Goal: Task Accomplishment & Management: Manage account settings

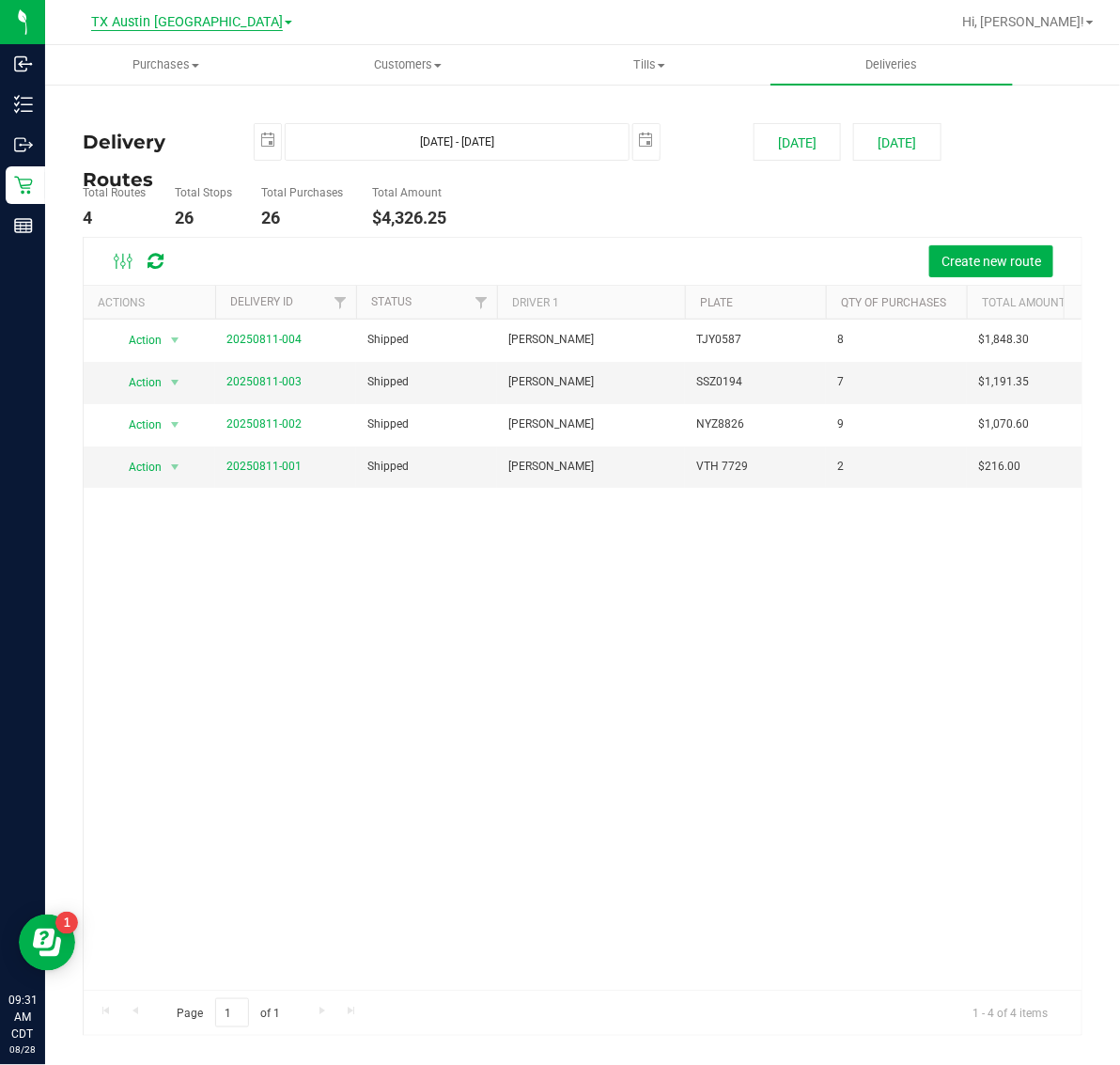
click at [195, 24] on span "TX Austin [GEOGRAPHIC_DATA]" at bounding box center [187, 22] width 192 height 16
click at [176, 138] on link "TX South-[GEOGRAPHIC_DATA] Retail" at bounding box center [191, 141] width 274 height 25
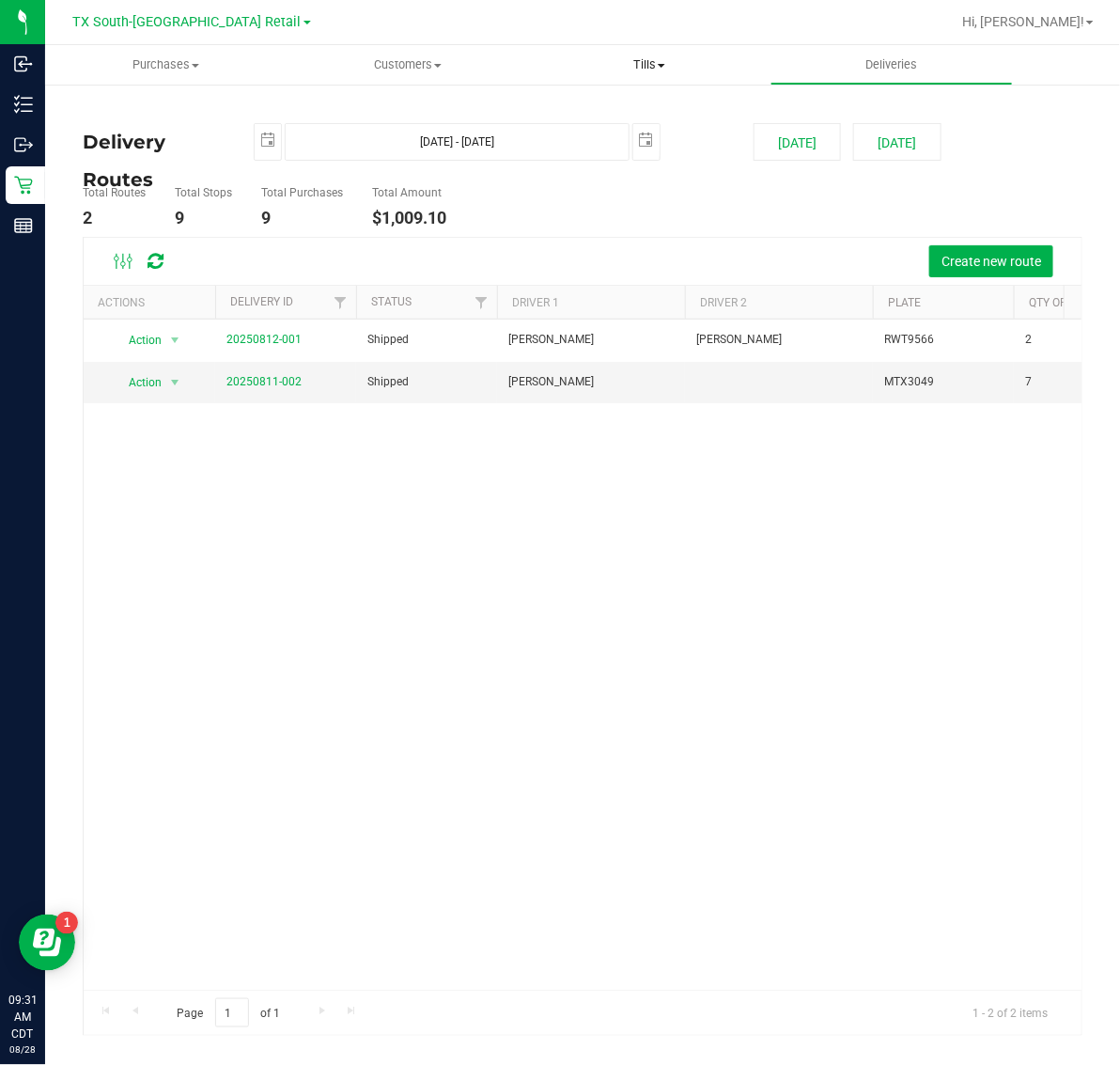
click at [653, 66] on span "Tills" at bounding box center [649, 64] width 239 height 16
click at [653, 109] on li "Manage tills" at bounding box center [649, 113] width 241 height 22
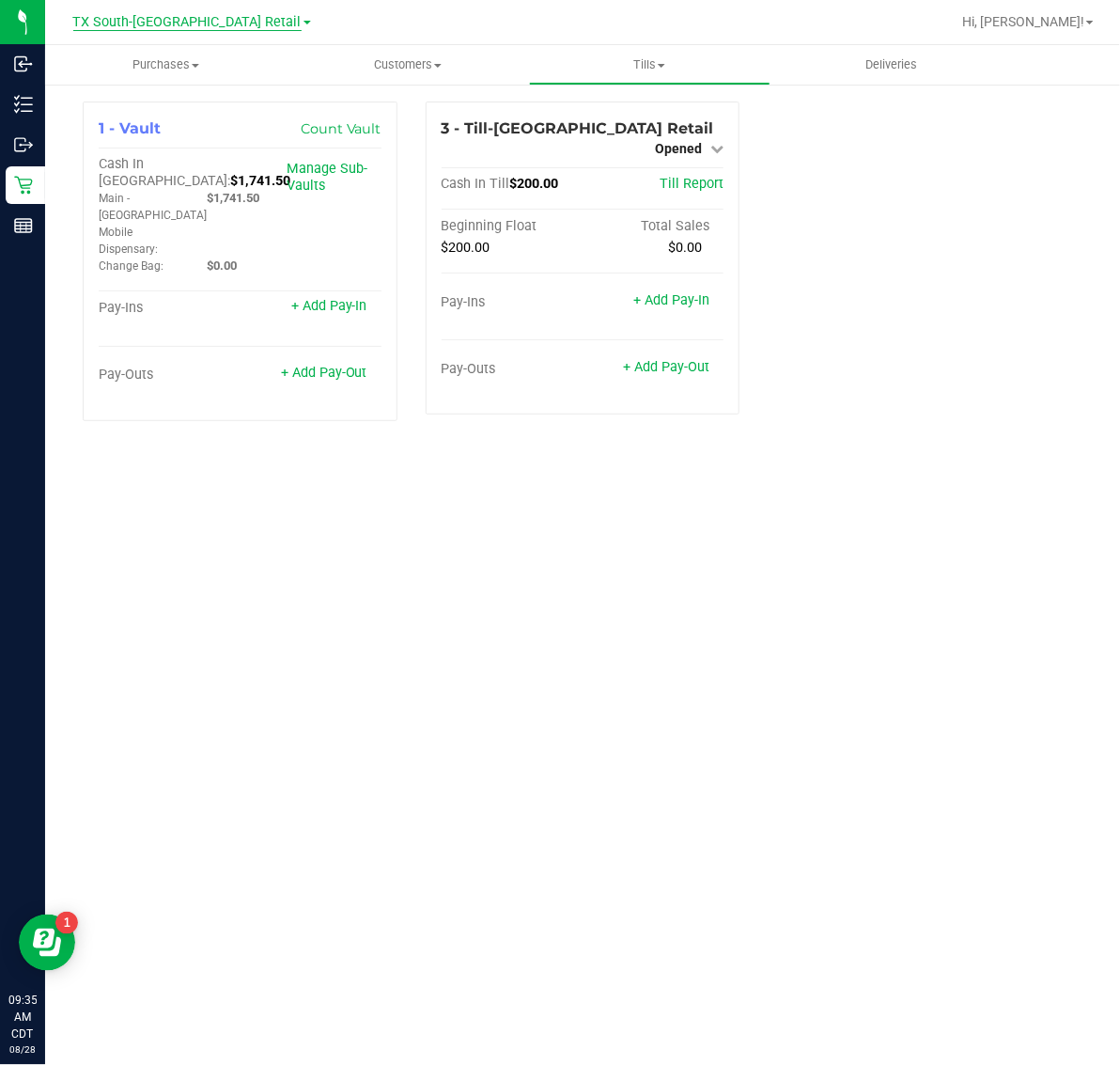
click at [245, 18] on span "TX South-[GEOGRAPHIC_DATA] Retail" at bounding box center [188, 22] width 229 height 16
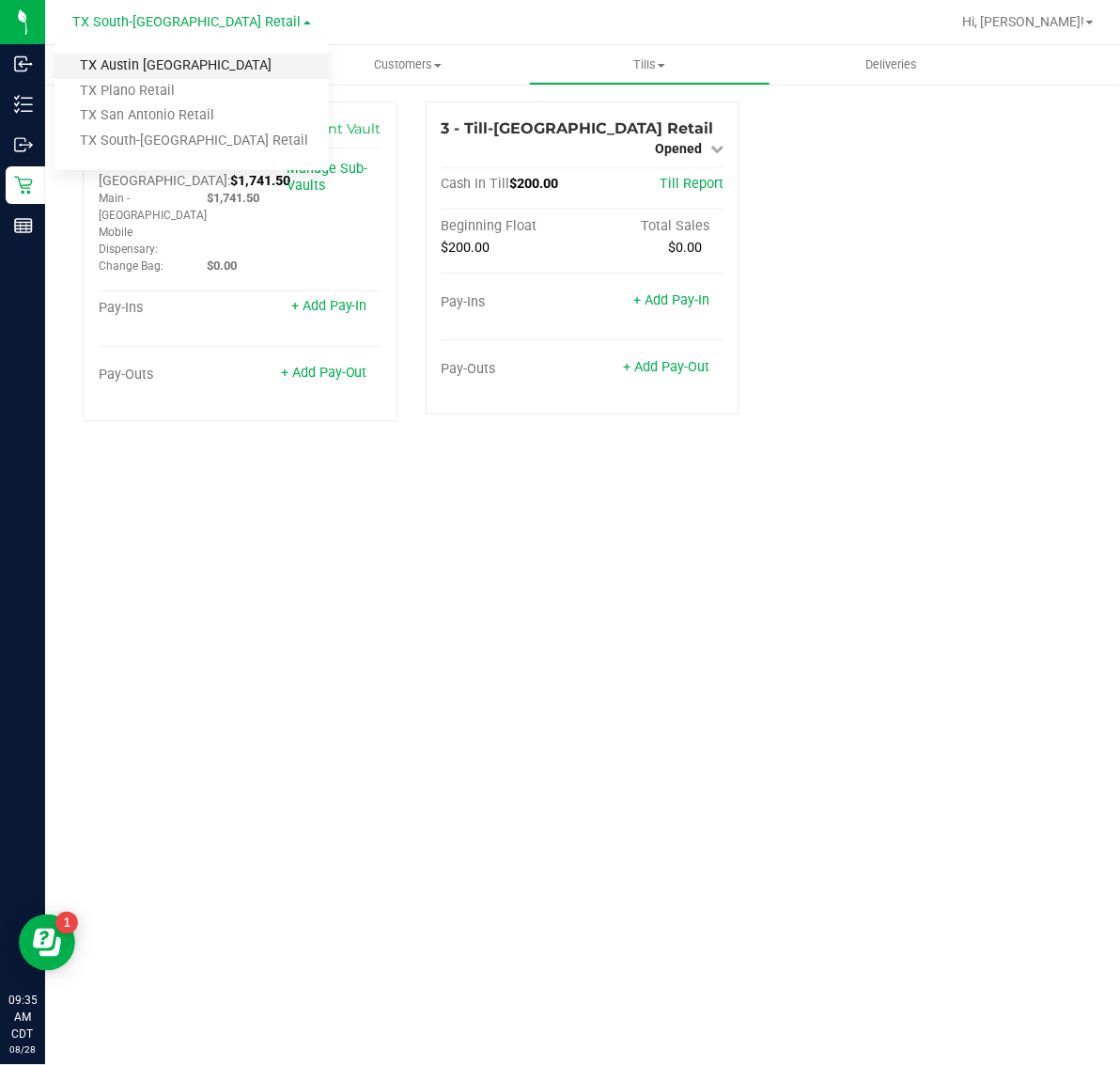
click at [214, 69] on link "TX Austin [GEOGRAPHIC_DATA]" at bounding box center [191, 66] width 274 height 25
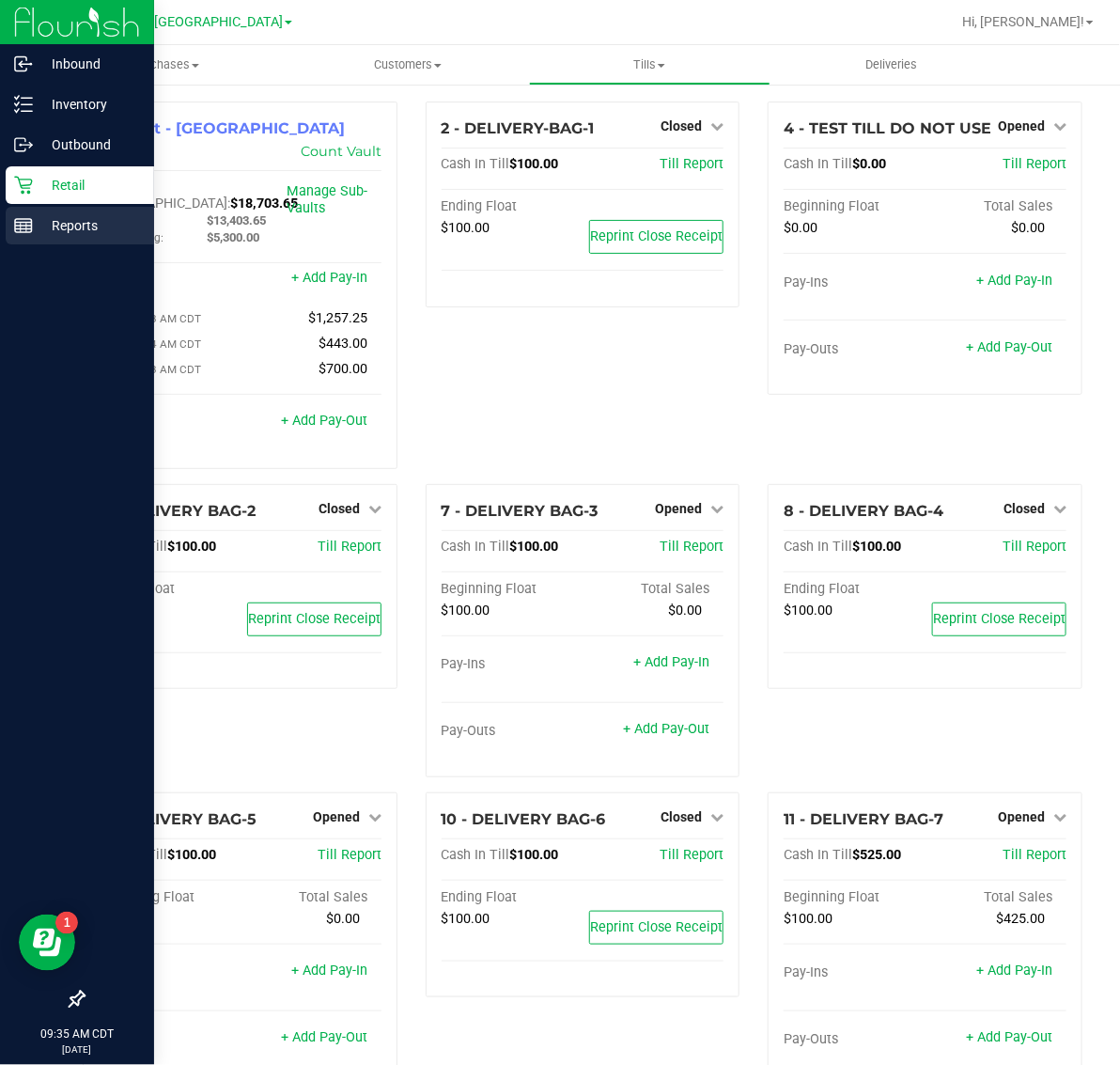
click at [44, 222] on p "Reports" at bounding box center [89, 225] width 112 height 22
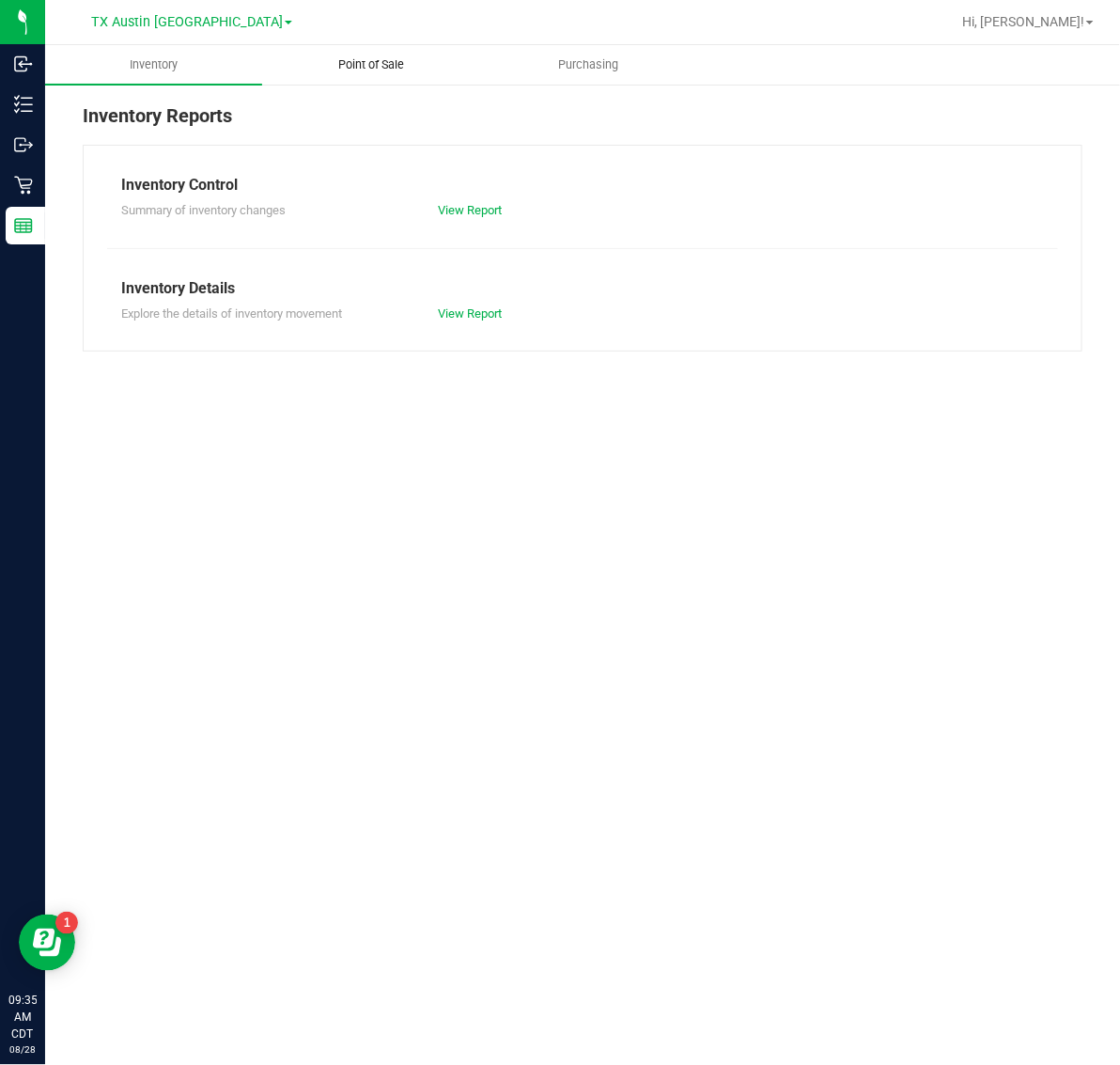
click at [377, 71] on span "Point of Sale" at bounding box center [371, 64] width 116 height 16
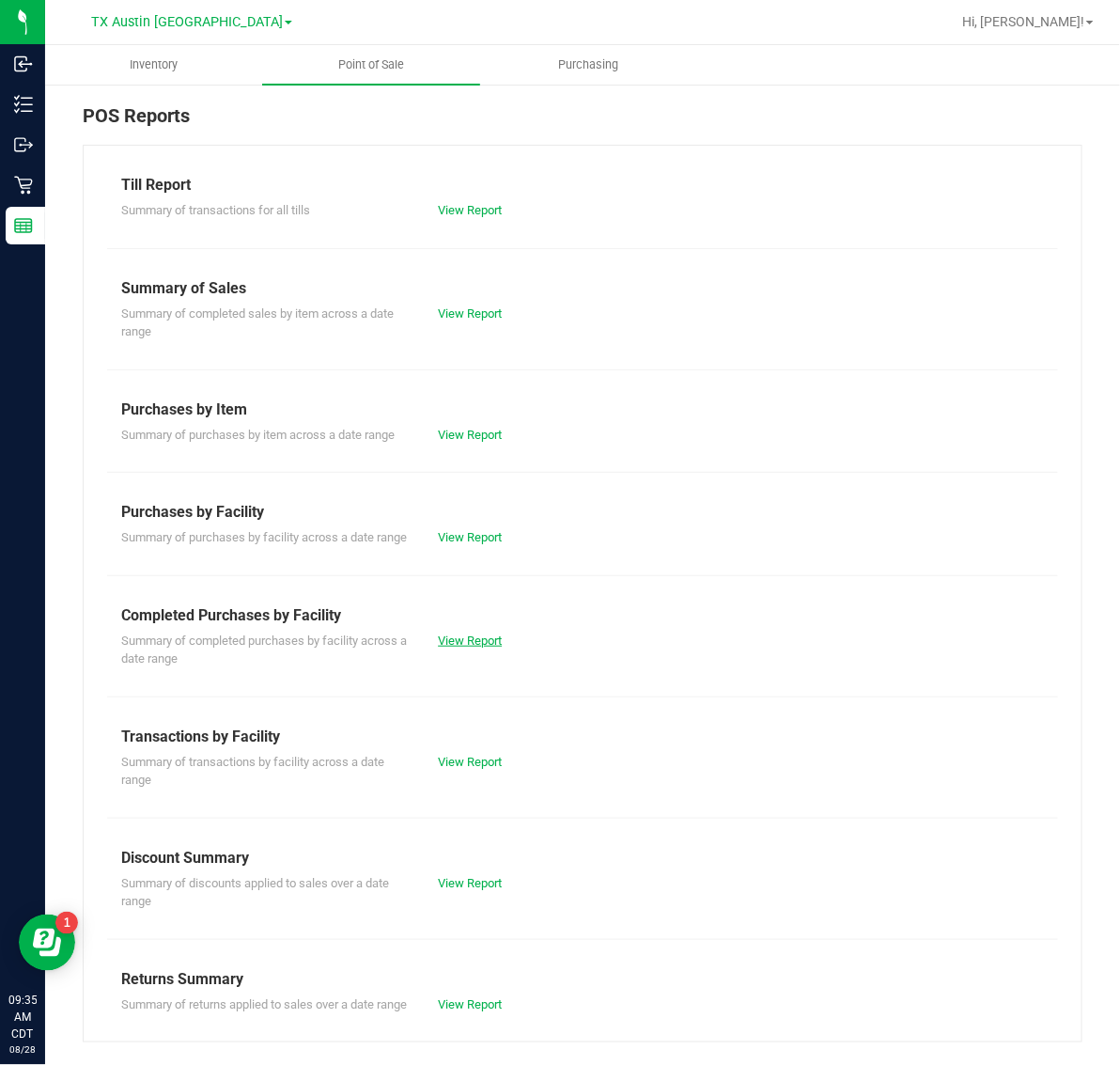
click at [473, 647] on link "View Report" at bounding box center [470, 641] width 64 height 15
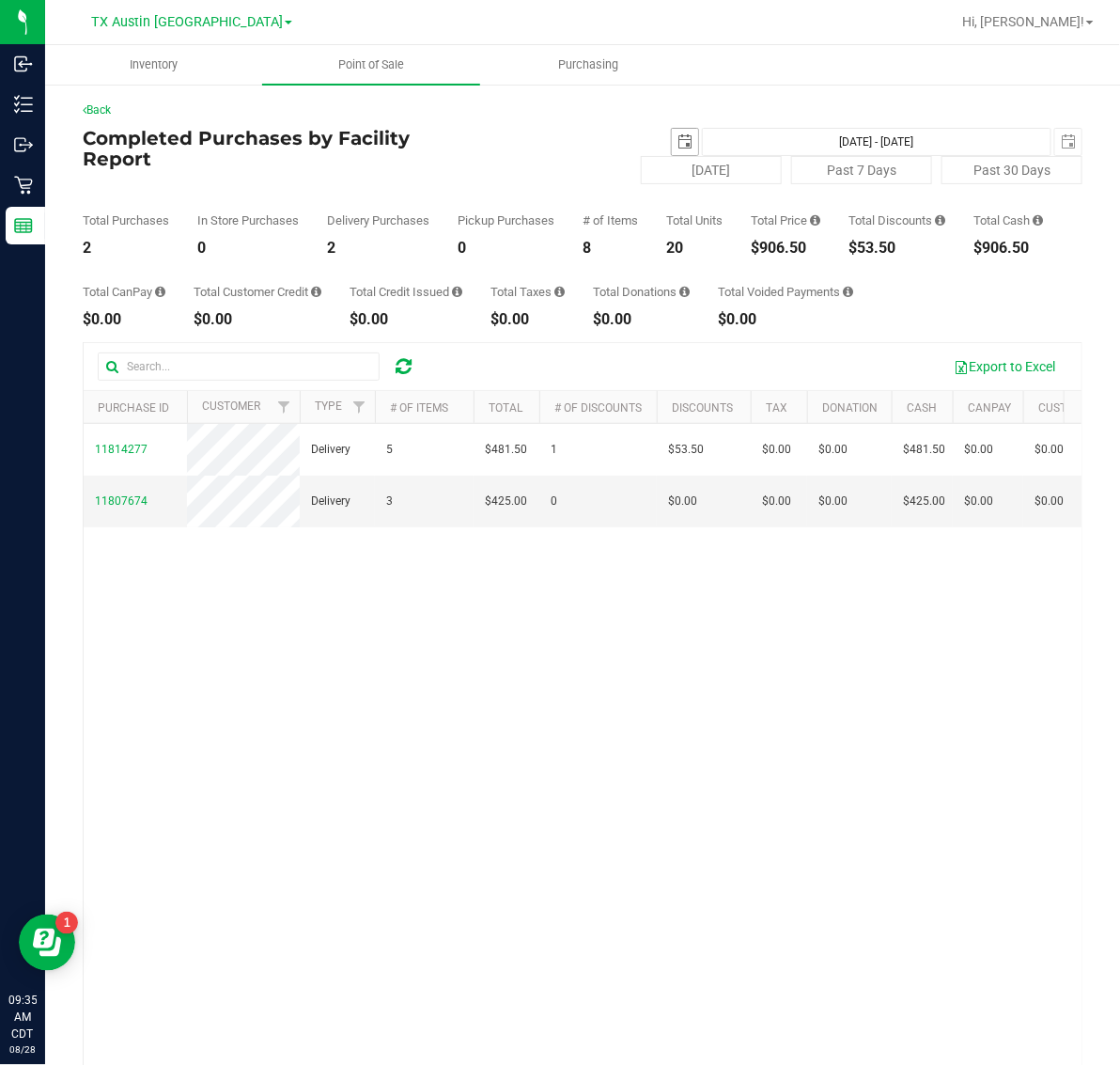
click at [677, 140] on span "select" at bounding box center [685, 142] width 16 height 16
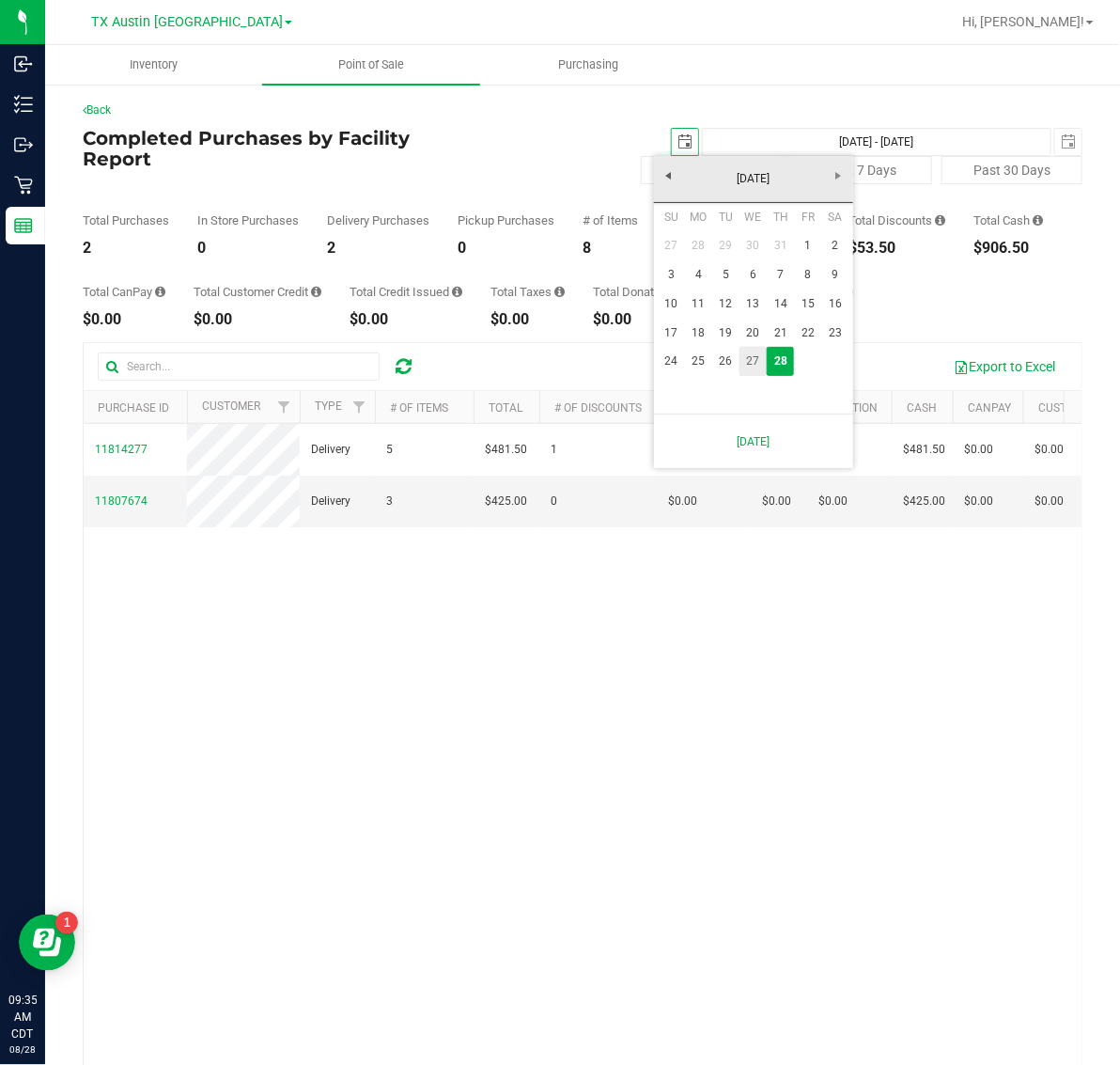
scroll to position [0, 47]
click at [749, 353] on link "27" at bounding box center [753, 361] width 27 height 29
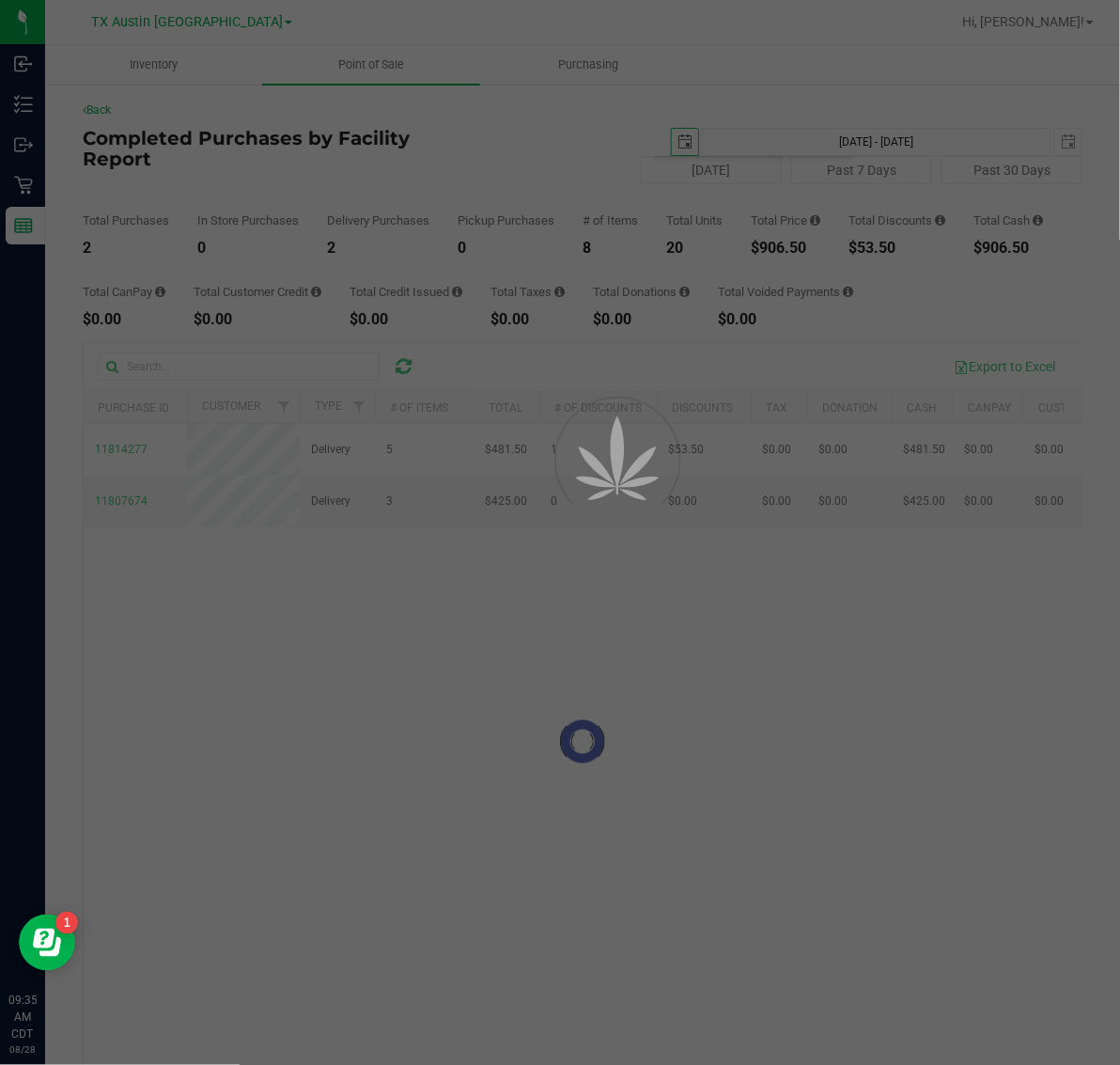
type input "[DATE]"
type input "[DATE] - [DATE]"
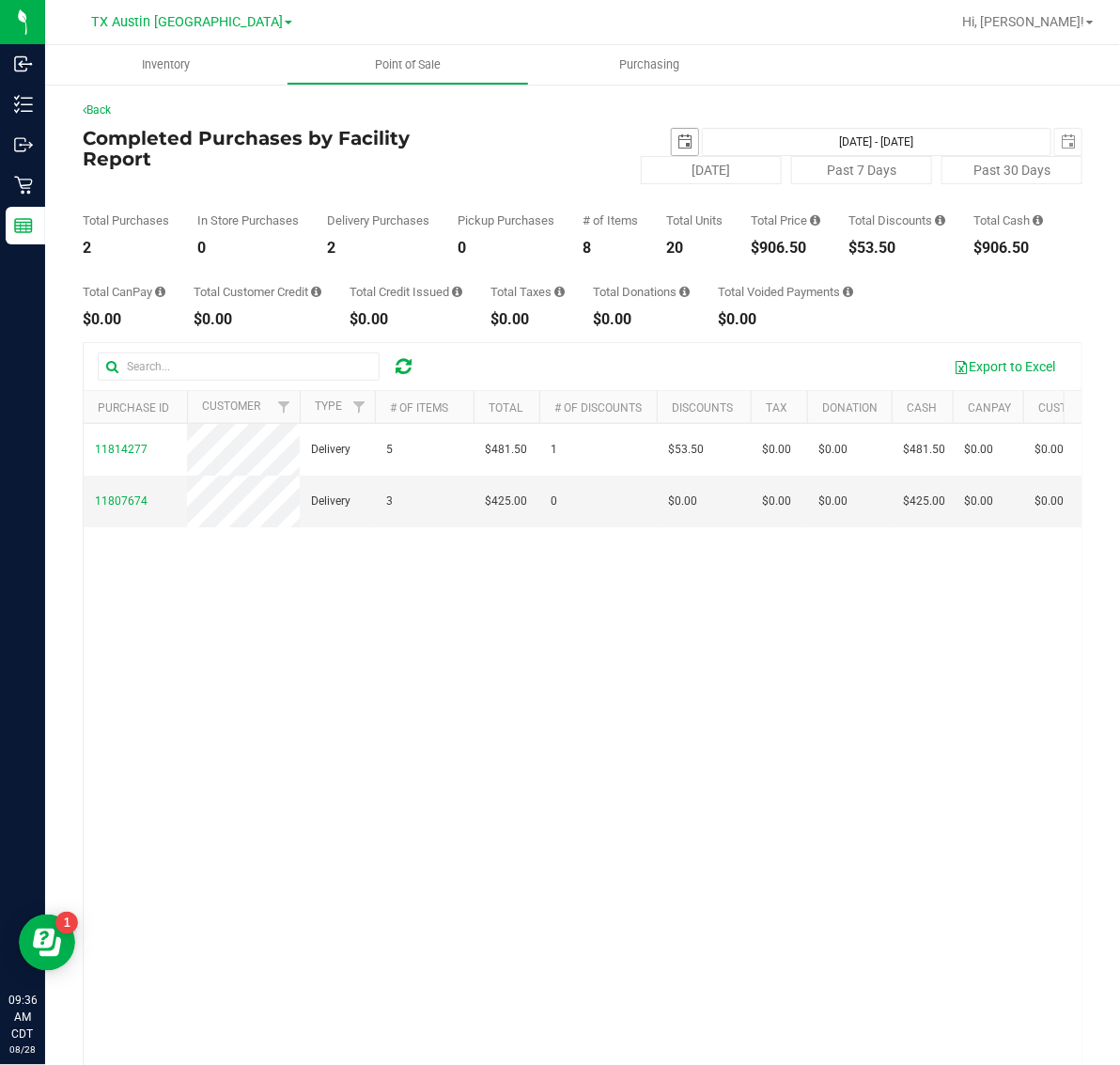
click at [677, 139] on span "select" at bounding box center [685, 142] width 16 height 16
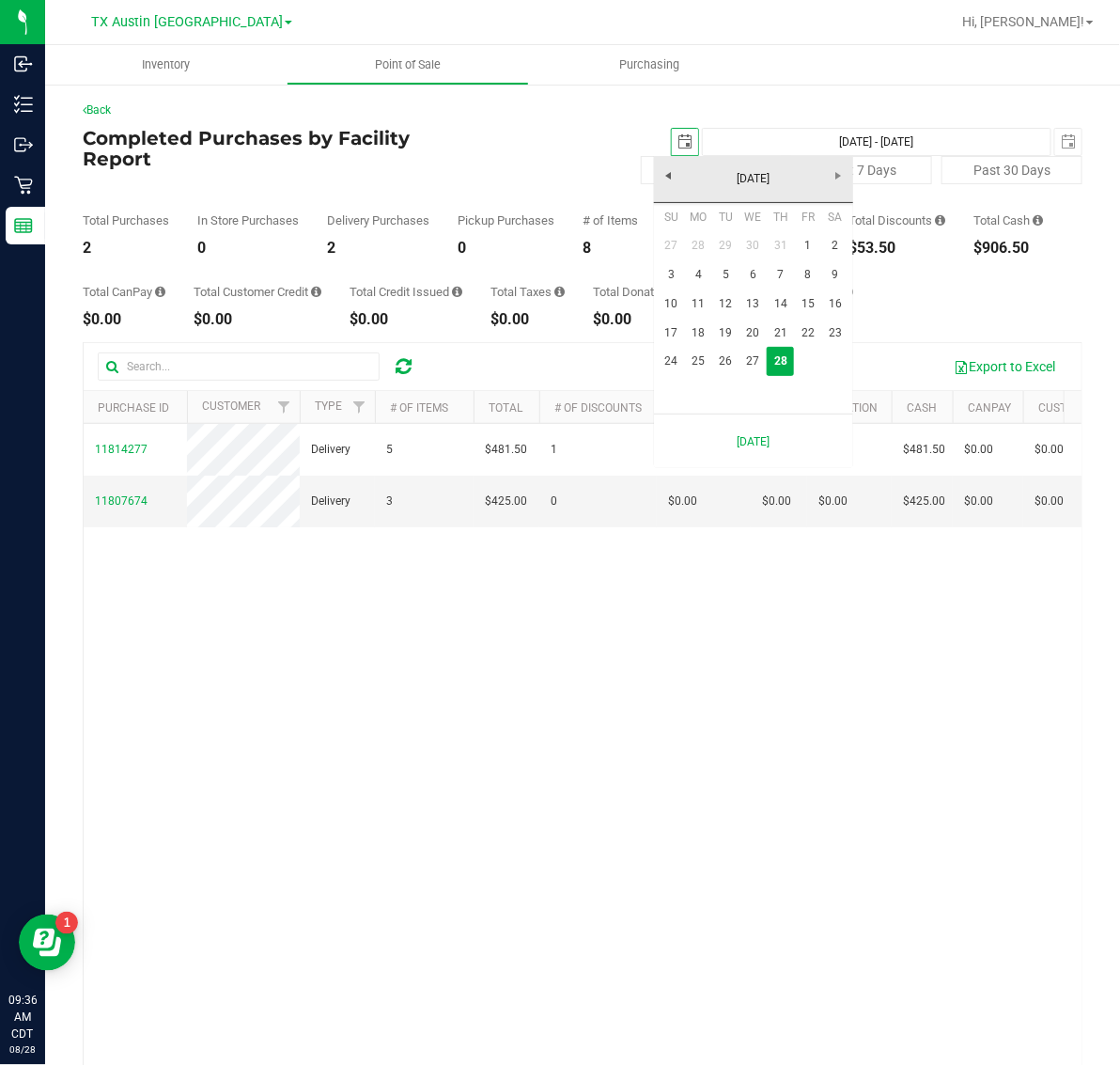
scroll to position [0, 47]
click at [748, 362] on link "27" at bounding box center [753, 361] width 27 height 29
type input "2025-08-27"
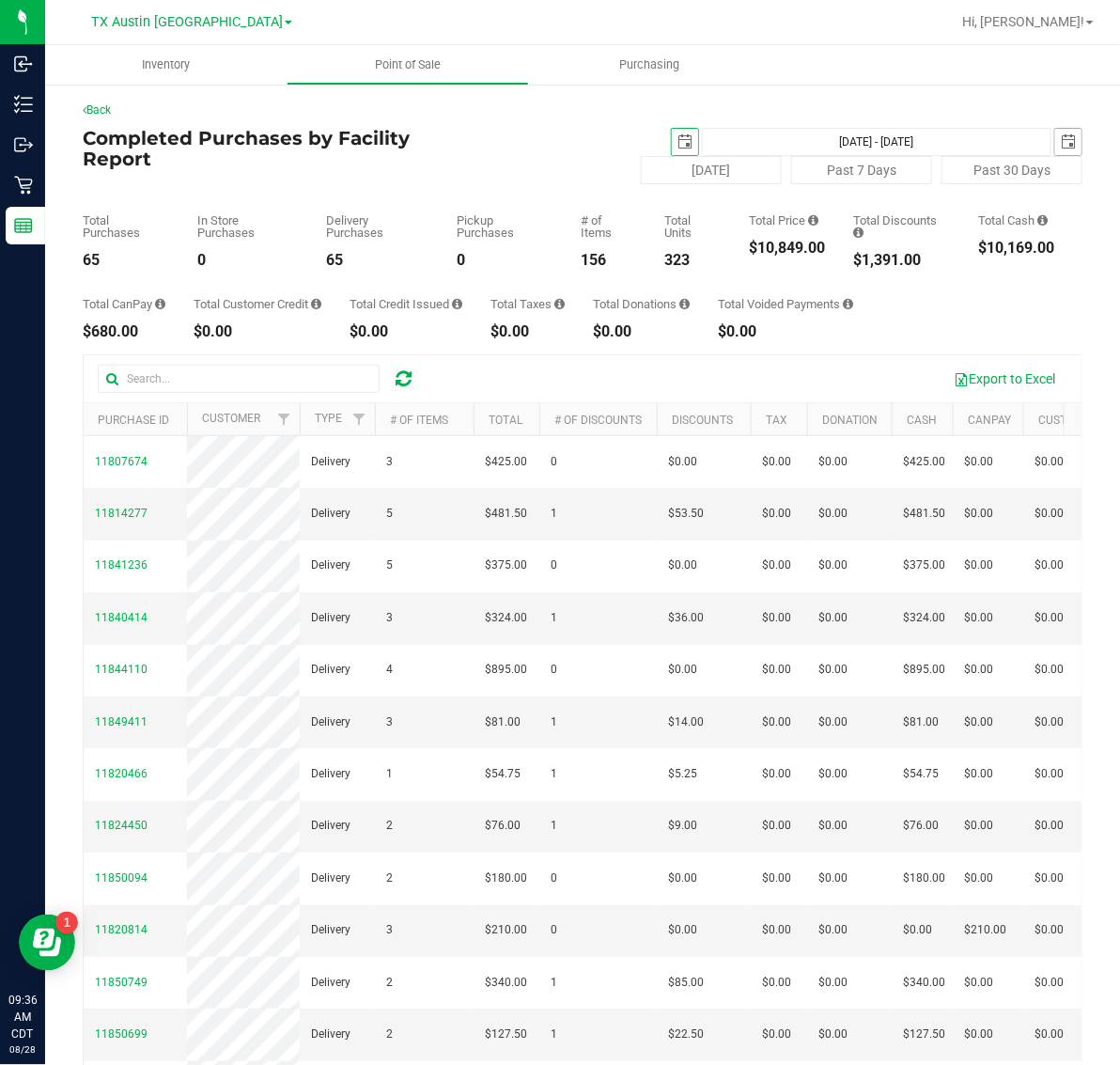
click at [1061, 141] on span "select" at bounding box center [1069, 142] width 16 height 16
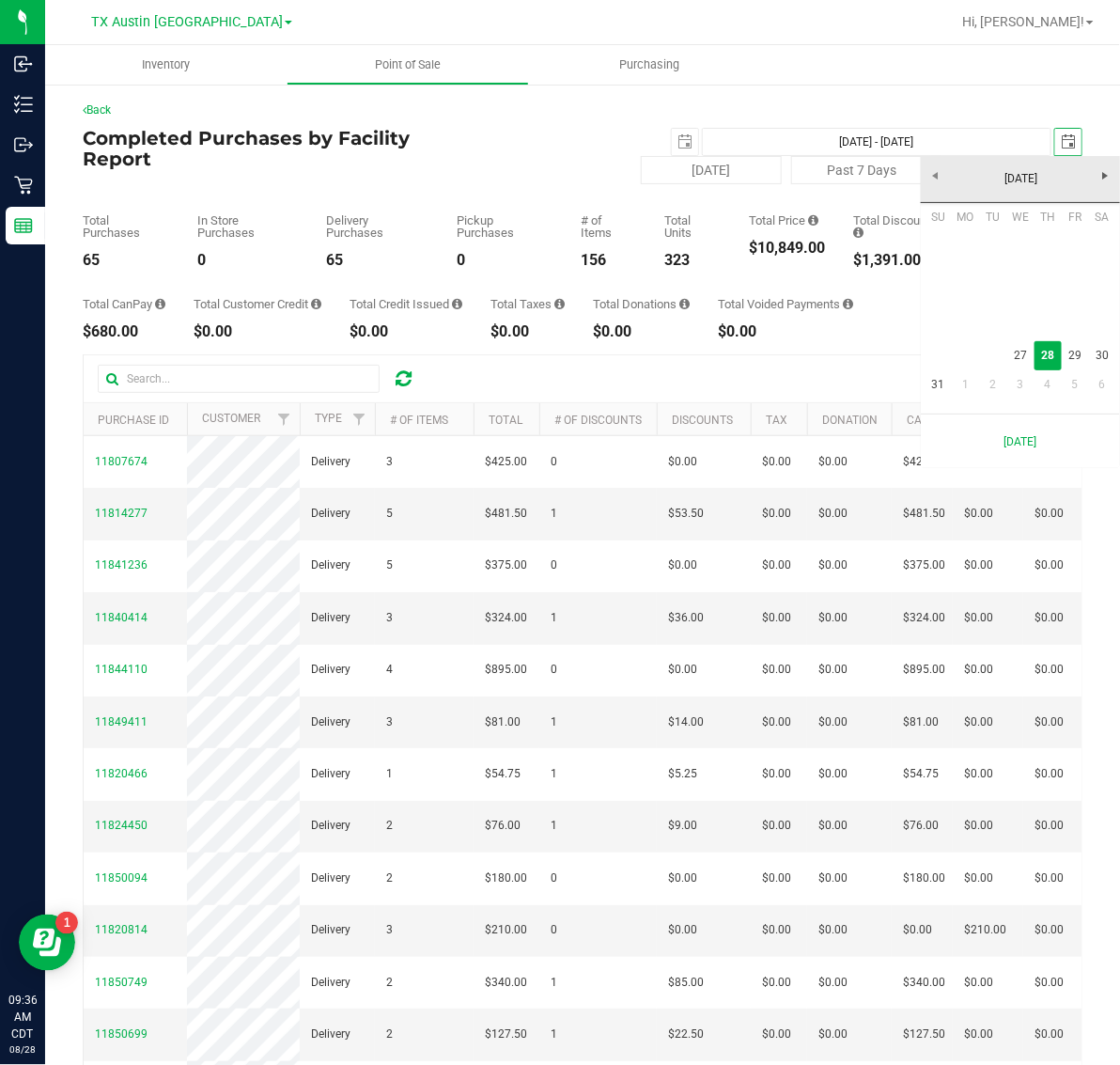
scroll to position [0, 47]
click at [1016, 362] on link "27" at bounding box center [1020, 356] width 27 height 29
type input "[DATE] - [DATE]"
type input "[DATE]"
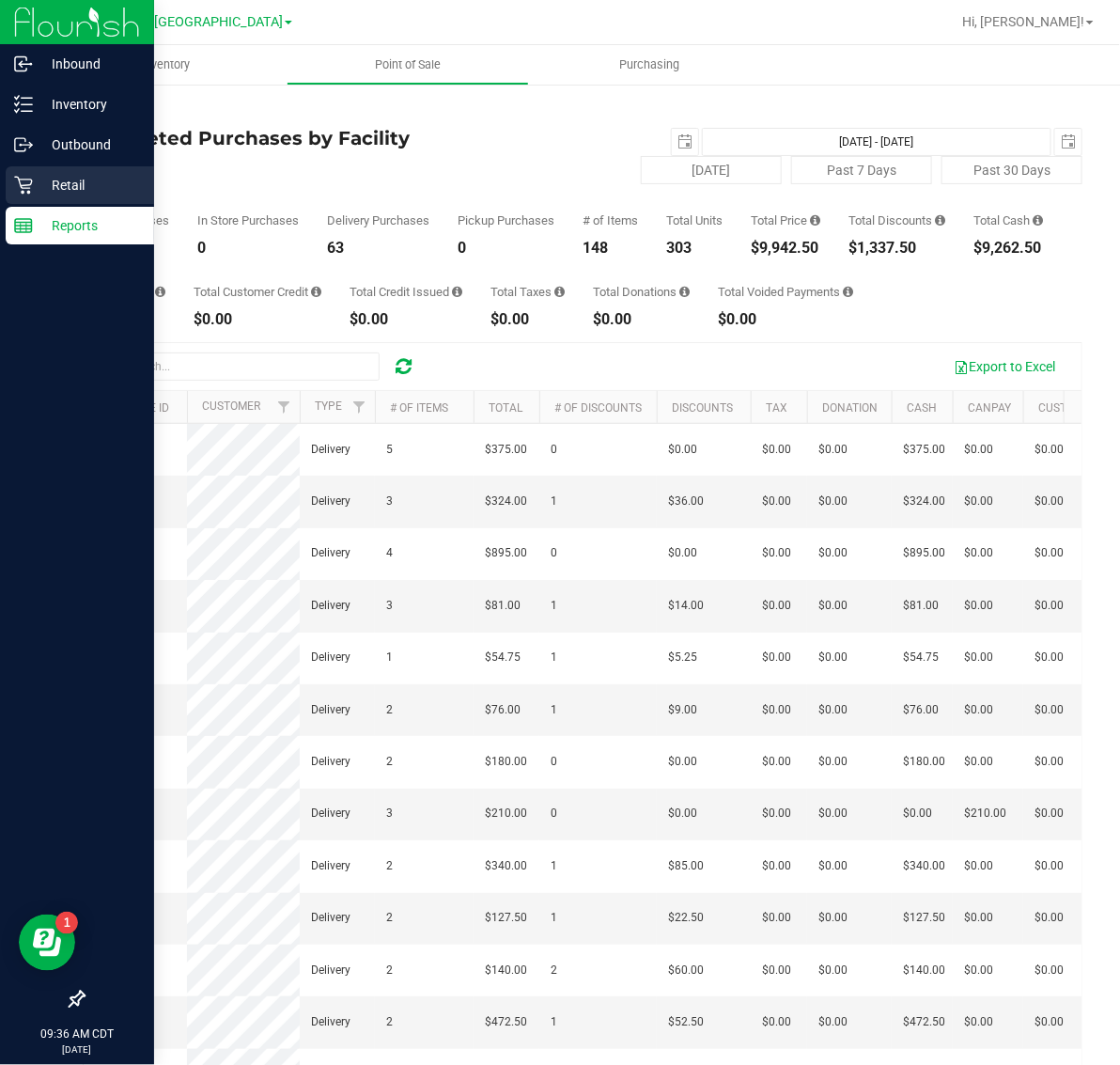
click at [63, 171] on div "Retail" at bounding box center [79, 185] width 148 height 38
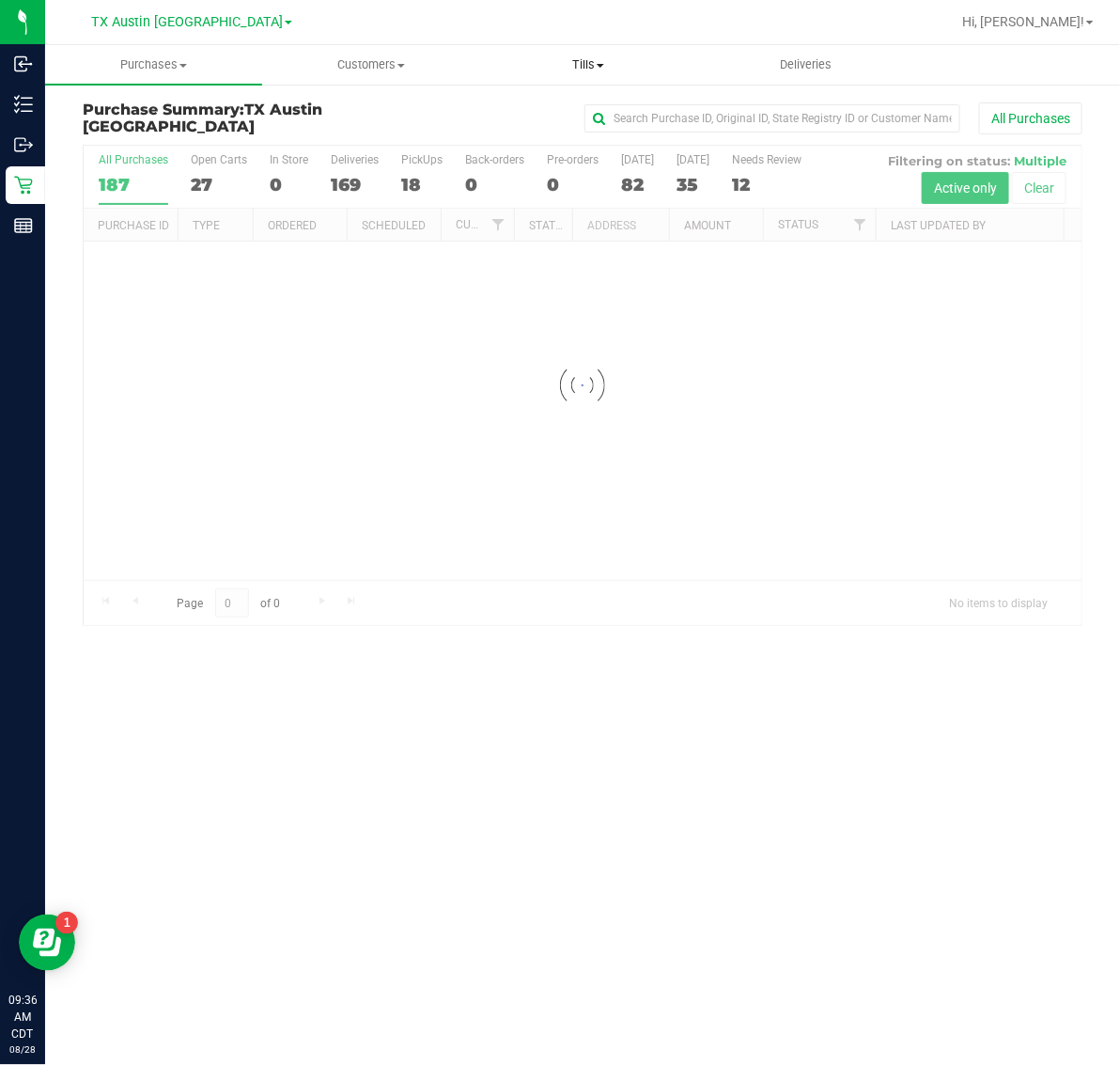
click at [579, 62] on span "Tills" at bounding box center [588, 64] width 215 height 16
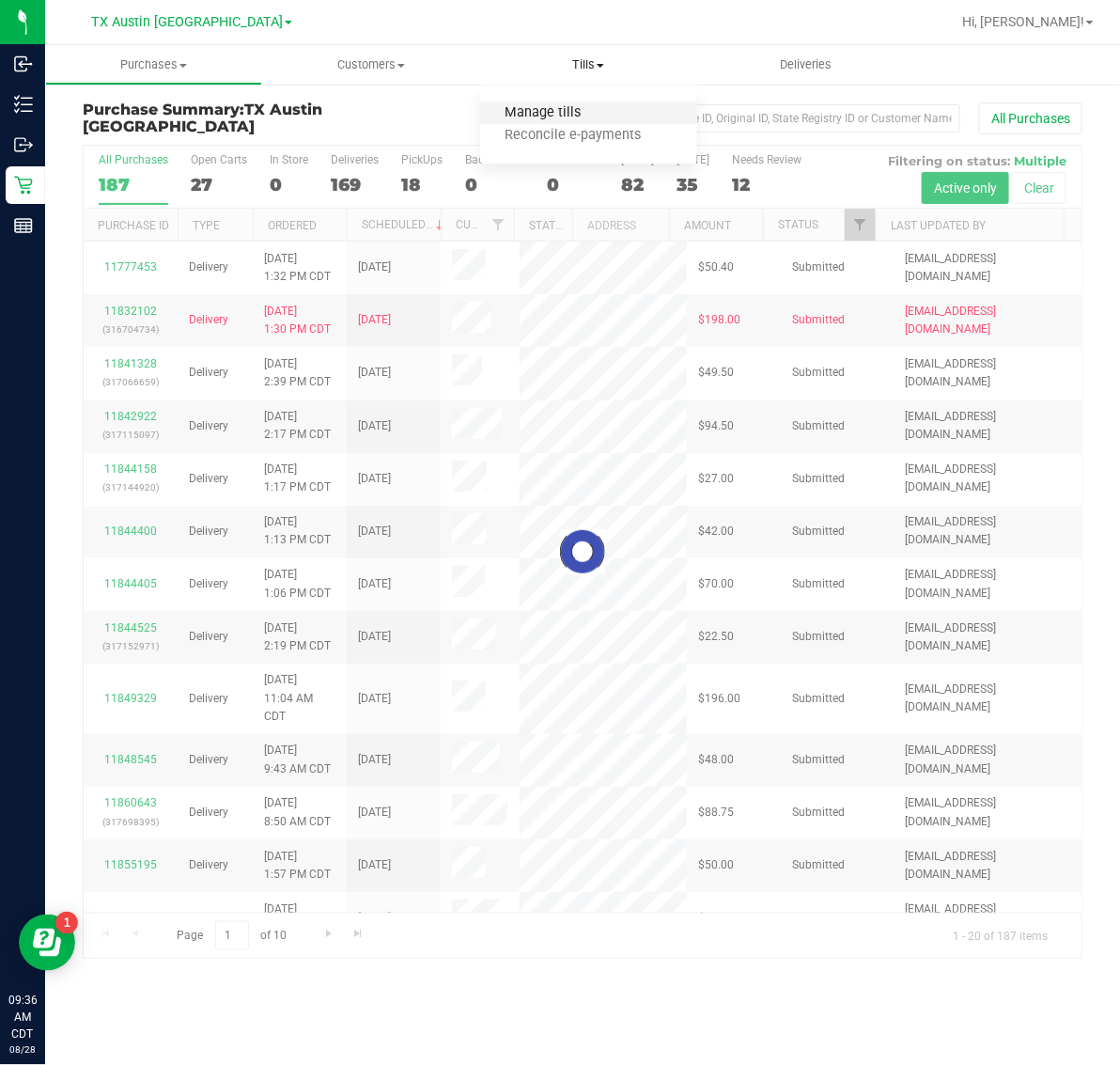
click at [584, 109] on span "Manage tills" at bounding box center [544, 113] width 127 height 16
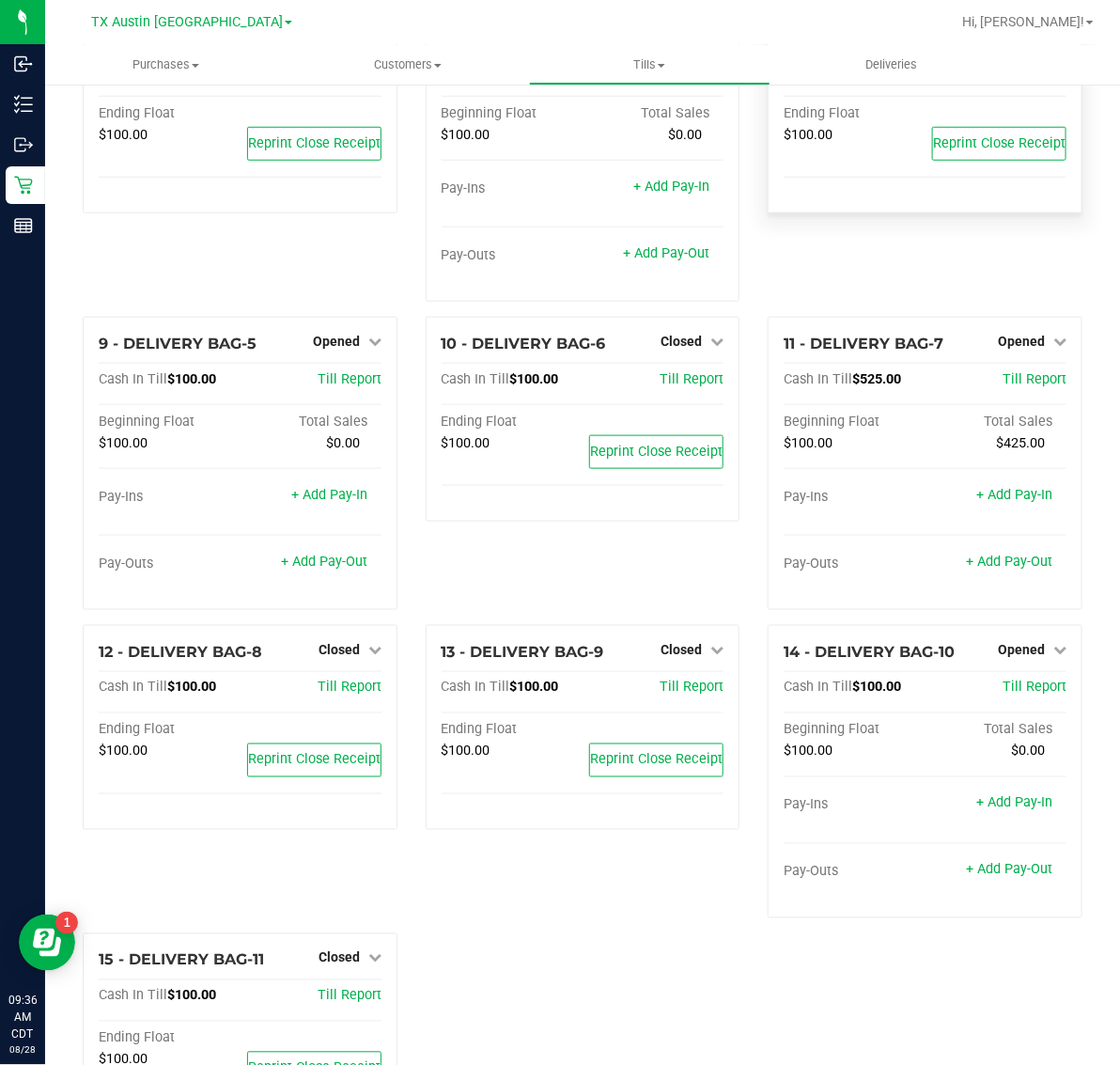
scroll to position [435, 0]
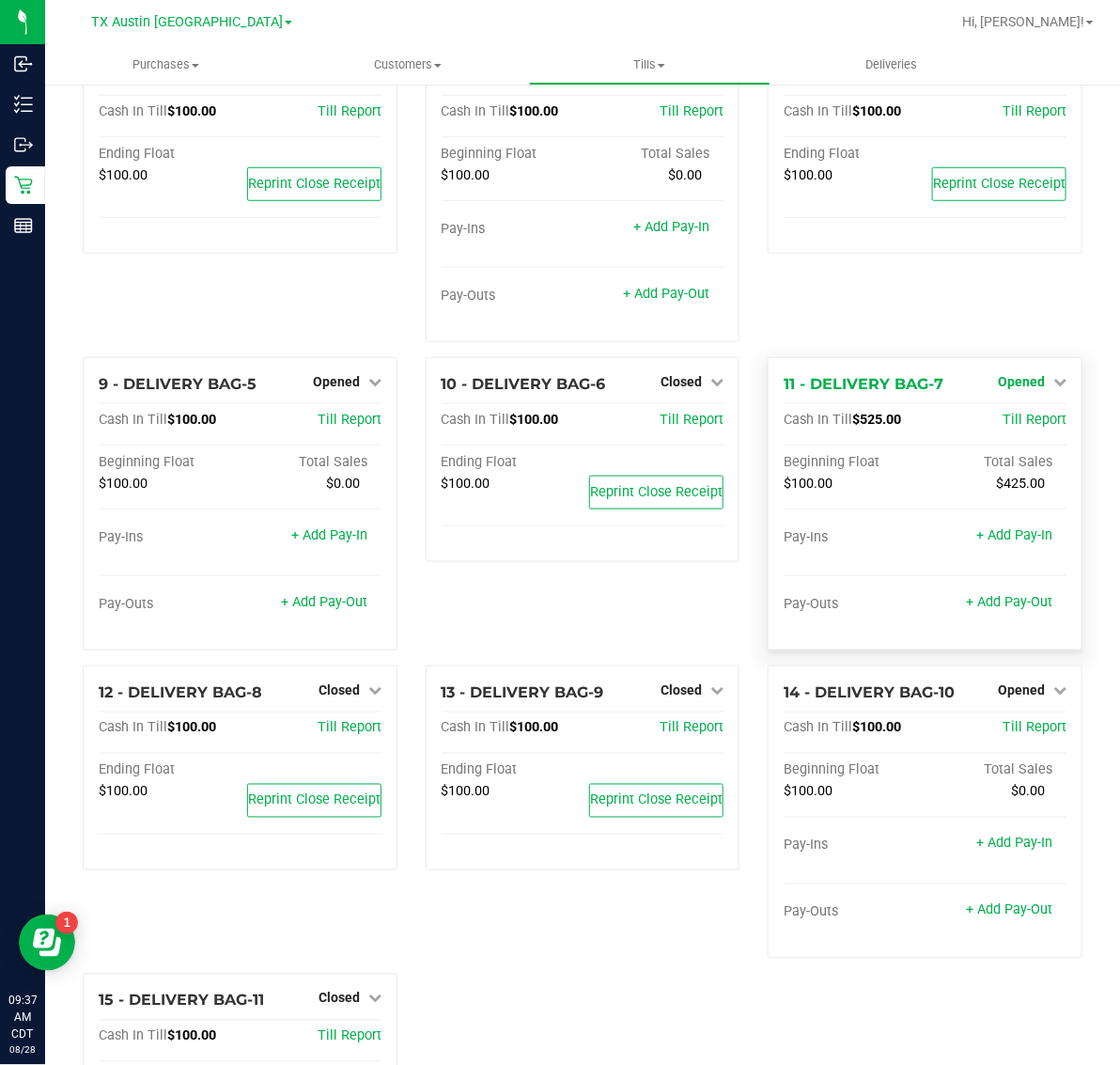
click at [1011, 374] on span "Opened" at bounding box center [1021, 382] width 47 height 16
click at [1008, 413] on link "Close Till" at bounding box center [1023, 421] width 50 height 16
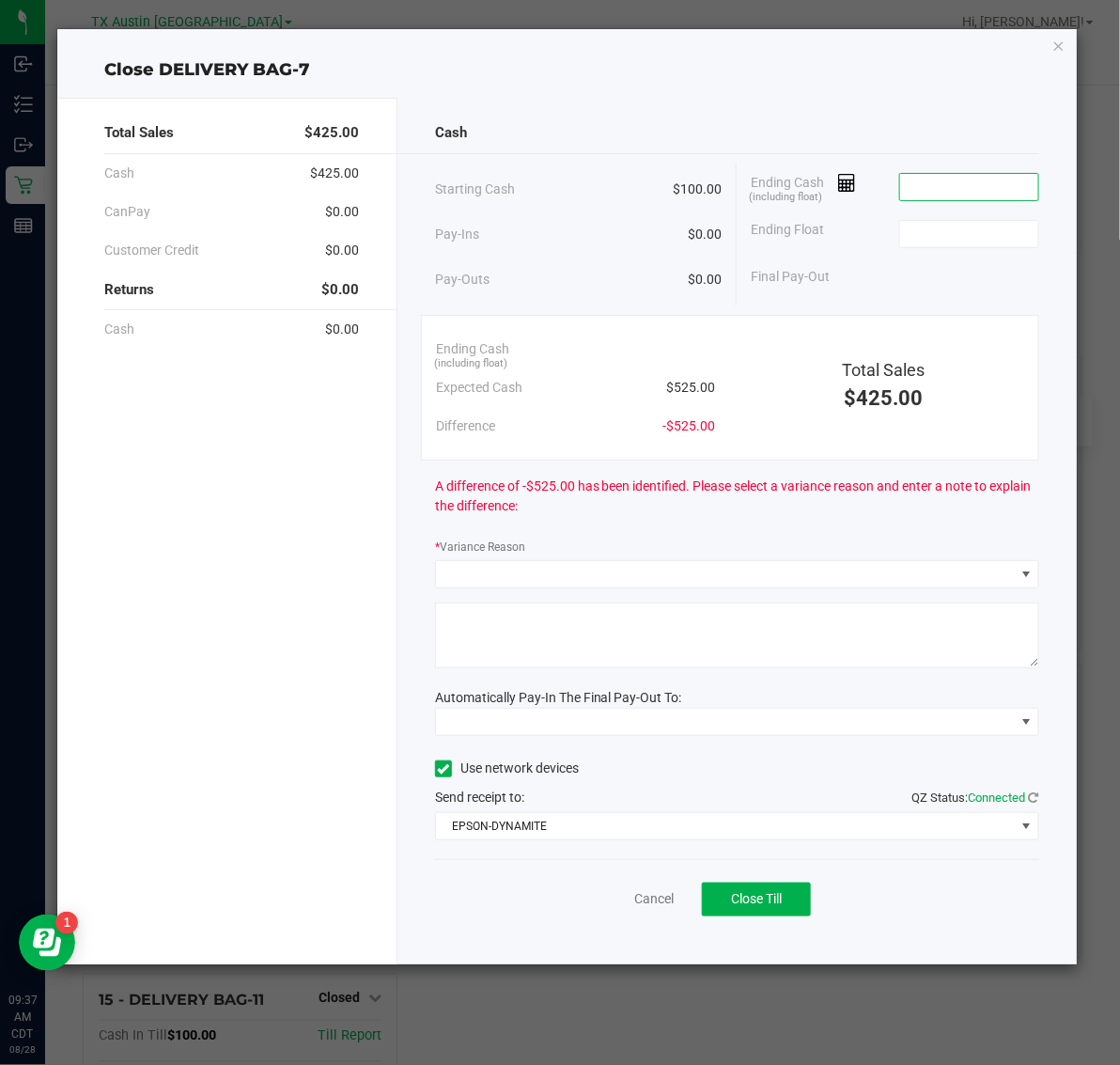
click at [992, 186] on input at bounding box center [969, 186] width 139 height 26
type input "4"
type input "$543.00"
click at [986, 235] on input at bounding box center [969, 234] width 139 height 26
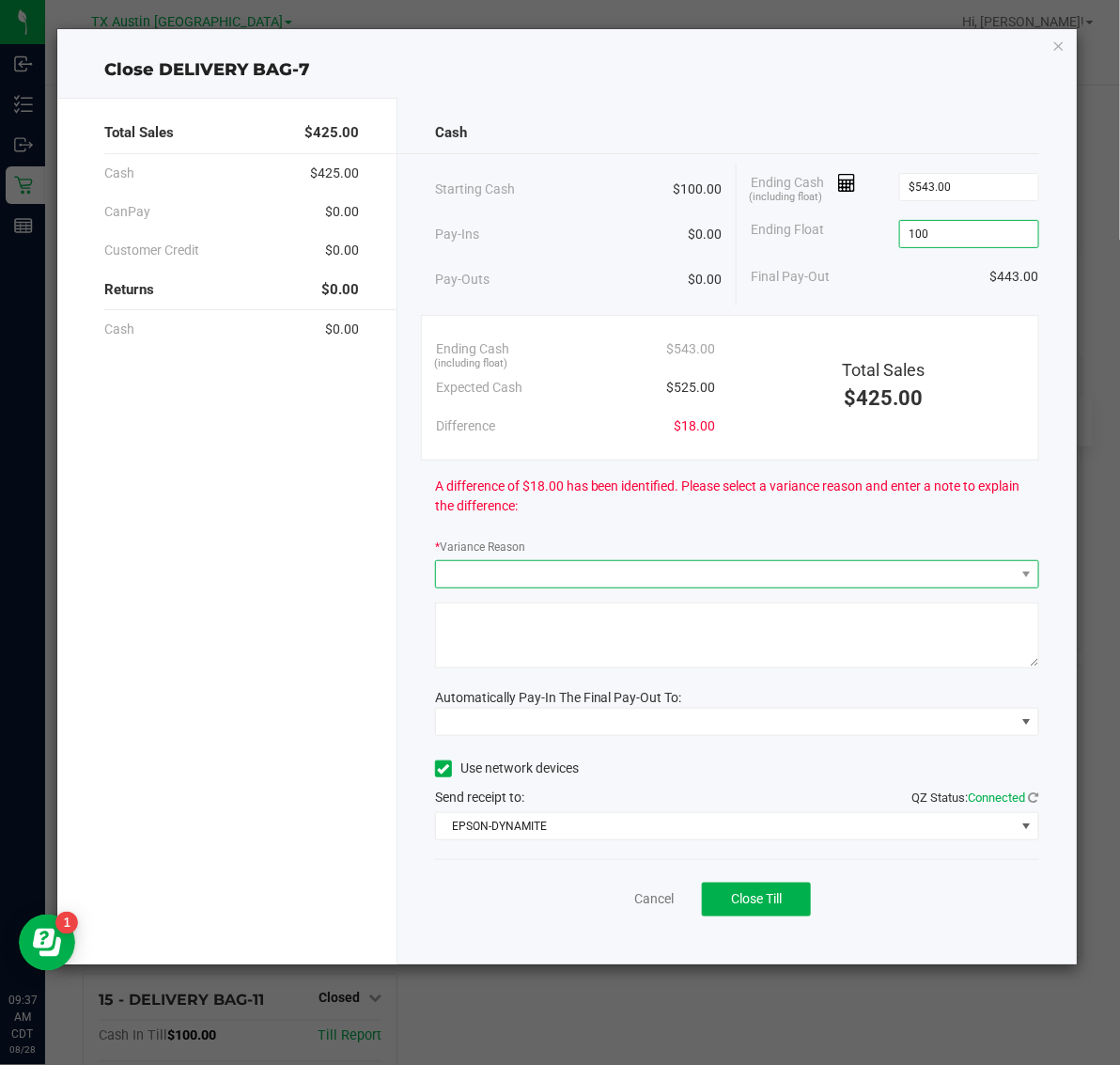
type input "$100.00"
click at [672, 579] on span at bounding box center [725, 574] width 578 height 26
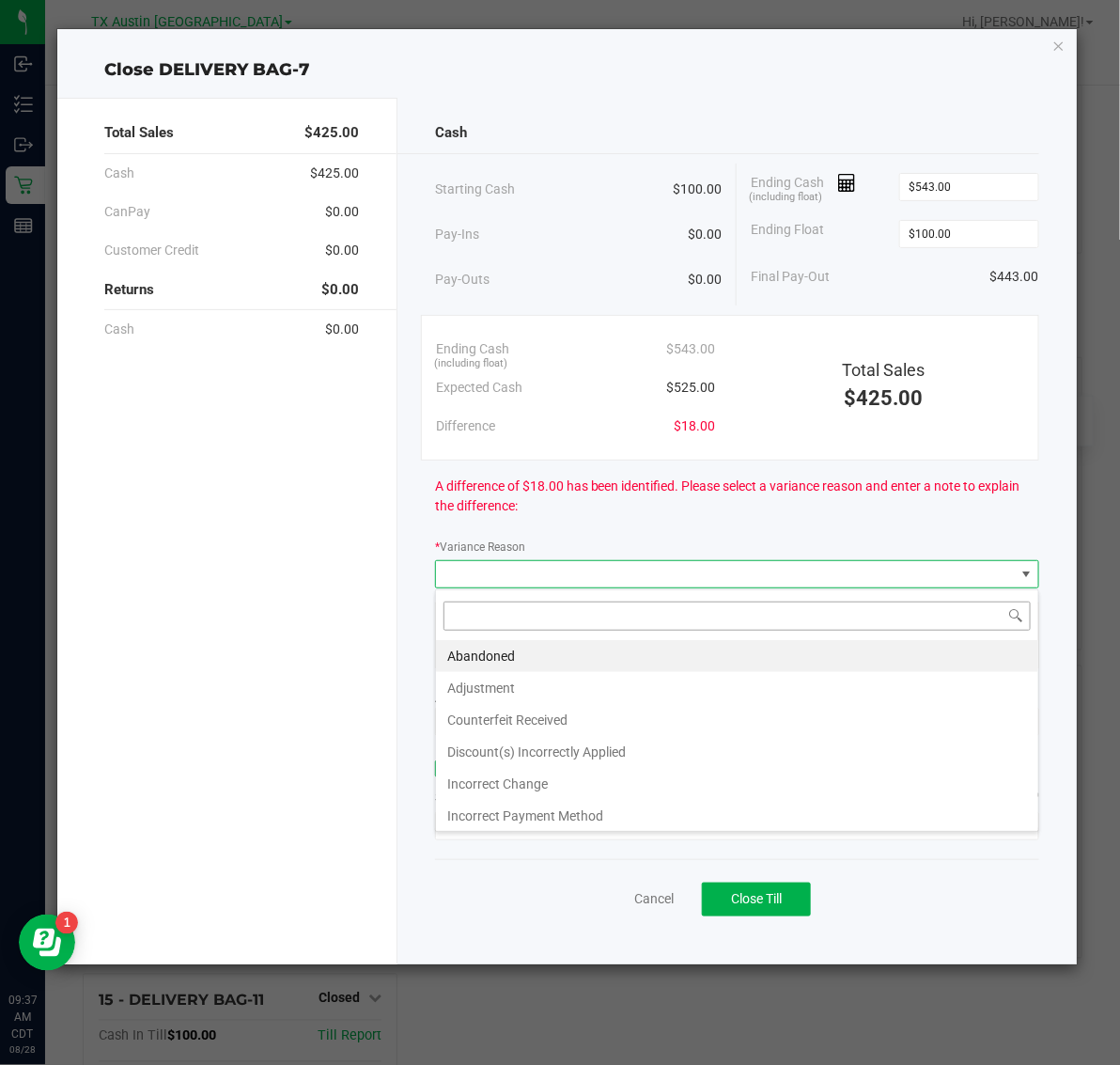
scroll to position [29, 605]
click at [658, 649] on li "Abandoned" at bounding box center [737, 655] width 603 height 32
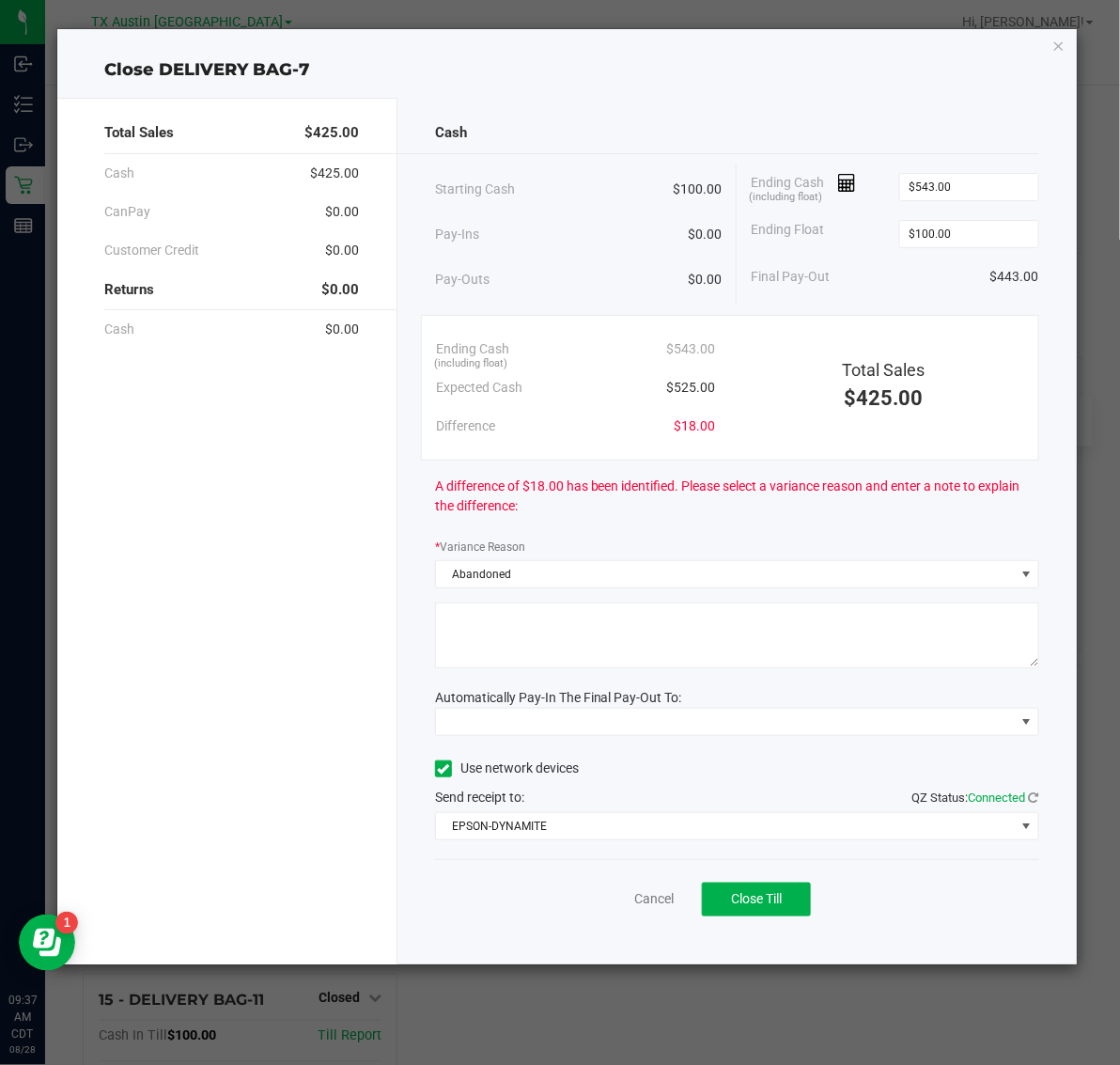
click at [659, 649] on textarea at bounding box center [737, 636] width 605 height 66
type textarea "Pt abandoned change."
click at [671, 729] on span at bounding box center [725, 721] width 578 height 26
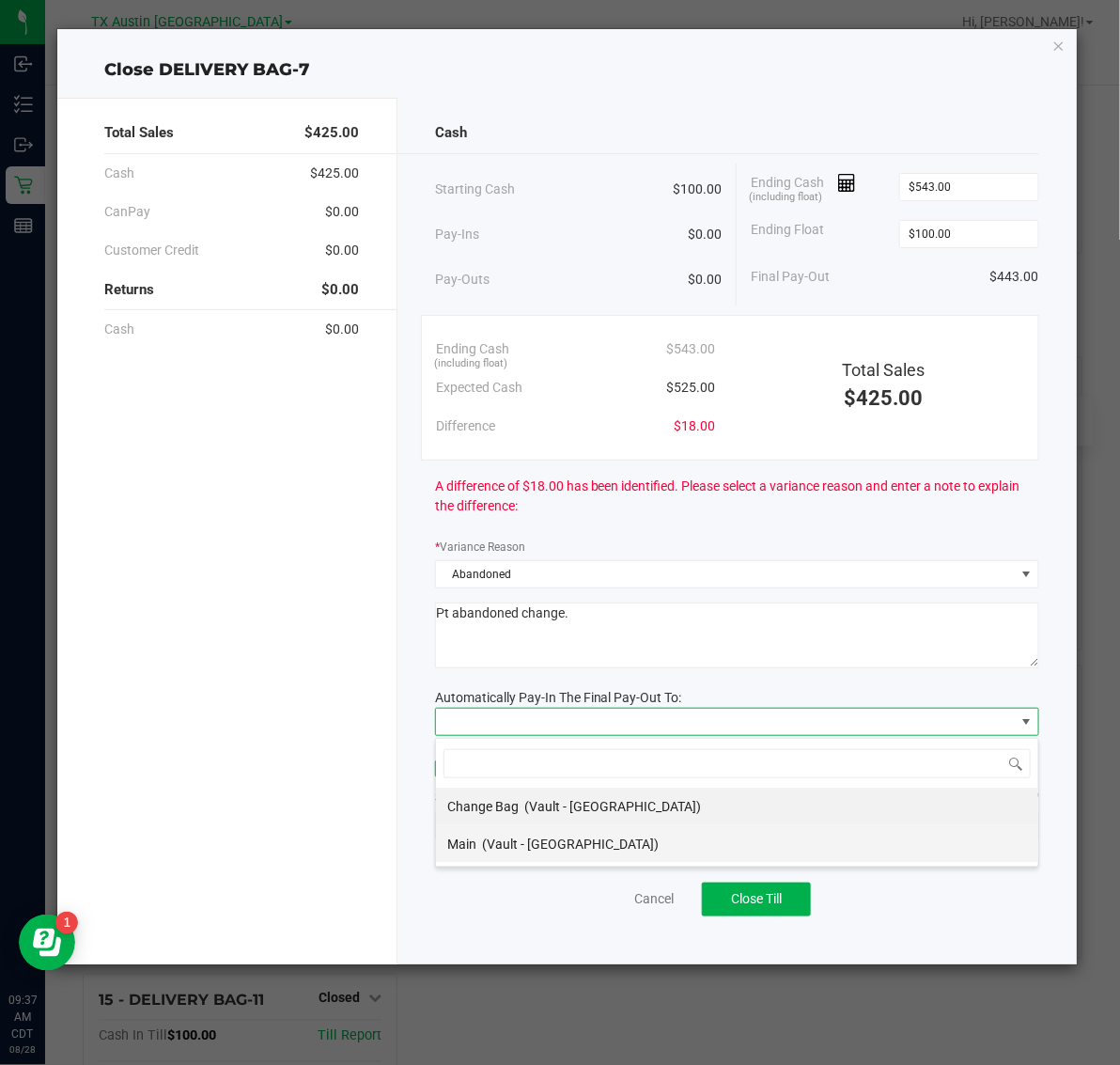
click at [684, 841] on li "Main (Vault - Austin DC)" at bounding box center [737, 843] width 603 height 38
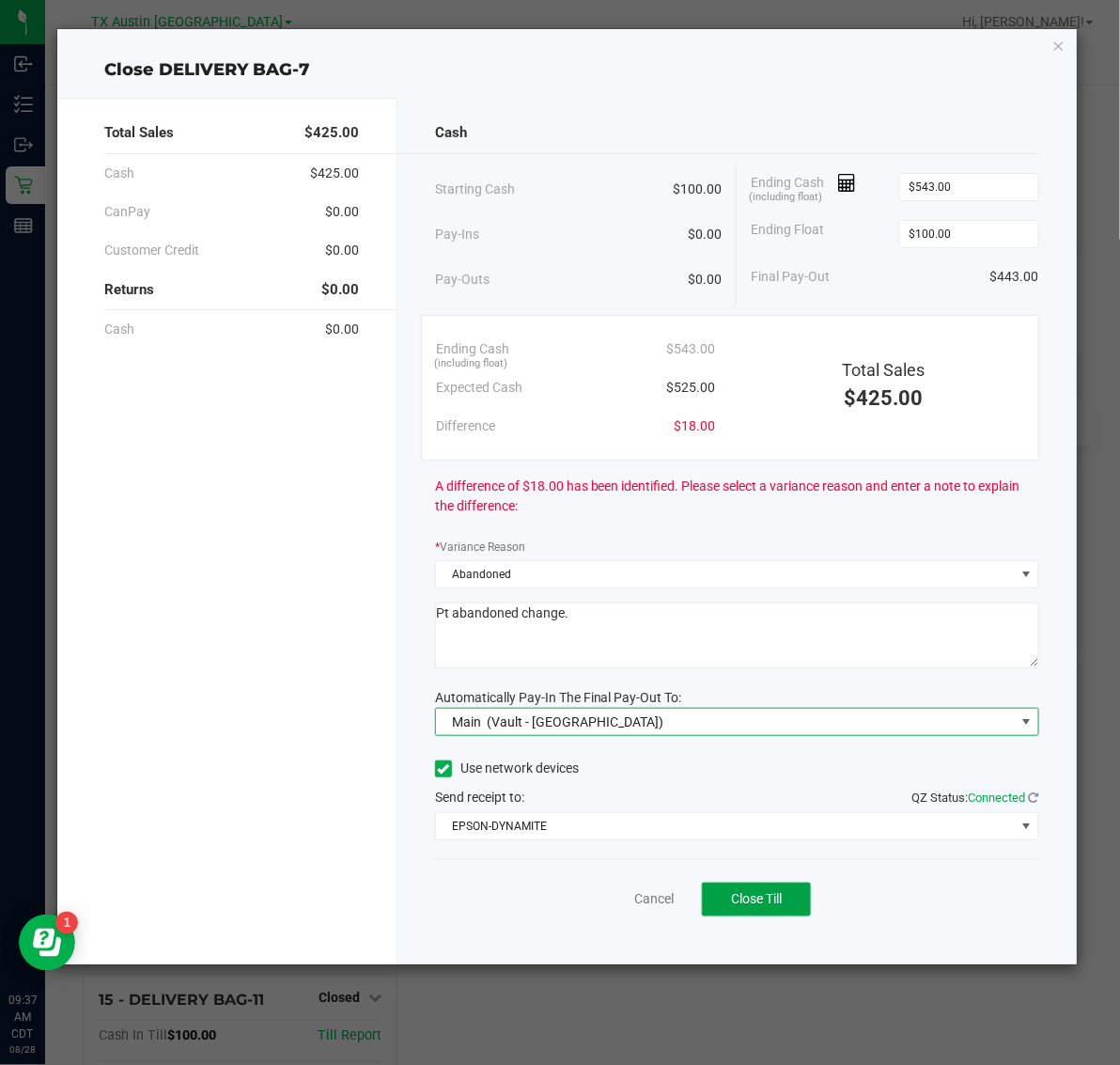
click at [749, 897] on span "Close Till" at bounding box center [756, 898] width 50 height 16
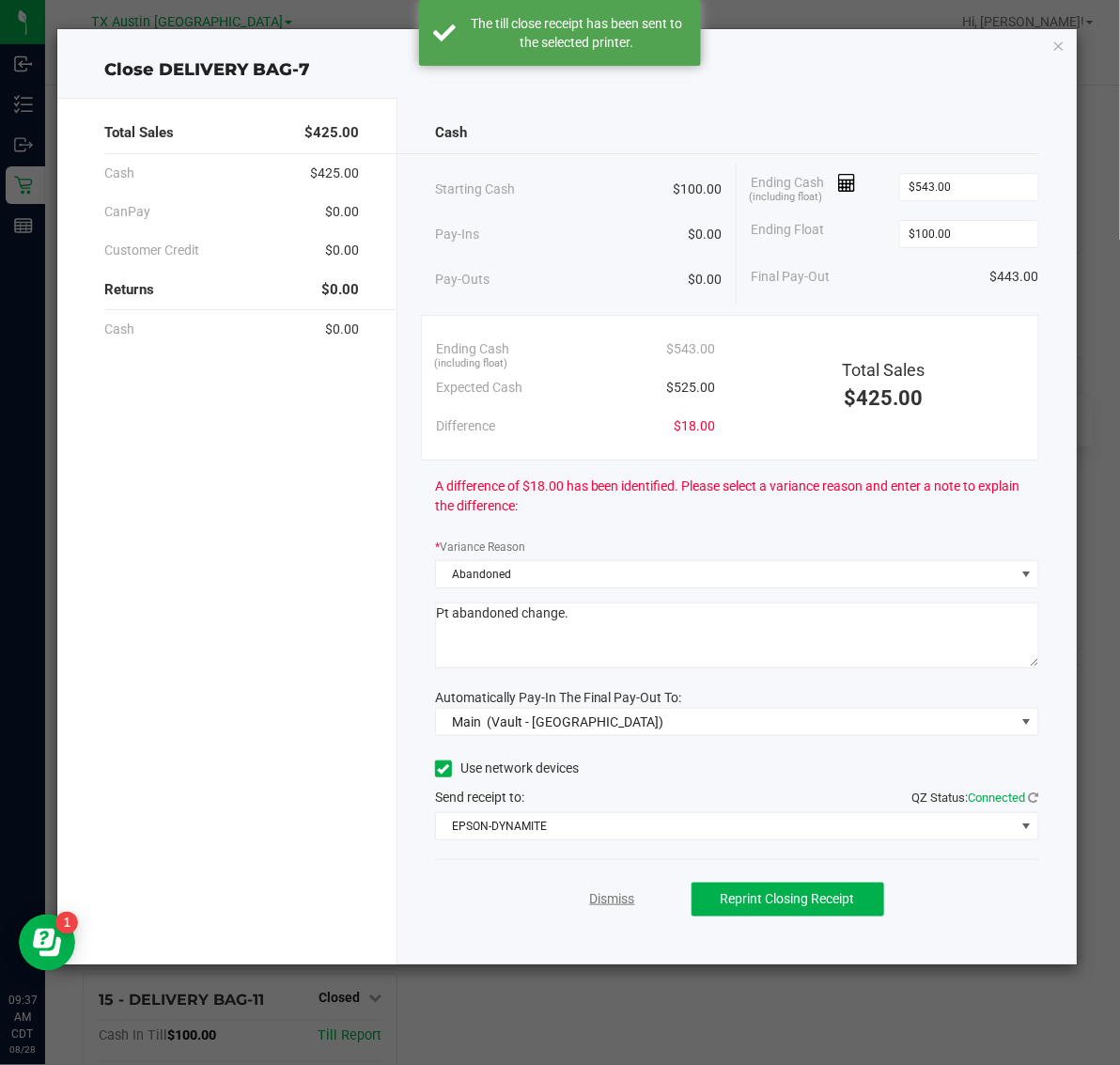
click at [616, 897] on link "Dismiss" at bounding box center [612, 898] width 46 height 19
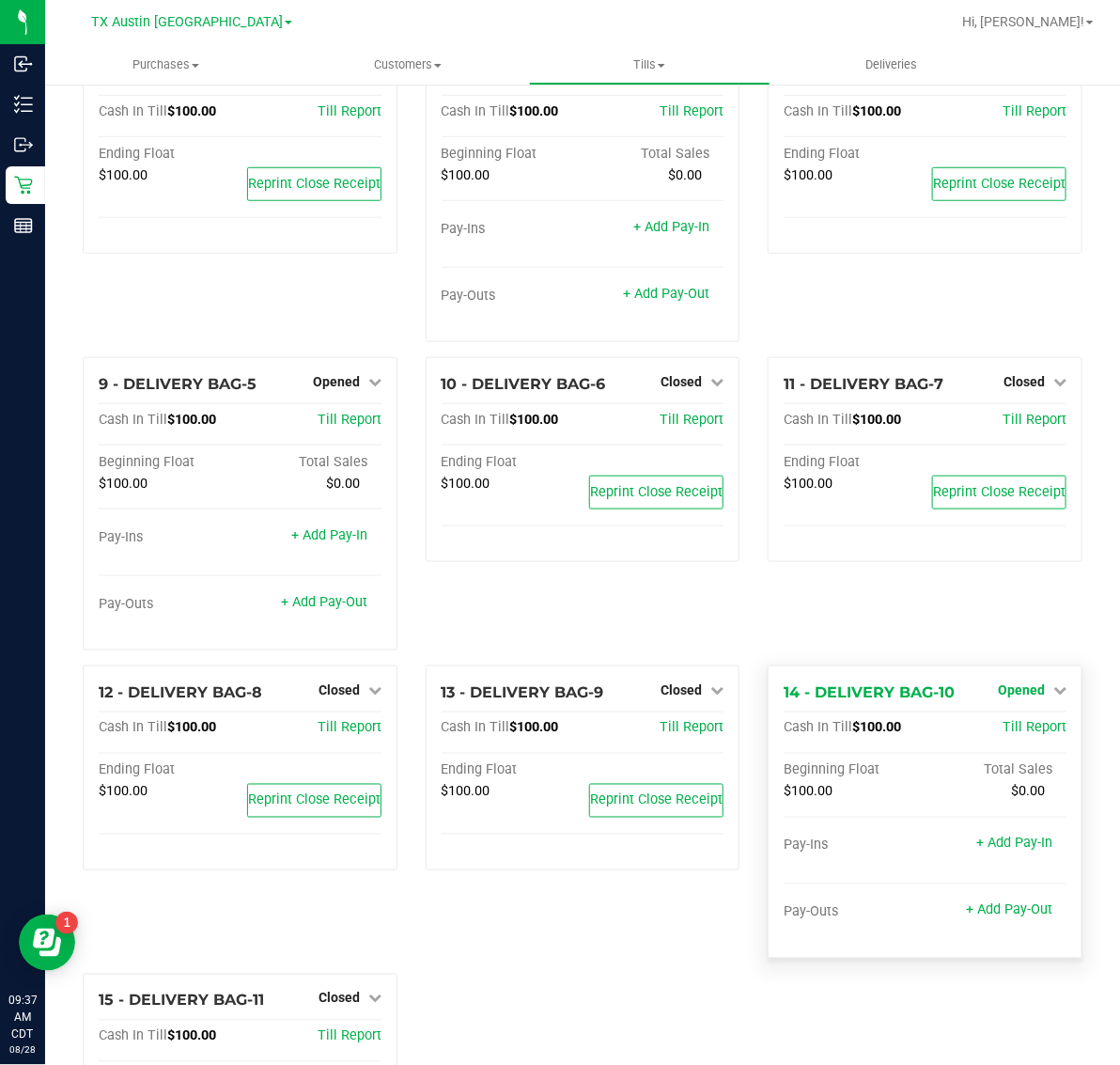
click at [1025, 682] on span "Opened" at bounding box center [1021, 690] width 47 height 16
click at [923, 603] on div "11 - DELIVERY BAG-7 Closed Open Till Cash In Till $100.00 Till Report Ending Fl…" at bounding box center [925, 511] width 343 height 308
click at [998, 682] on span "Opened" at bounding box center [1021, 690] width 47 height 16
click at [1008, 720] on span "Till Report" at bounding box center [1035, 728] width 64 height 16
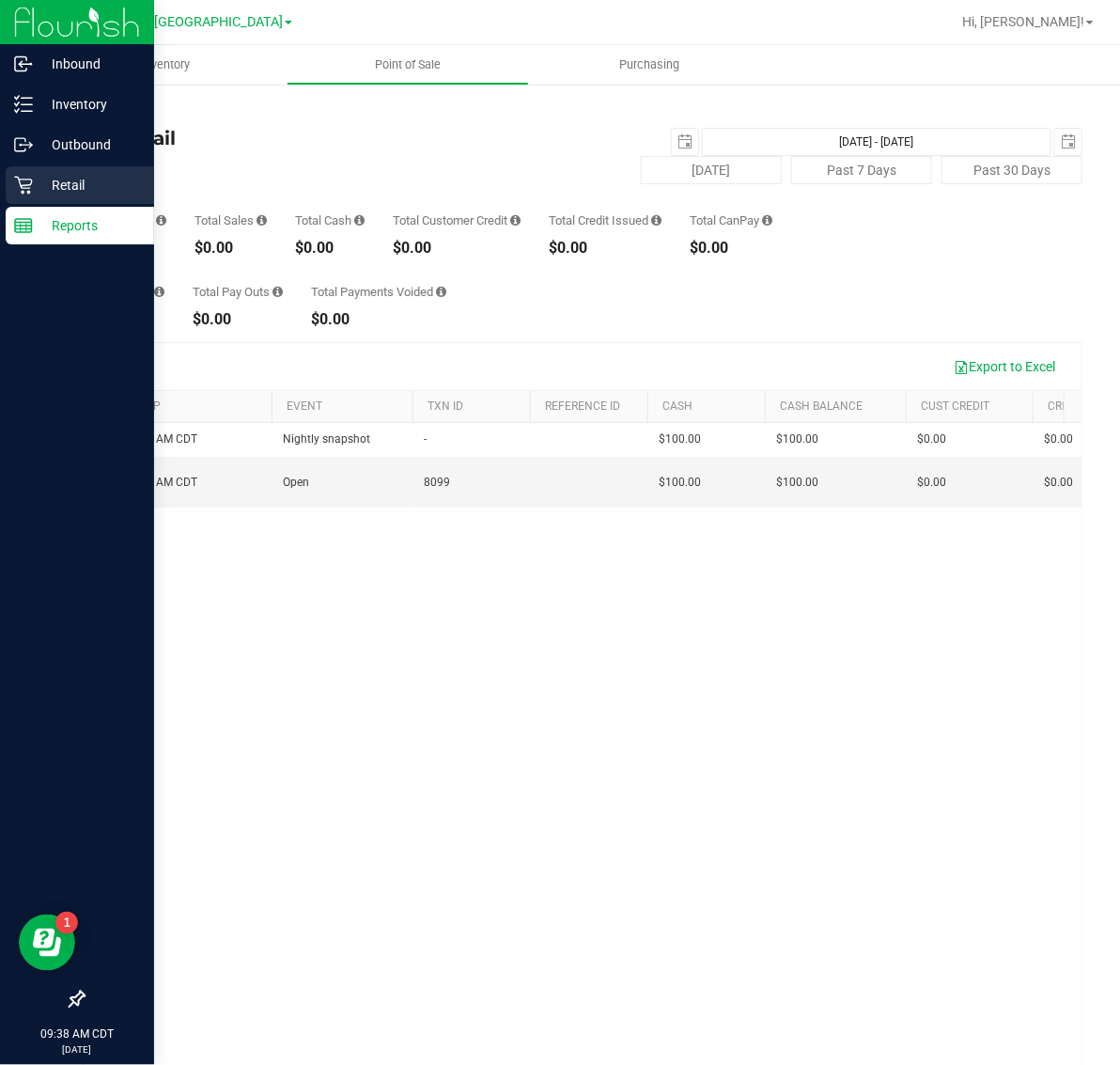
click at [66, 191] on p "Retail" at bounding box center [89, 184] width 112 height 22
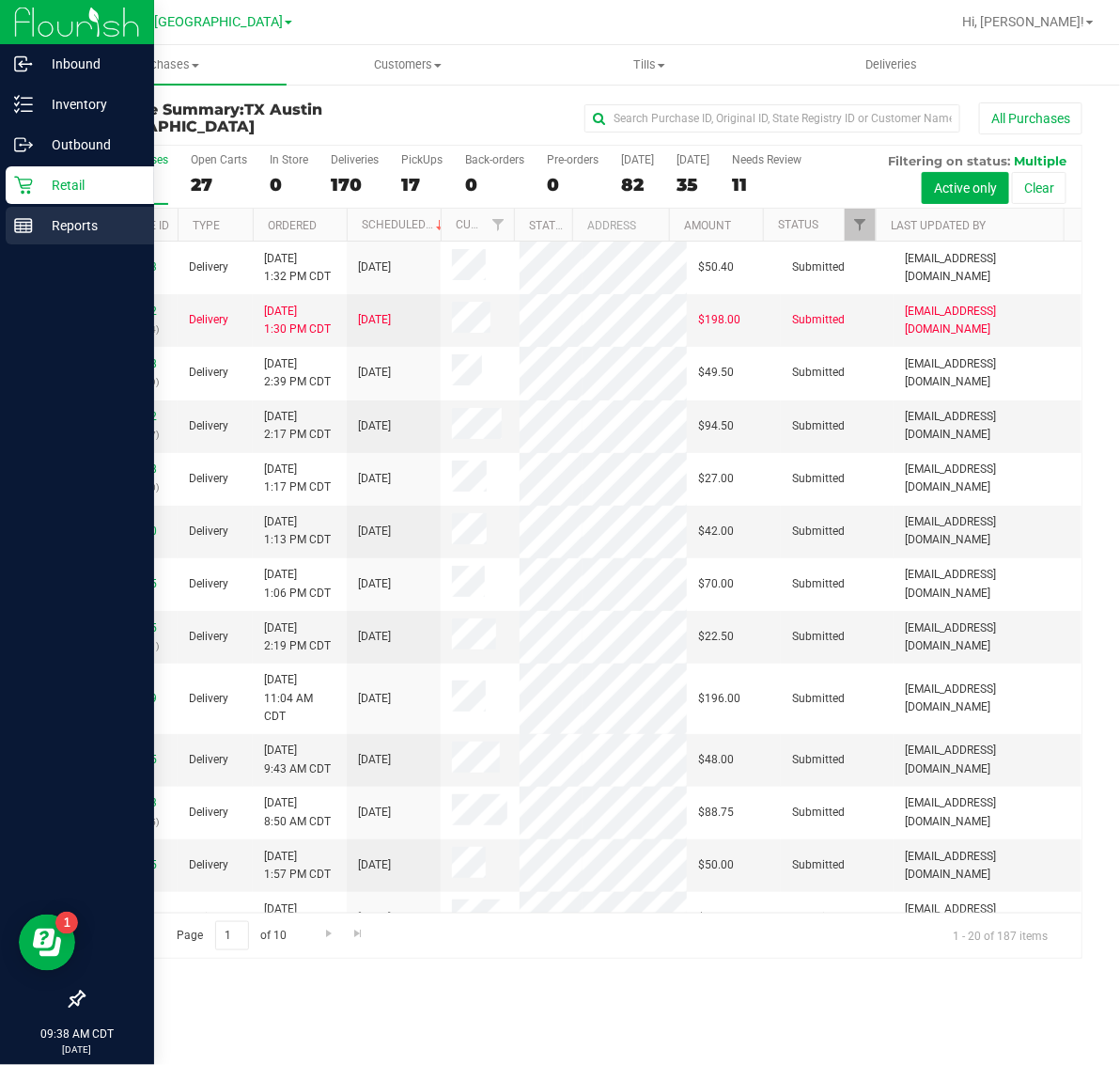
click at [34, 233] on p "Reports" at bounding box center [89, 225] width 112 height 22
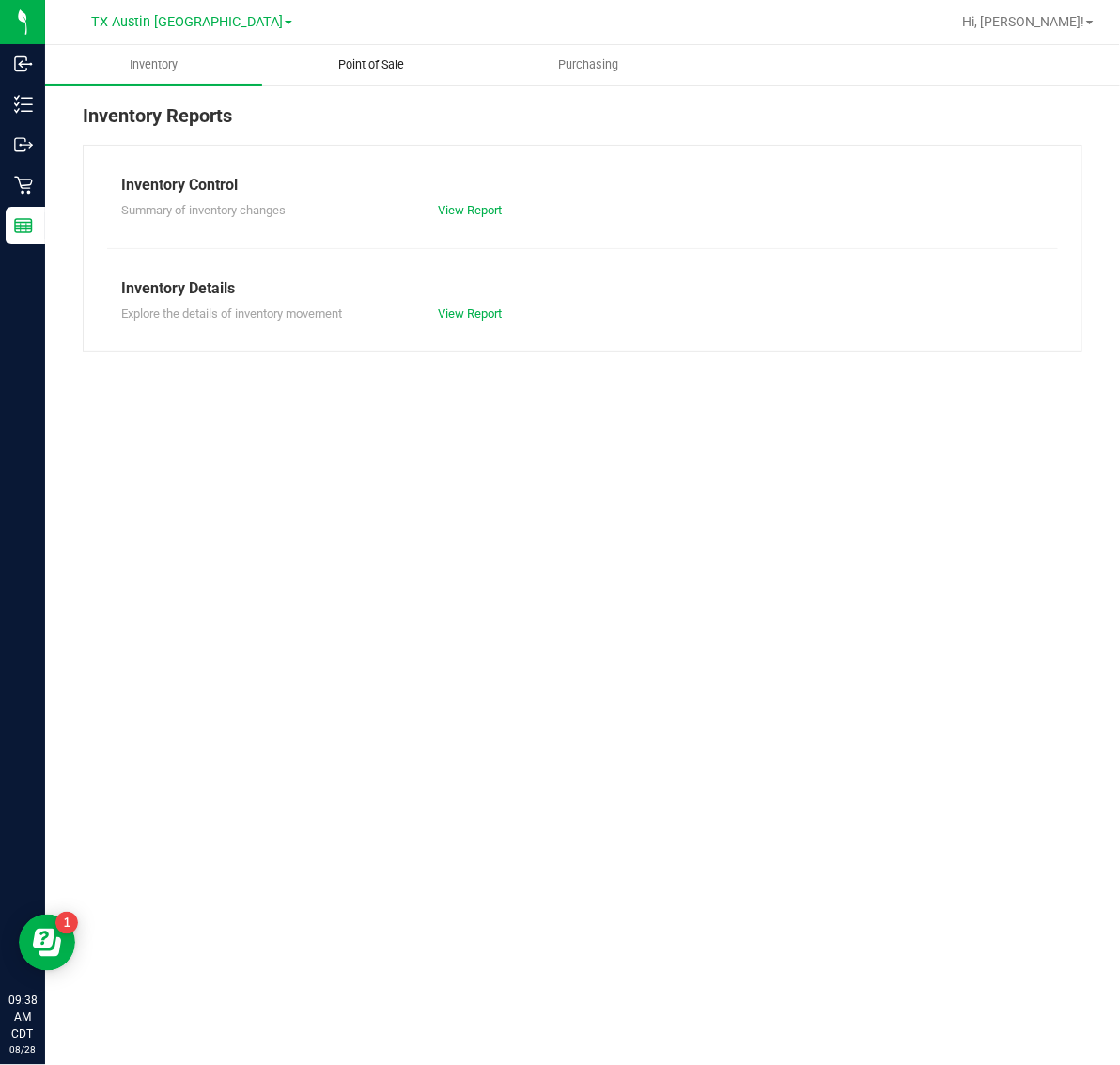
click at [381, 67] on span "Point of Sale" at bounding box center [371, 64] width 116 height 16
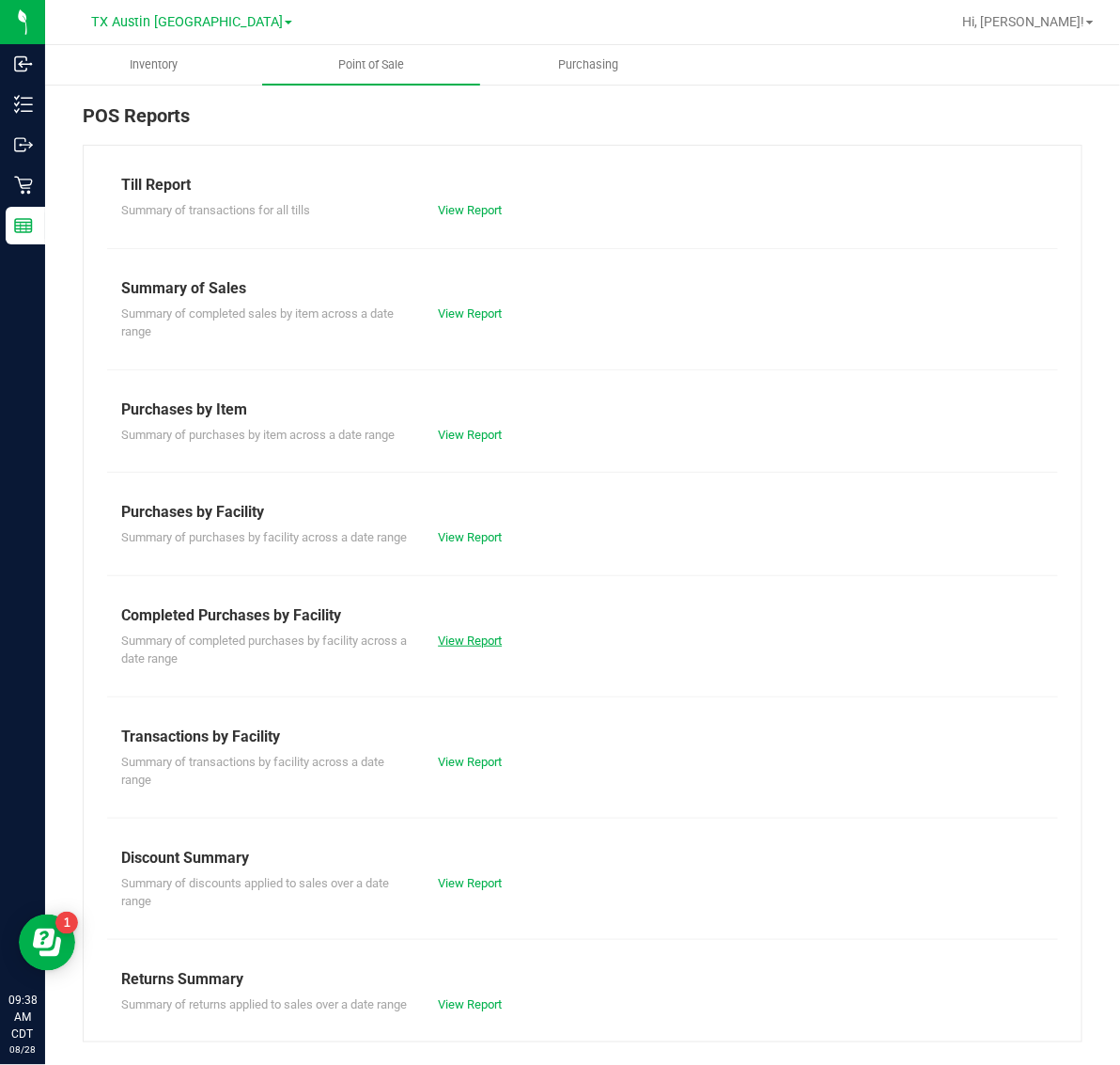
click at [452, 647] on link "View Report" at bounding box center [470, 641] width 64 height 15
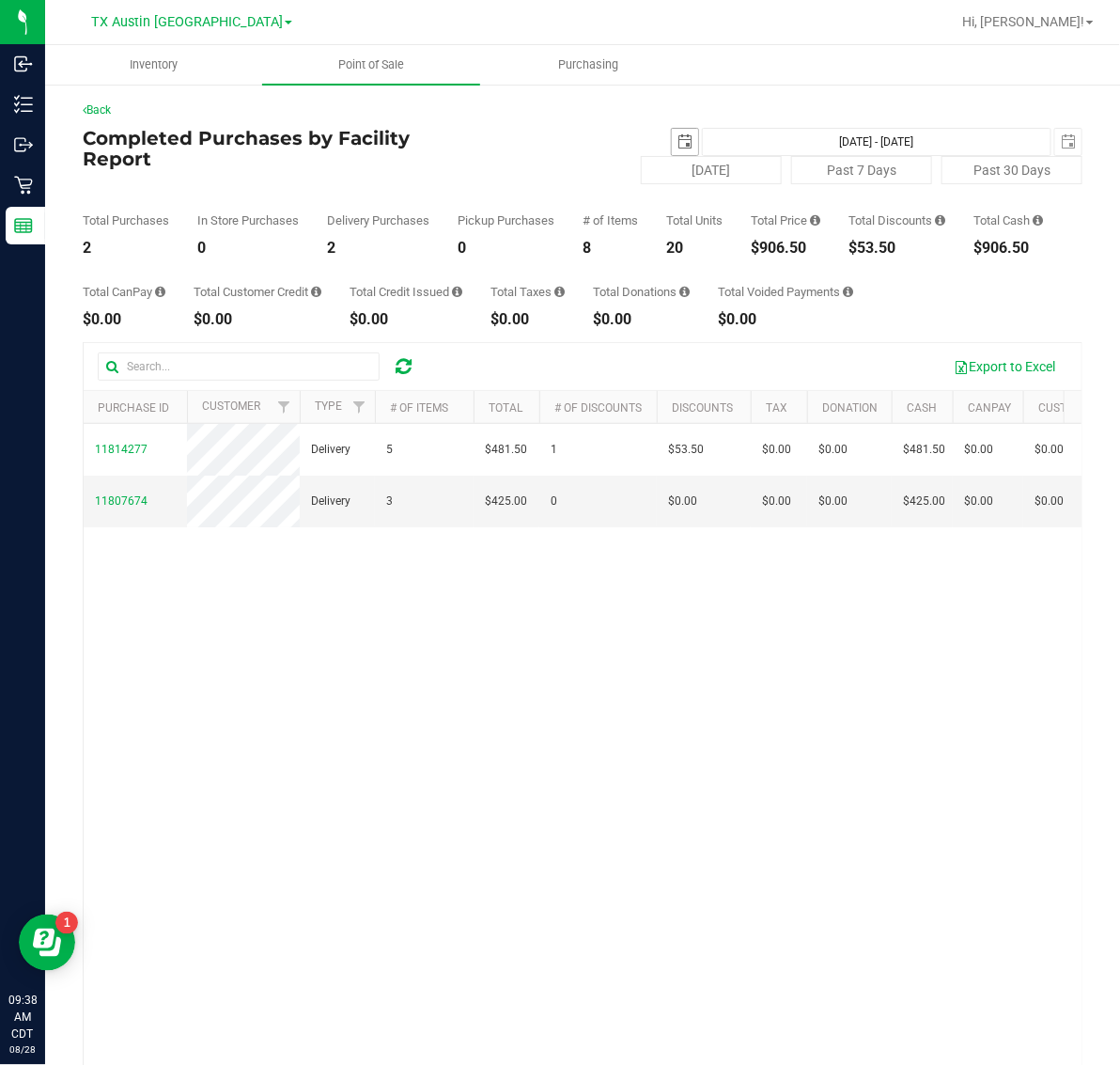
click at [677, 139] on span "select" at bounding box center [685, 142] width 16 height 16
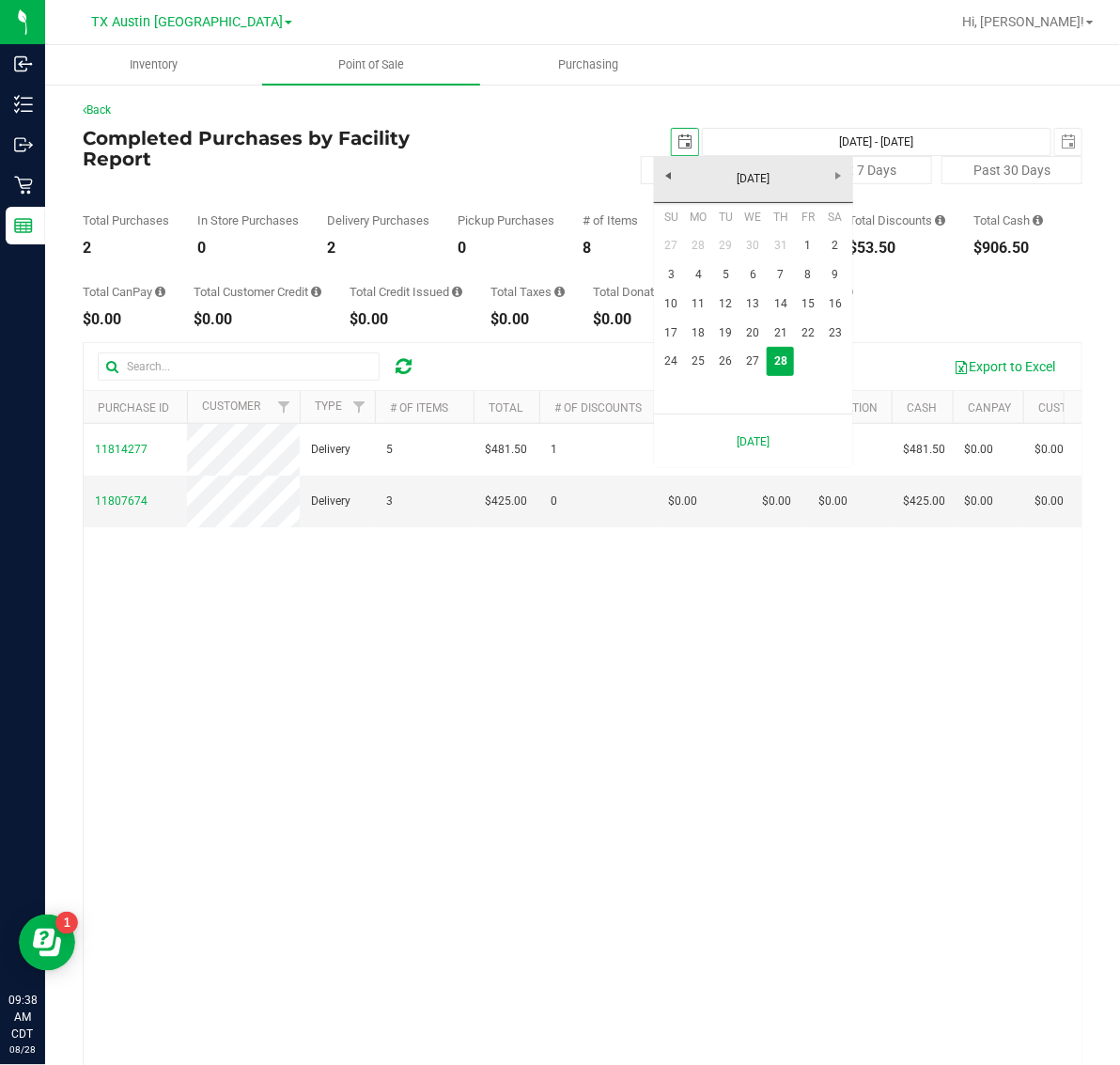
scroll to position [0, 47]
click at [760, 360] on link "27" at bounding box center [753, 361] width 27 height 29
type input "[DATE]"
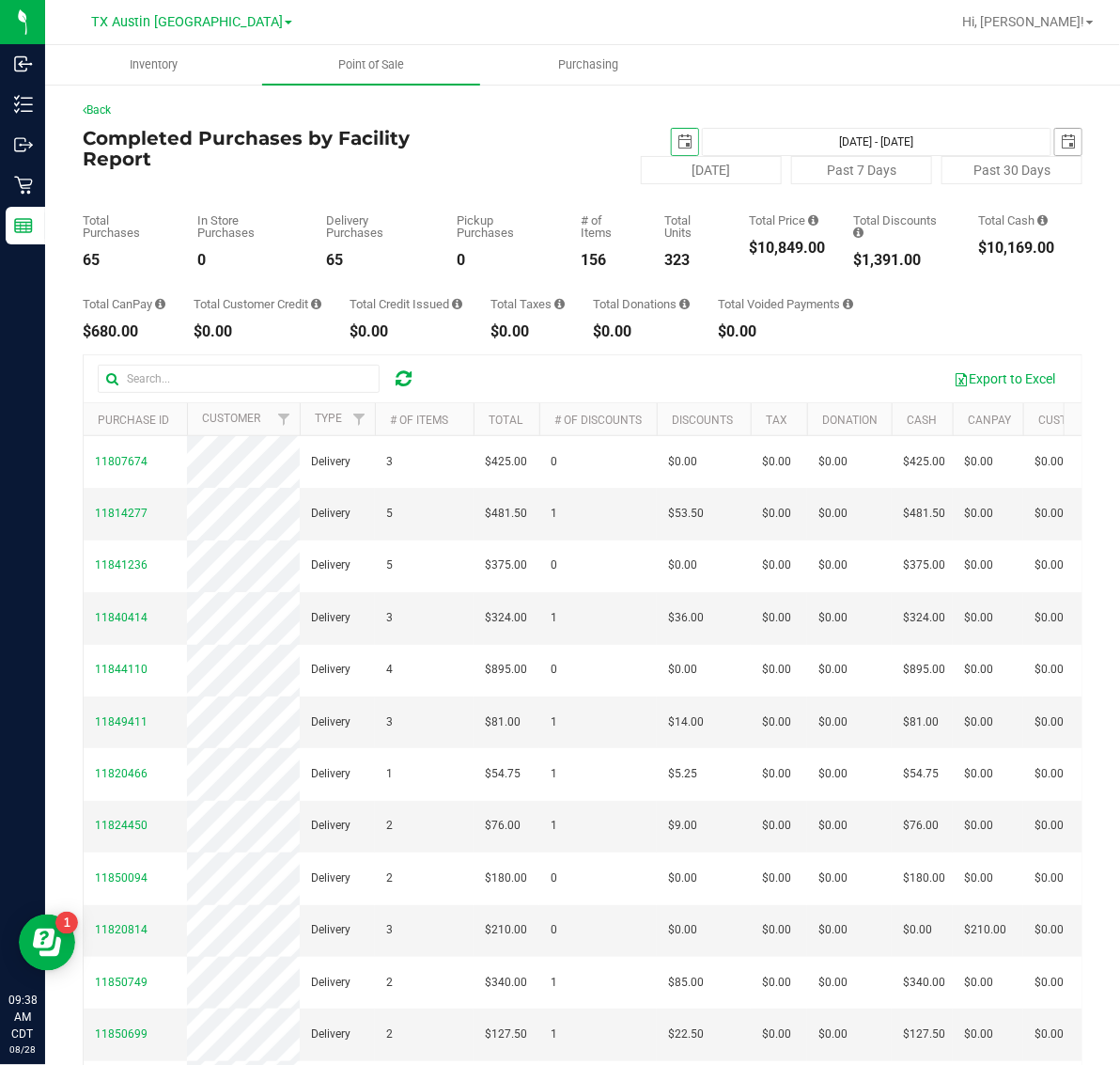
click at [1055, 132] on span "select" at bounding box center [1068, 141] width 26 height 26
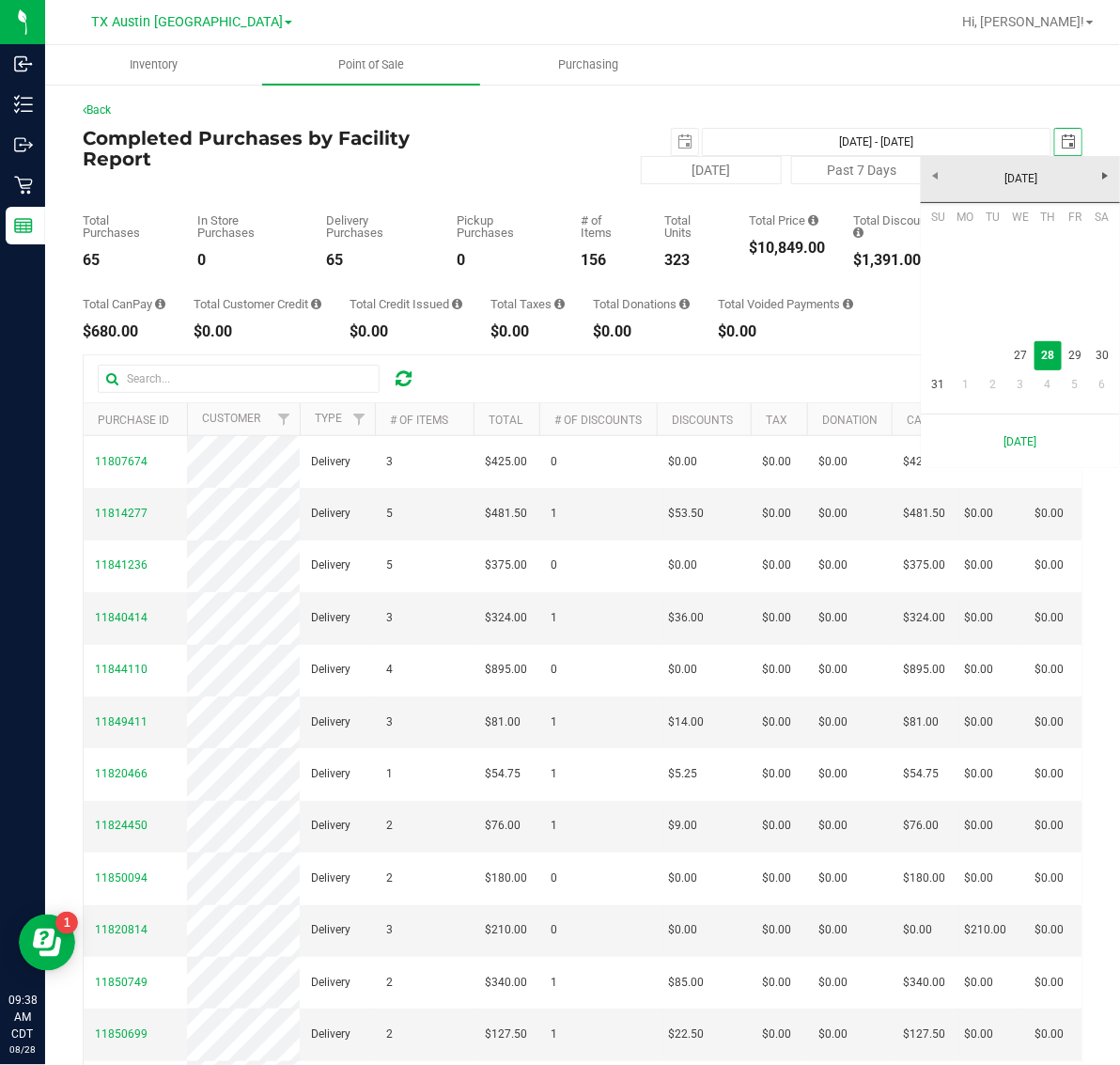
scroll to position [0, 47]
click at [1015, 356] on link "27" at bounding box center [1020, 356] width 27 height 29
type input "[DATE] - [DATE]"
type input "[DATE]"
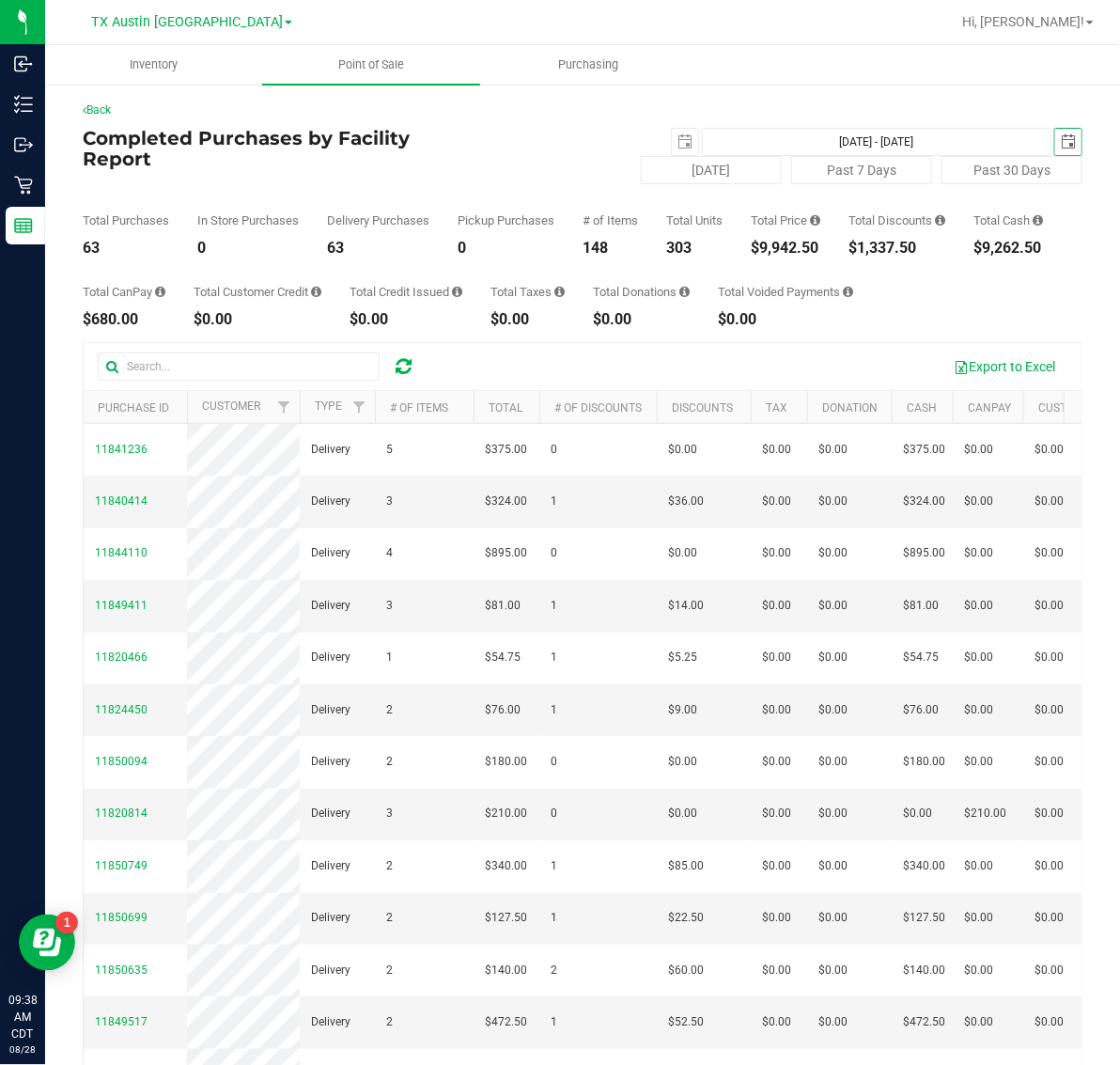
scroll to position [0, 0]
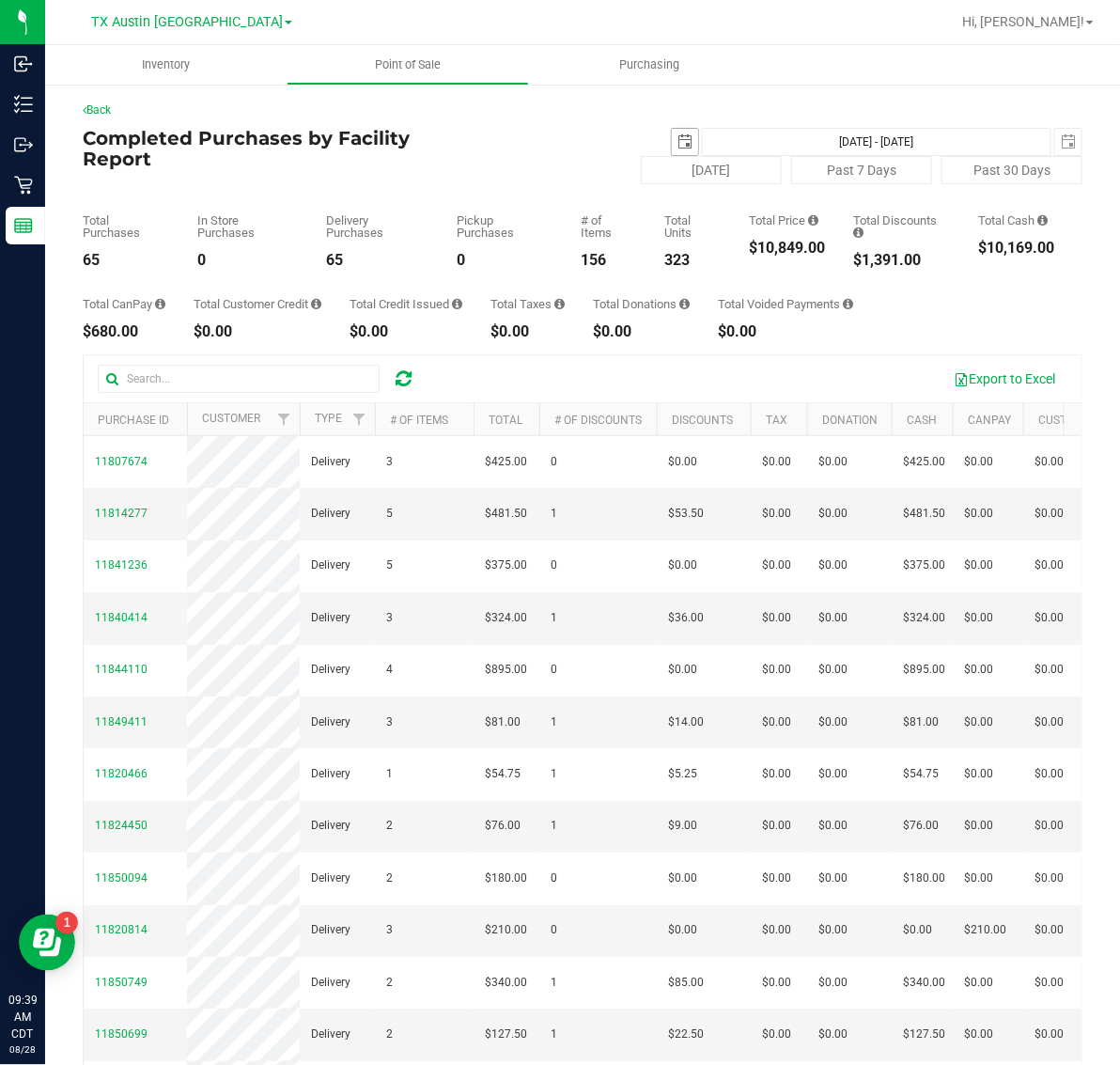
click at [672, 133] on span "select" at bounding box center [684, 141] width 26 height 26
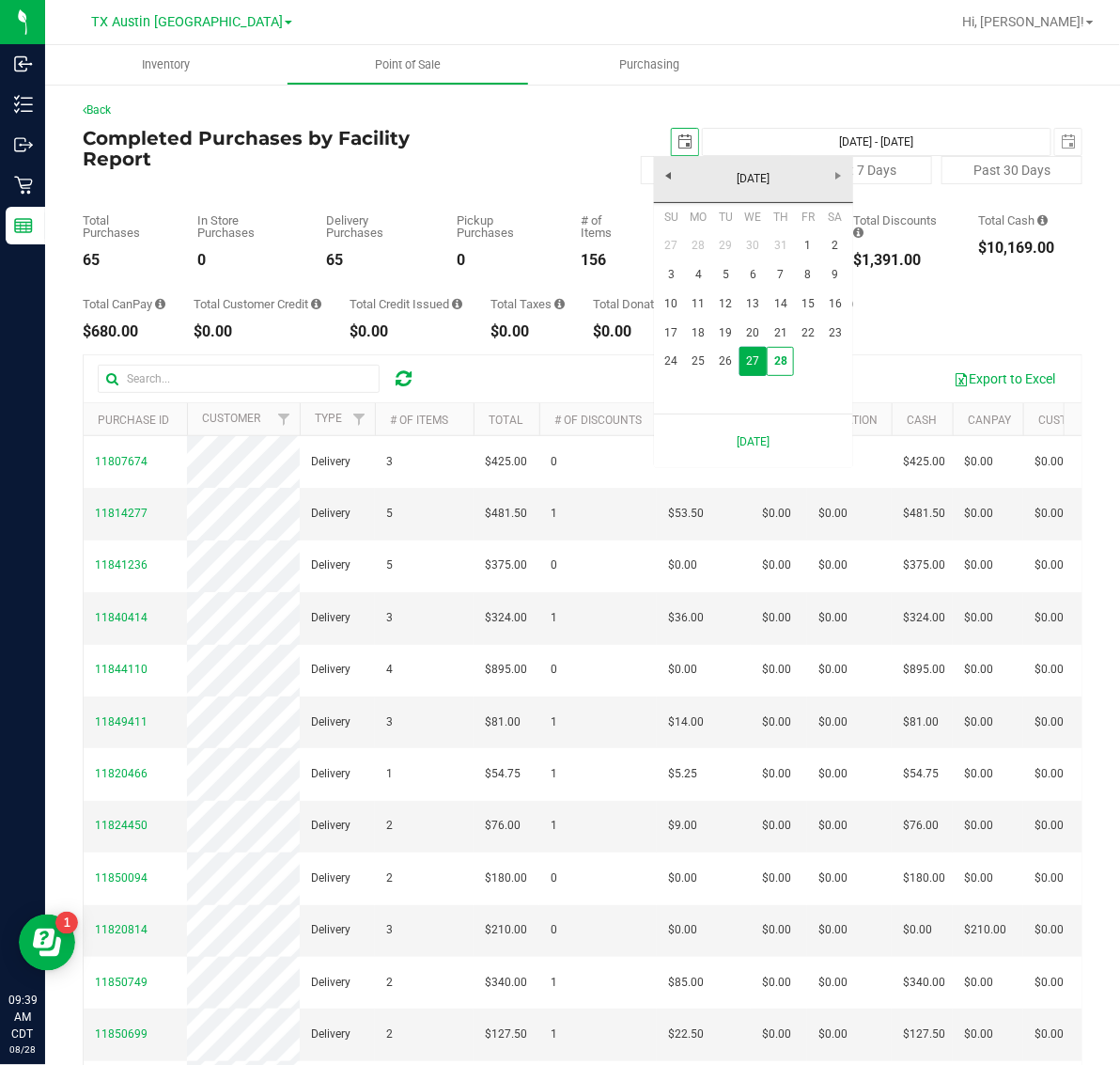
scroll to position [0, 47]
click at [780, 357] on link "28" at bounding box center [780, 361] width 27 height 29
type input "[DATE]"
type input "[DATE] - [DATE]"
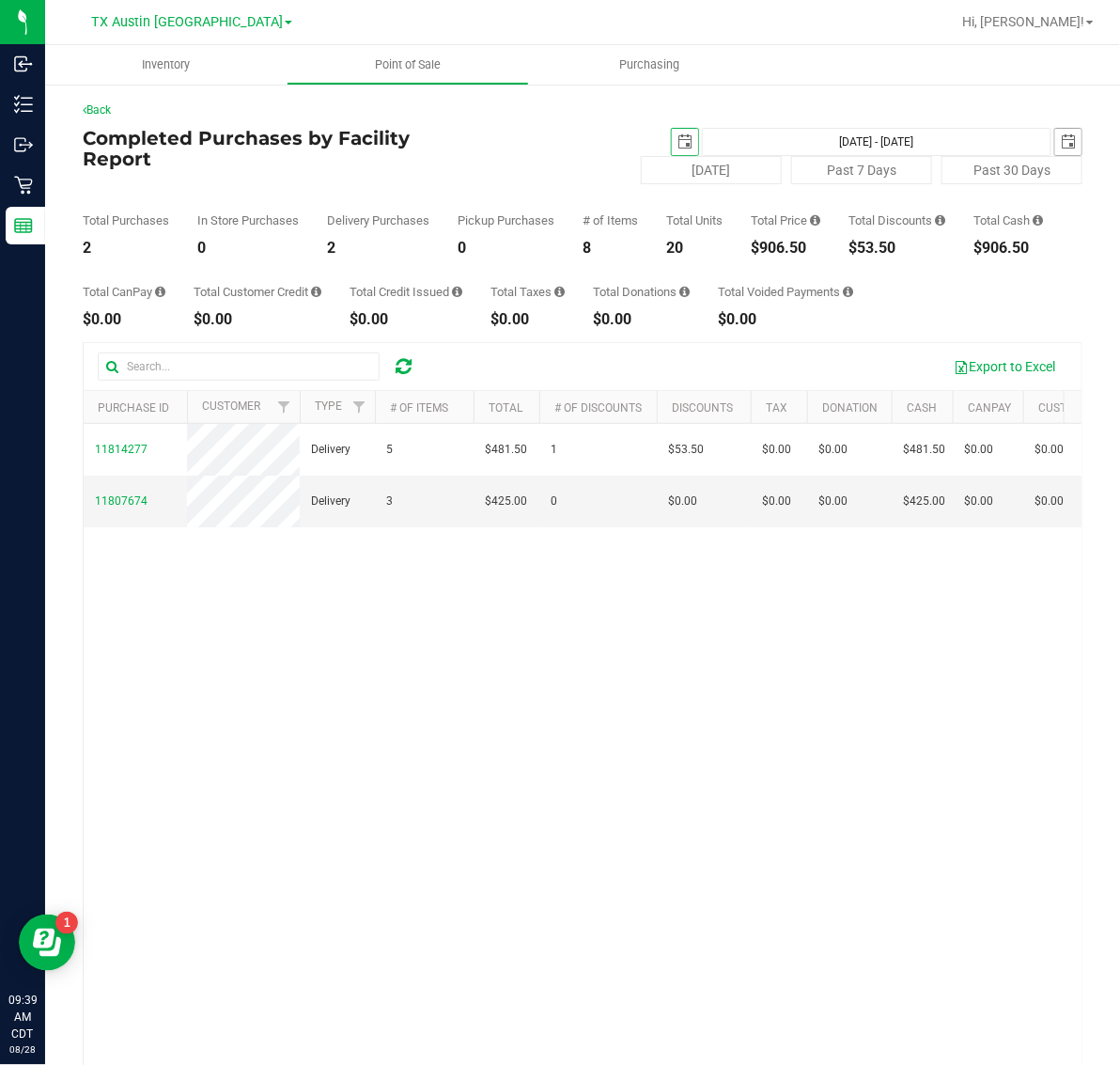
click at [1061, 140] on span "select" at bounding box center [1069, 142] width 16 height 16
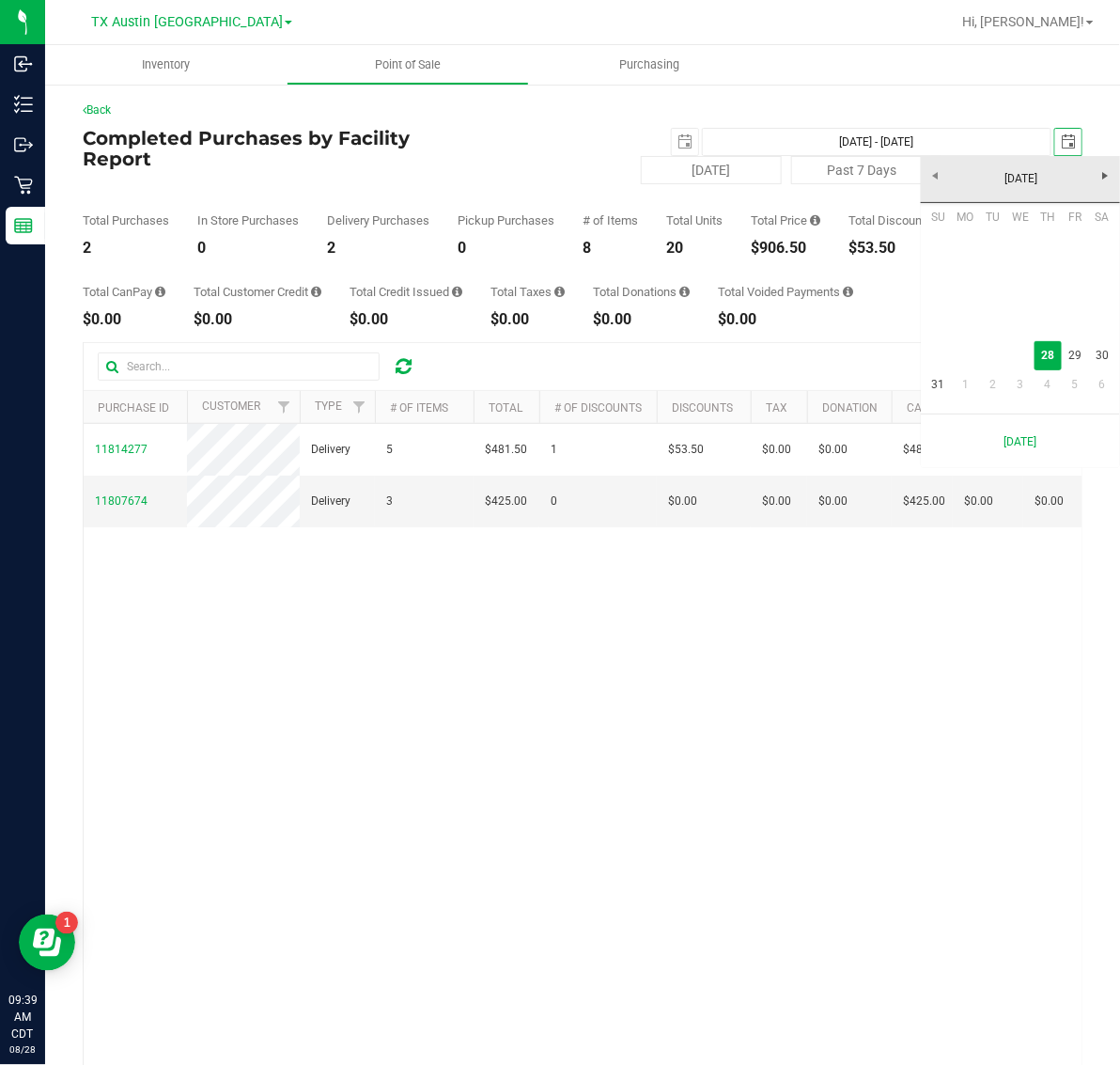
scroll to position [0, 47]
click at [1040, 357] on link "28" at bounding box center [1048, 356] width 27 height 29
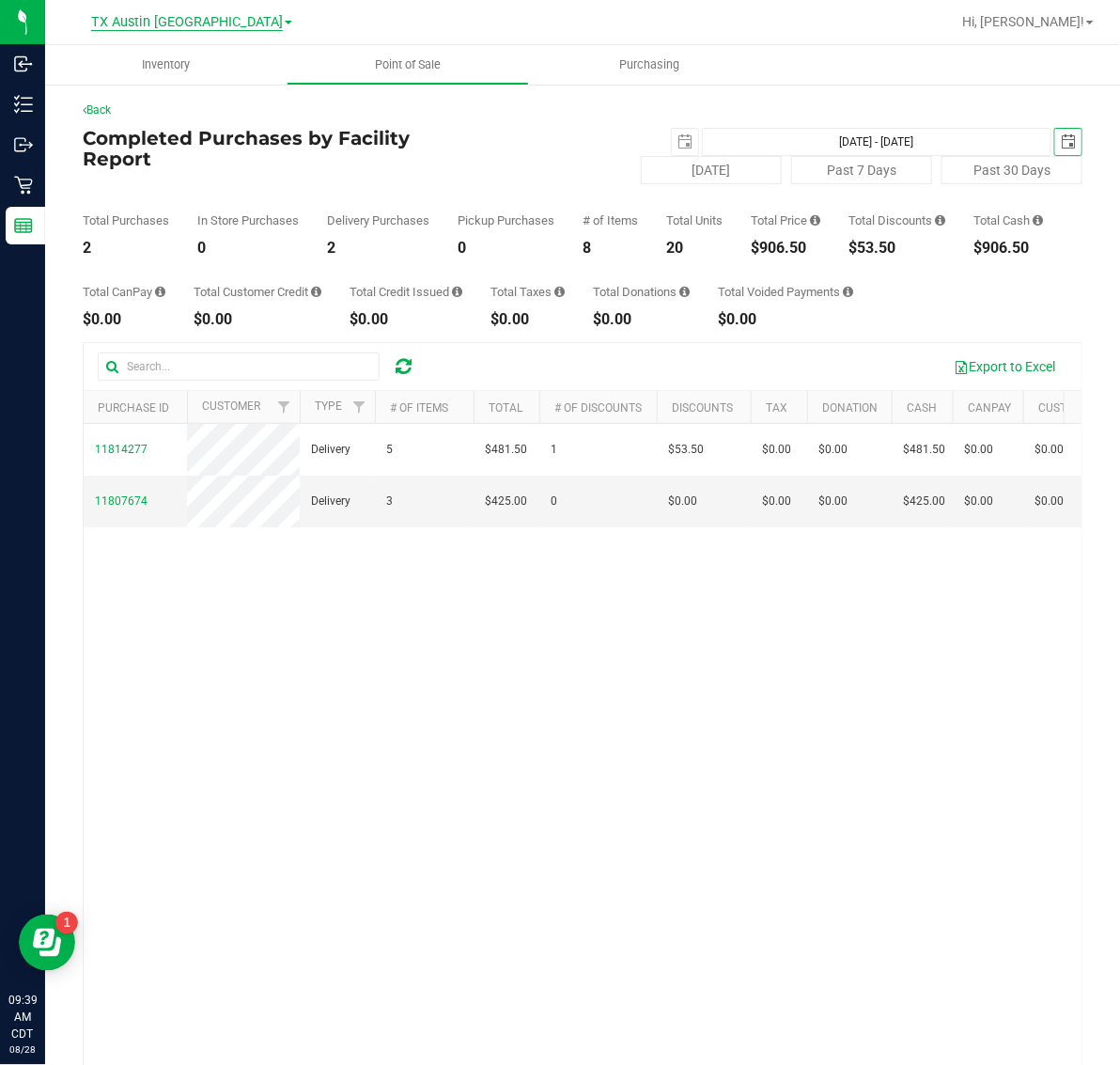
click at [193, 26] on span "TX Austin [GEOGRAPHIC_DATA]" at bounding box center [187, 22] width 192 height 16
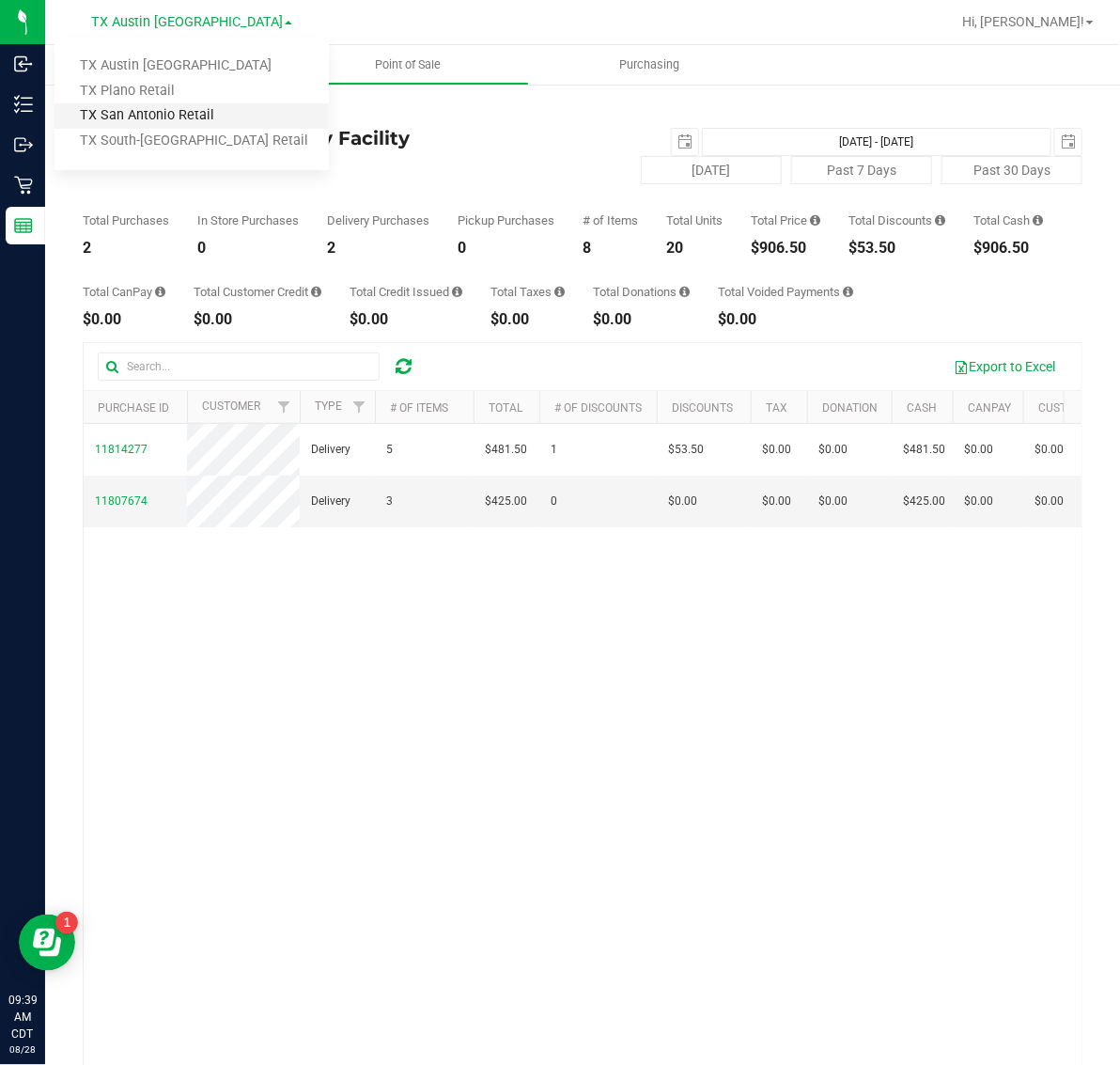
click at [188, 118] on link "TX San Antonio Retail" at bounding box center [191, 116] width 274 height 25
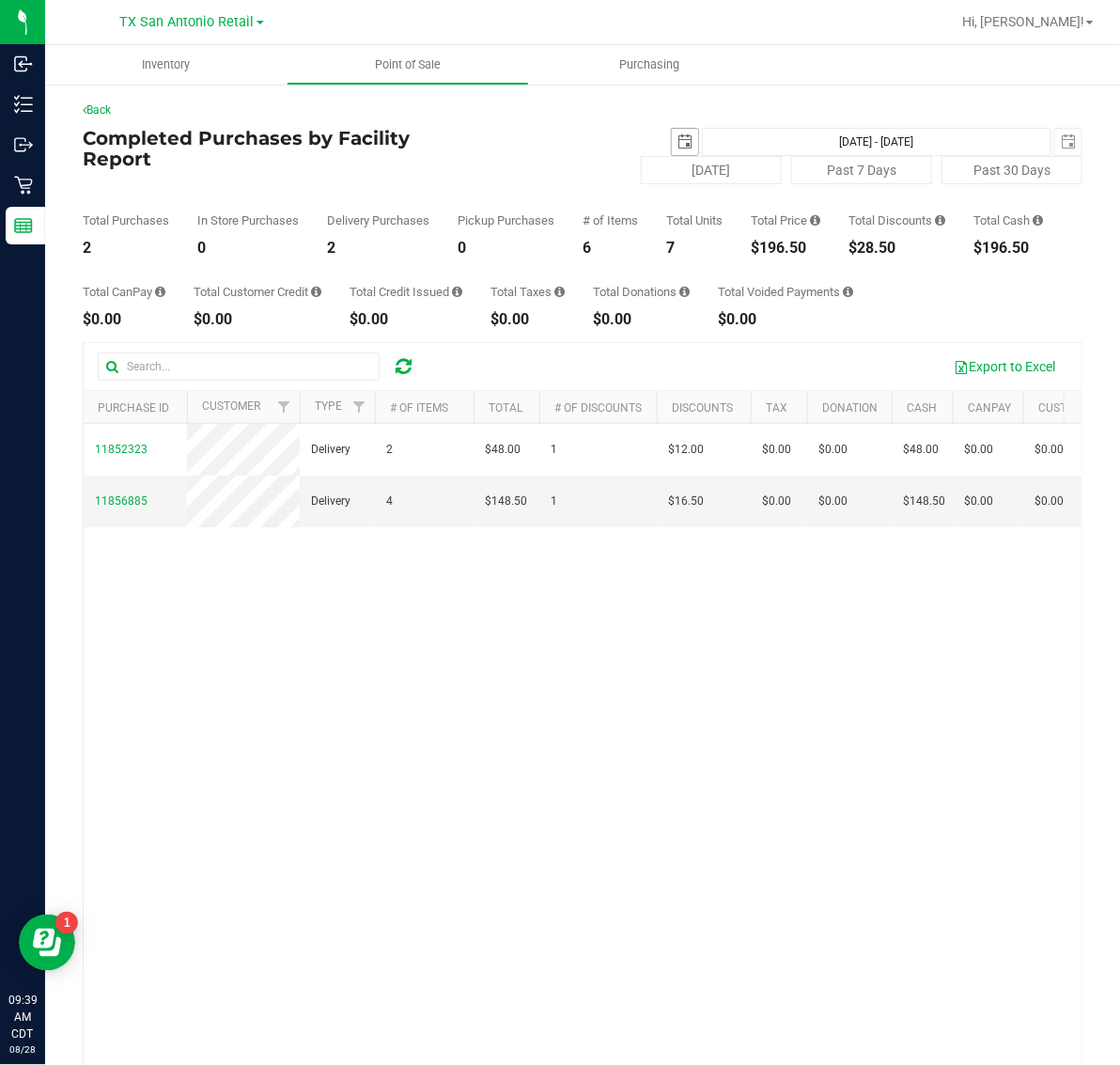
click at [677, 140] on span "select" at bounding box center [685, 142] width 16 height 16
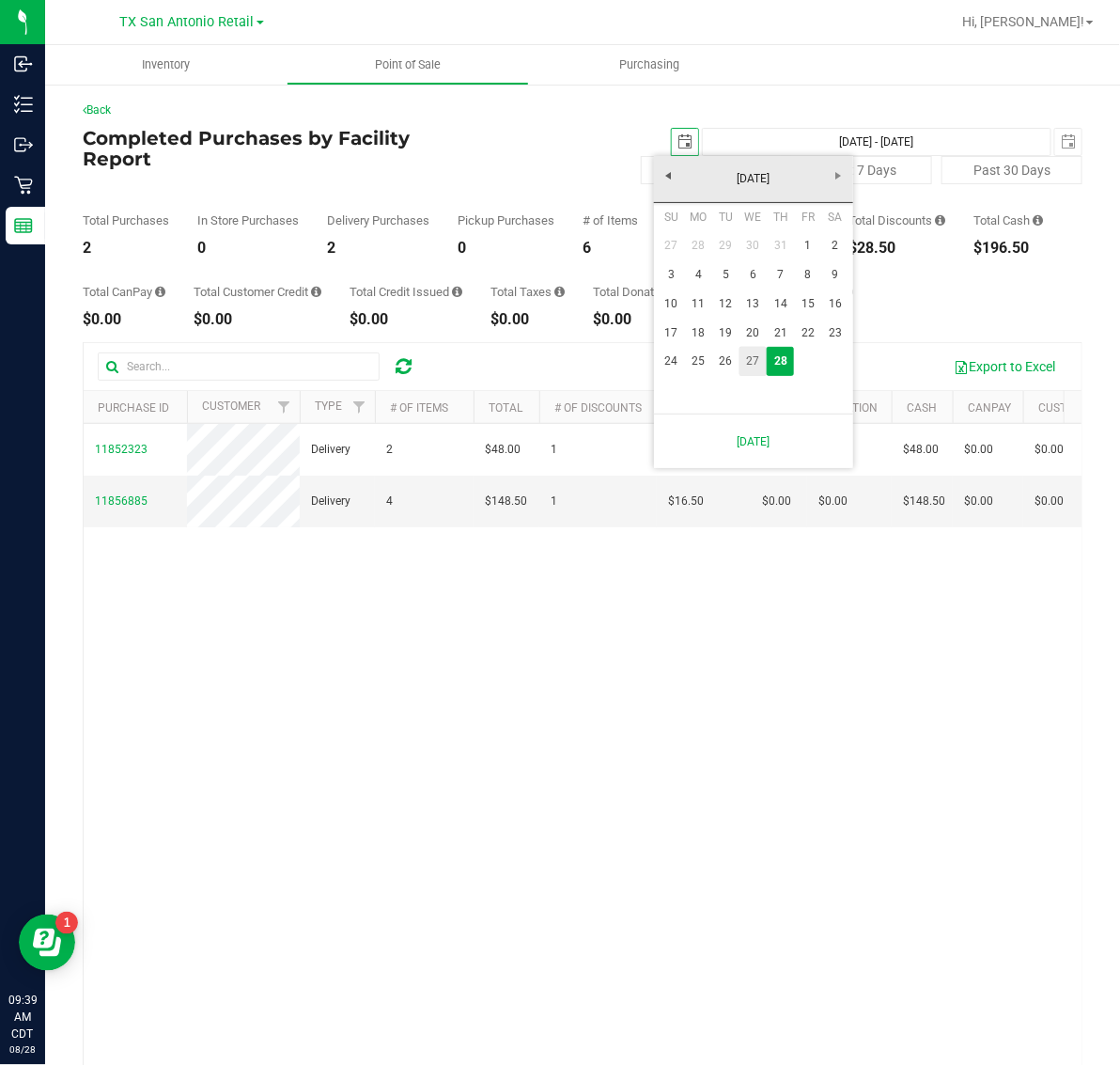
click at [755, 363] on link "27" at bounding box center [753, 361] width 27 height 29
type input "[DATE]"
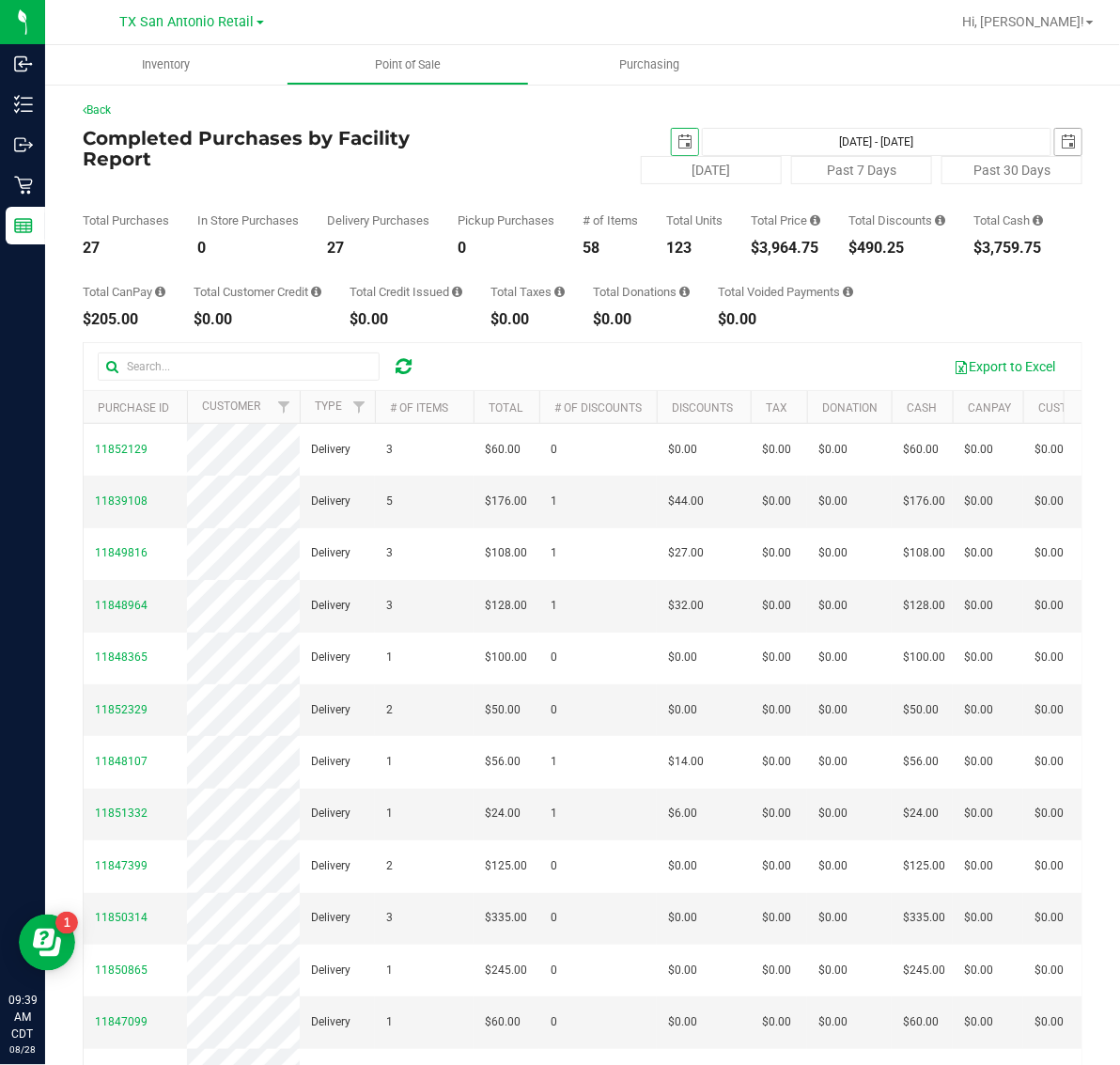
click at [1055, 141] on span "select" at bounding box center [1068, 141] width 26 height 26
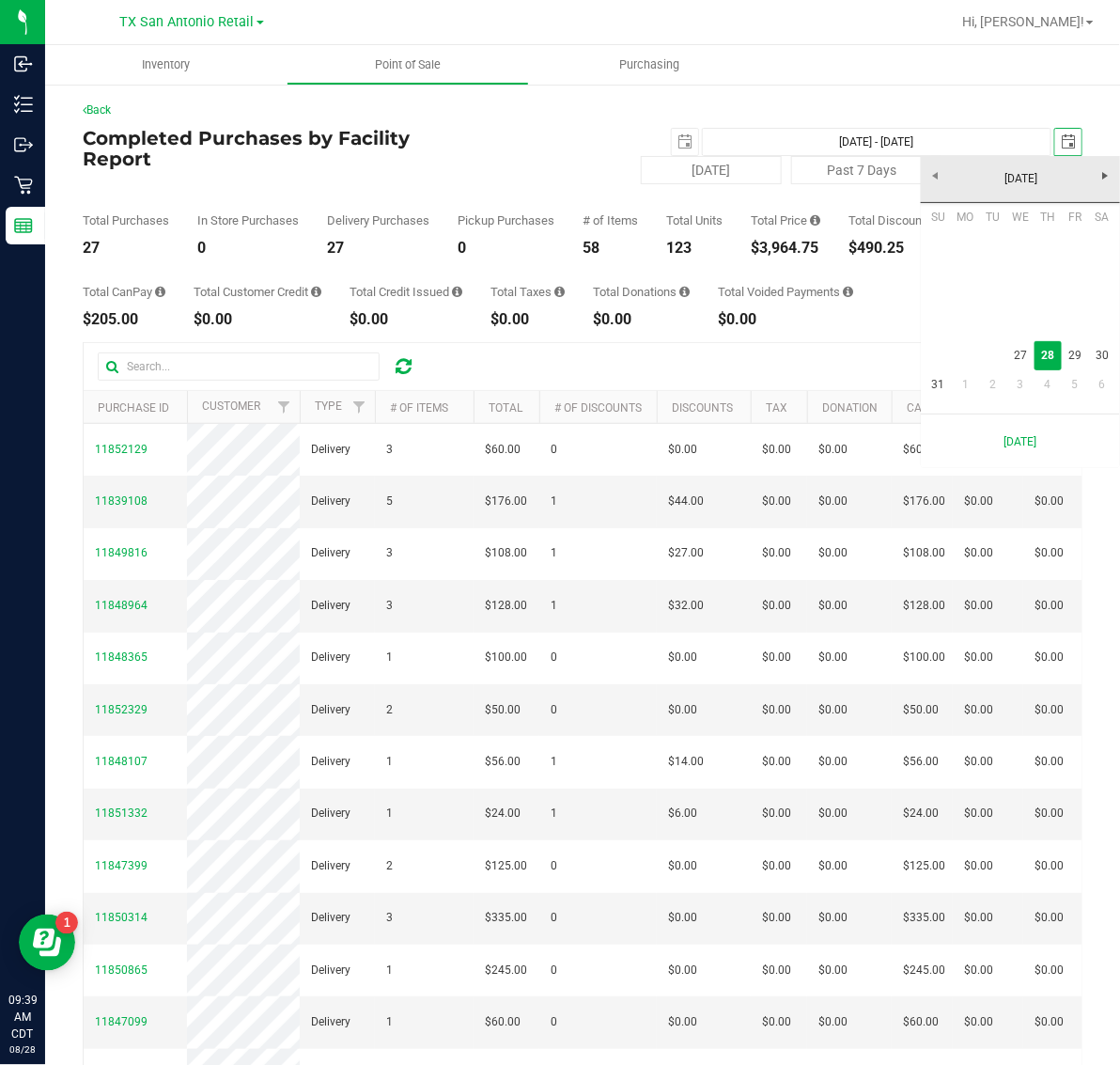
scroll to position [0, 47]
click at [1017, 353] on link "27" at bounding box center [1020, 356] width 27 height 29
type input "[DATE] - [DATE]"
type input "[DATE]"
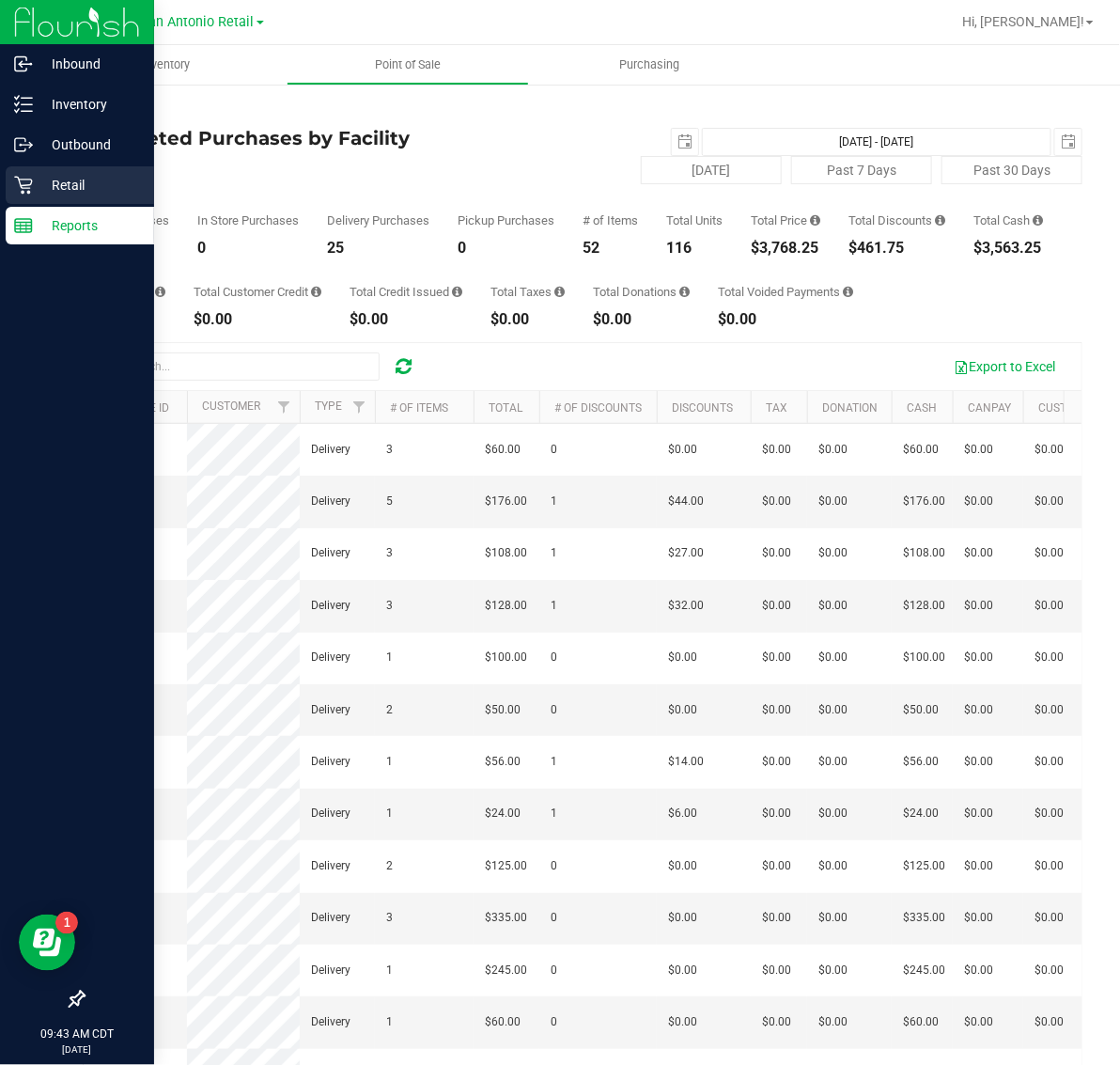
drag, startPoint x: 54, startPoint y: 171, endPoint x: 68, endPoint y: 173, distance: 14.1
click at [54, 171] on div "Retail" at bounding box center [79, 185] width 148 height 38
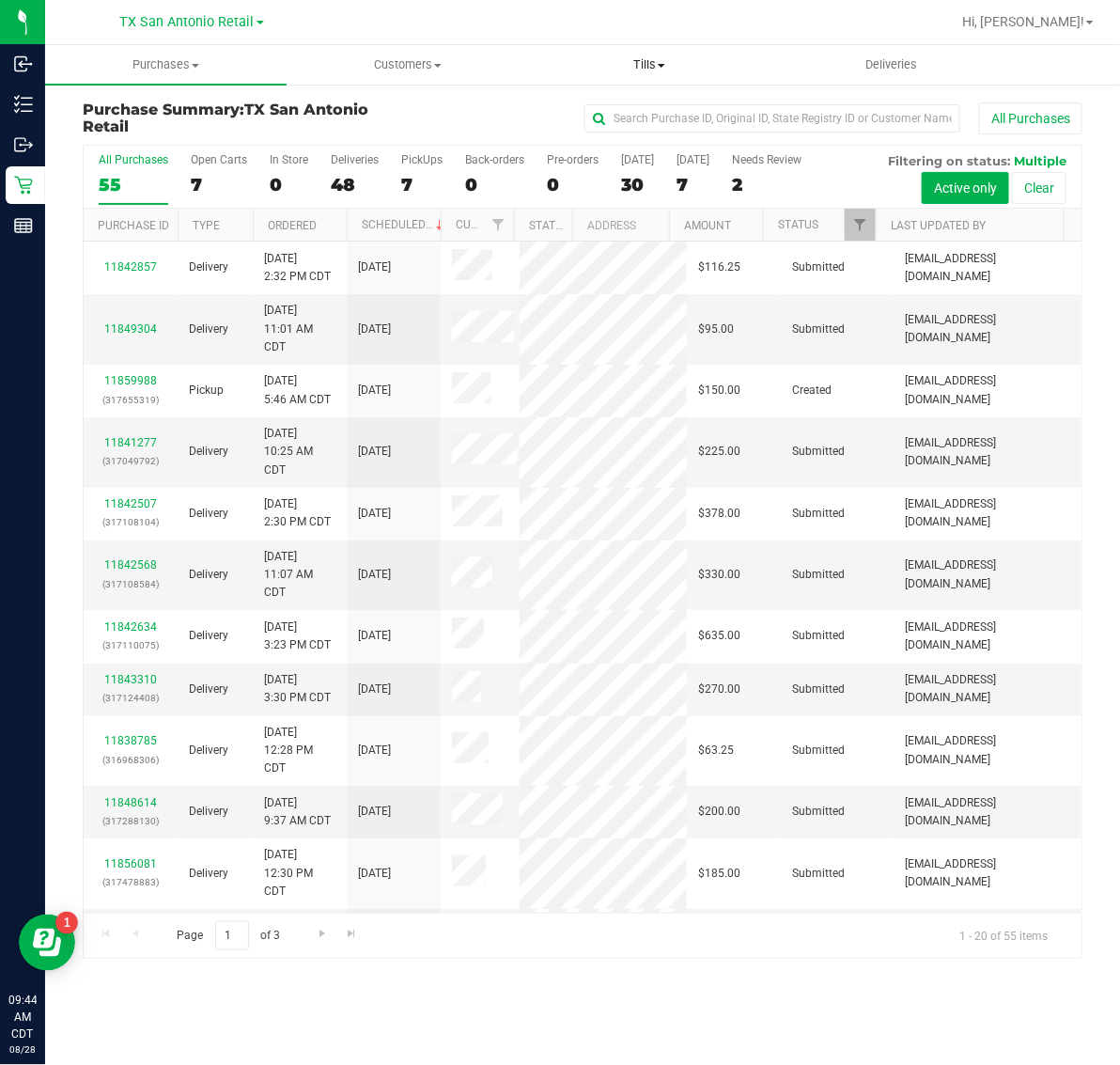
click at [659, 61] on span "Tills" at bounding box center [649, 64] width 239 height 16
click at [646, 110] on span "Manage tills" at bounding box center [592, 113] width 127 height 16
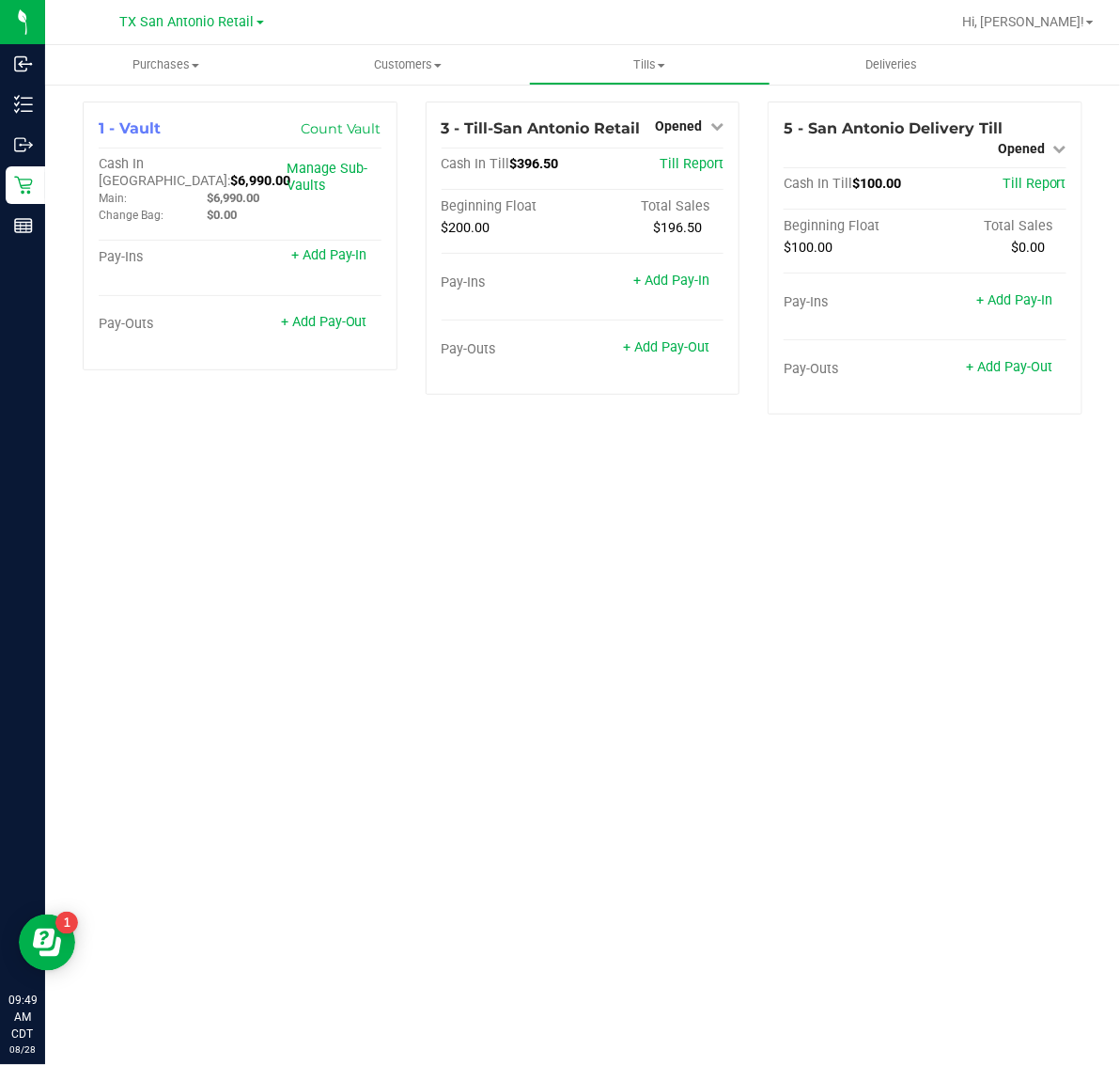
click at [193, 12] on div "TX San Antonio Retail" at bounding box center [192, 21] width 143 height 22
click at [190, 25] on span "TX San Antonio Retail" at bounding box center [187, 22] width 135 height 16
click at [181, 79] on link "TX Plano Retail" at bounding box center [191, 91] width 274 height 25
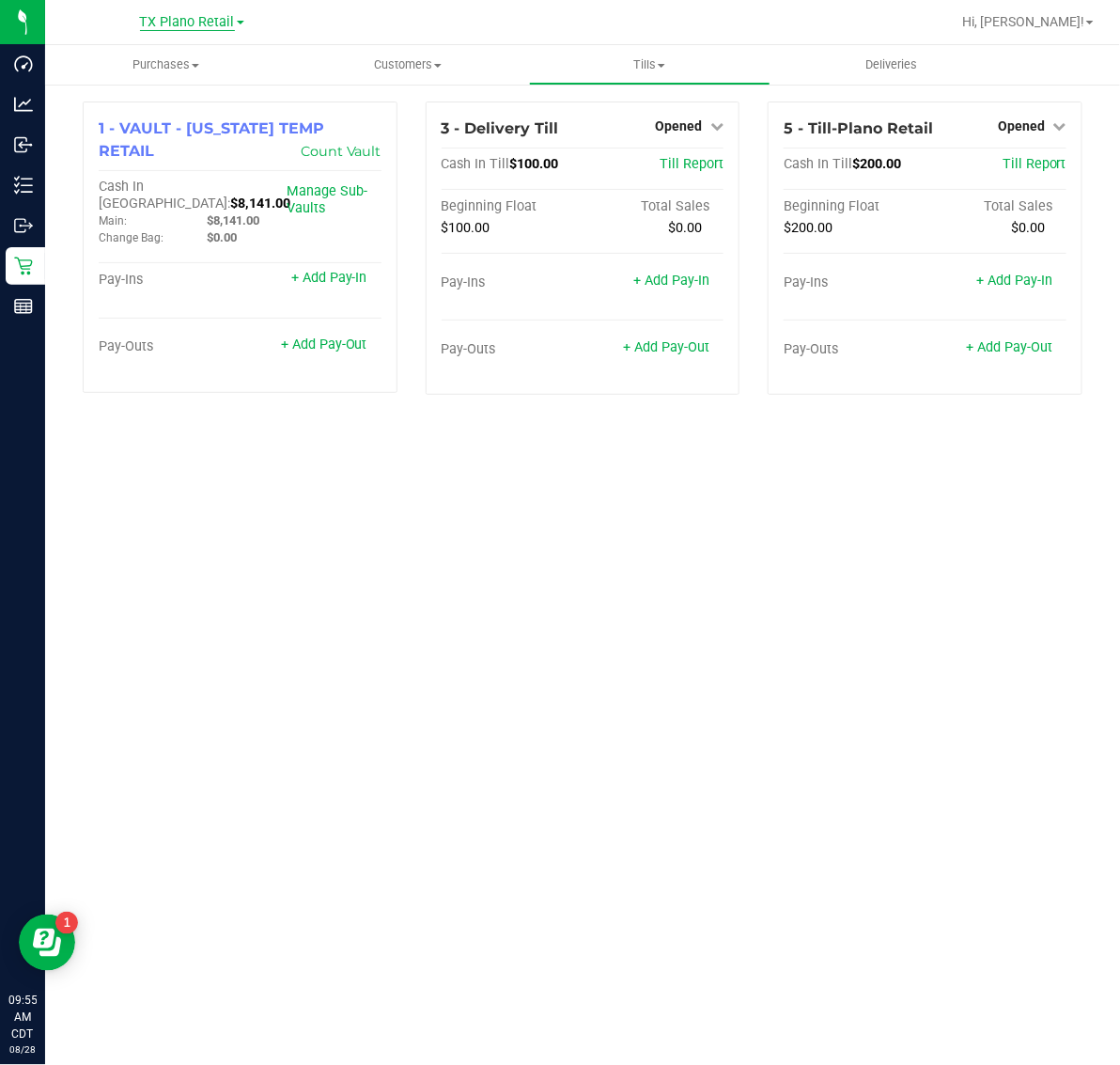
click at [179, 16] on span "TX Plano Retail" at bounding box center [187, 22] width 95 height 16
click at [174, 114] on link "TX San Antonio Retail" at bounding box center [191, 116] width 274 height 25
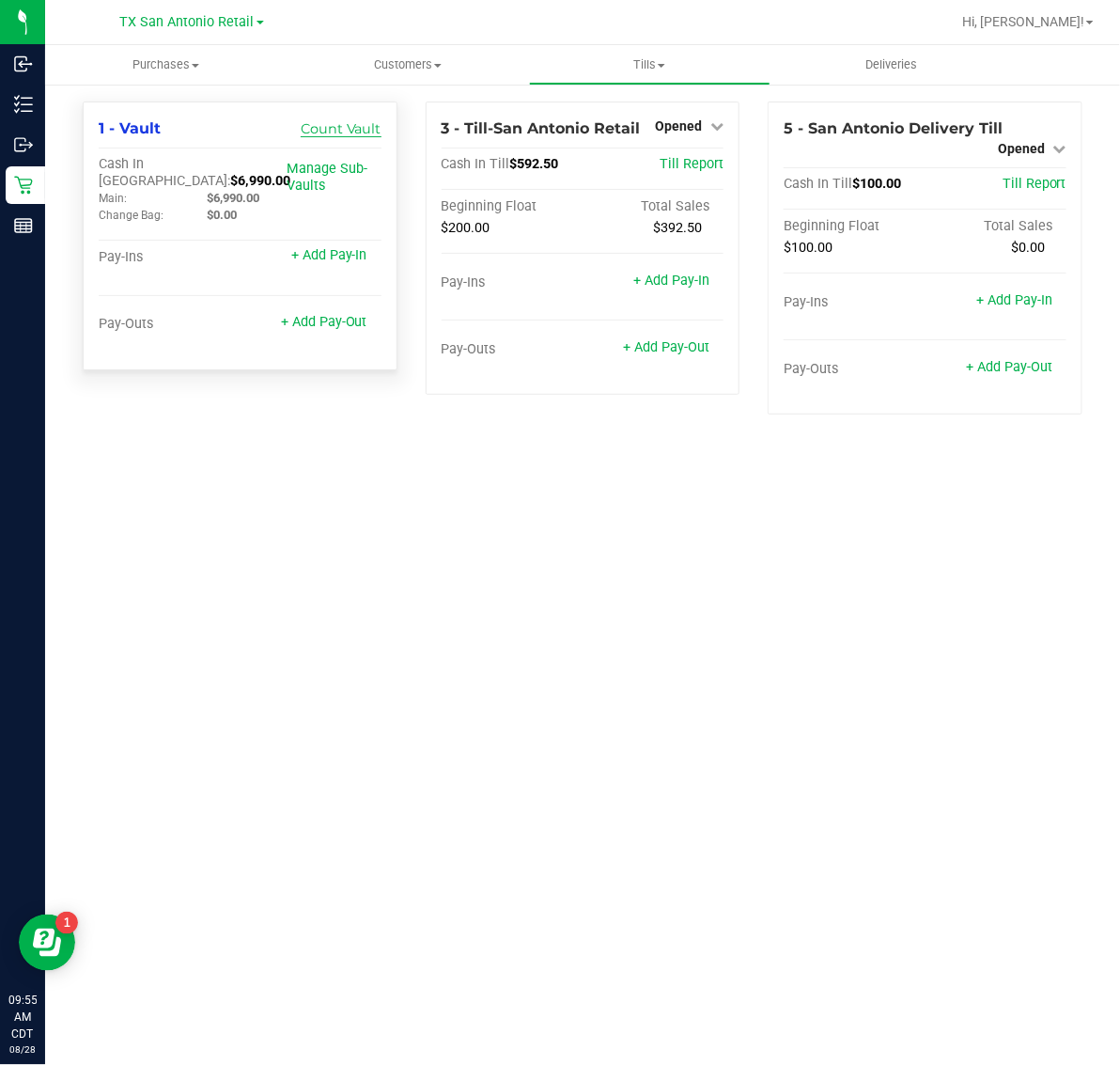
click at [344, 122] on link "Count Vault" at bounding box center [340, 128] width 80 height 16
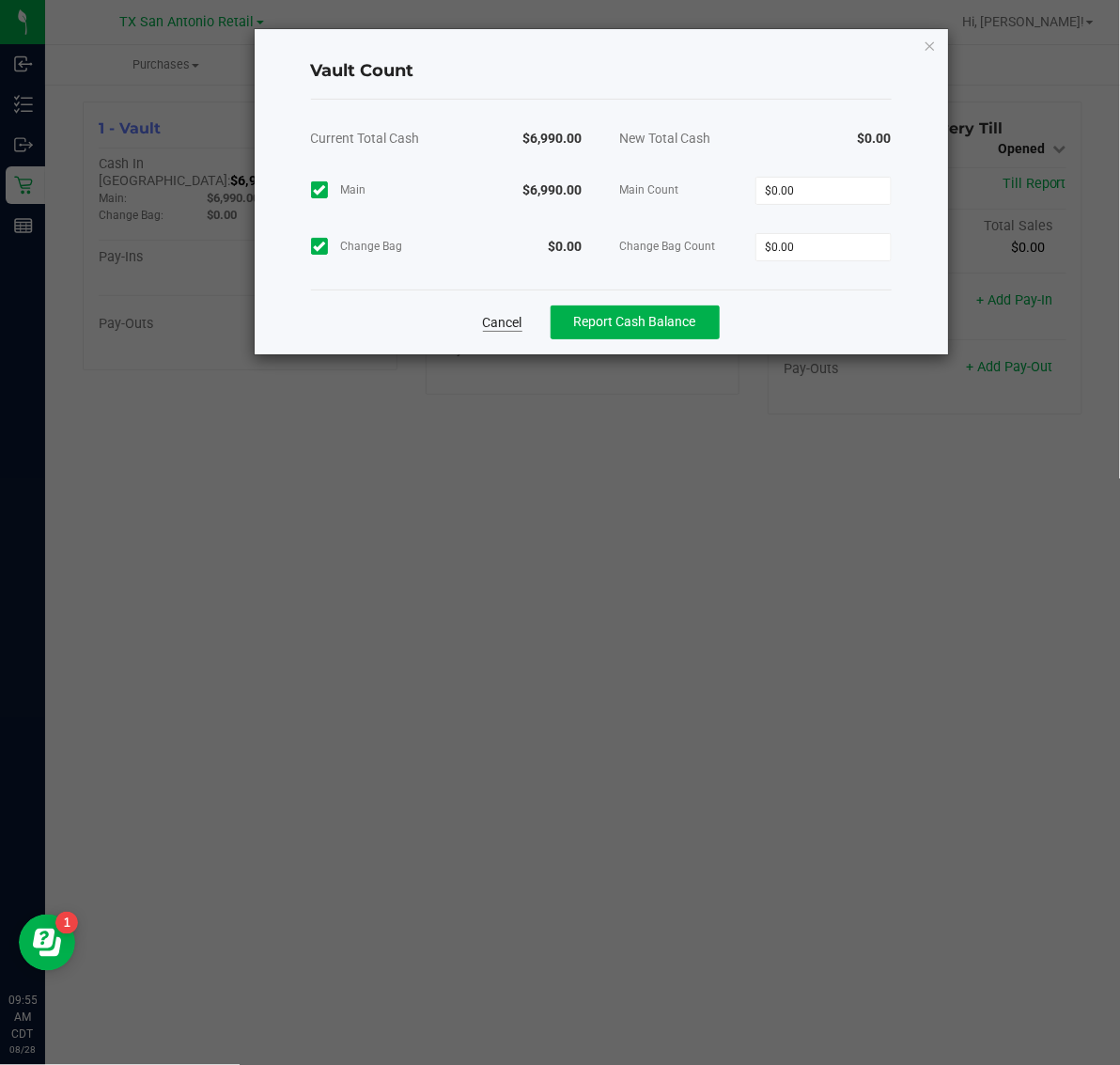
click at [508, 323] on link "Cancel" at bounding box center [502, 322] width 40 height 18
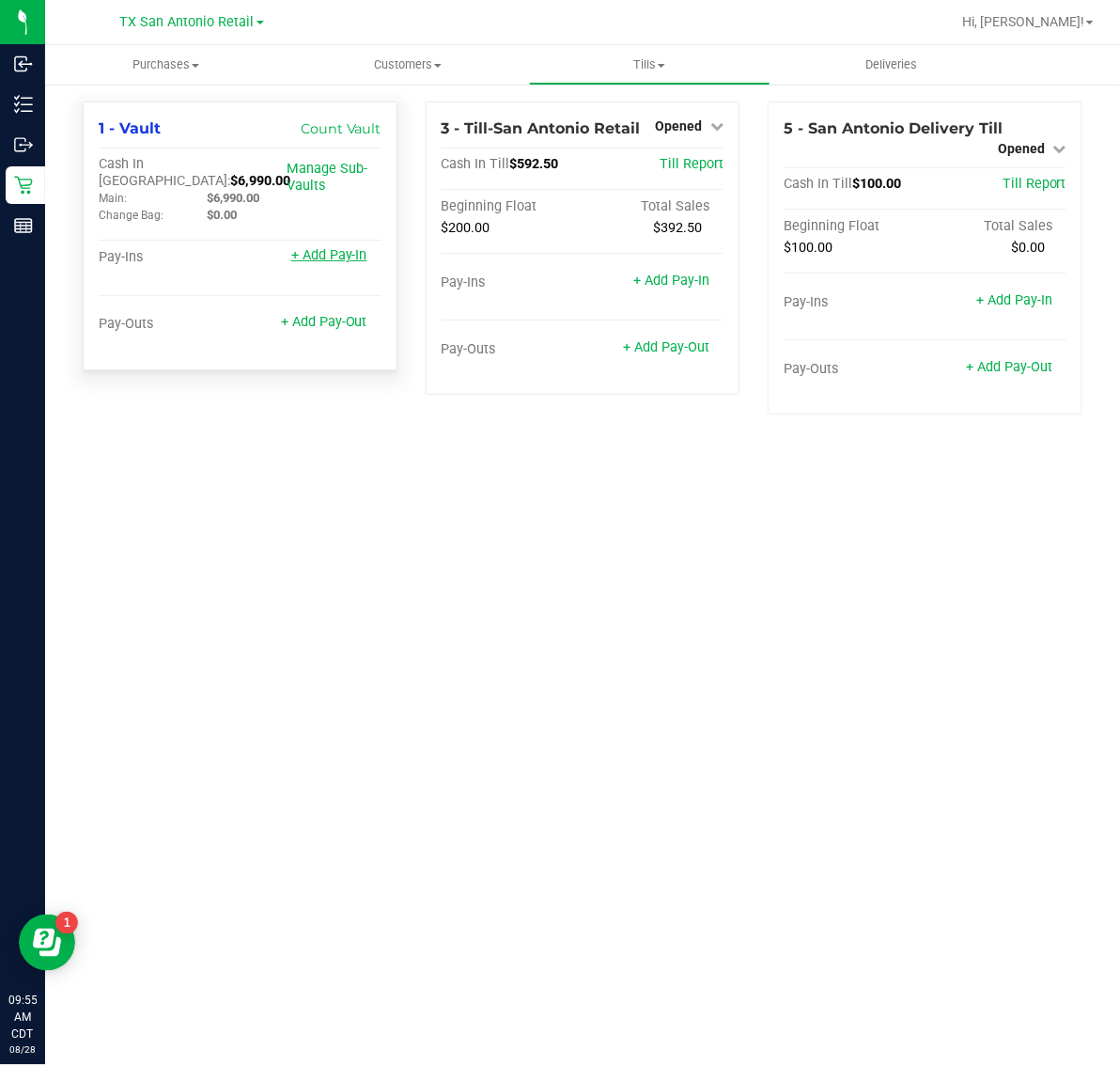
click at [294, 247] on link "+ Add Pay-In" at bounding box center [329, 255] width 77 height 16
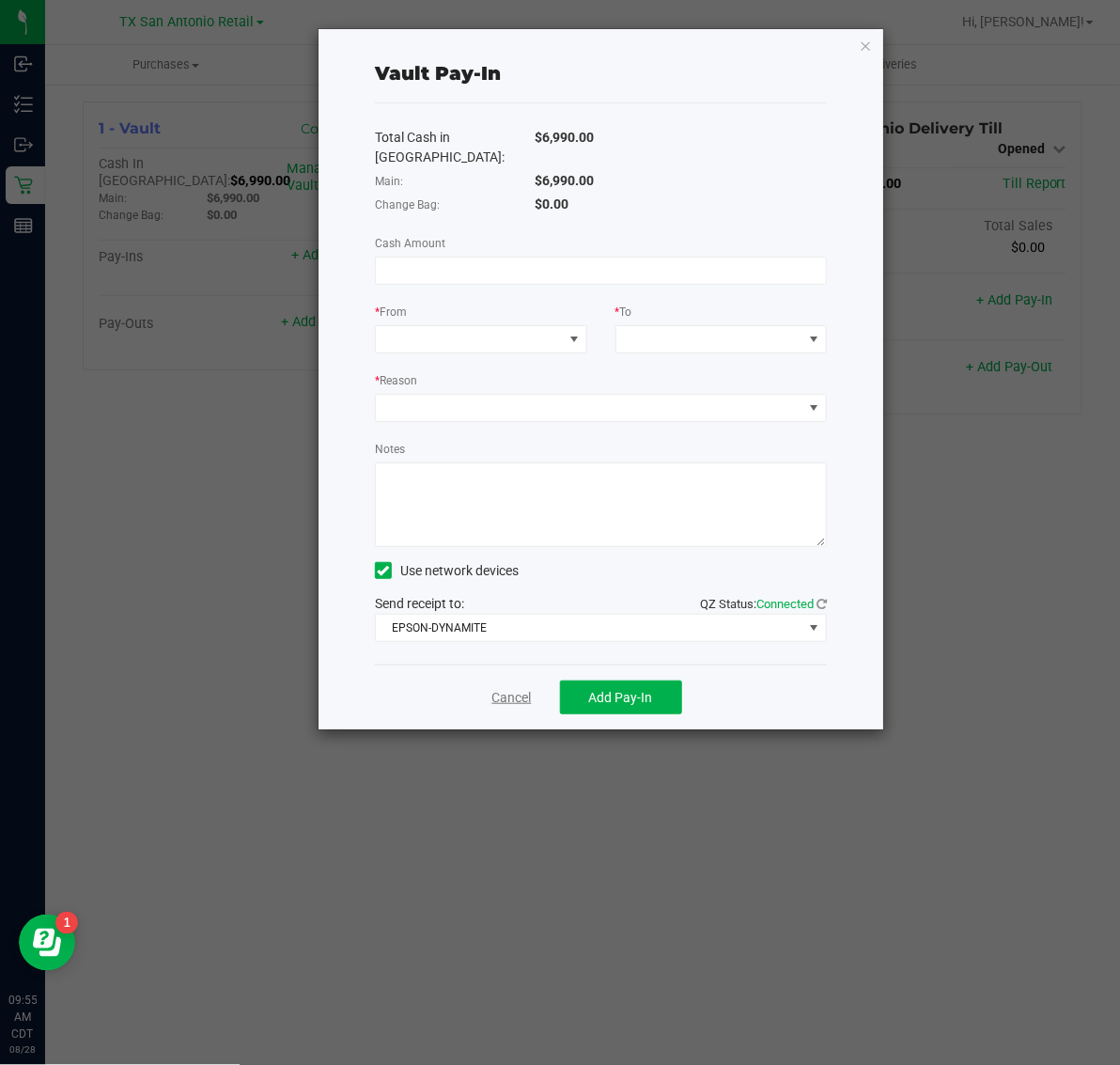
click at [513, 688] on link "Cancel" at bounding box center [512, 698] width 40 height 19
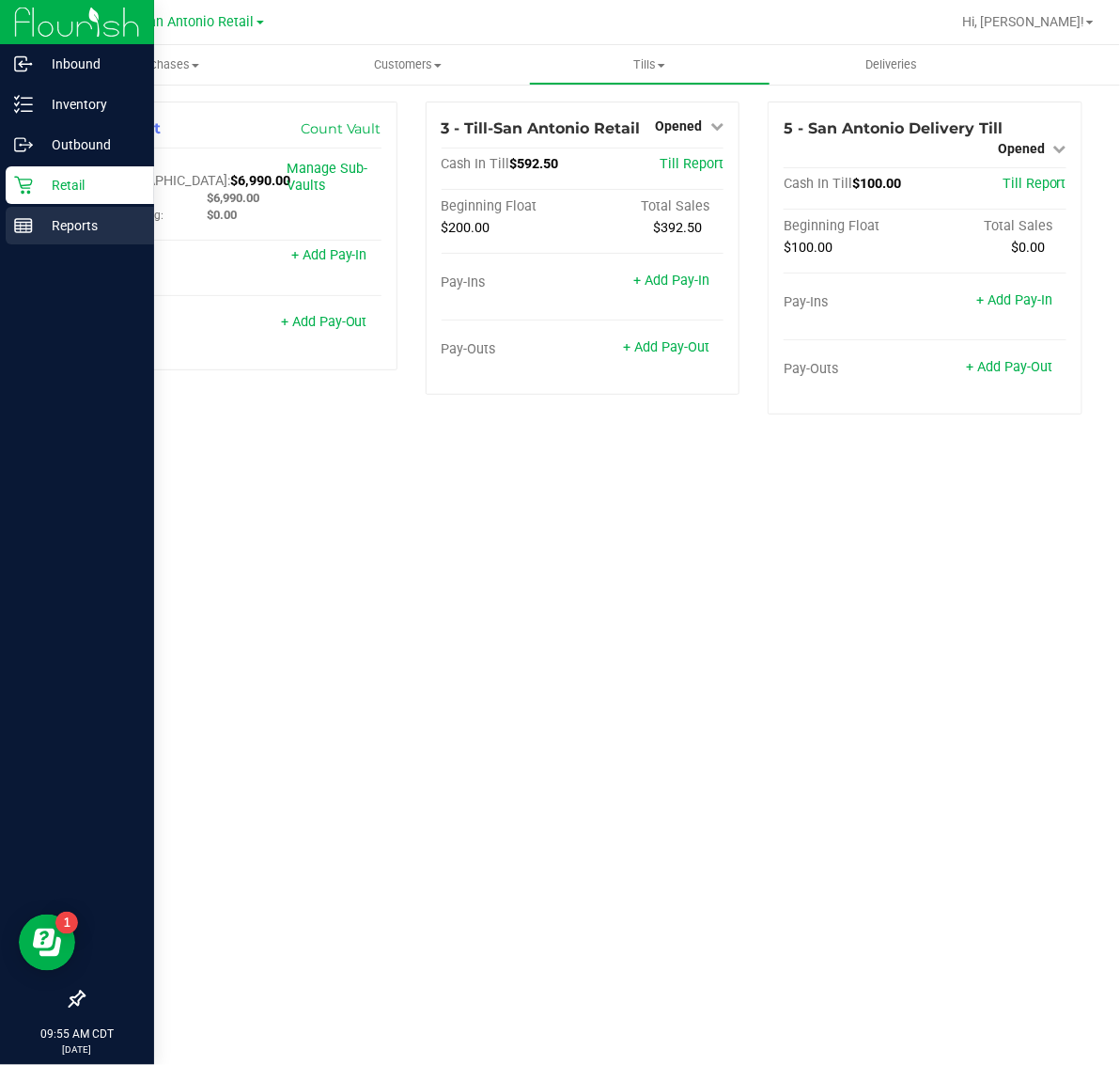
click at [36, 222] on p "Reports" at bounding box center [89, 225] width 112 height 22
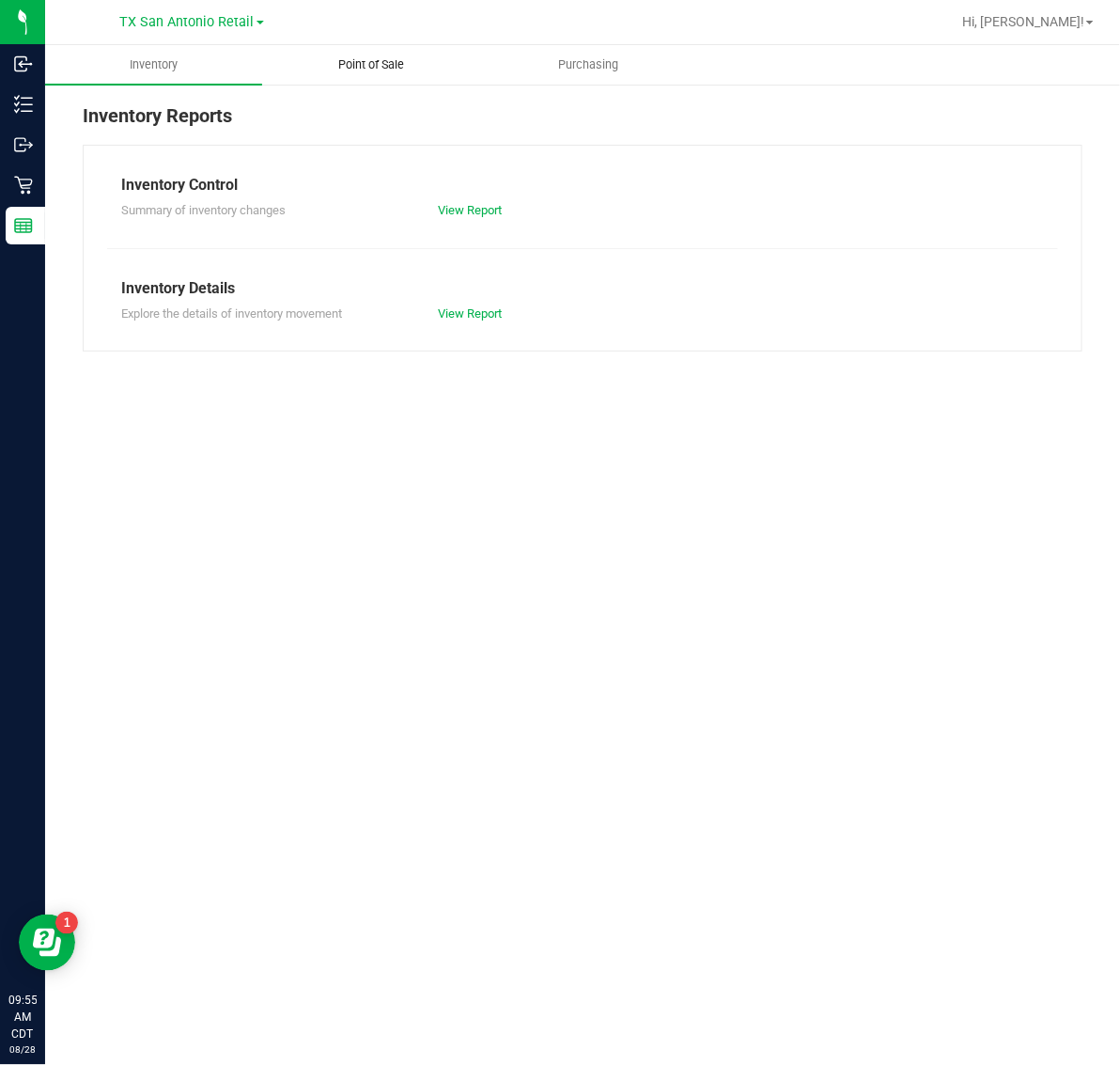
click at [383, 72] on span "Point of Sale" at bounding box center [371, 64] width 116 height 16
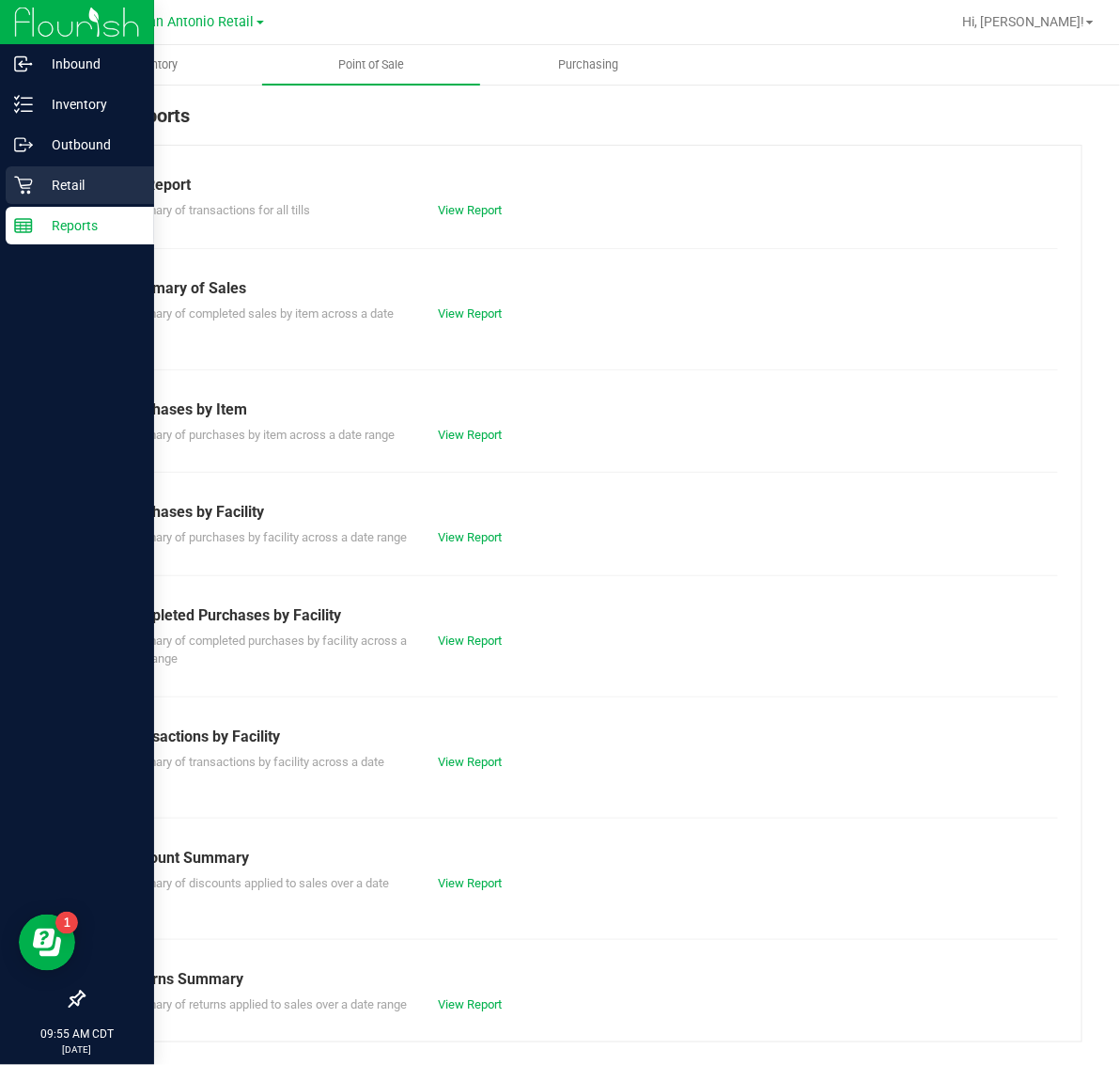
click at [63, 176] on p "Retail" at bounding box center [89, 184] width 112 height 22
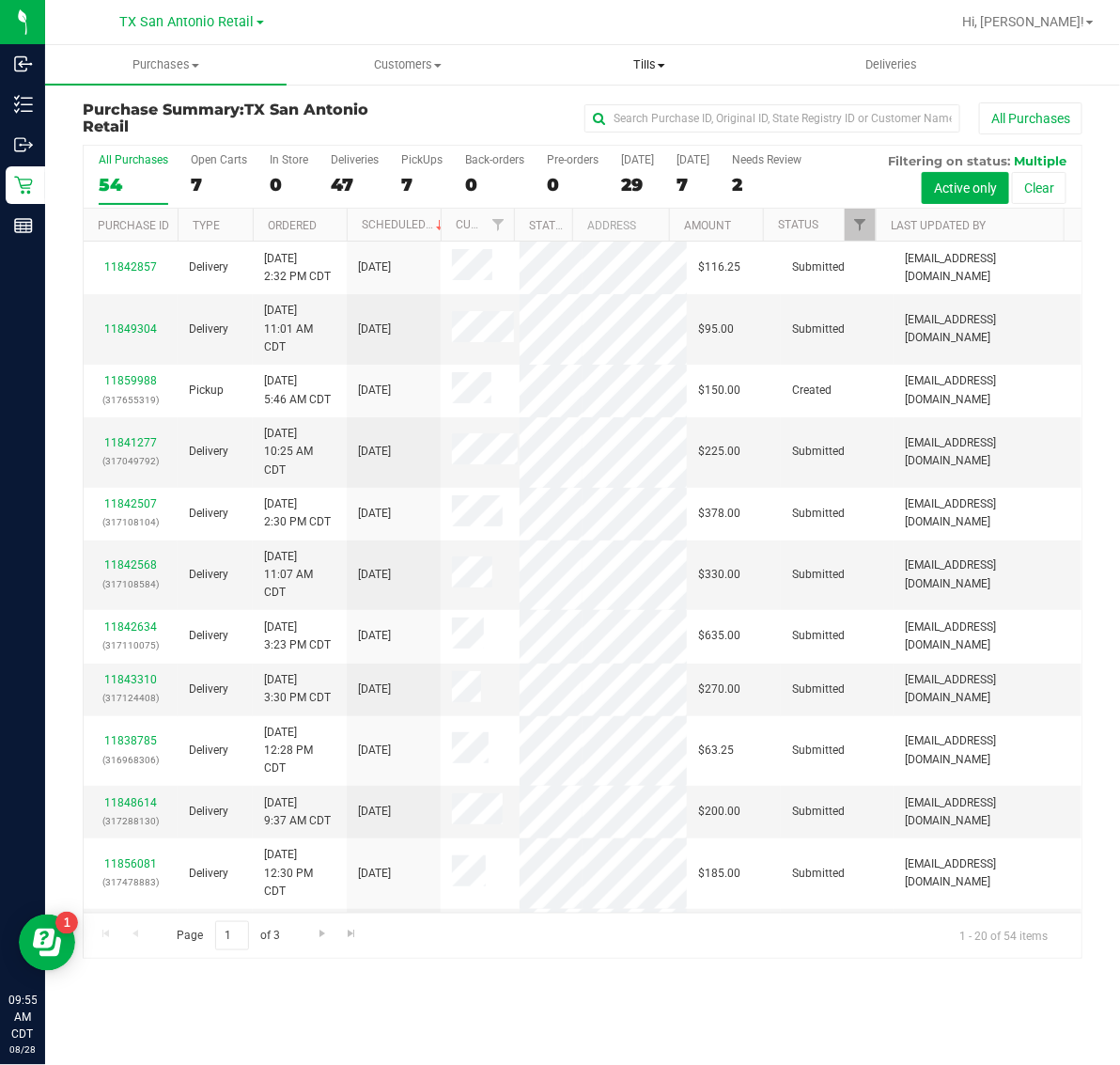
click at [638, 63] on span "Tills" at bounding box center [649, 64] width 239 height 16
click at [648, 114] on span "Manage tills" at bounding box center [592, 113] width 127 height 16
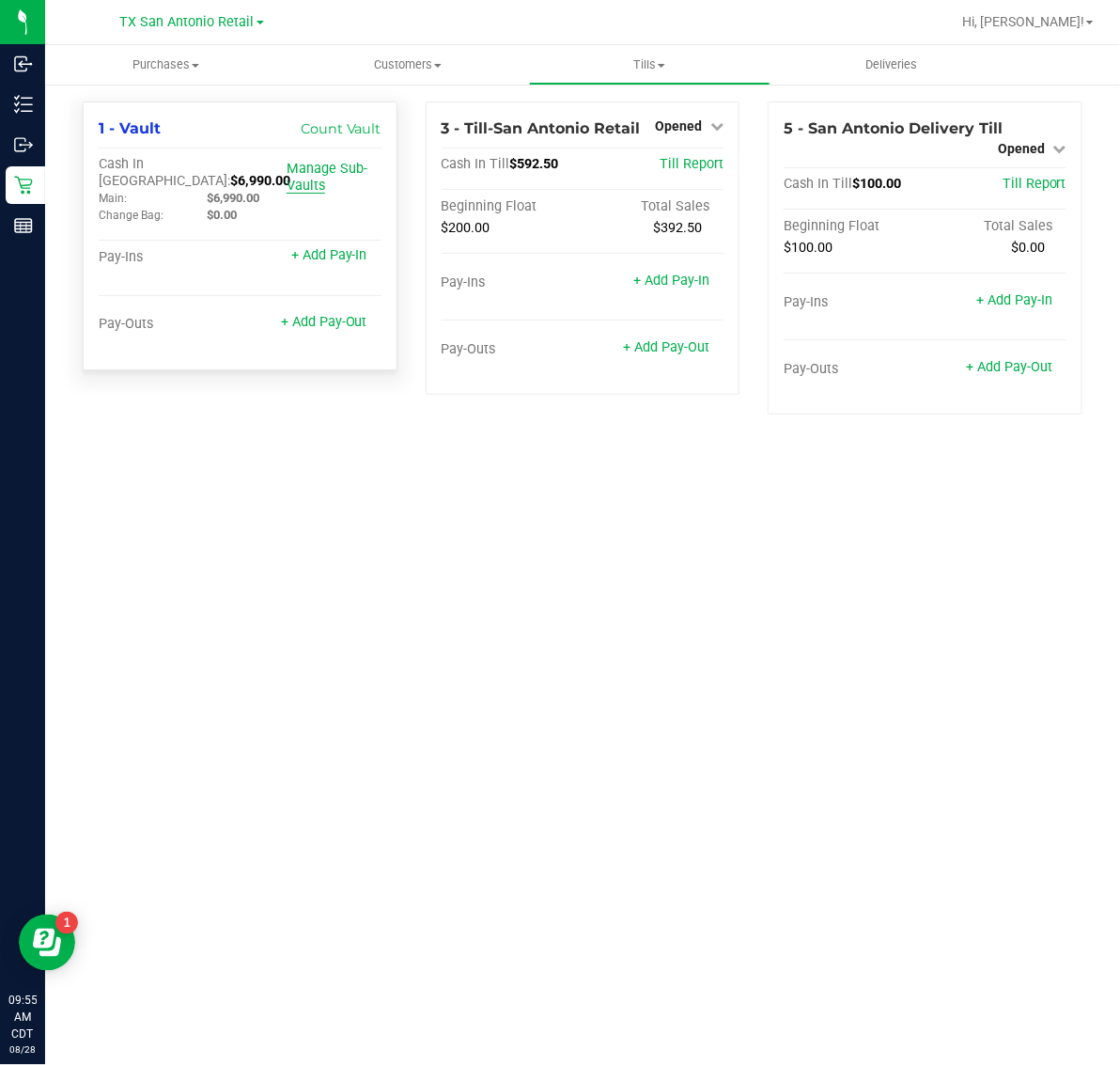
click at [310, 171] on link "Manage Sub-Vaults" at bounding box center [327, 177] width 80 height 33
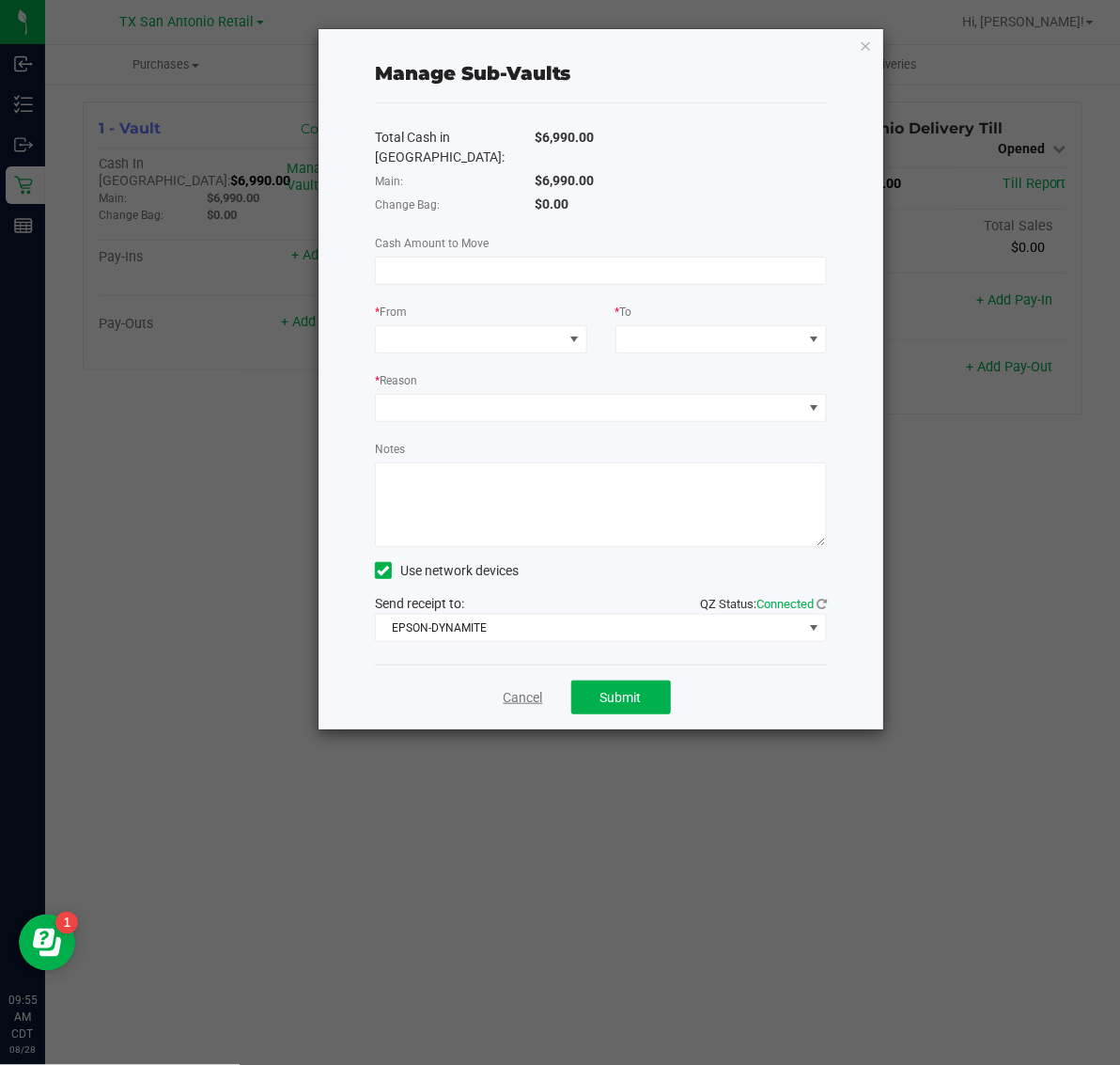
click at [523, 688] on link "Cancel" at bounding box center [523, 698] width 40 height 19
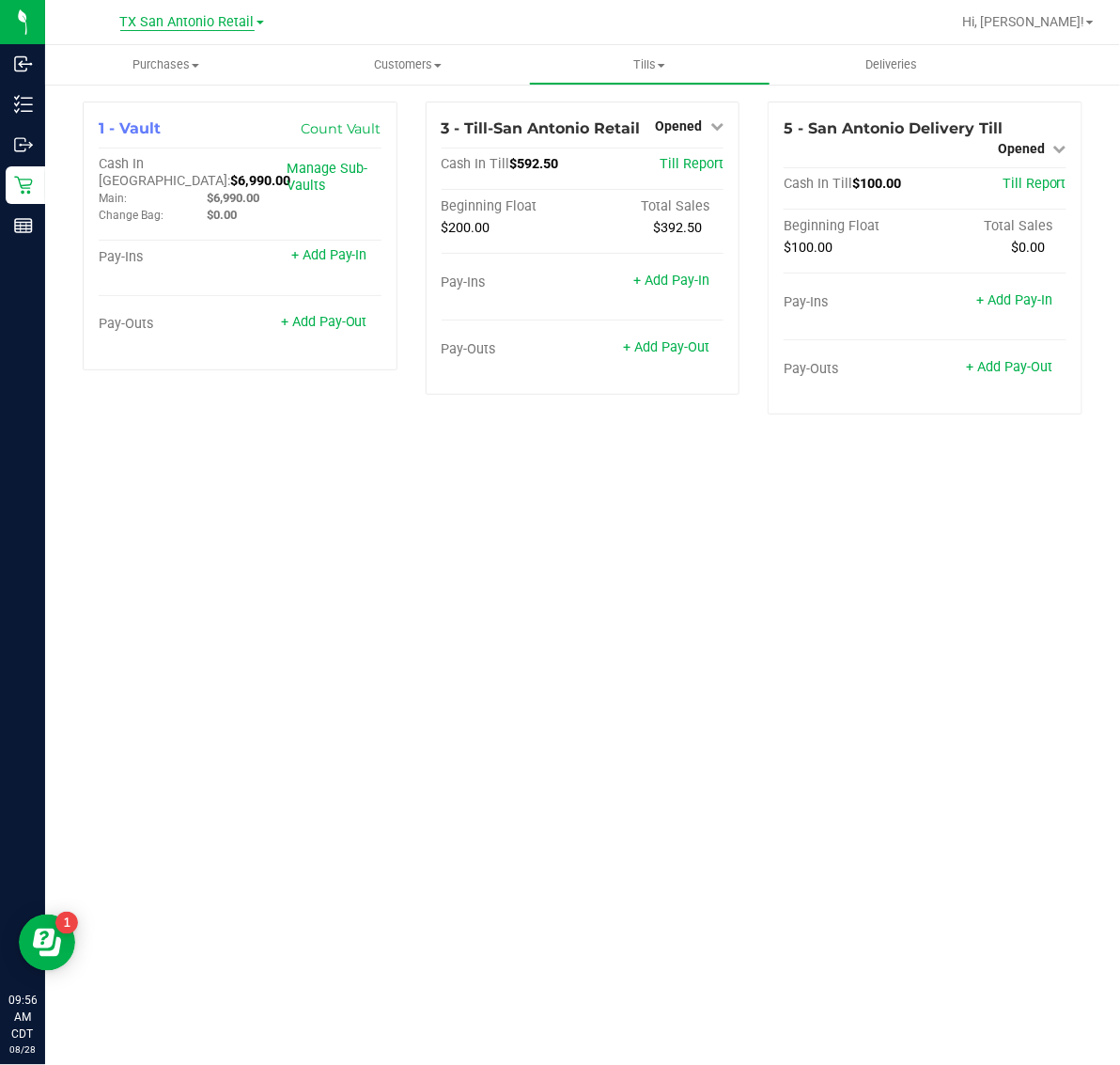
click at [191, 23] on span "TX San Antonio Retail" at bounding box center [187, 22] width 135 height 16
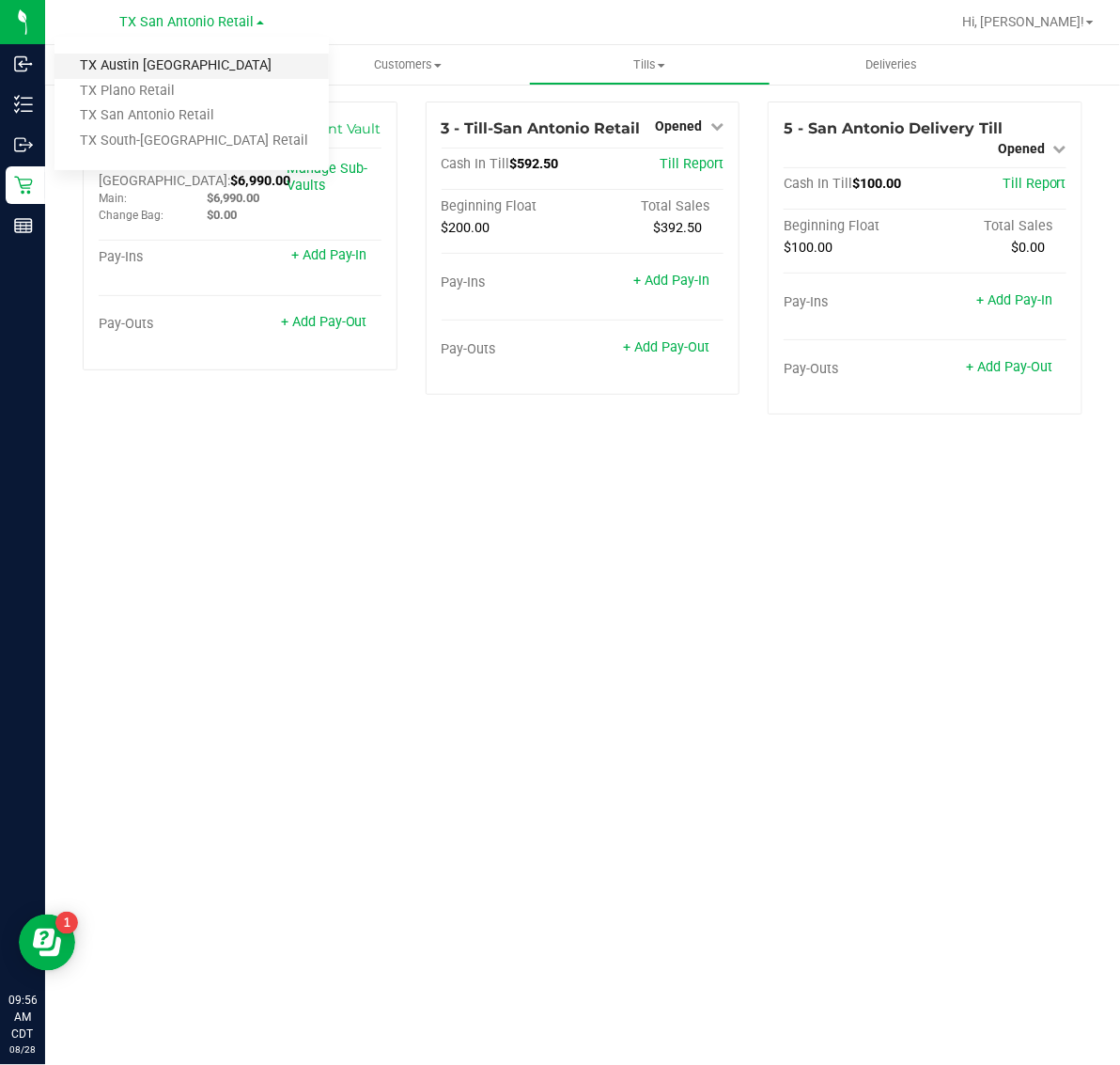
click at [191, 62] on link "TX Austin [GEOGRAPHIC_DATA]" at bounding box center [191, 66] width 274 height 25
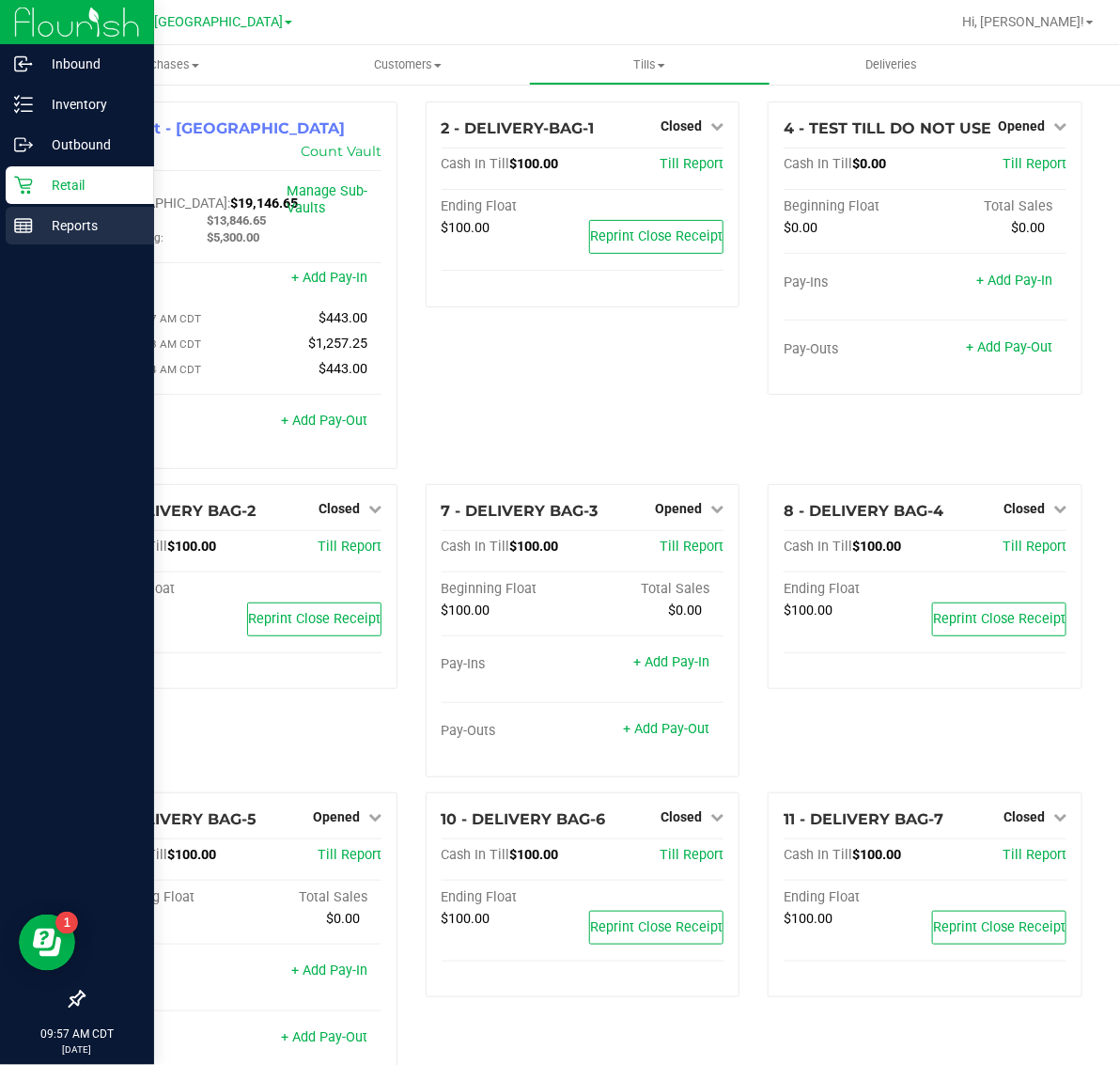
click at [61, 219] on p "Reports" at bounding box center [89, 225] width 112 height 22
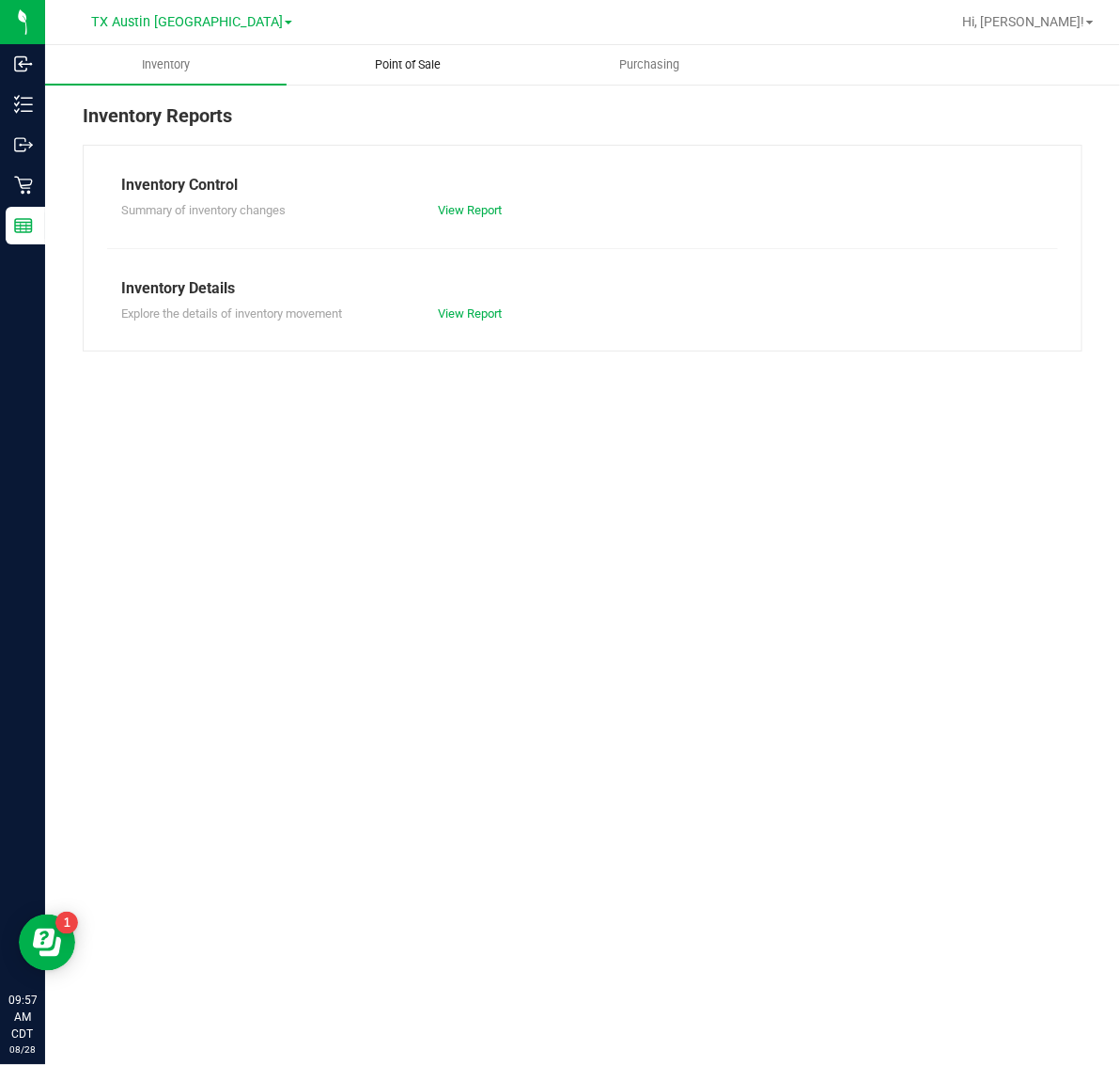
click at [420, 69] on span "Point of Sale" at bounding box center [408, 64] width 116 height 16
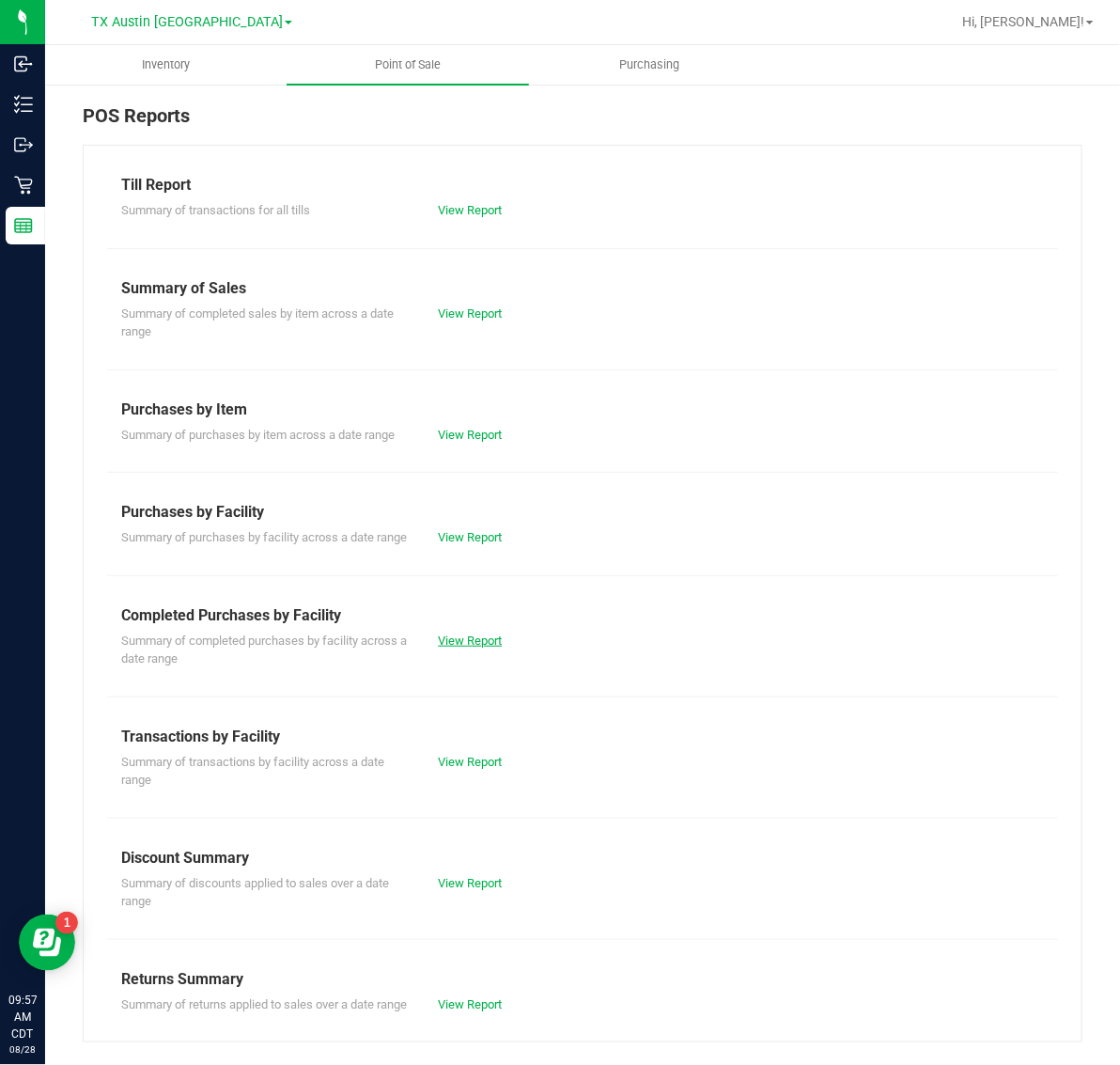
click at [463, 647] on link "View Report" at bounding box center [470, 641] width 64 height 15
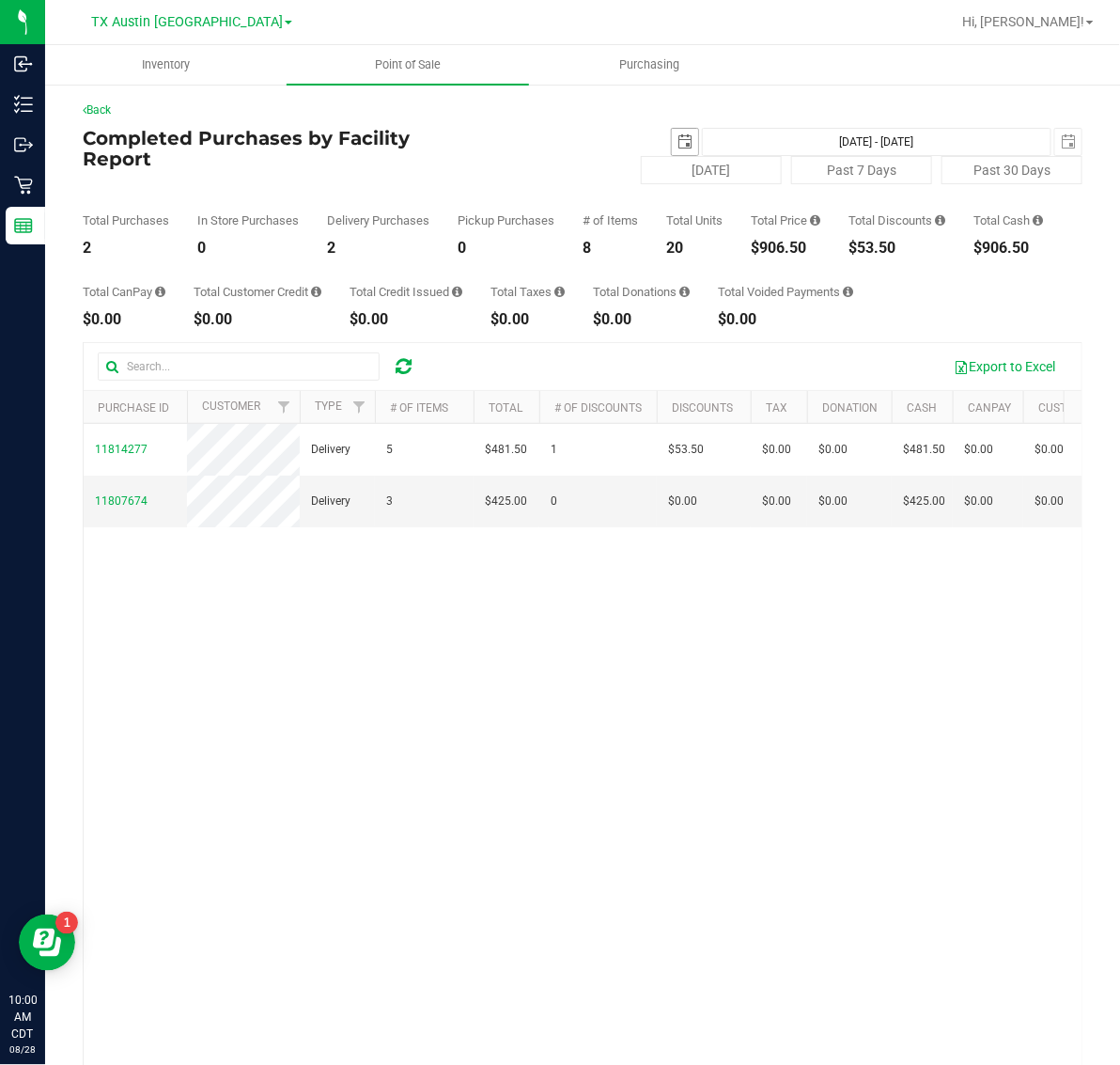
click at [672, 133] on span "select" at bounding box center [684, 141] width 26 height 26
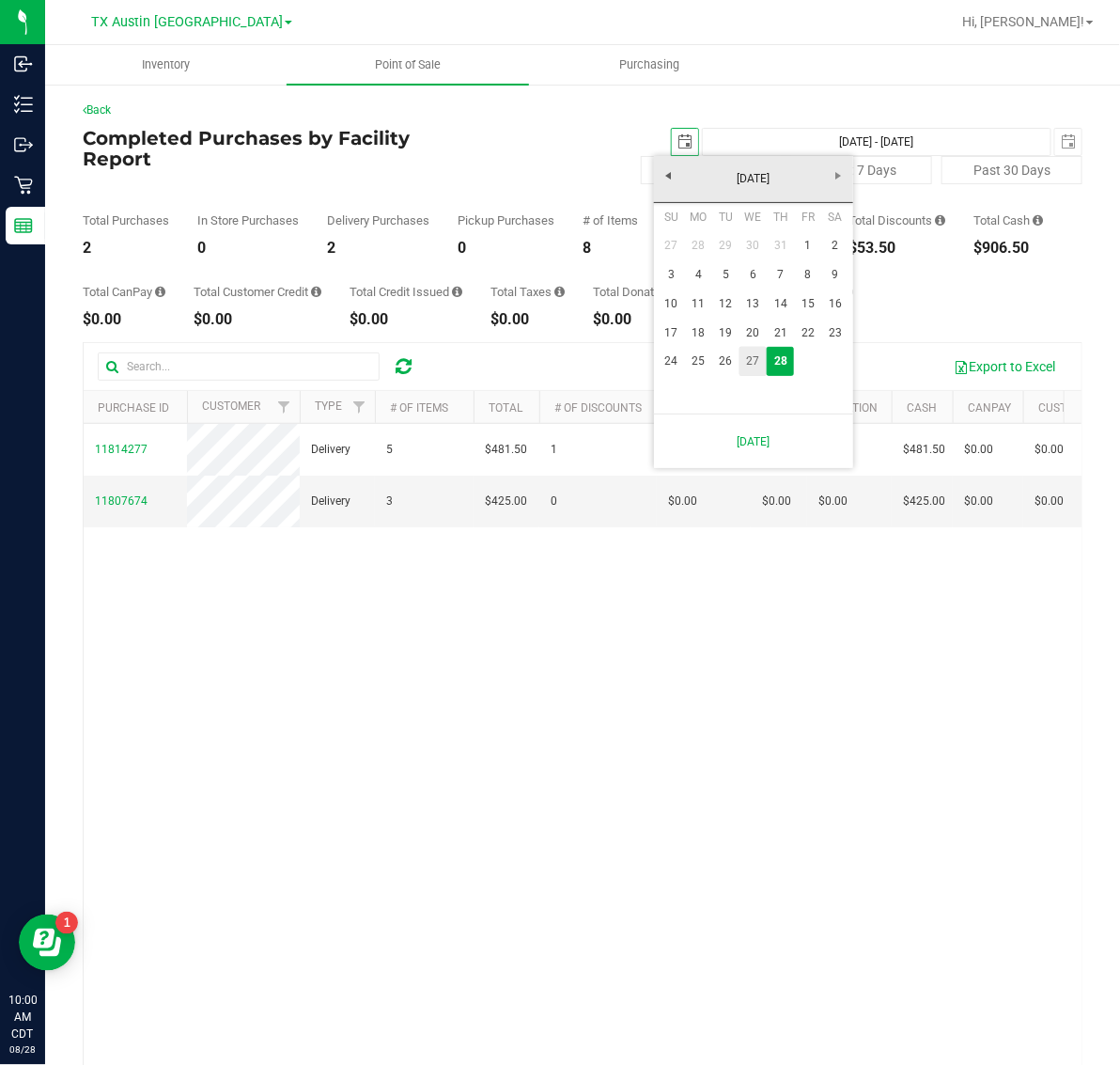
click at [755, 362] on link "27" at bounding box center [753, 361] width 27 height 29
type input "[DATE]"
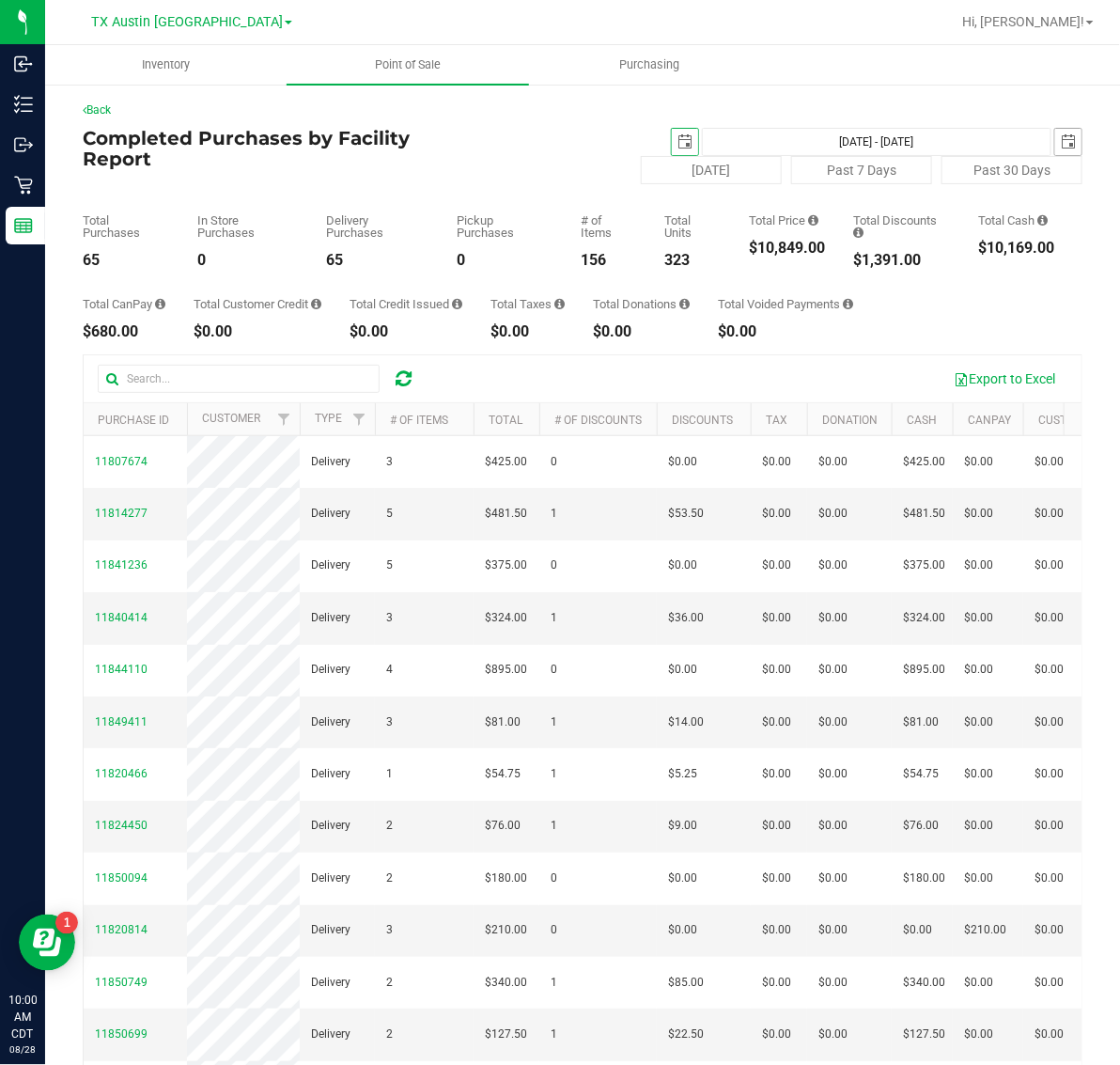
click at [1061, 138] on span "select" at bounding box center [1069, 142] width 16 height 16
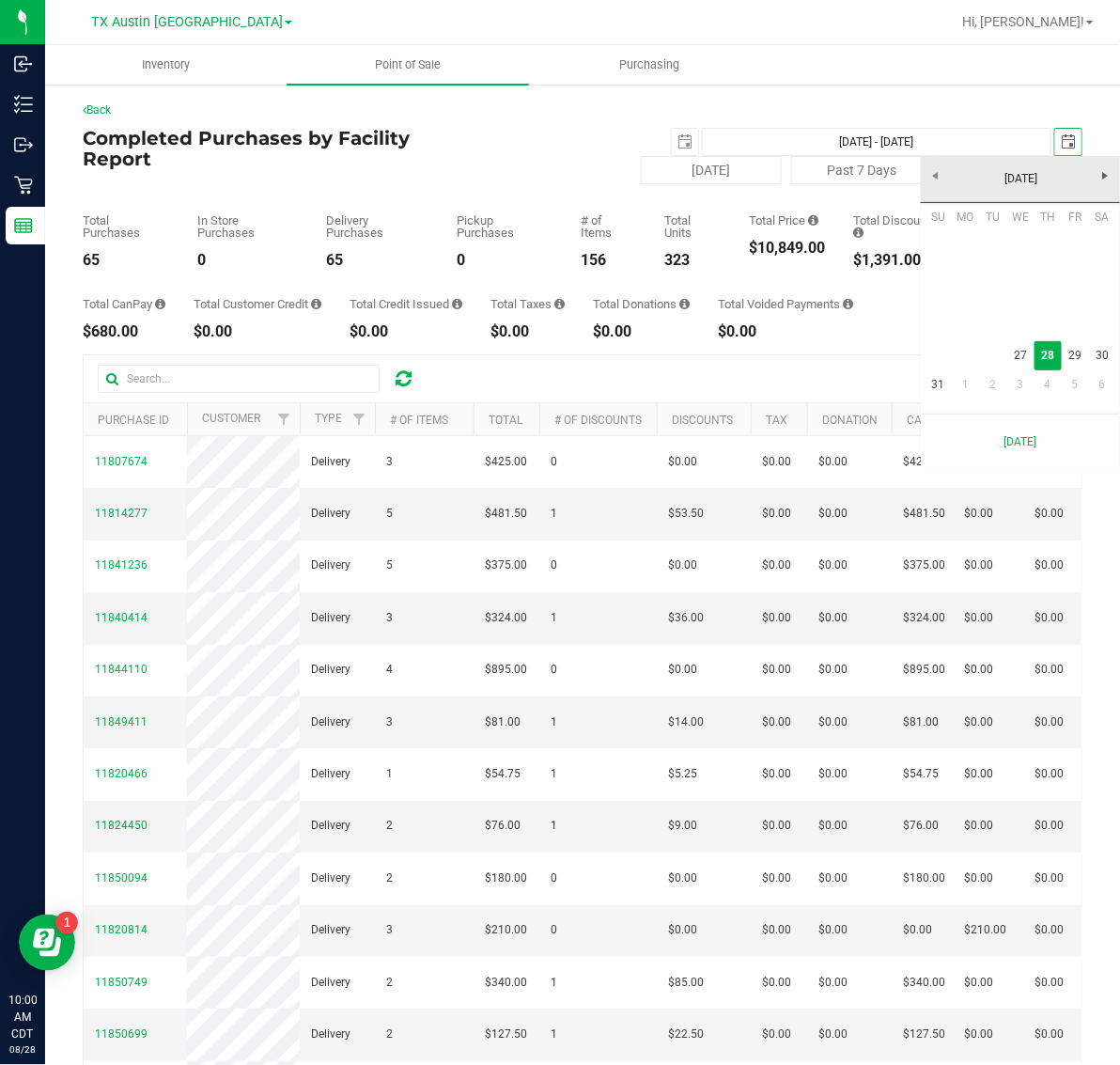
scroll to position [0, 47]
click at [1011, 356] on link "27" at bounding box center [1020, 356] width 27 height 29
type input "[DATE] - [DATE]"
type input "[DATE]"
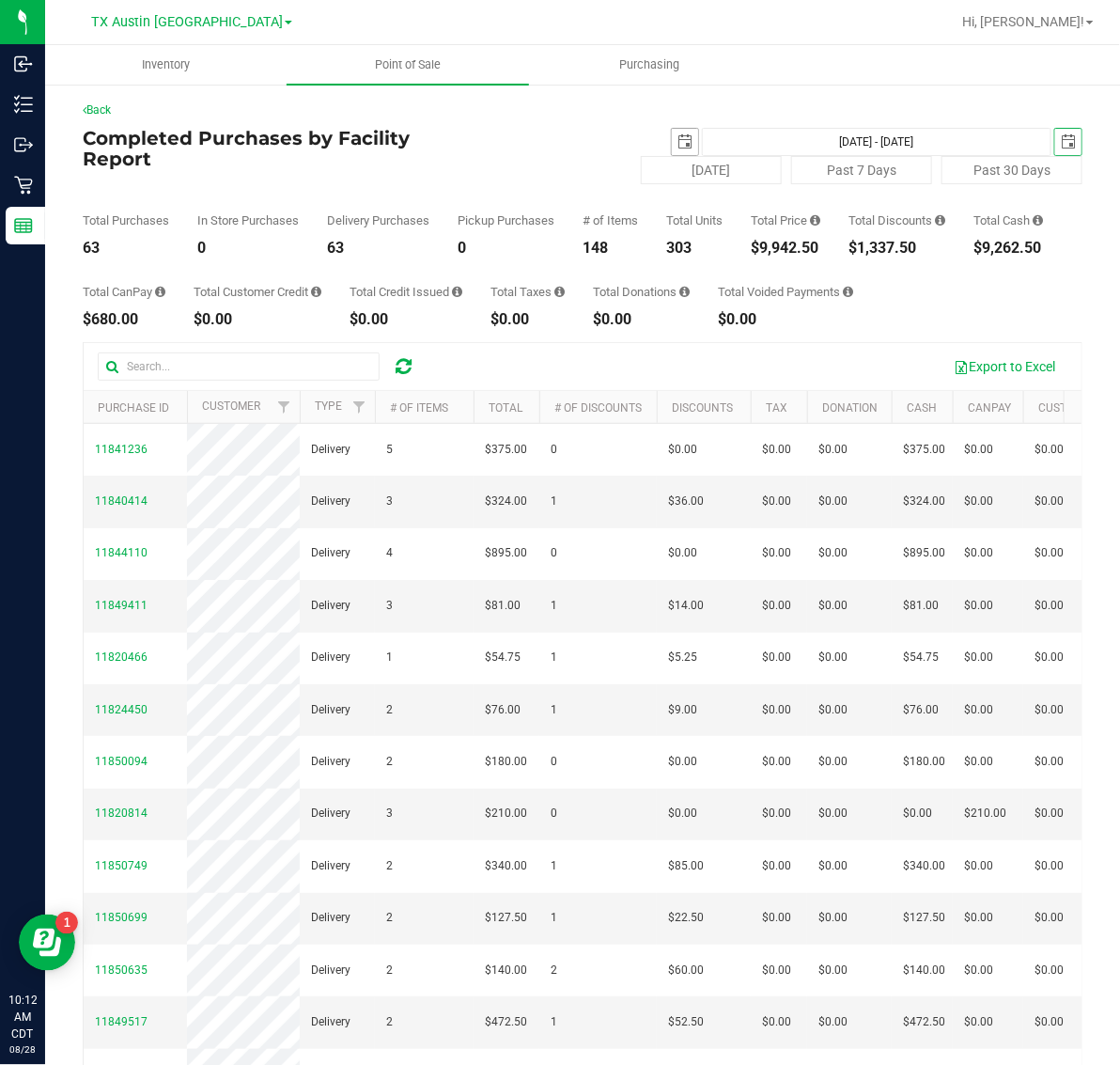
click at [677, 139] on span "select" at bounding box center [685, 142] width 16 height 16
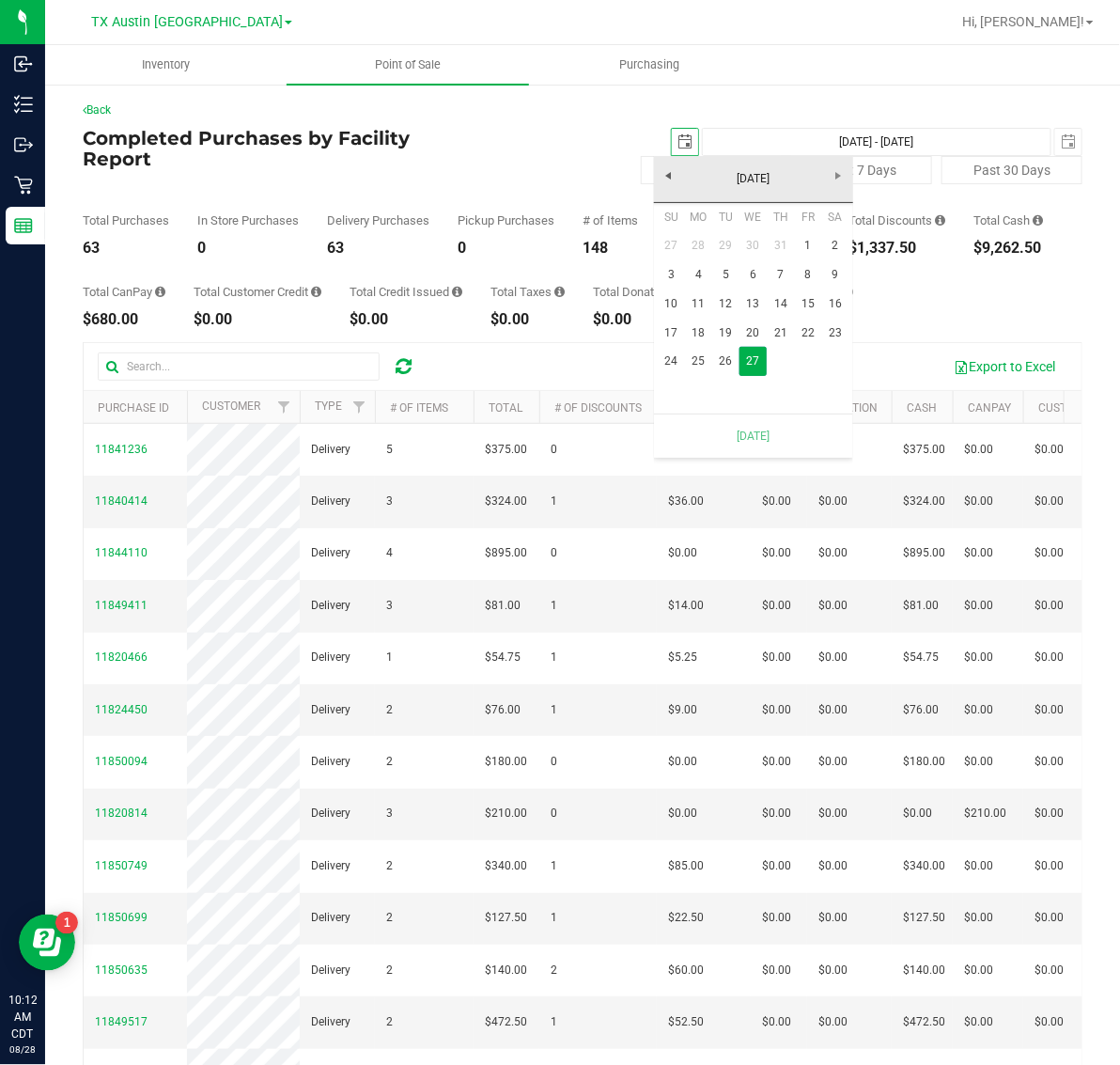
scroll to position [0, 47]
click at [1061, 135] on span "select" at bounding box center [1069, 142] width 16 height 16
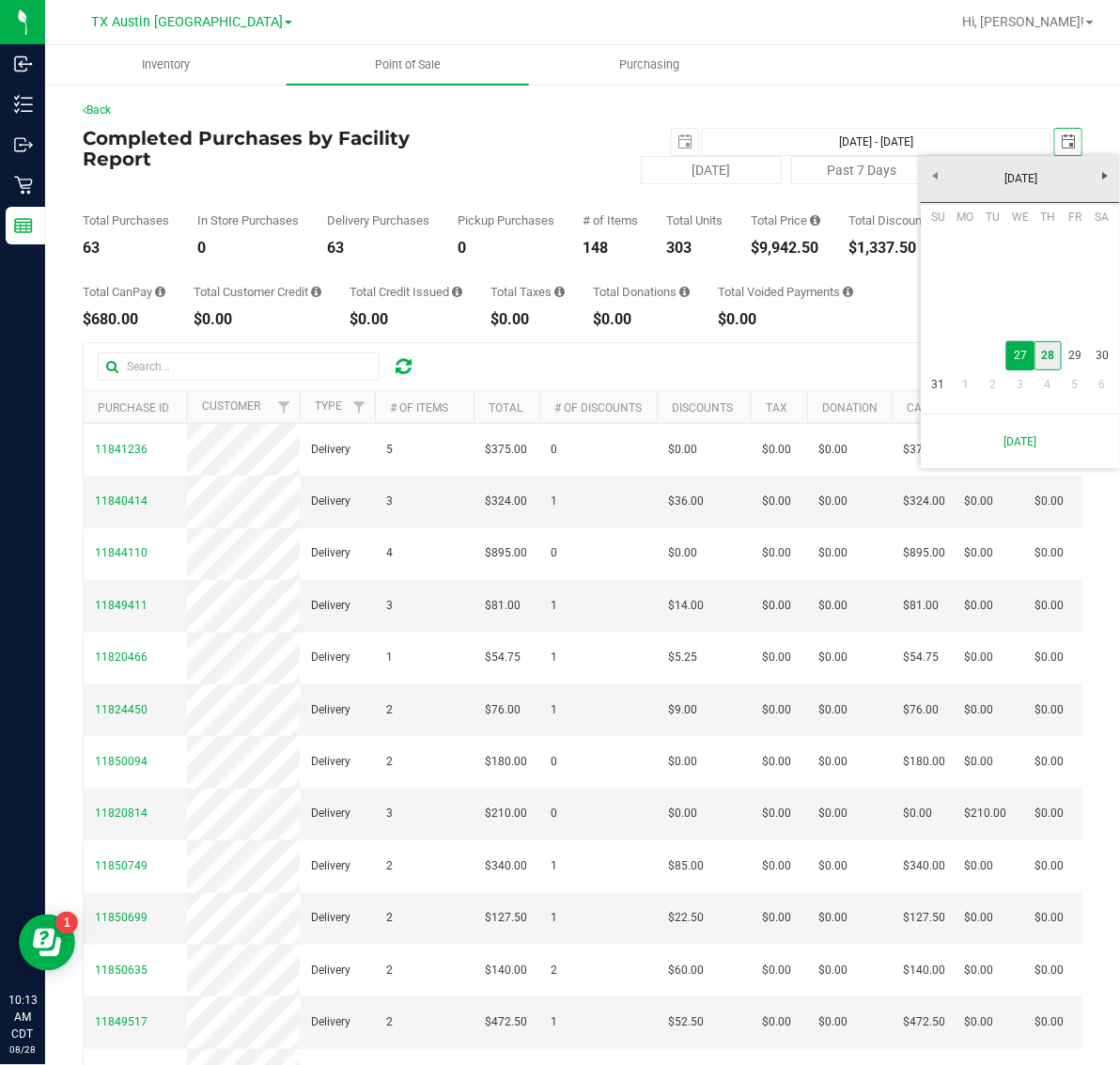
click at [1043, 355] on link "28" at bounding box center [1048, 356] width 27 height 29
type input "[DATE] - [DATE]"
type input "[DATE]"
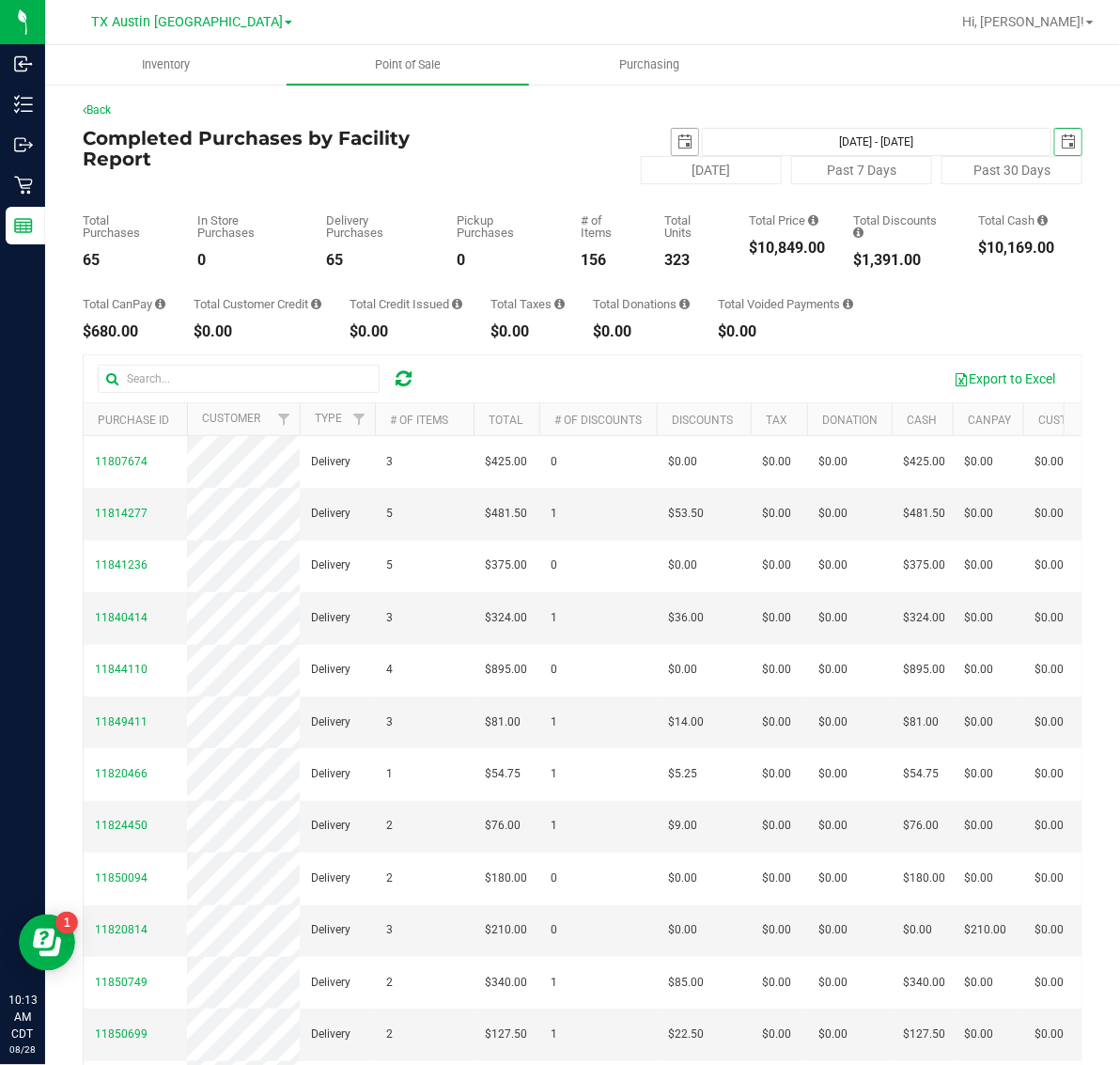
click at [677, 145] on span "select" at bounding box center [685, 142] width 16 height 16
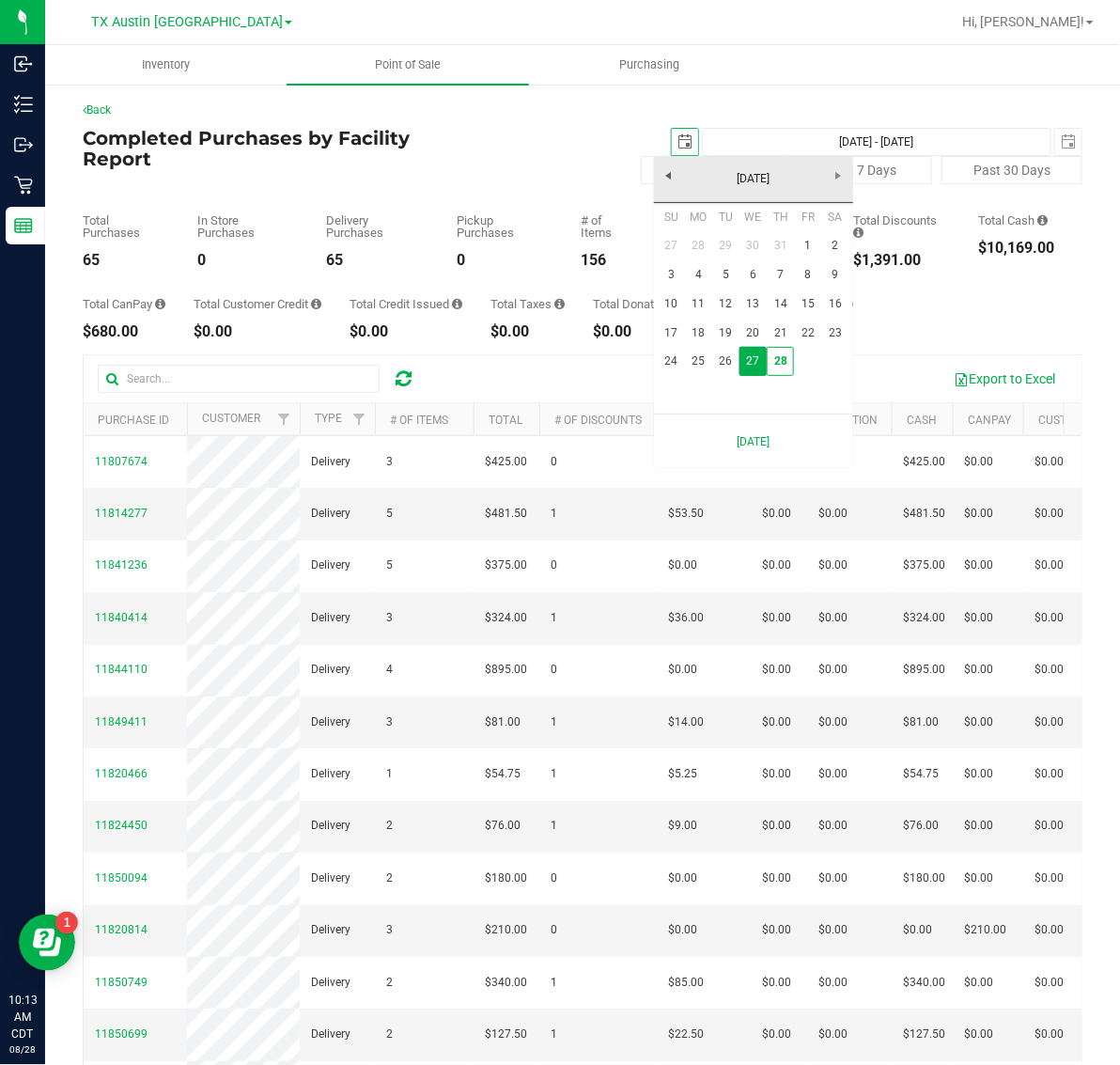
scroll to position [0, 47]
click at [786, 360] on link "28" at bounding box center [780, 361] width 27 height 29
type input "[DATE] - [DATE]"
type input "[DATE]"
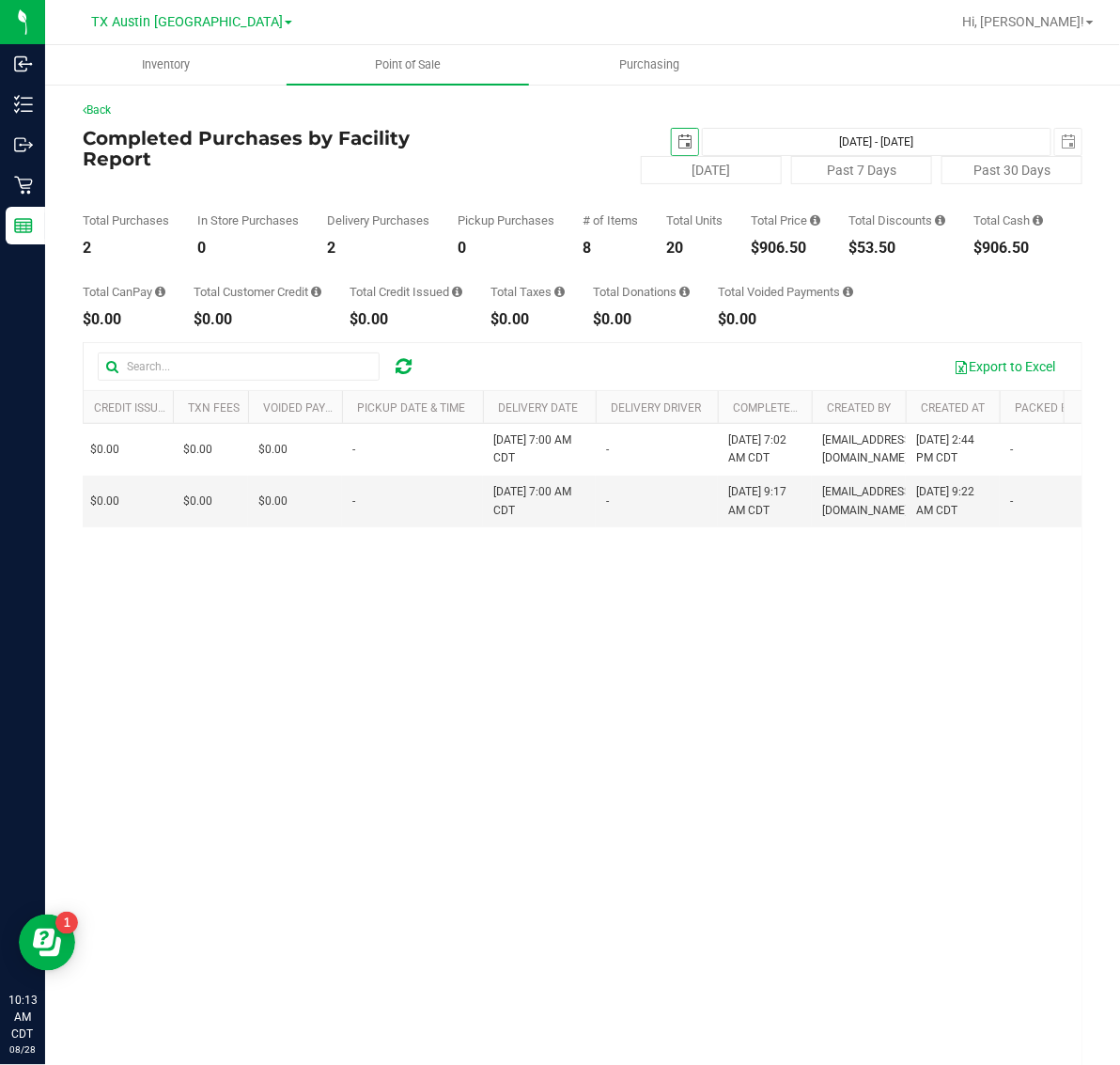
scroll to position [0, 987]
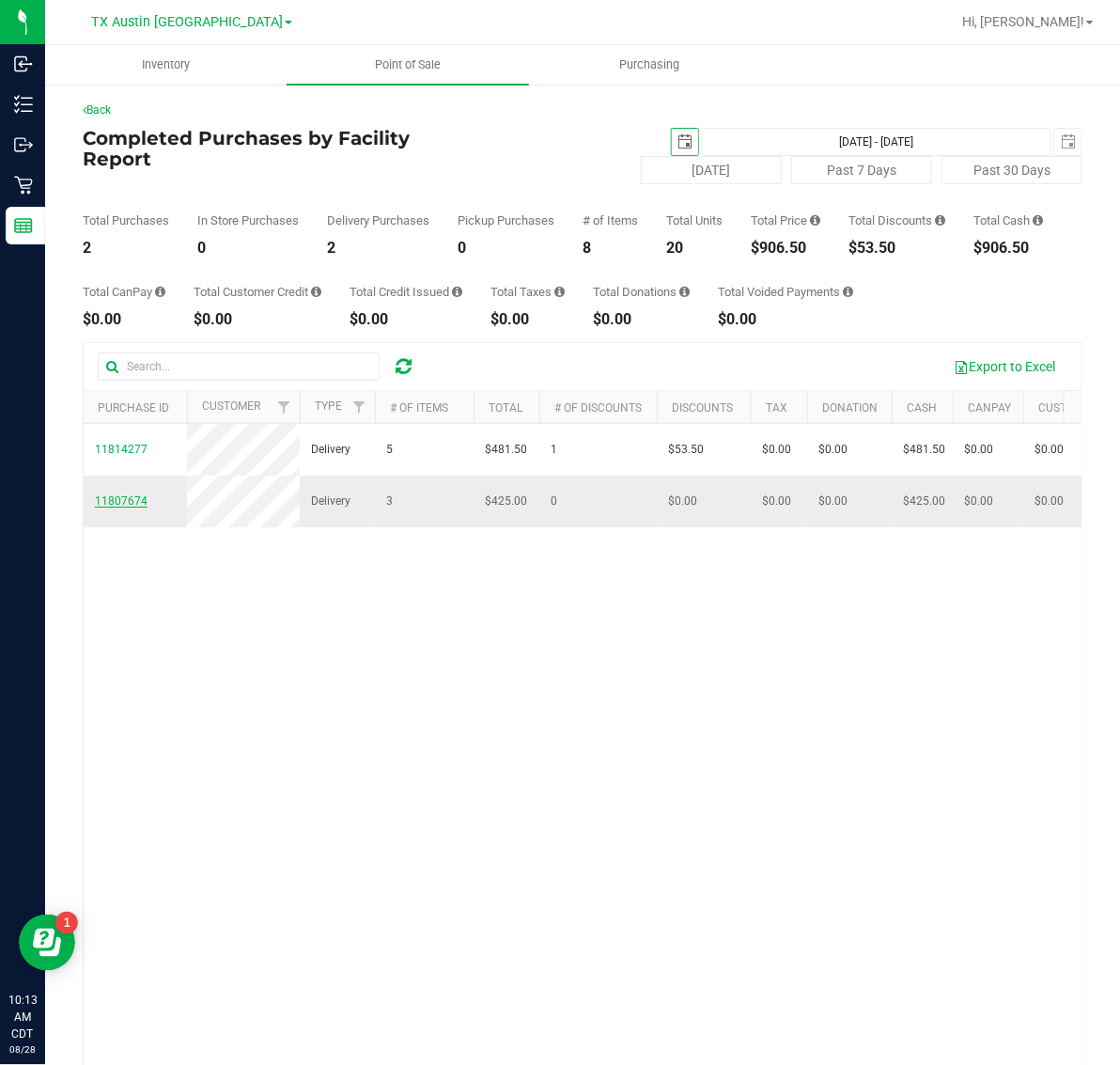
click at [132, 508] on span "11807674" at bounding box center [121, 501] width 52 height 14
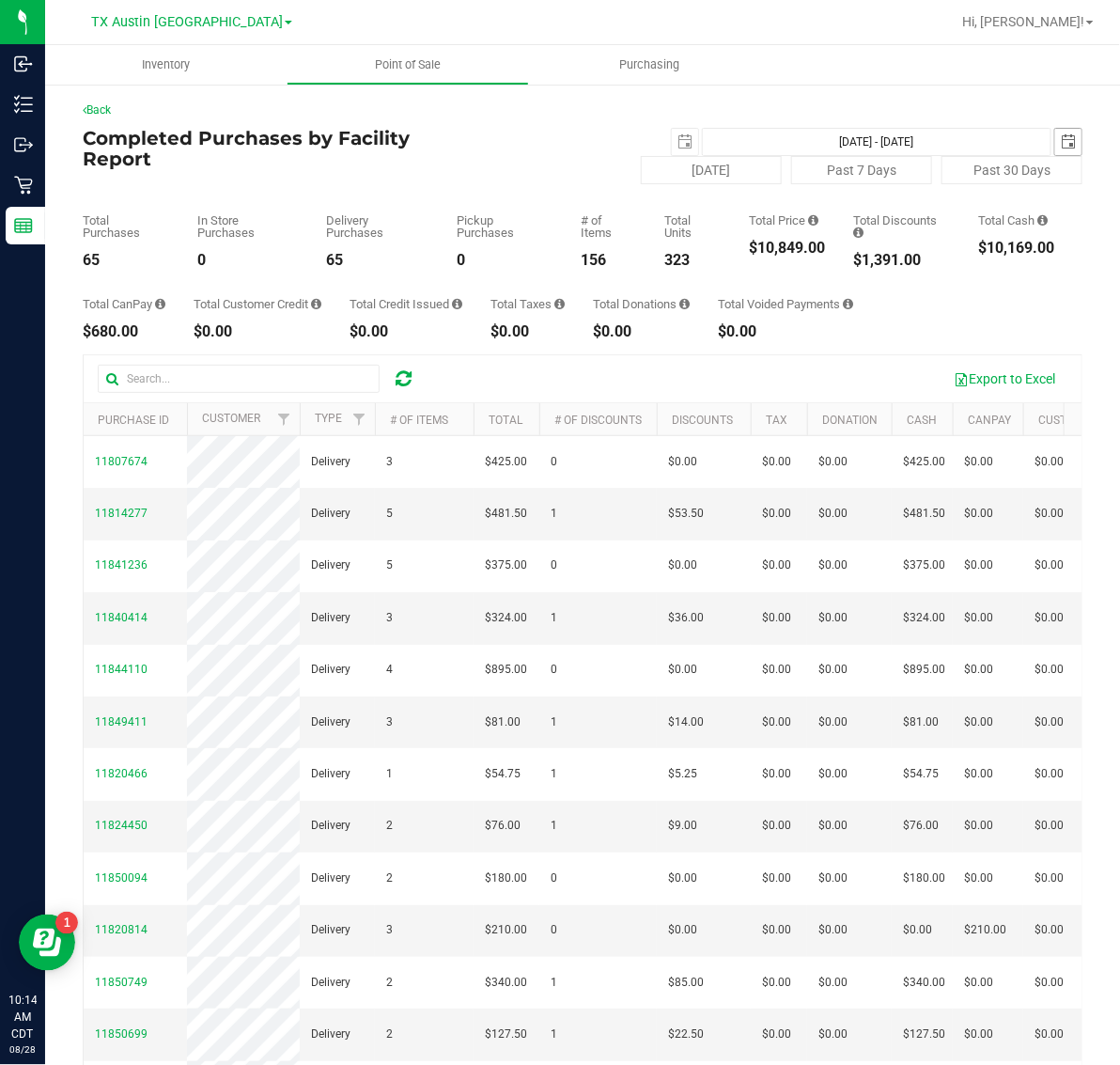
click at [1062, 145] on span "select" at bounding box center [1068, 141] width 26 height 26
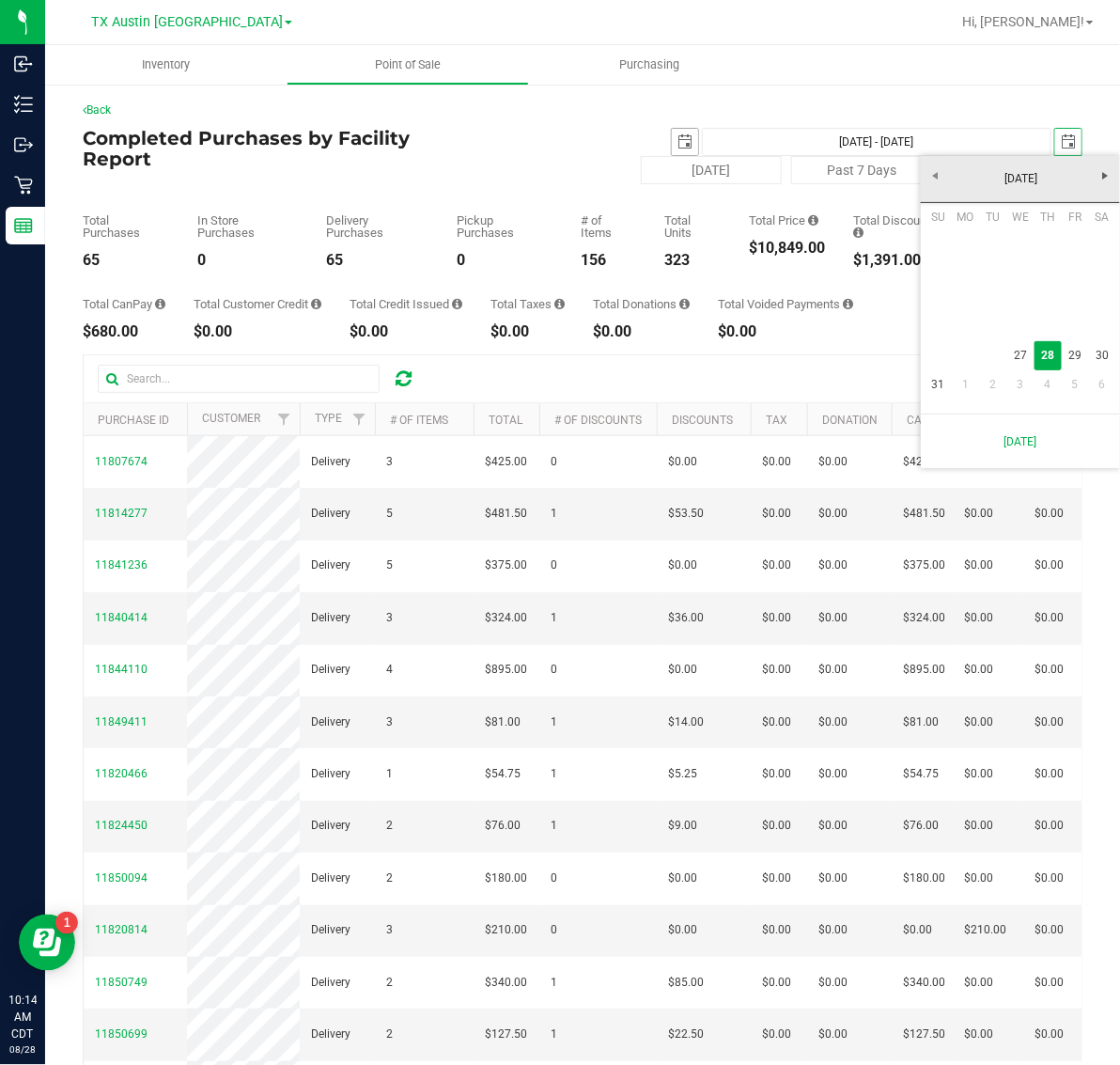
click at [677, 140] on span "select" at bounding box center [685, 142] width 16 height 16
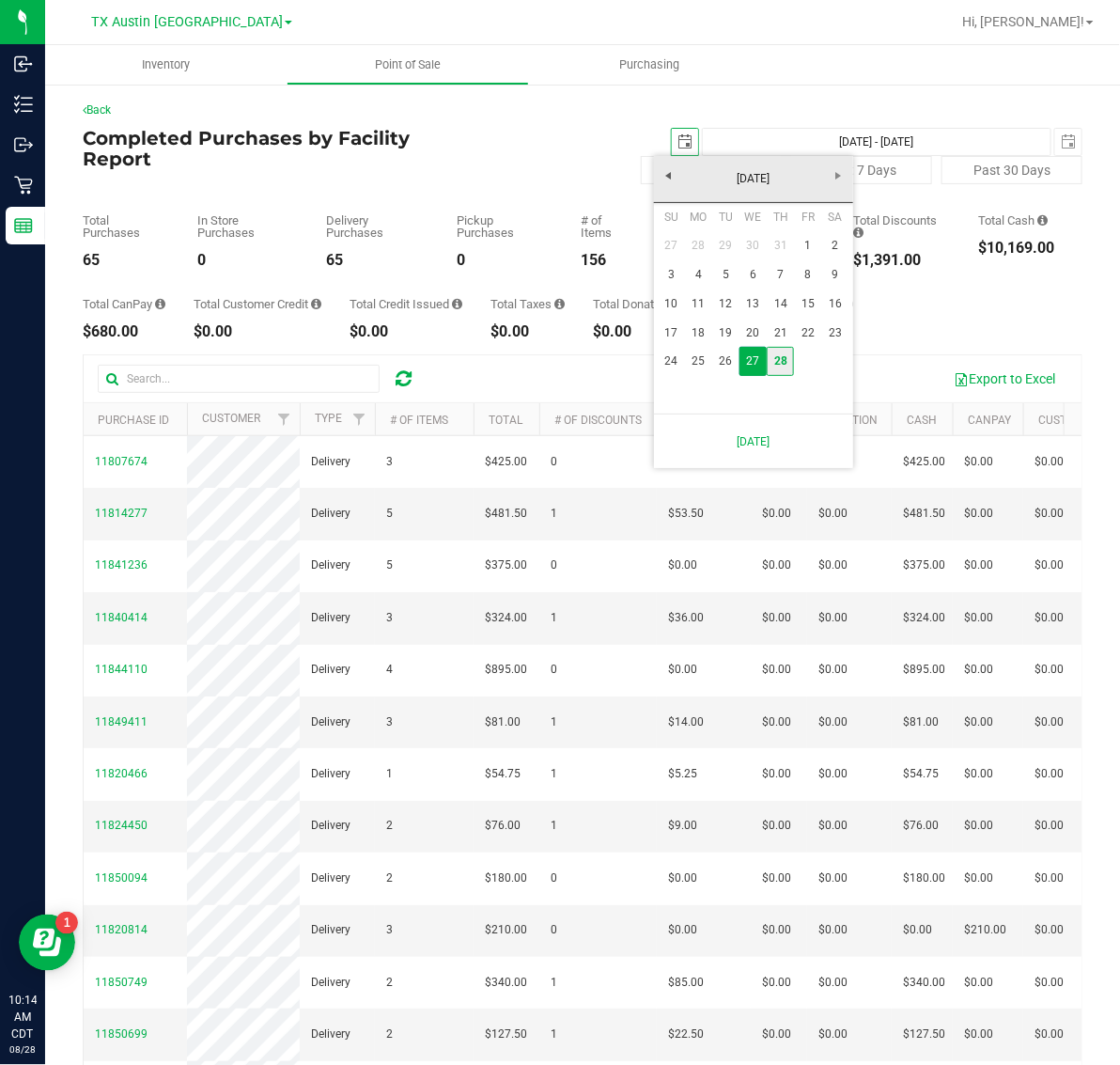
click at [767, 360] on link "28" at bounding box center [780, 361] width 27 height 29
type input "[DATE]"
type input "[DATE] - [DATE]"
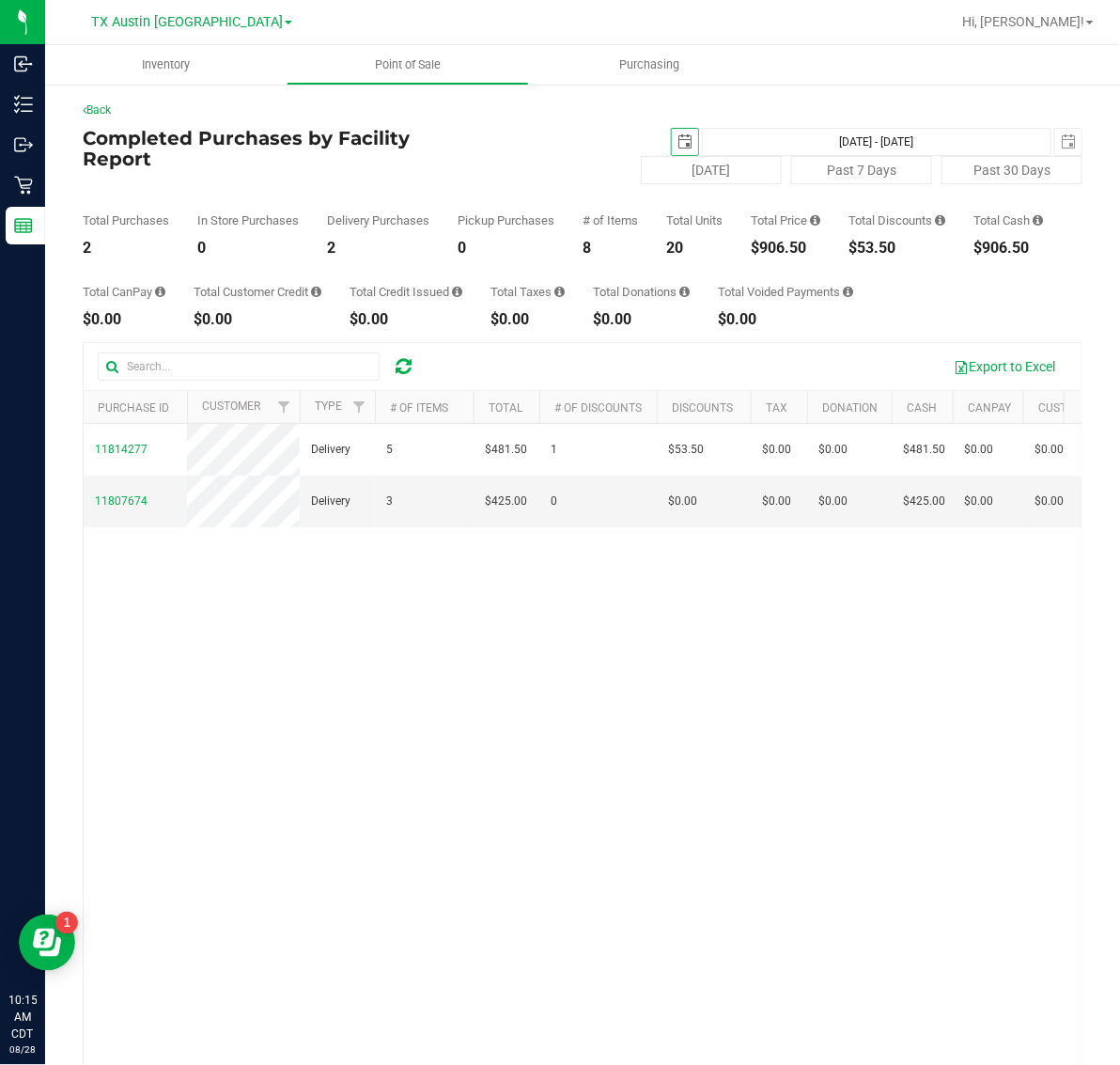
click at [677, 137] on span "select" at bounding box center [685, 142] width 16 height 16
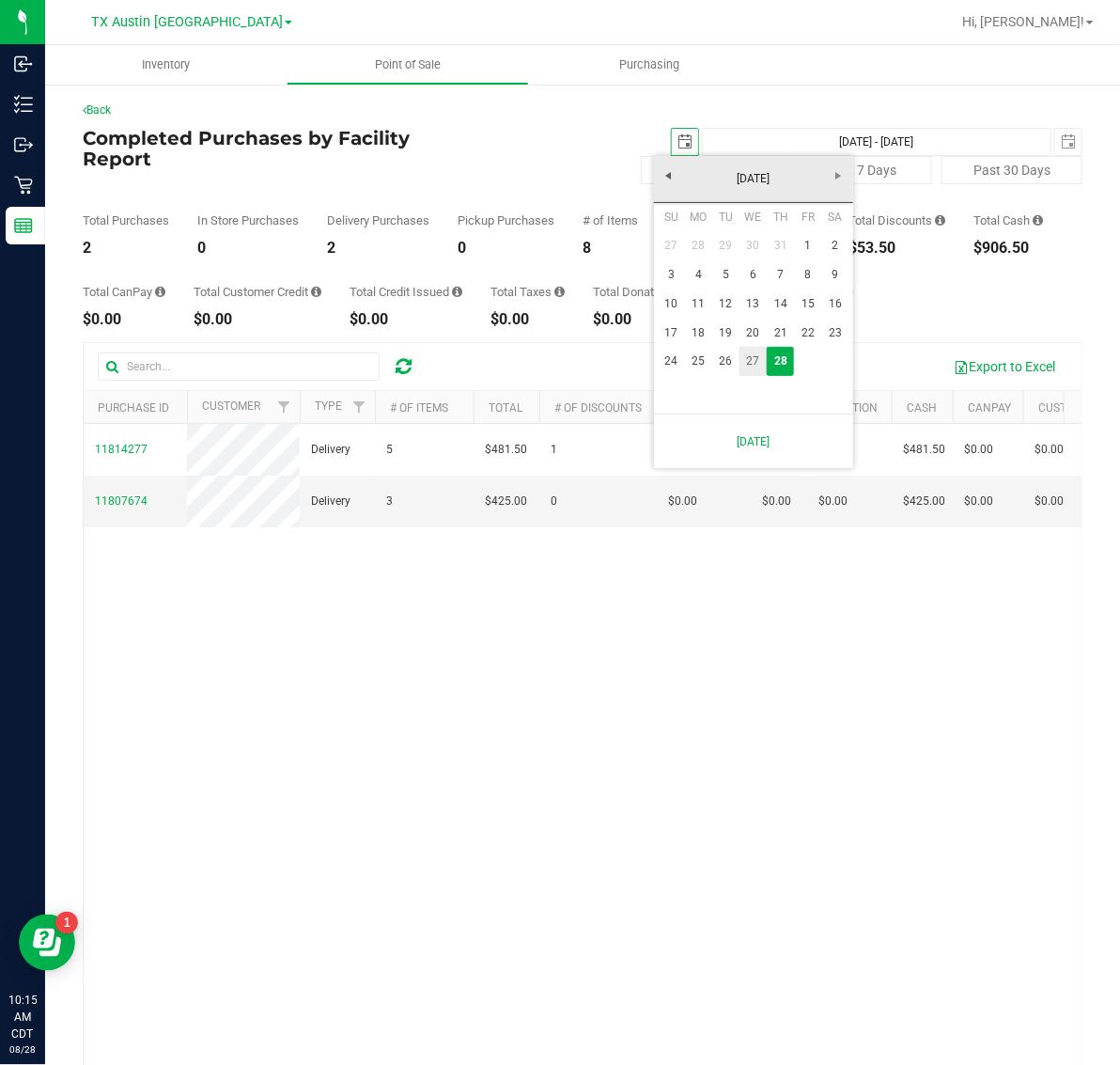
click at [750, 363] on link "27" at bounding box center [753, 361] width 27 height 29
type input "[DATE]"
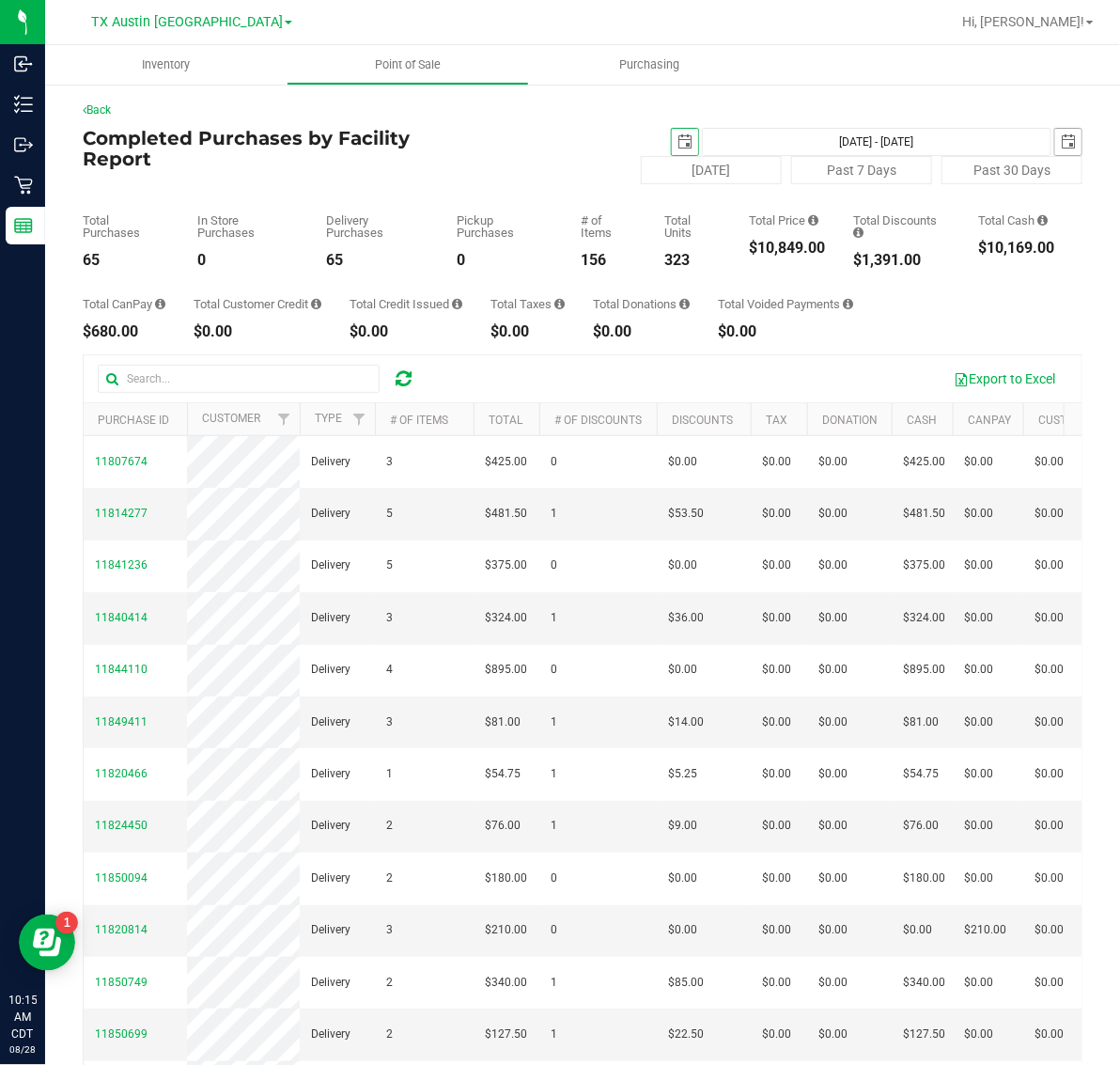
click at [1061, 140] on span "select" at bounding box center [1069, 142] width 16 height 16
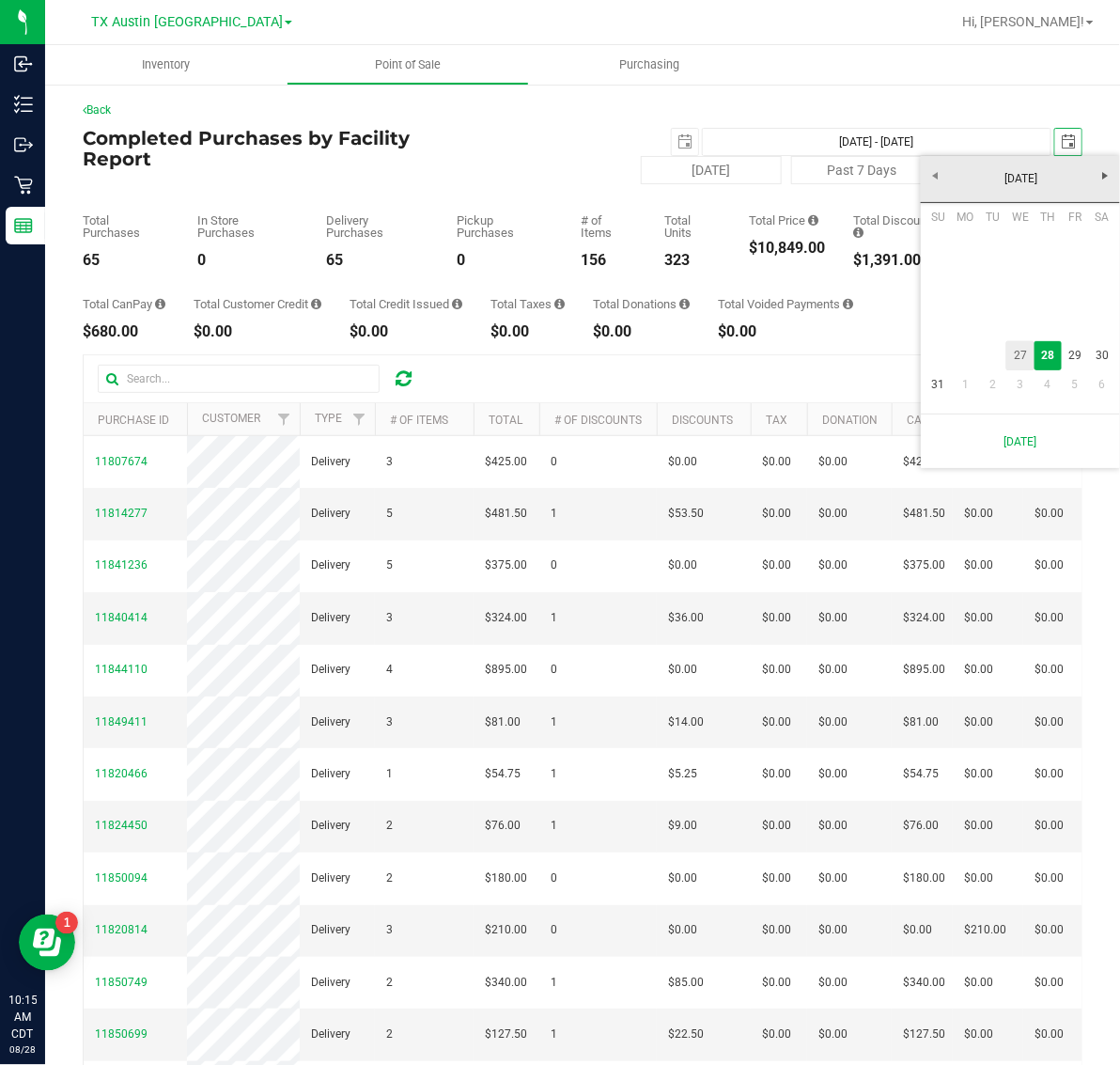
click at [1017, 355] on link "27" at bounding box center [1020, 356] width 27 height 29
type input "[DATE] - [DATE]"
type input "[DATE]"
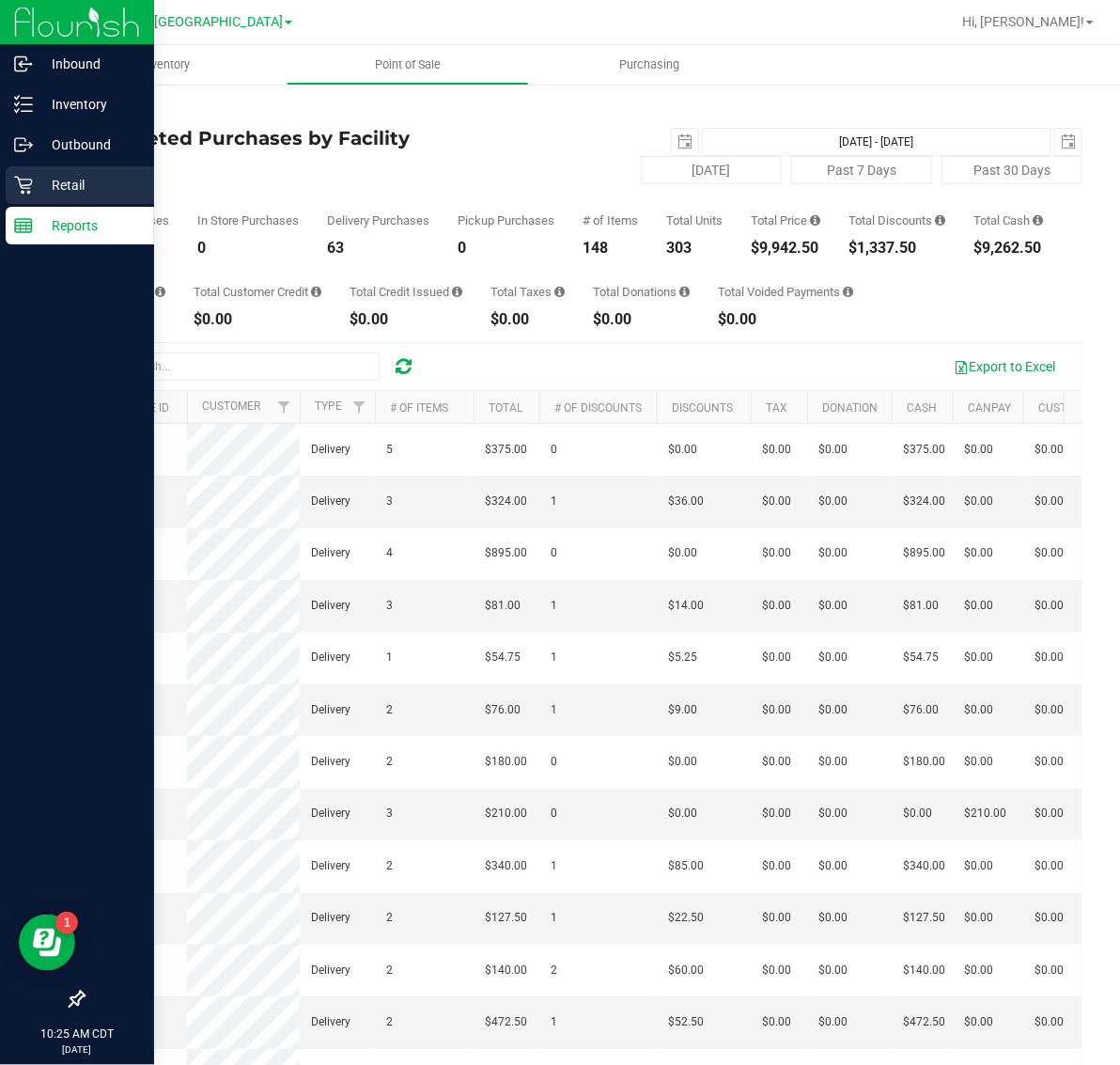
click at [56, 185] on p "Retail" at bounding box center [89, 184] width 112 height 22
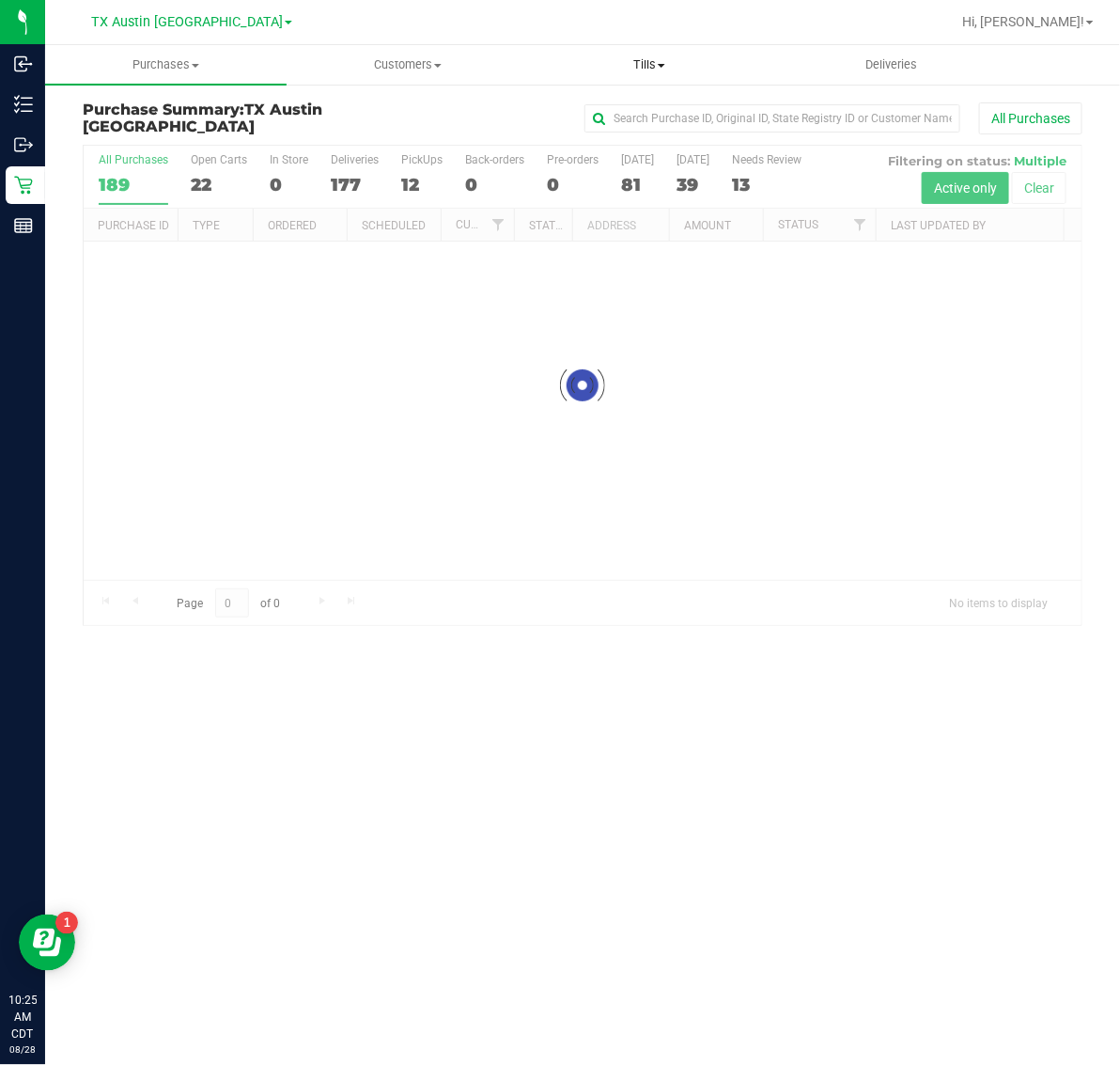
click at [645, 71] on span "Tills" at bounding box center [649, 64] width 239 height 16
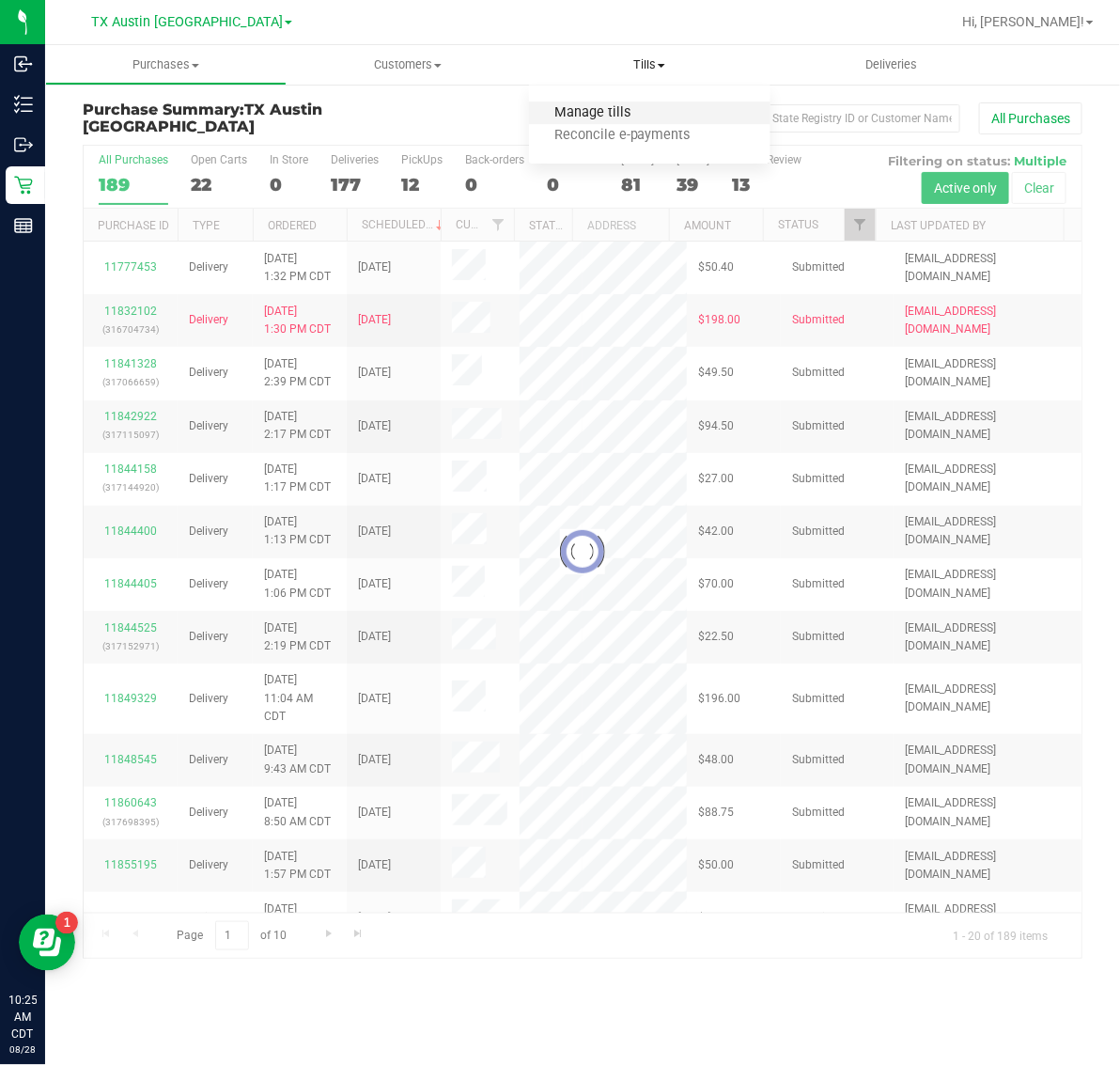
click at [645, 114] on span "Manage tills" at bounding box center [592, 113] width 127 height 16
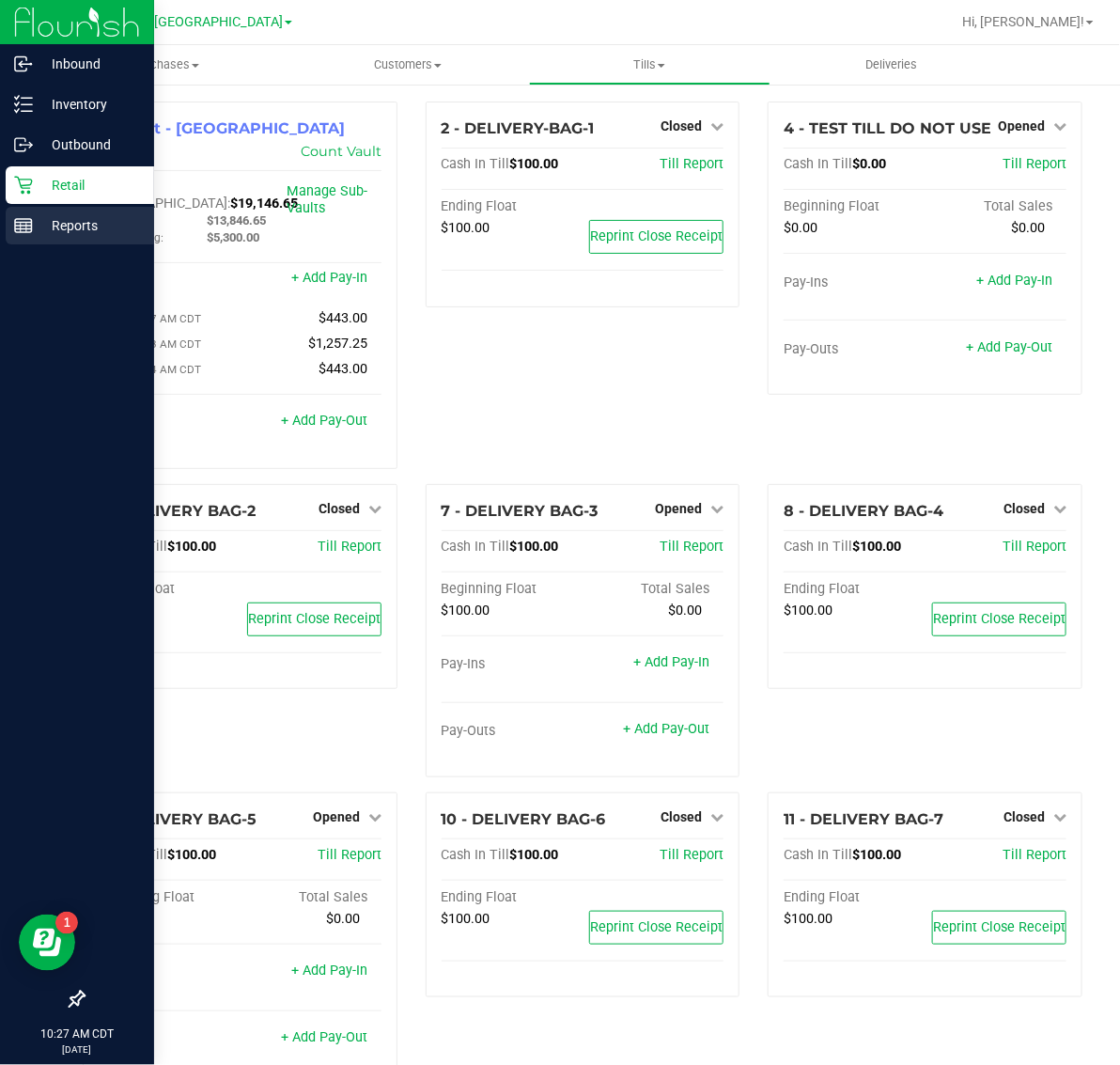
click at [69, 223] on p "Reports" at bounding box center [89, 225] width 112 height 22
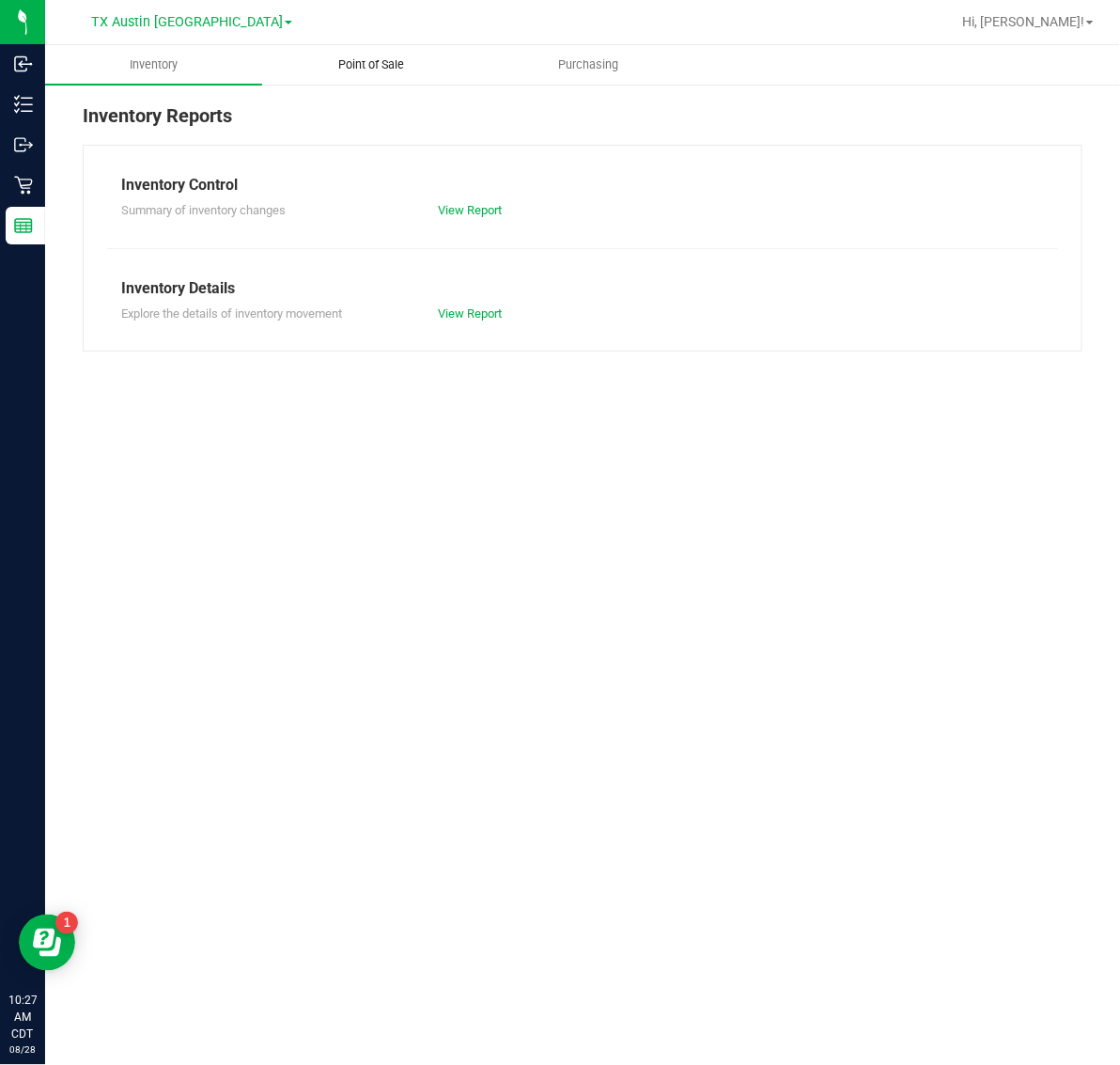
click at [388, 66] on span "Point of Sale" at bounding box center [371, 64] width 116 height 16
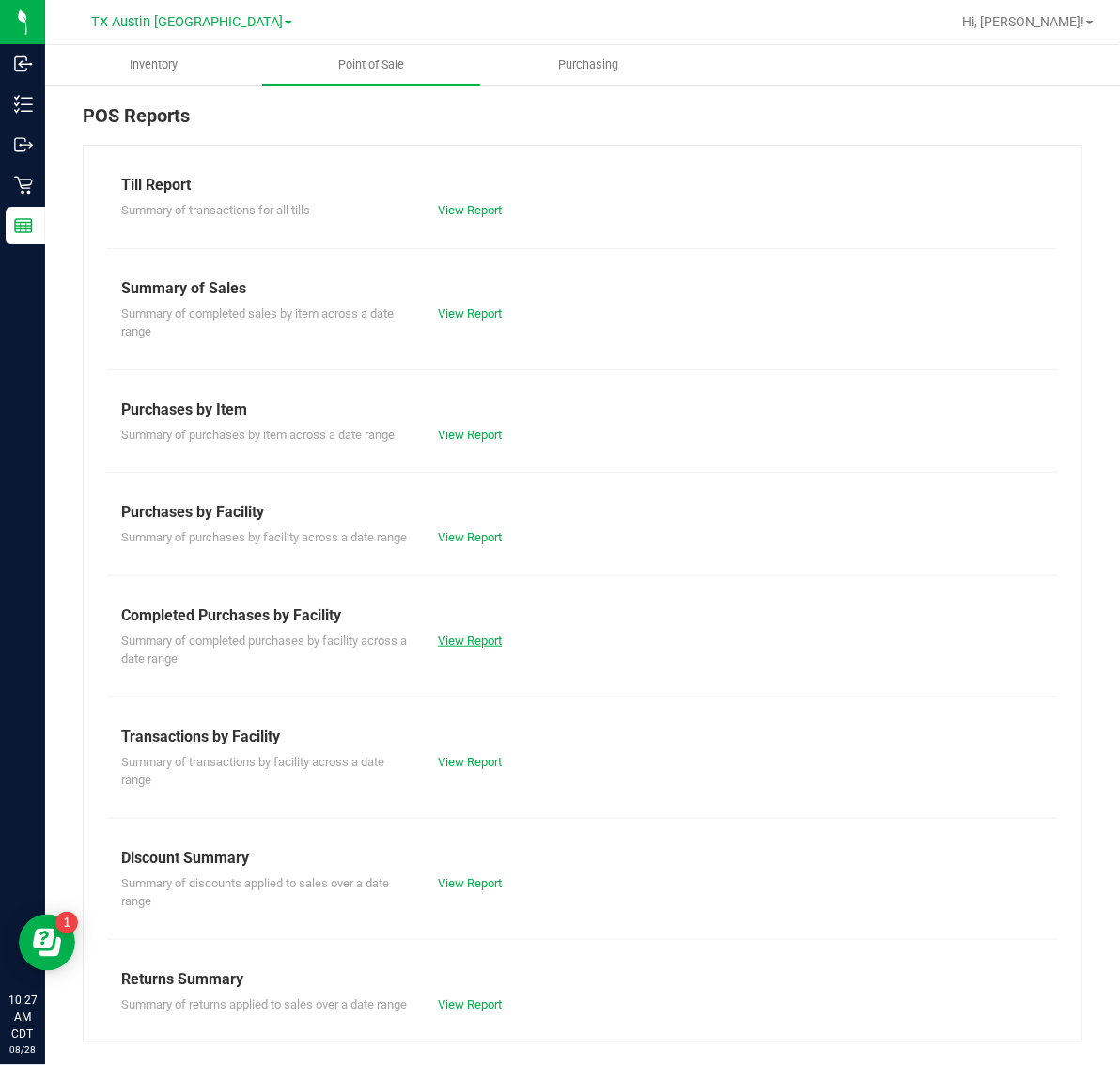
click at [473, 647] on link "View Report" at bounding box center [470, 641] width 64 height 15
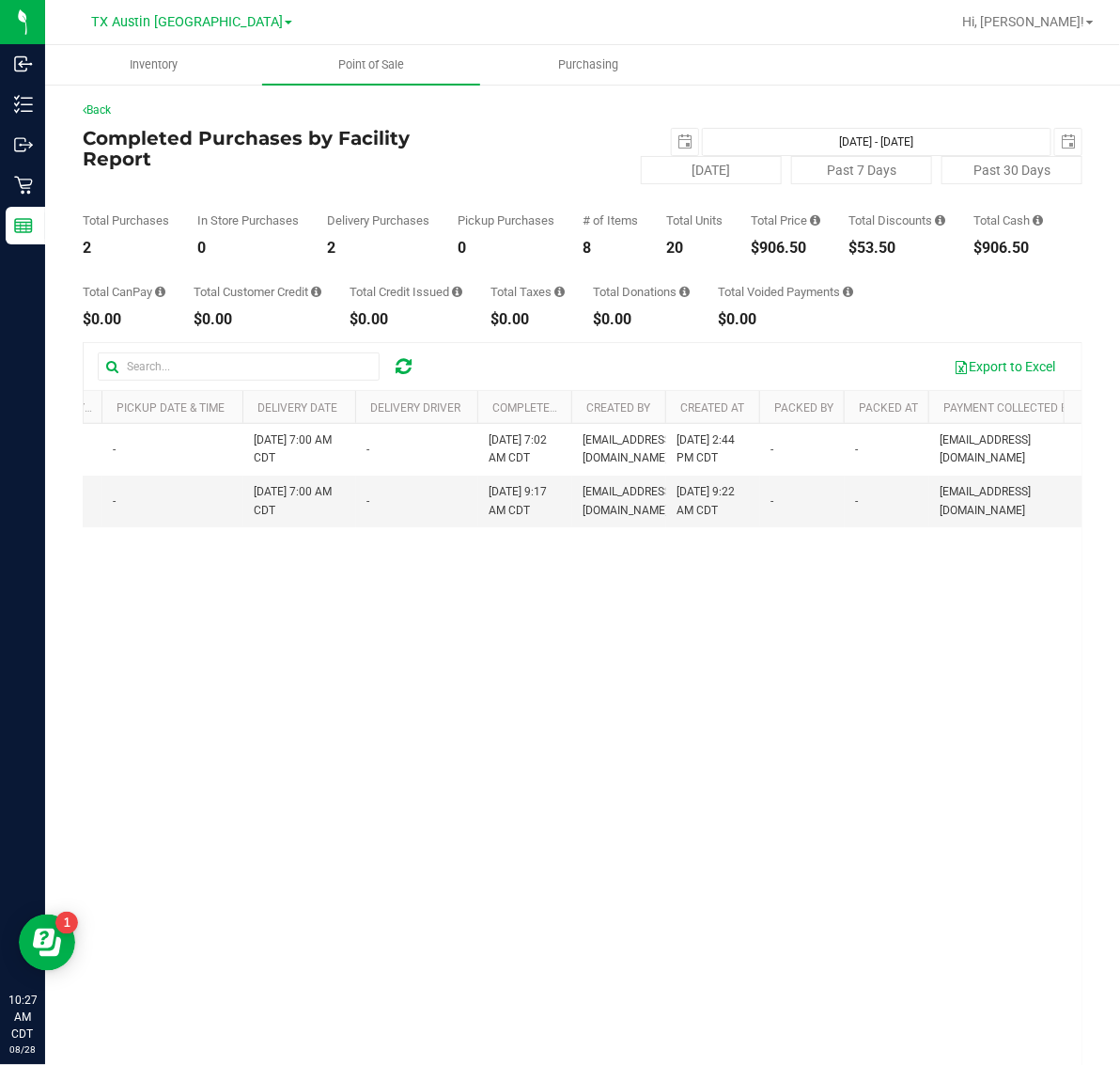
scroll to position [0, 976]
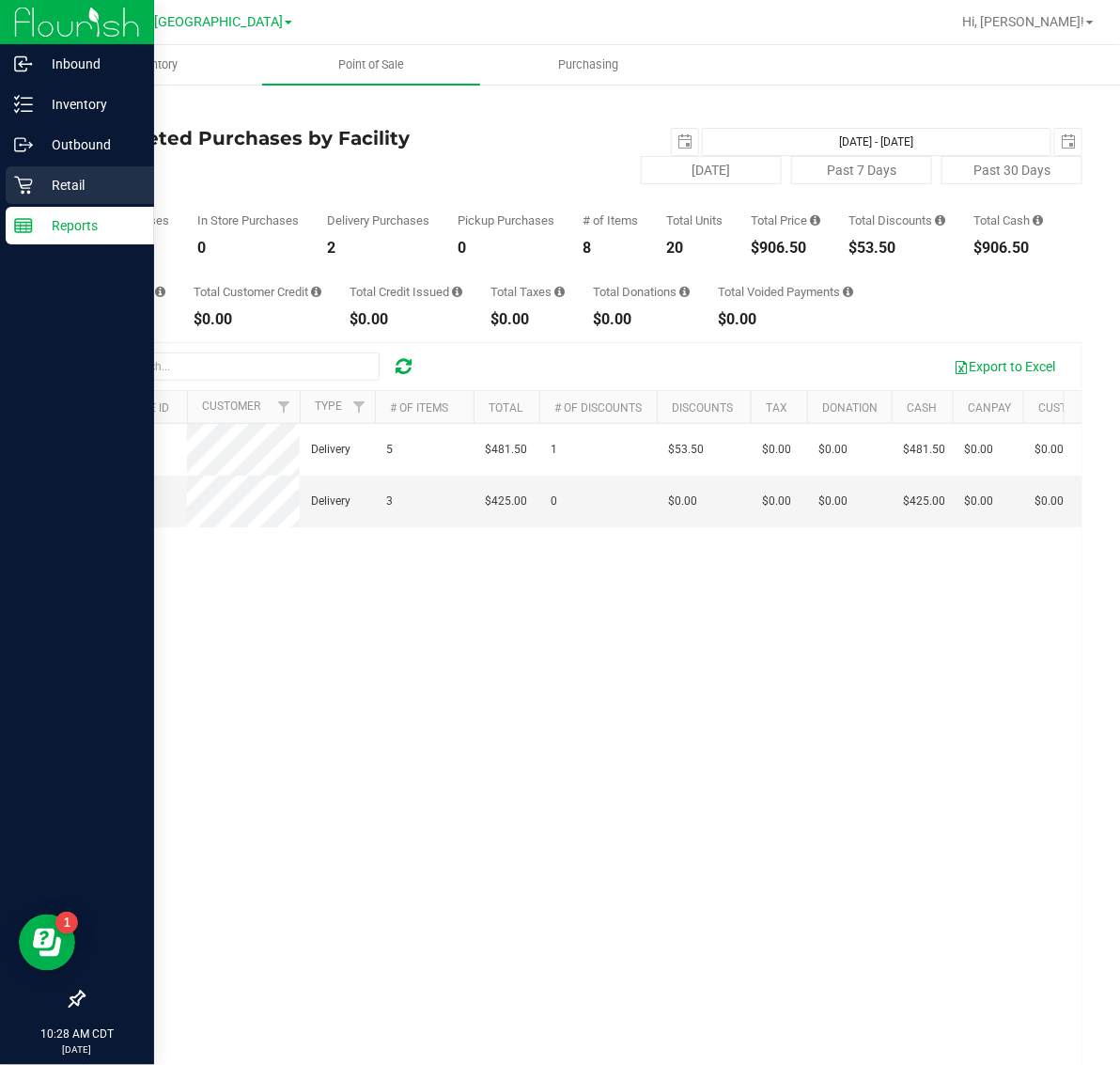
click at [74, 184] on p "Retail" at bounding box center [89, 184] width 112 height 22
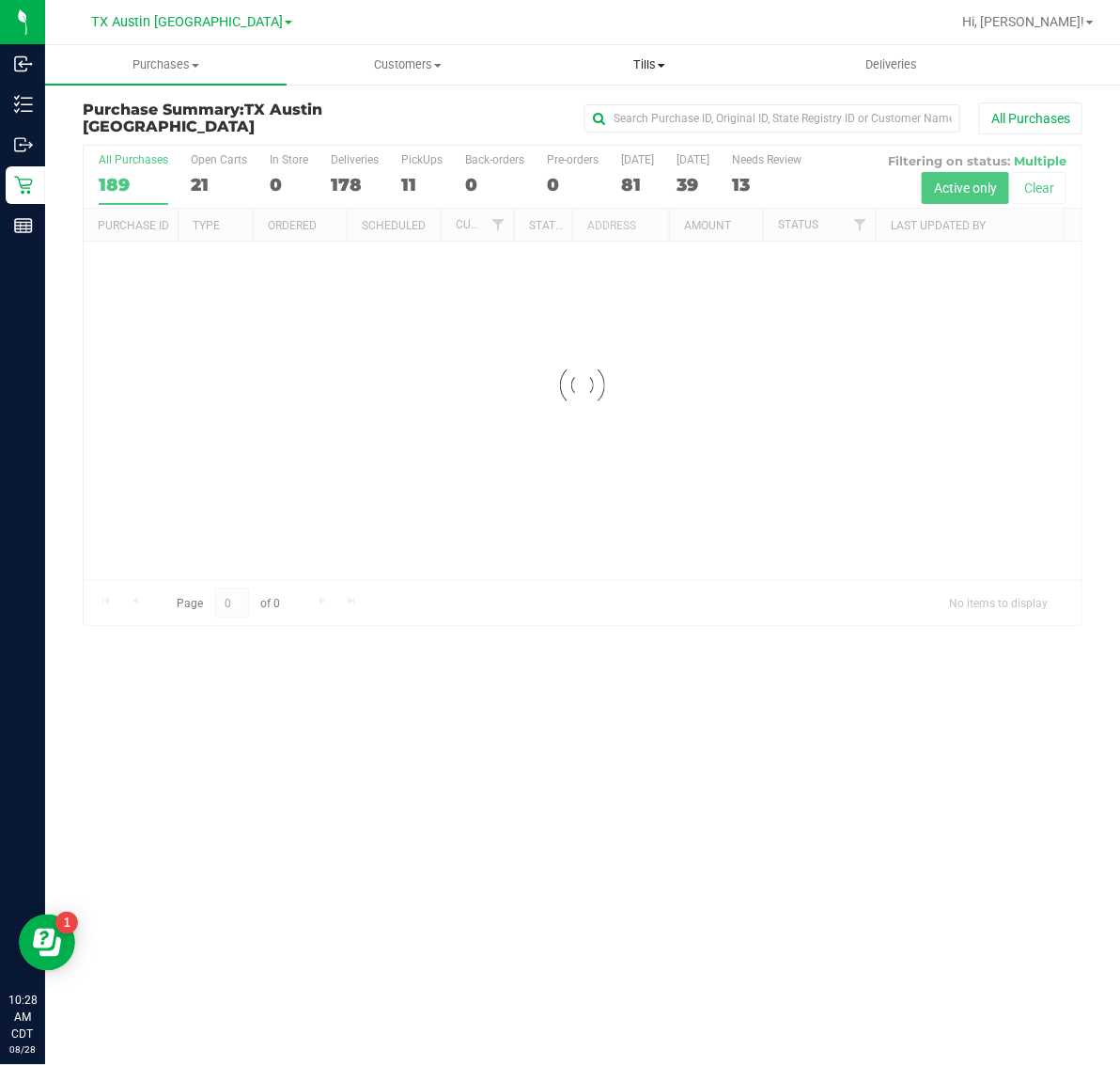
click at [650, 71] on span "Tills" at bounding box center [649, 64] width 239 height 16
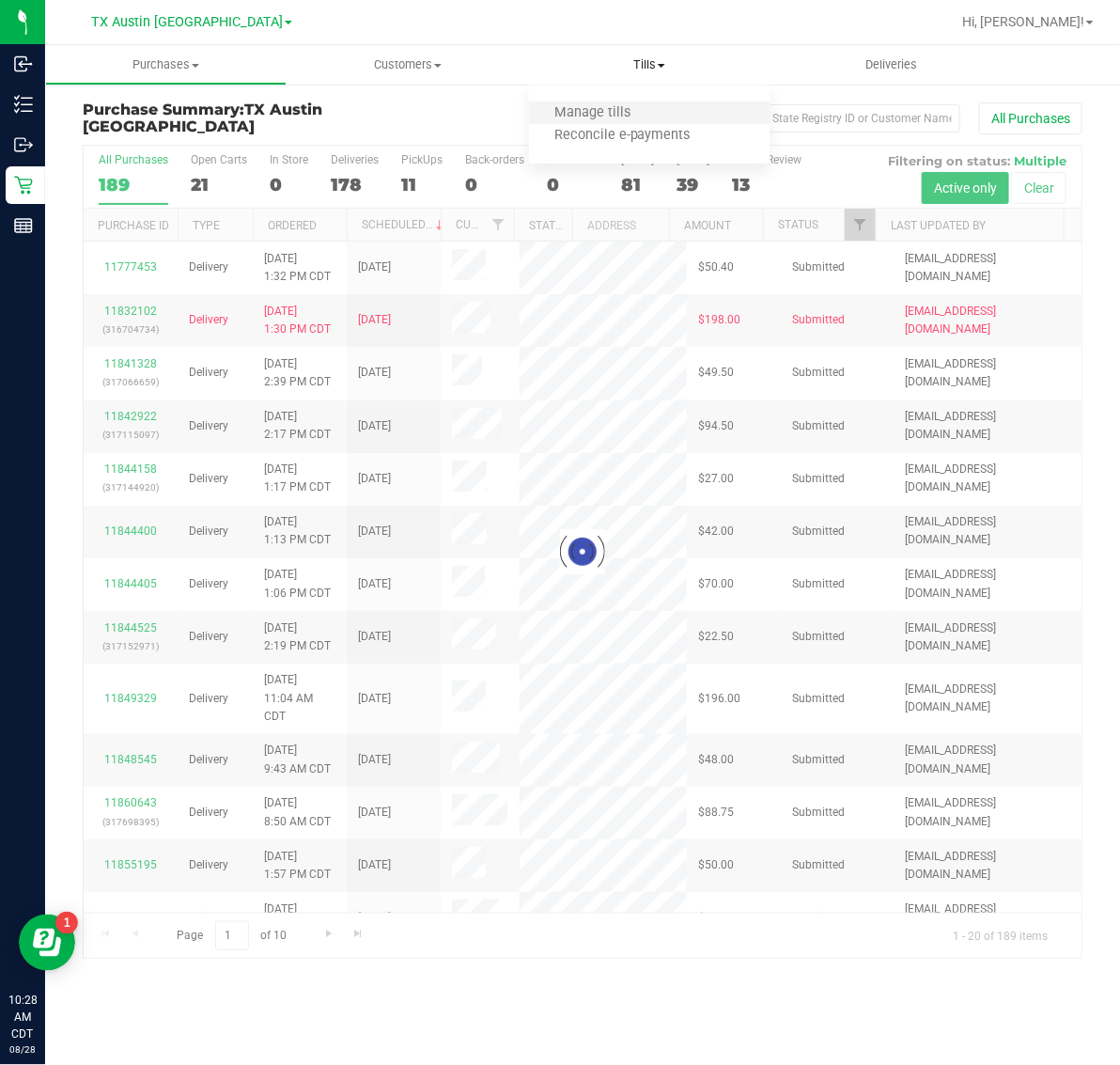
click at [654, 103] on li "Manage tills" at bounding box center [649, 113] width 241 height 22
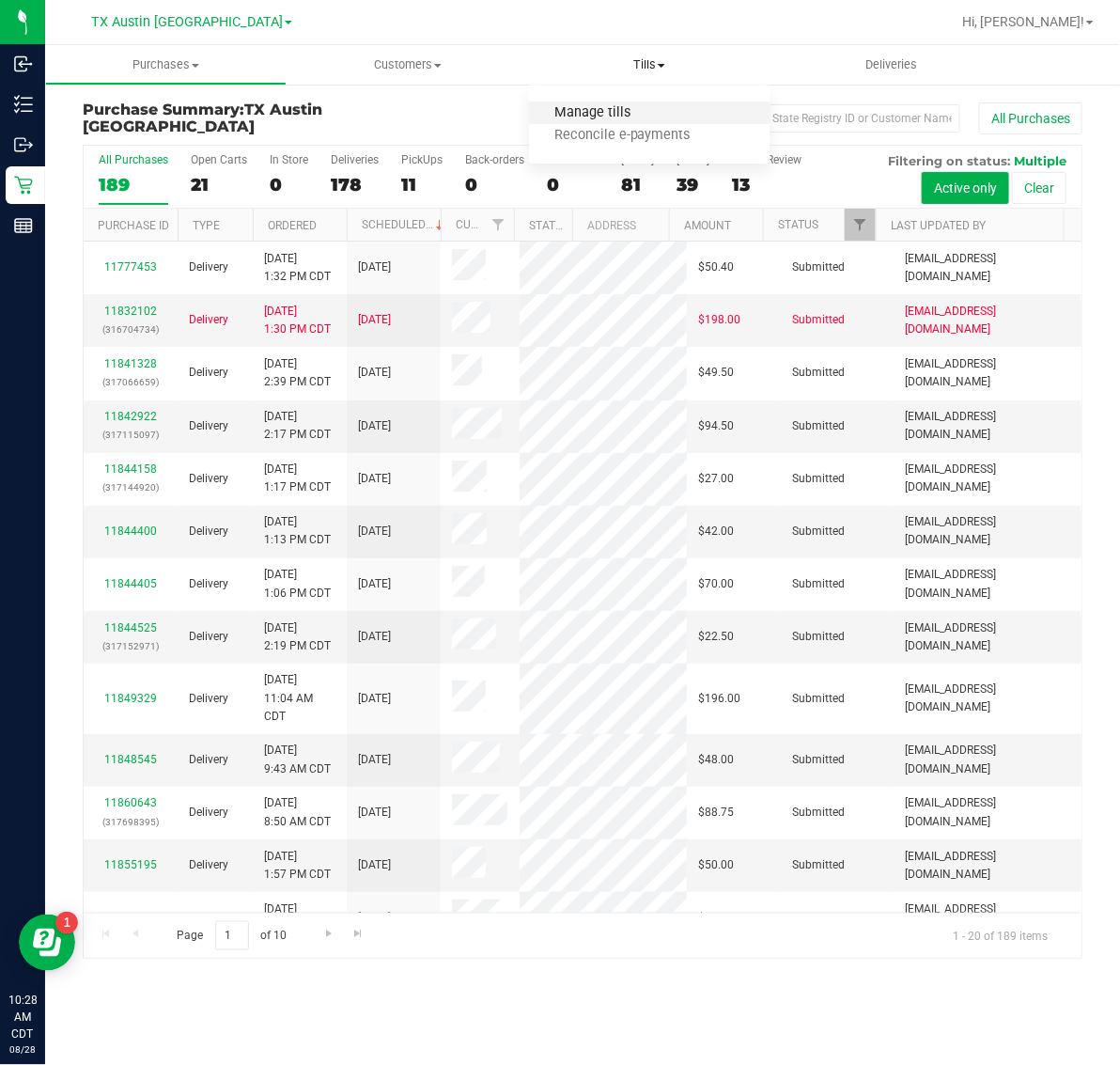
click at [640, 117] on span "Manage tills" at bounding box center [592, 113] width 127 height 16
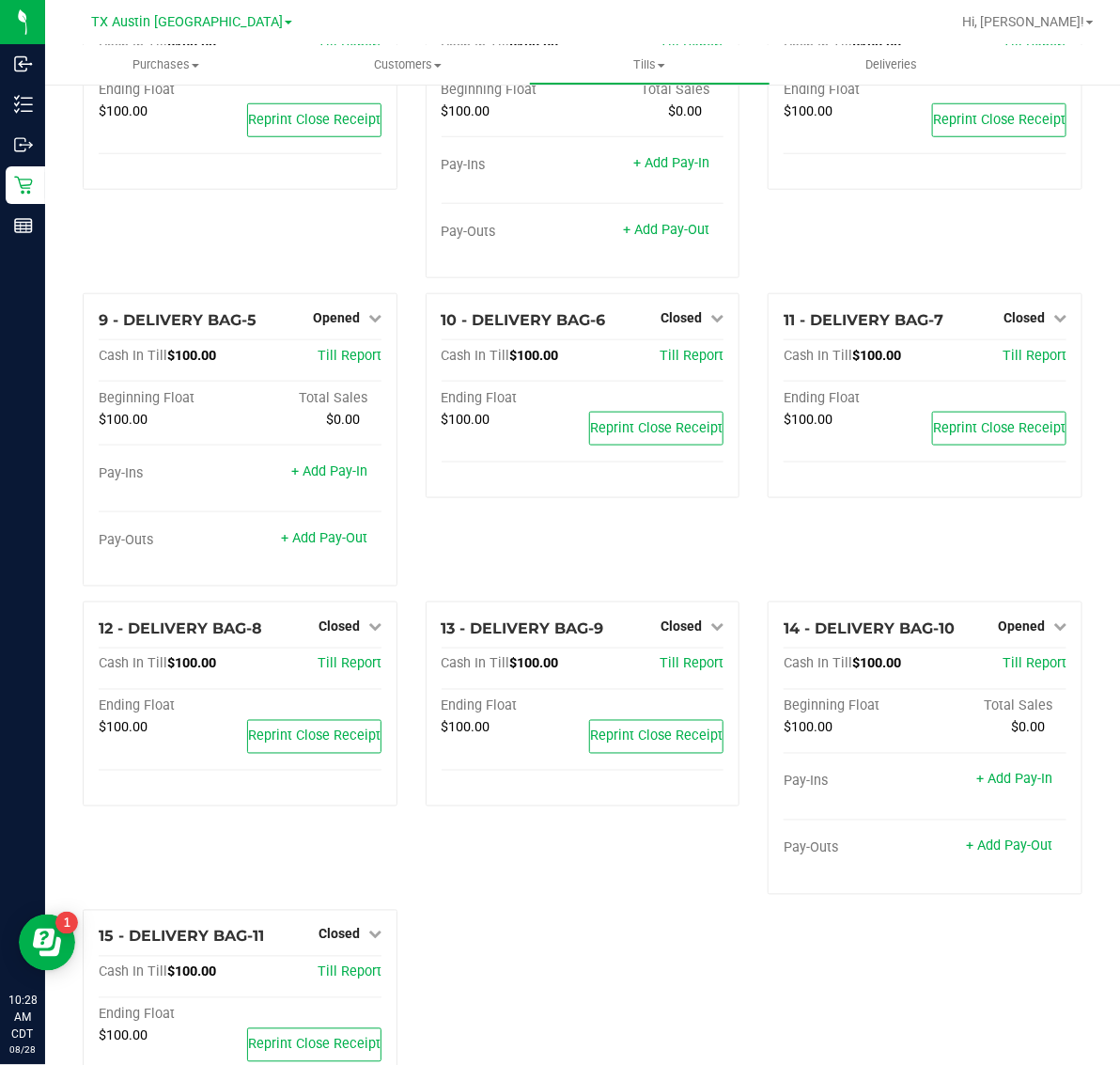
scroll to position [552, 0]
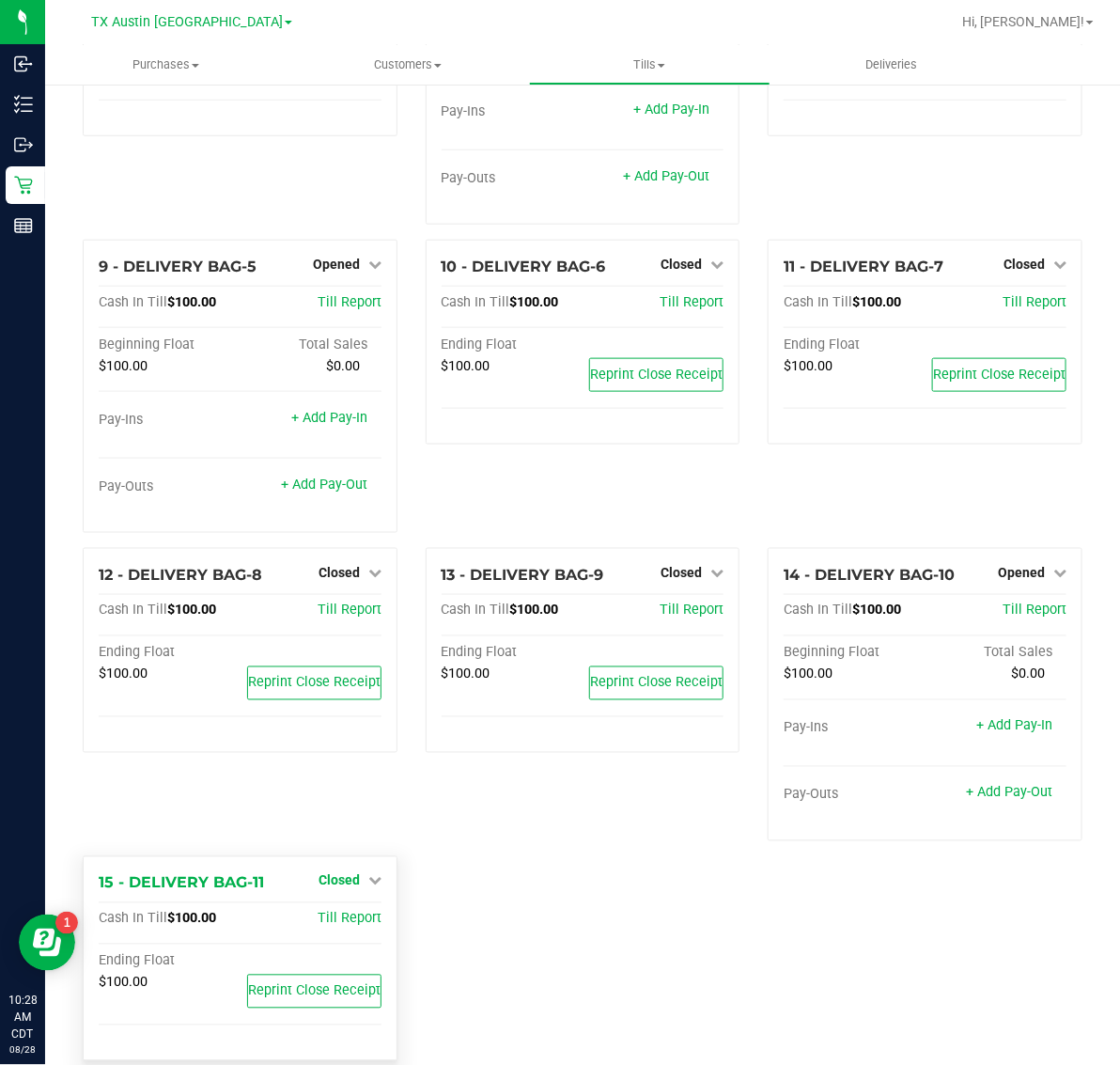
click at [346, 873] on span "Closed" at bounding box center [339, 881] width 42 height 16
click at [338, 912] on link "Open Till" at bounding box center [338, 920] width 49 height 16
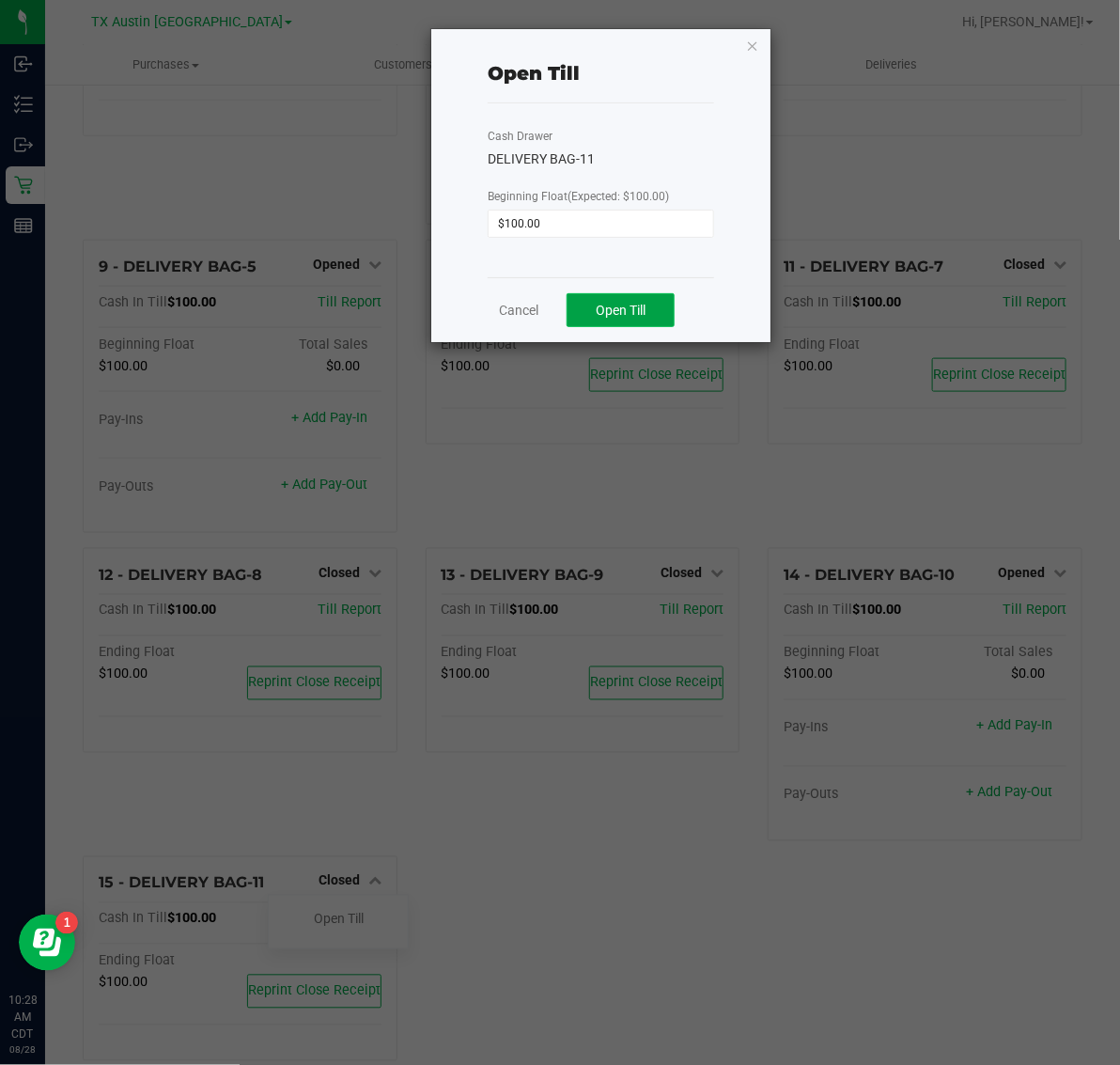
click at [639, 308] on span "Open Till" at bounding box center [620, 310] width 49 height 16
click at [561, 307] on link "Dismiss" at bounding box center [573, 303] width 46 height 19
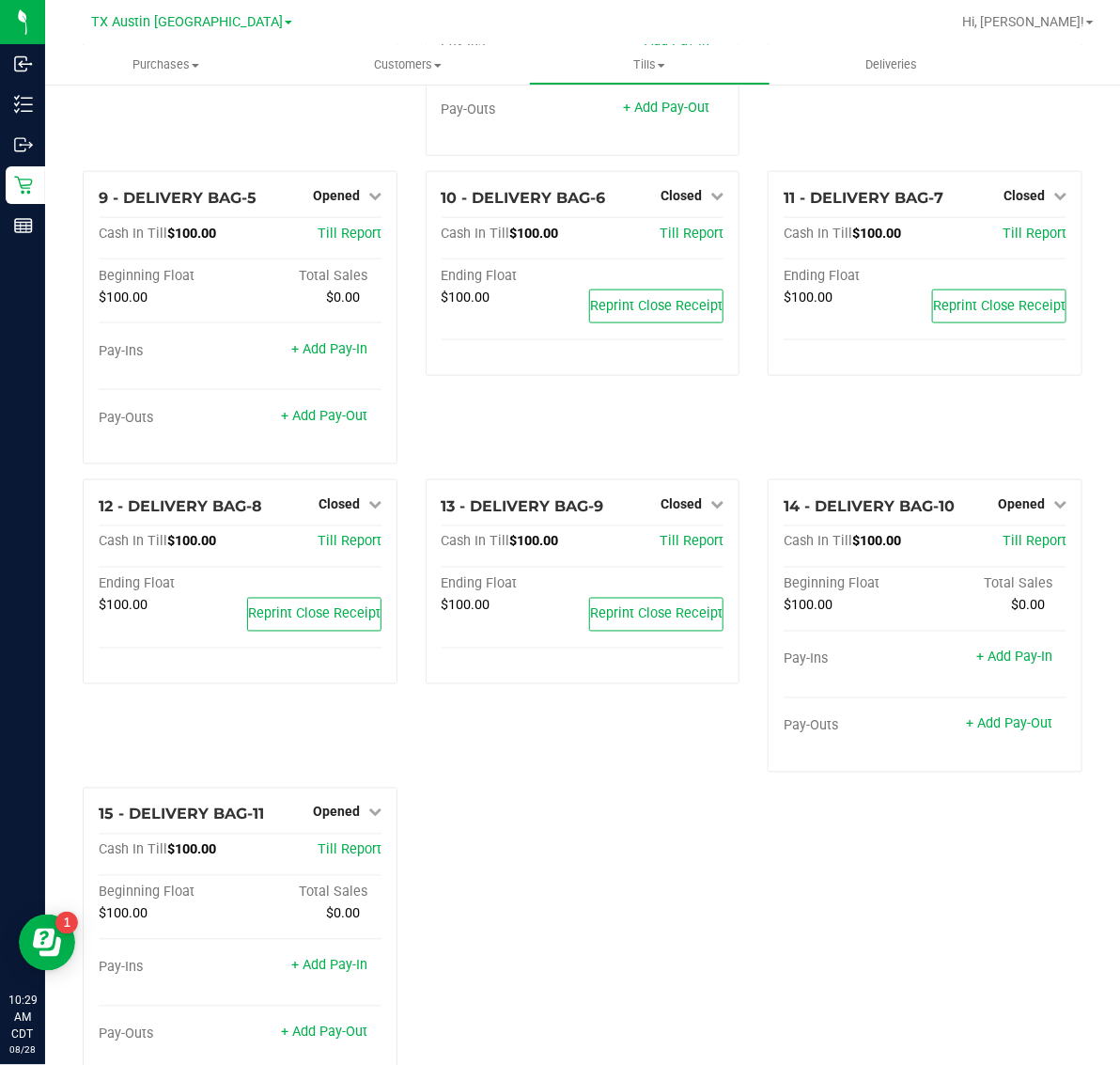
scroll to position [641, 0]
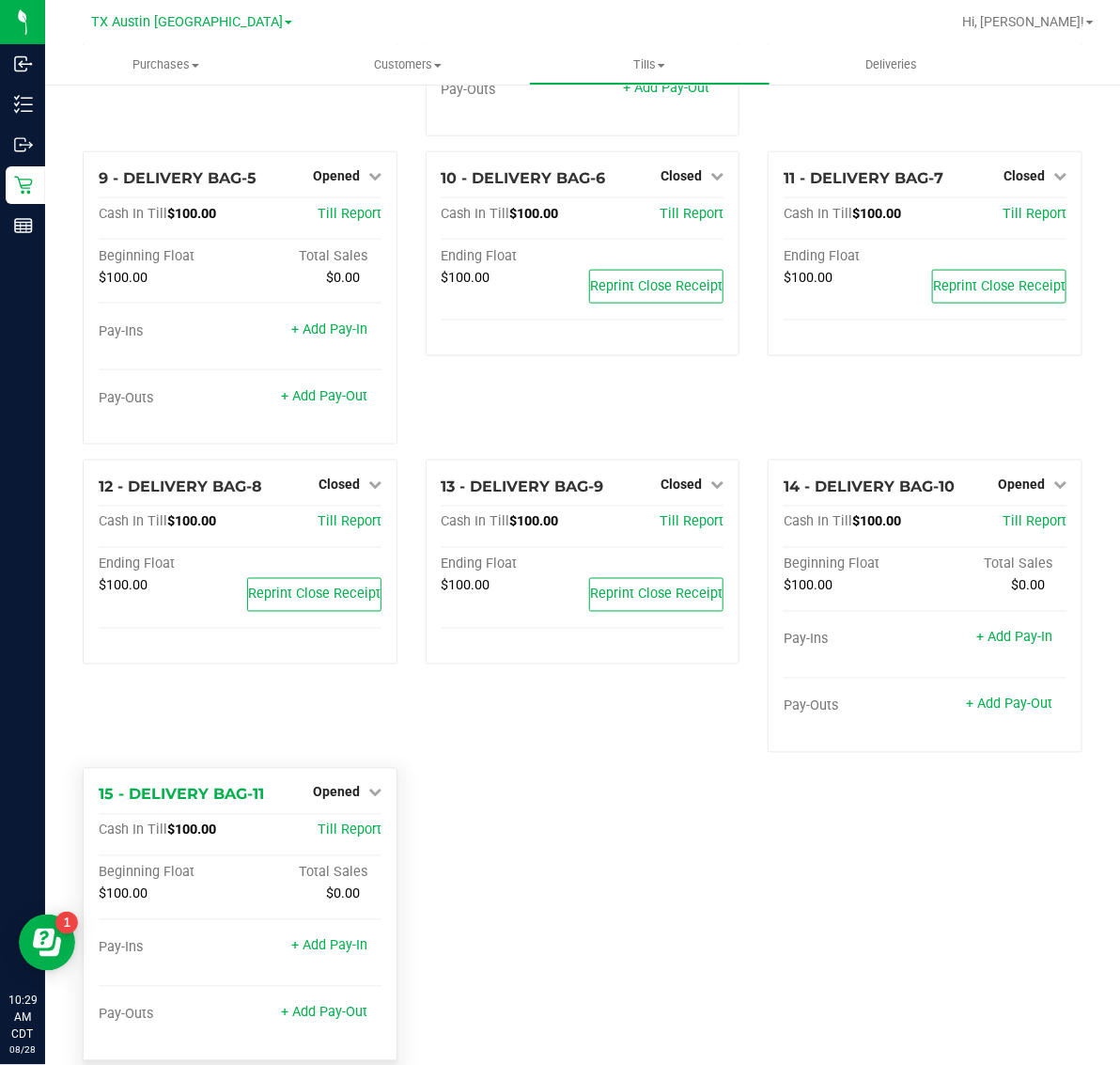
click at [345, 788] on div "15 - DELIVERY BAG-11 Opened Close Till Cash In Till $100.00 Till Report Beginni…" at bounding box center [239, 914] width 315 height 294
click at [344, 822] on span "Till Report" at bounding box center [350, 830] width 64 height 16
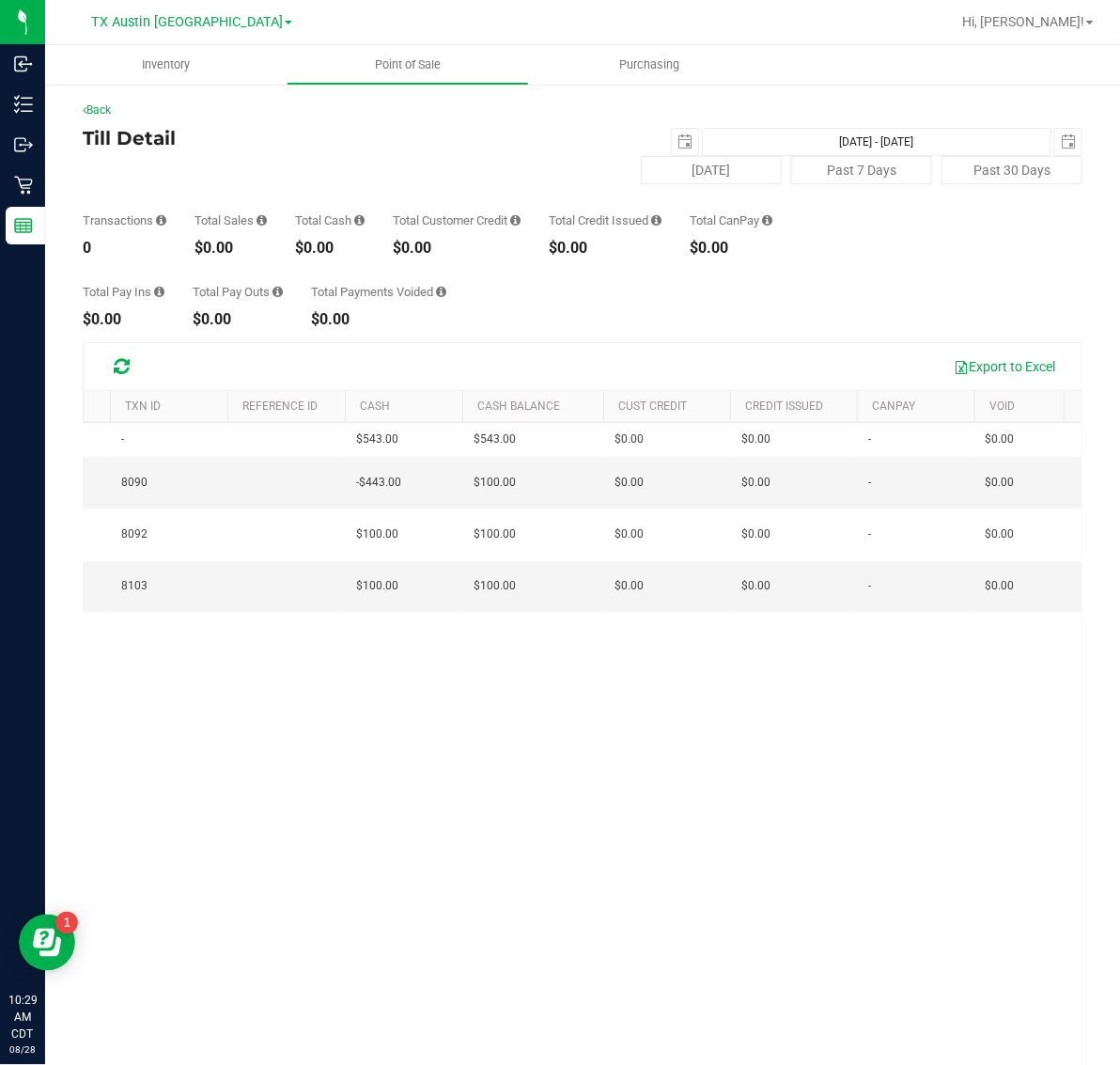
scroll to position [0, 292]
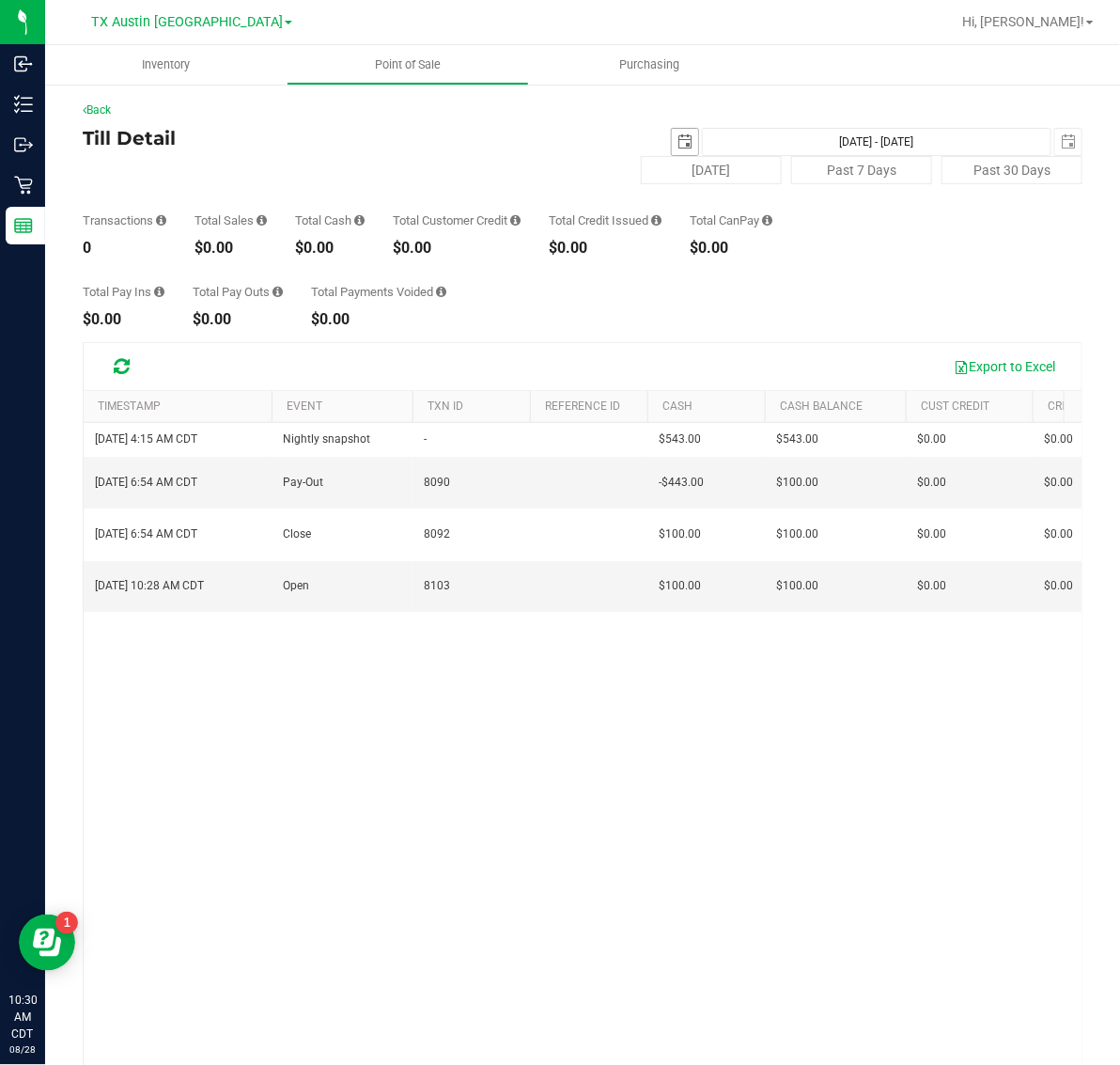
click at [676, 142] on span "select" at bounding box center [684, 141] width 26 height 26
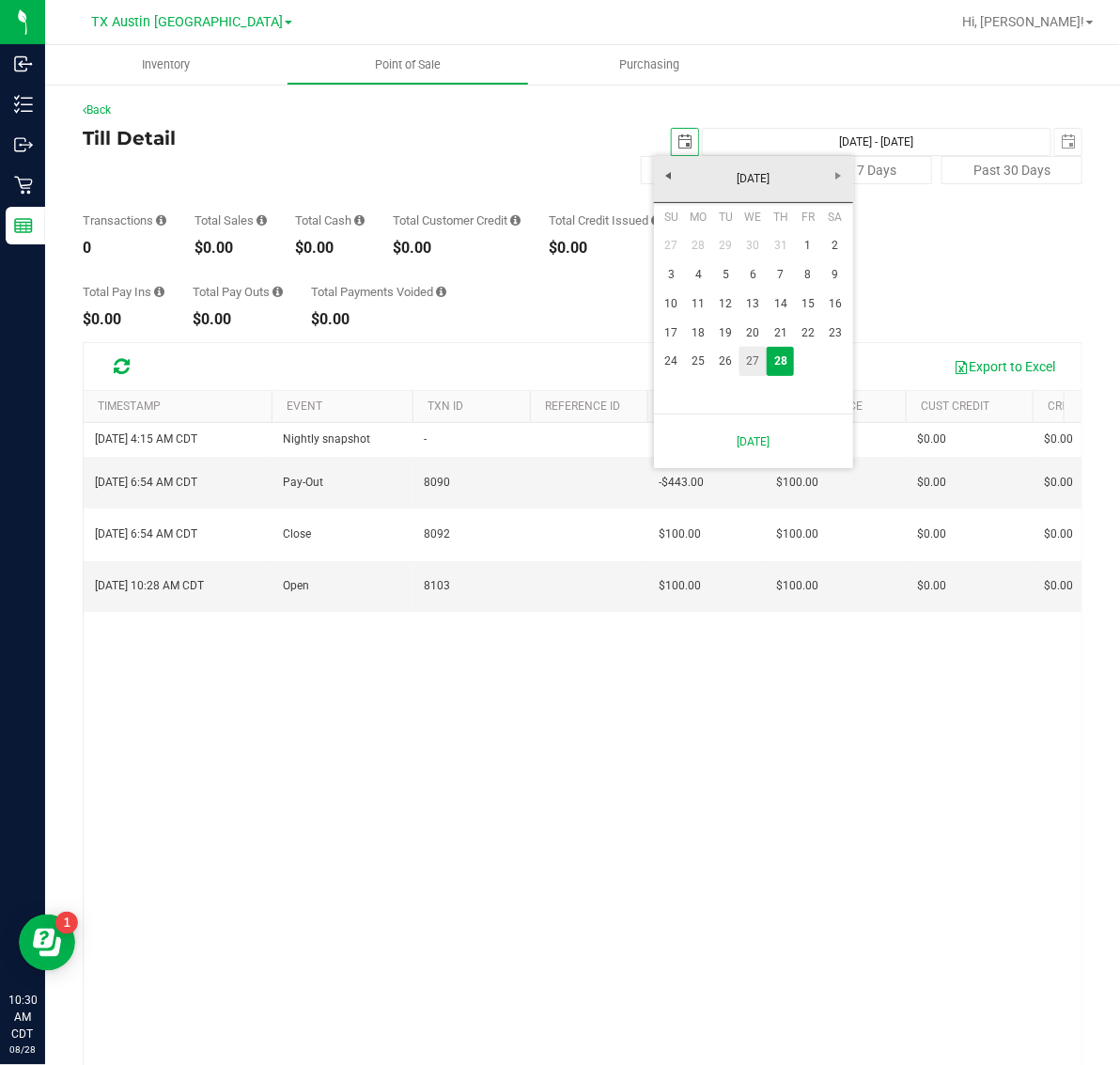
click at [752, 359] on link "27" at bounding box center [753, 361] width 27 height 29
type input "[DATE]"
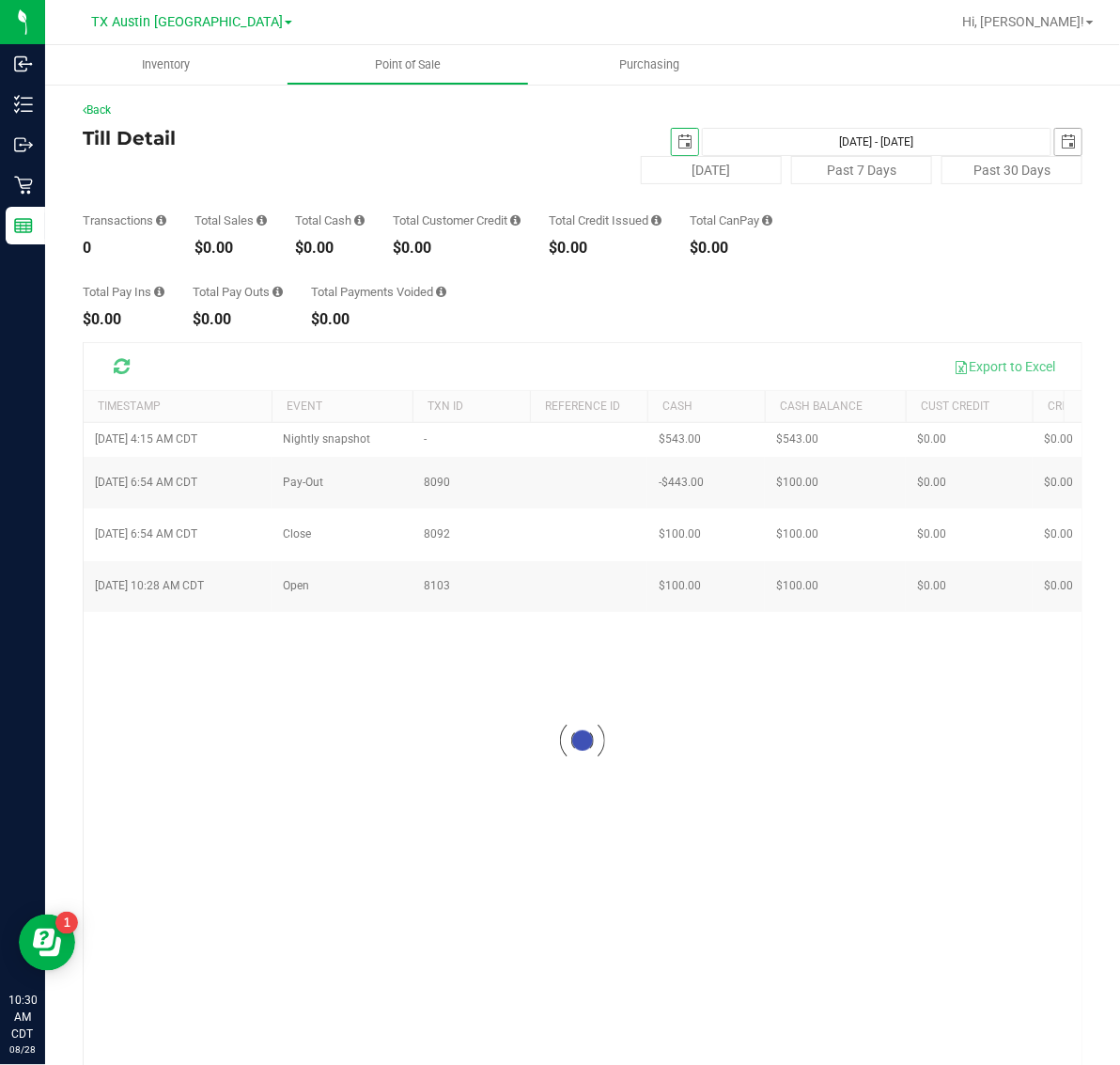
click at [1061, 141] on span "select" at bounding box center [1069, 142] width 16 height 16
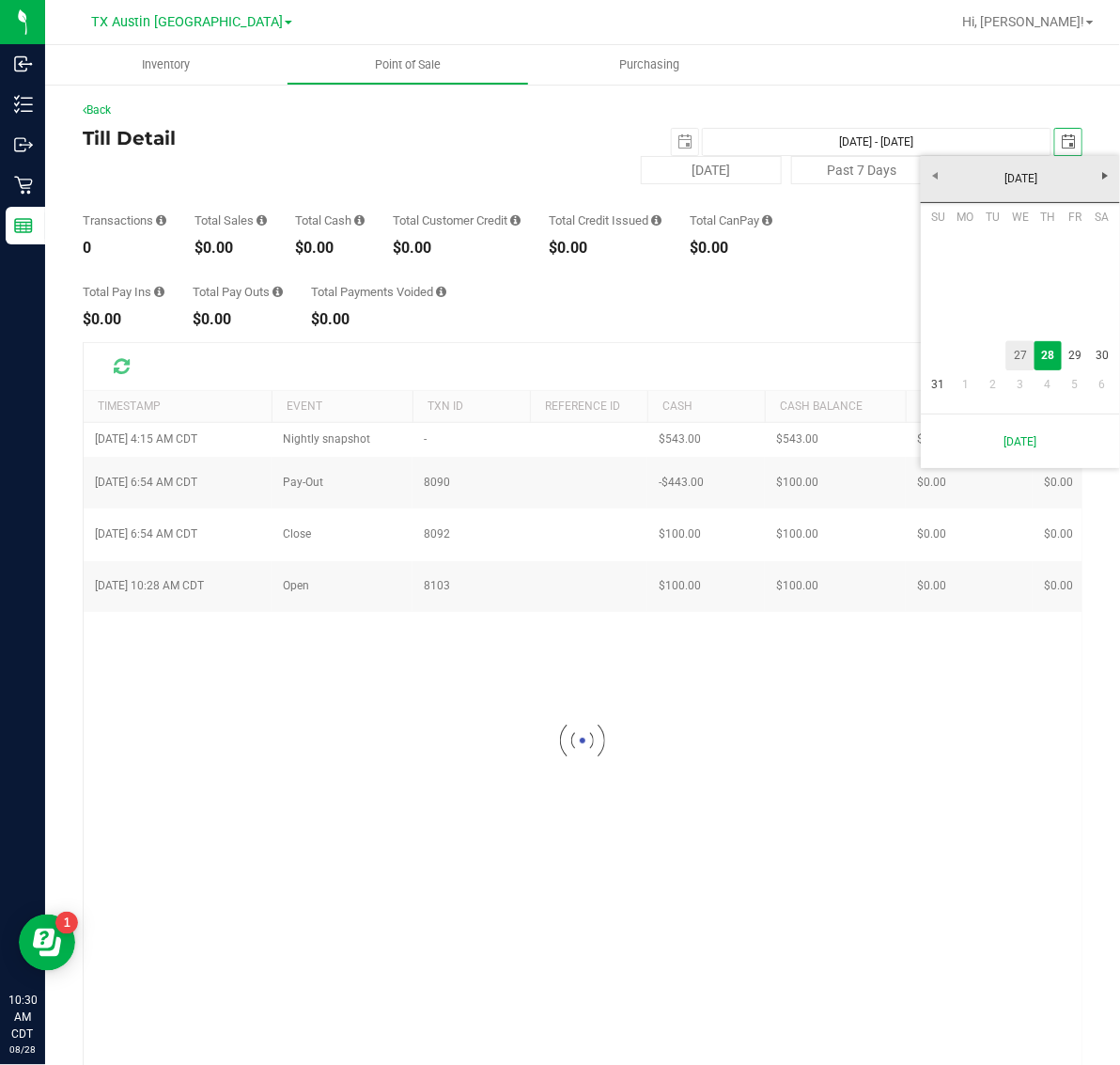
click at [1022, 354] on link "27" at bounding box center [1020, 356] width 27 height 29
type input "[DATE] - [DATE]"
type input "[DATE]"
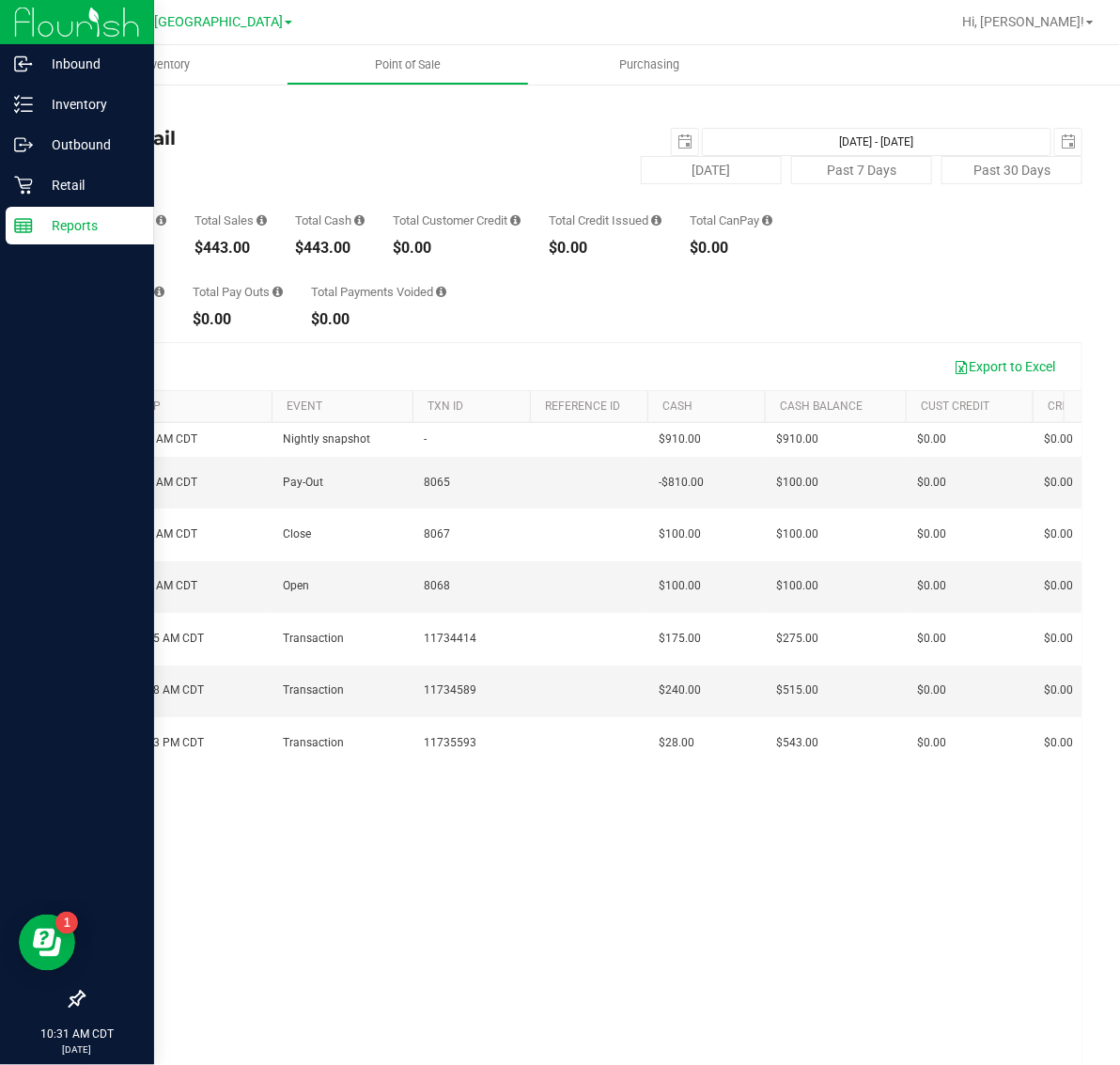
click at [94, 231] on p "Reports" at bounding box center [89, 225] width 112 height 22
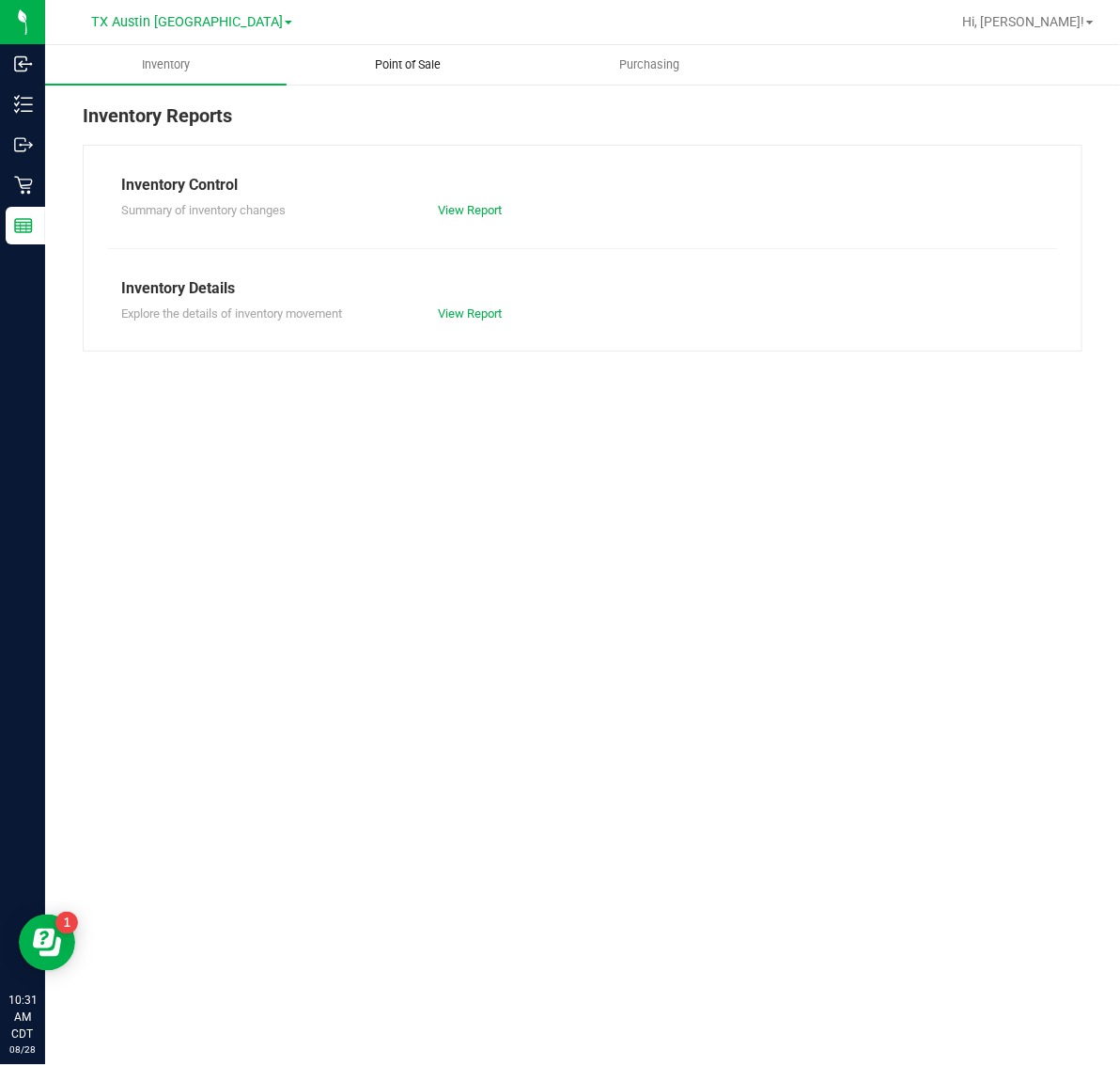
click at [419, 71] on span "Point of Sale" at bounding box center [408, 64] width 116 height 16
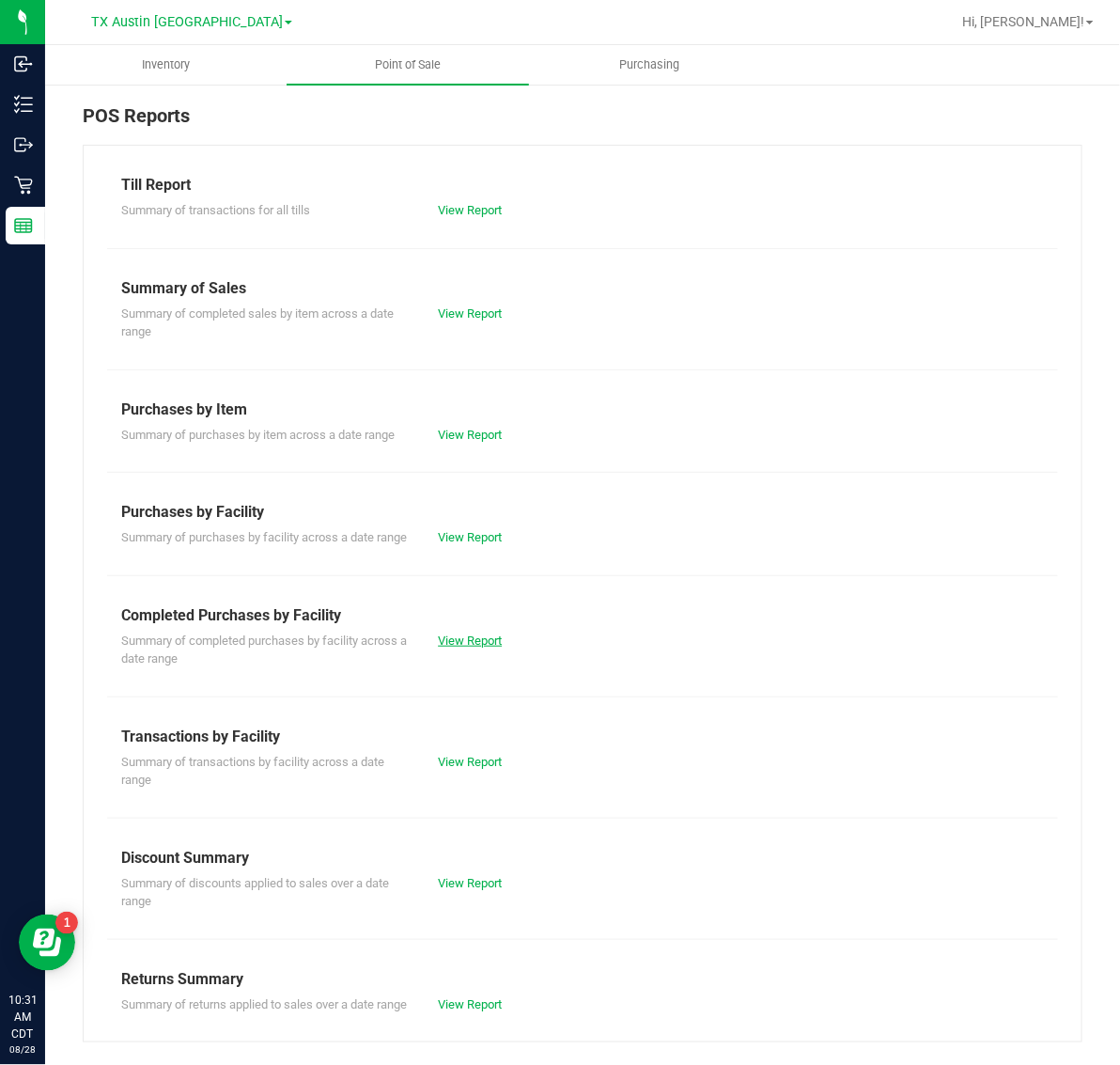
click at [484, 647] on link "View Report" at bounding box center [470, 641] width 64 height 15
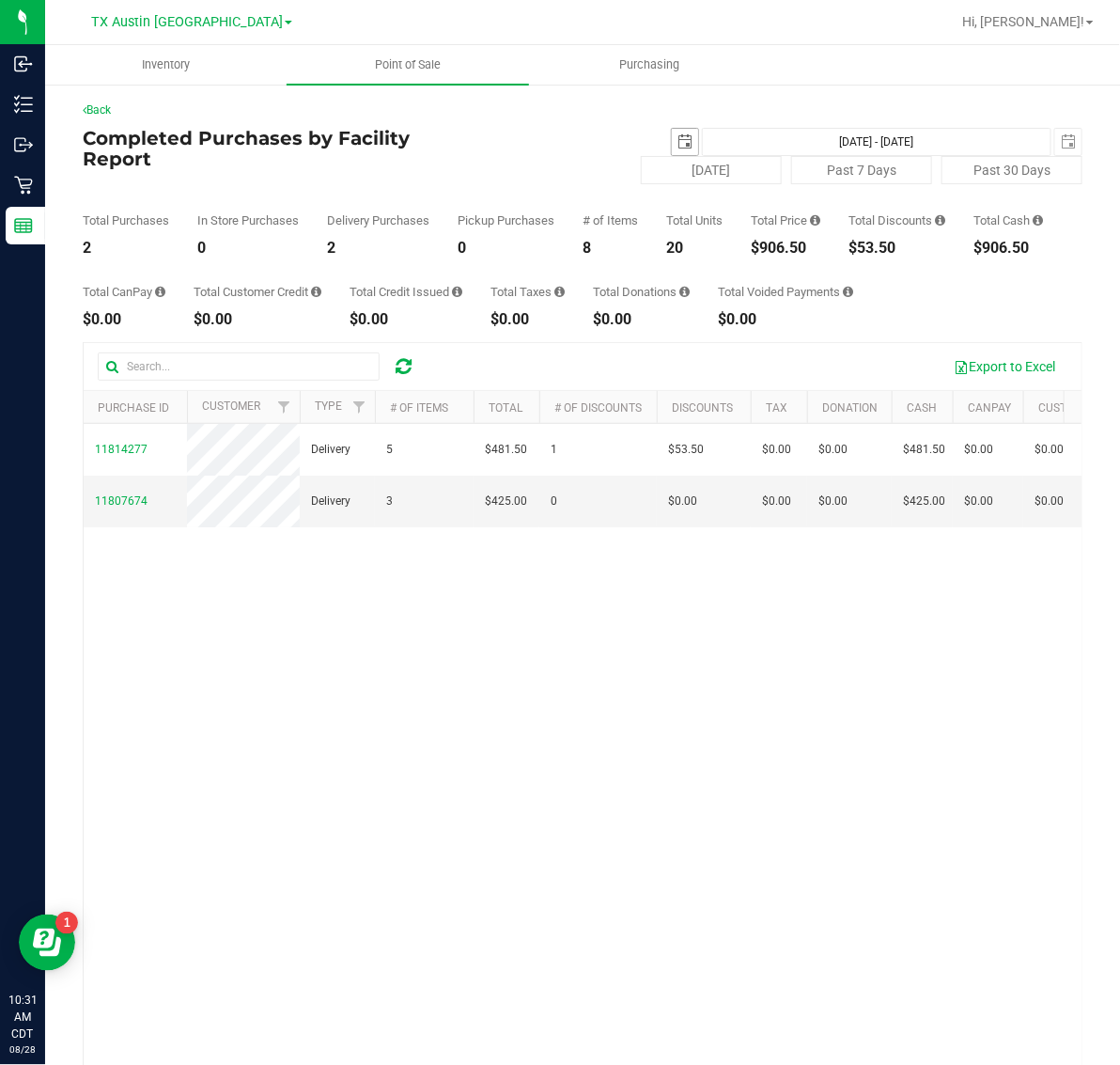
click at [677, 137] on span "select" at bounding box center [685, 142] width 16 height 16
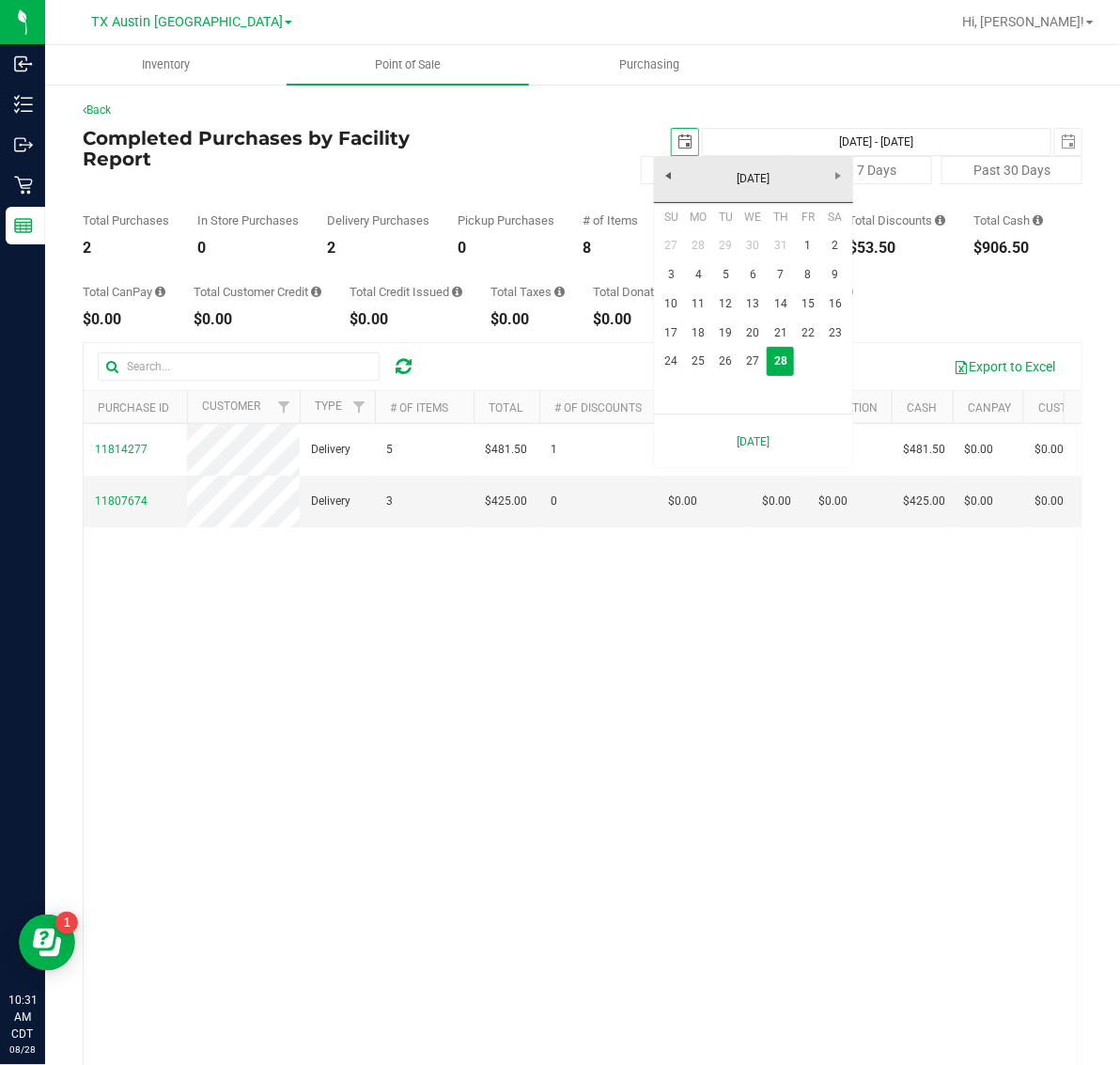
scroll to position [0, 47]
click at [755, 360] on link "27" at bounding box center [753, 361] width 27 height 29
type input "[DATE]"
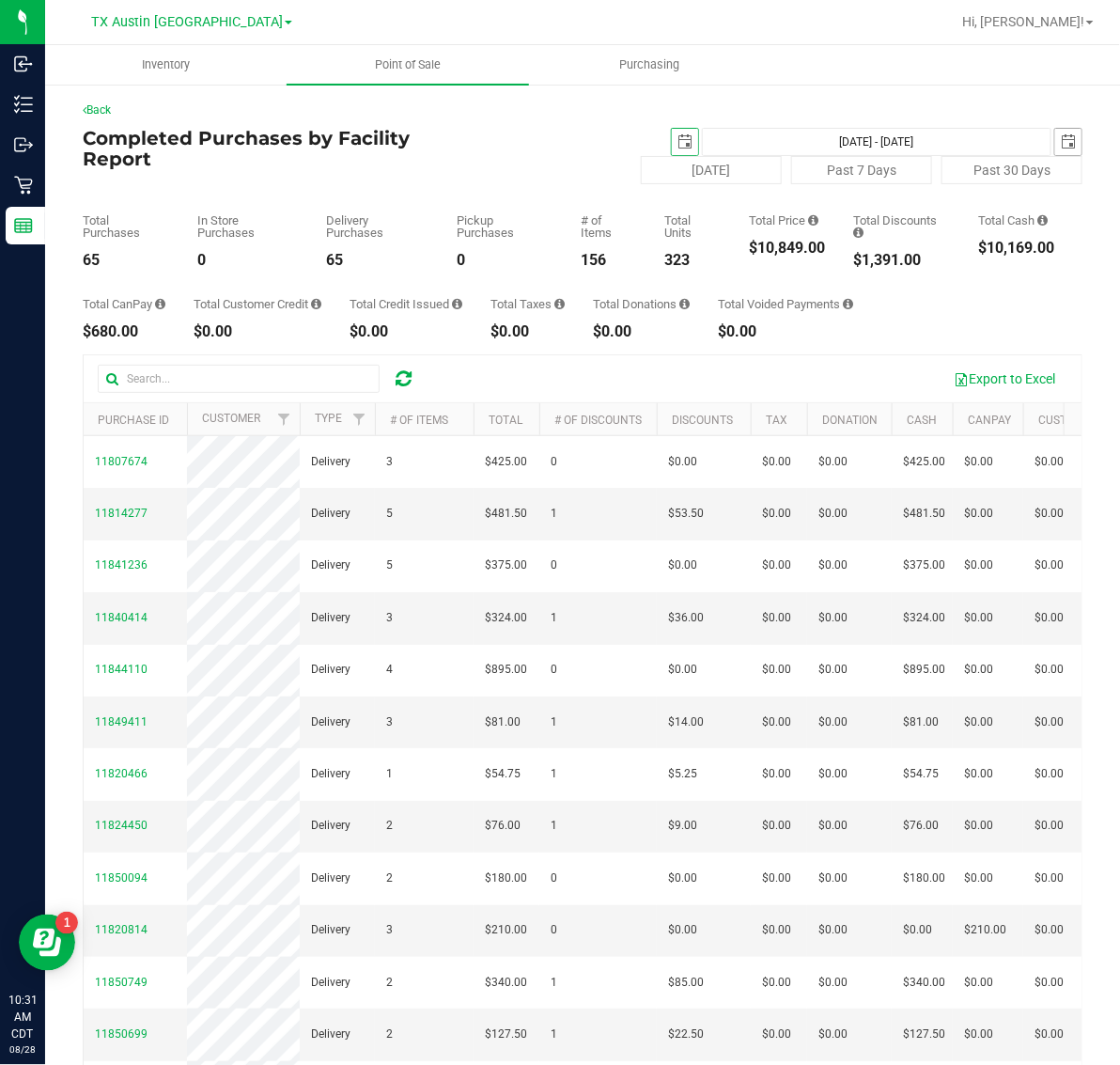
click at [1061, 148] on span "select" at bounding box center [1069, 142] width 16 height 16
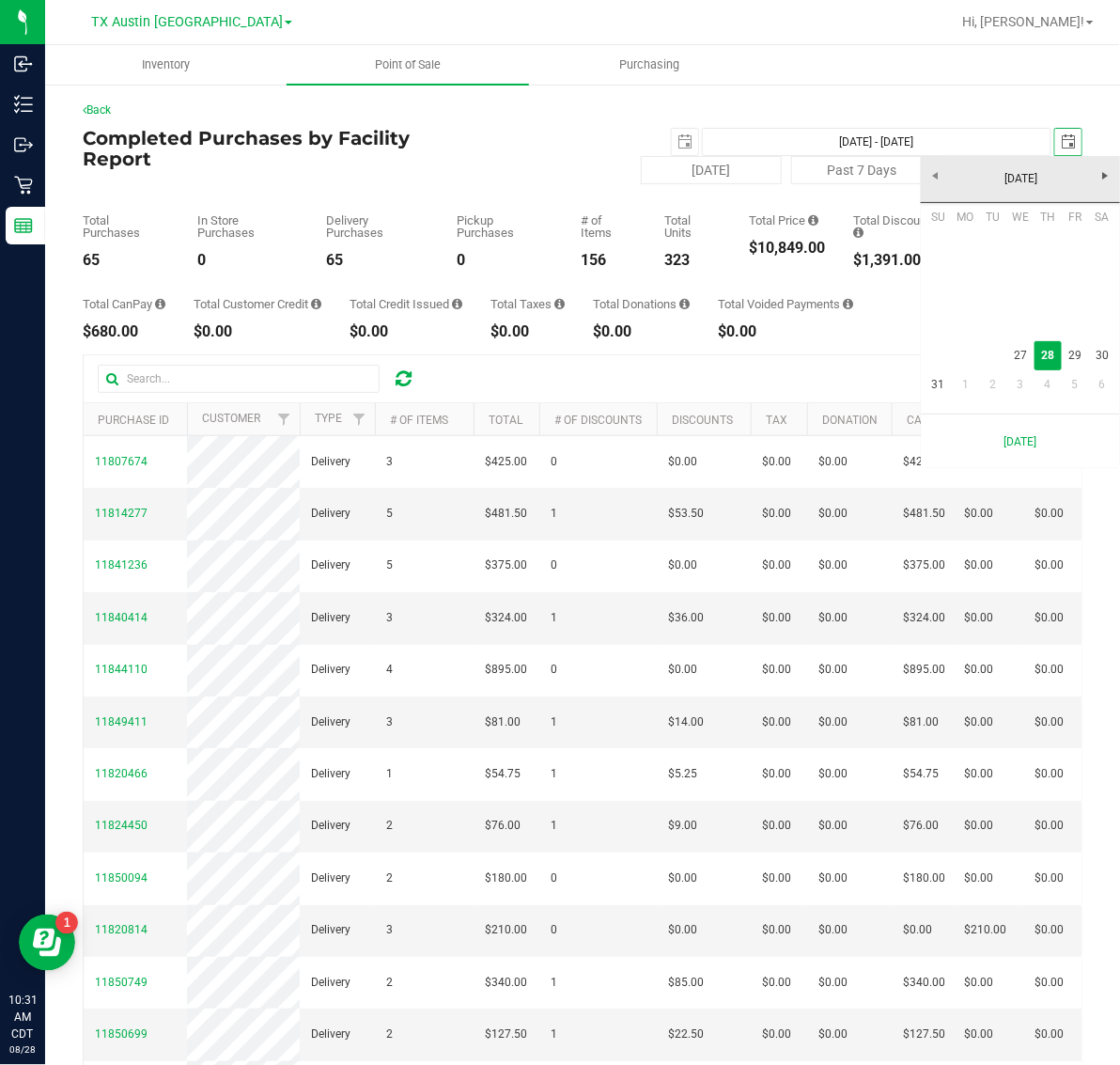
scroll to position [0, 47]
click at [1016, 357] on link "27" at bounding box center [1020, 356] width 27 height 29
type input "[DATE] - [DATE]"
type input "[DATE]"
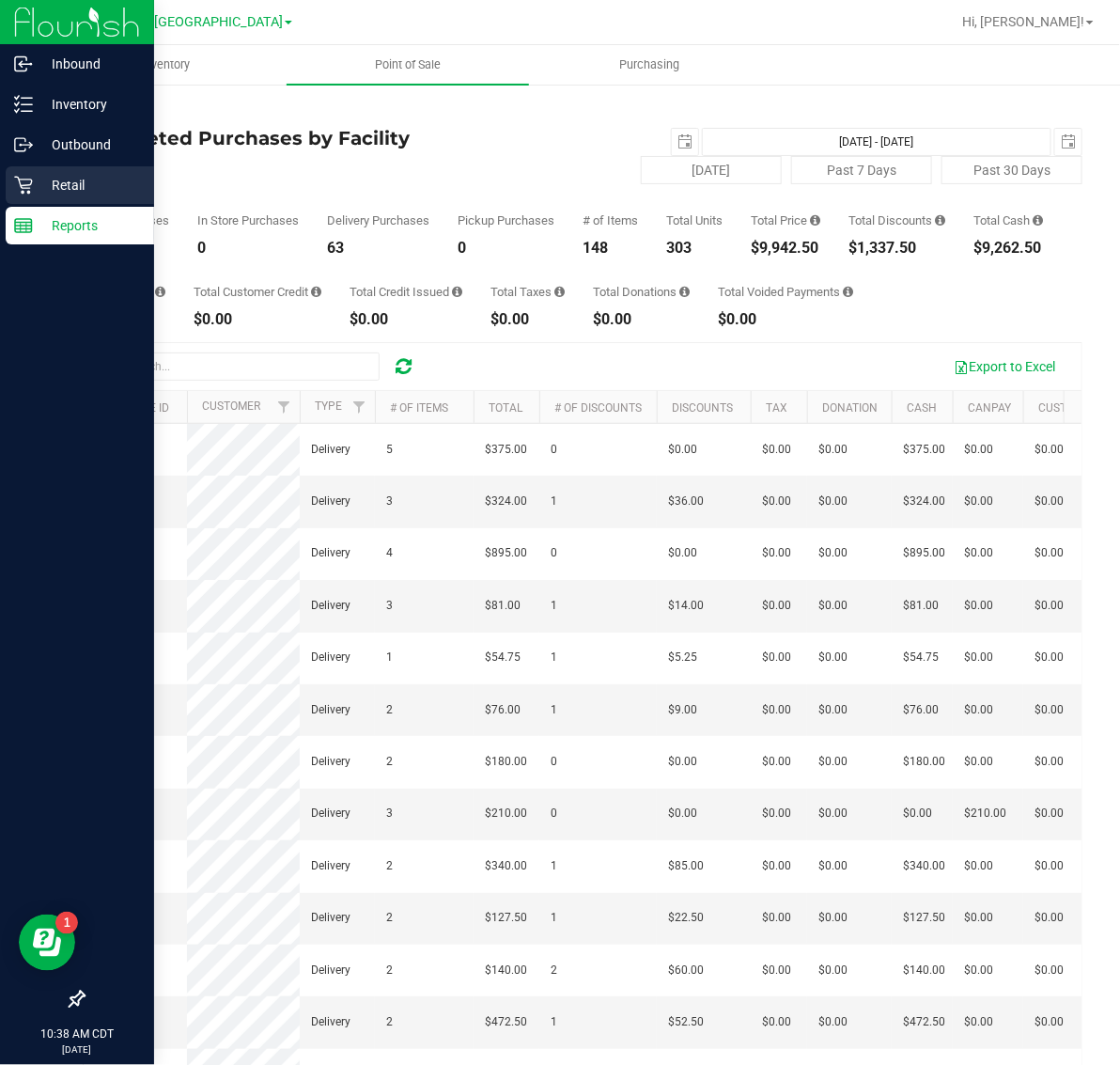
click at [79, 179] on p "Retail" at bounding box center [89, 184] width 112 height 22
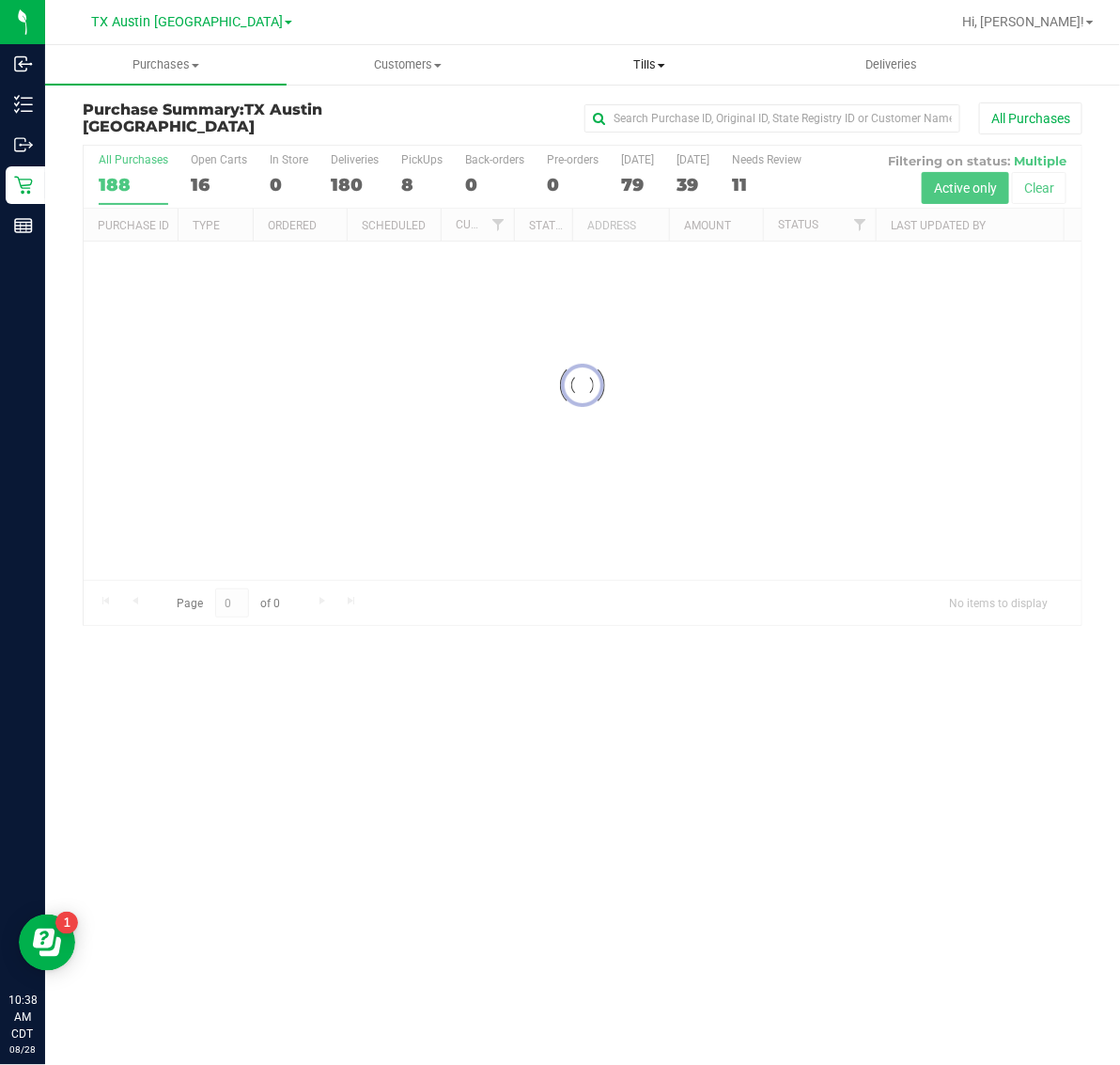
click at [651, 56] on span "Tills" at bounding box center [649, 64] width 239 height 16
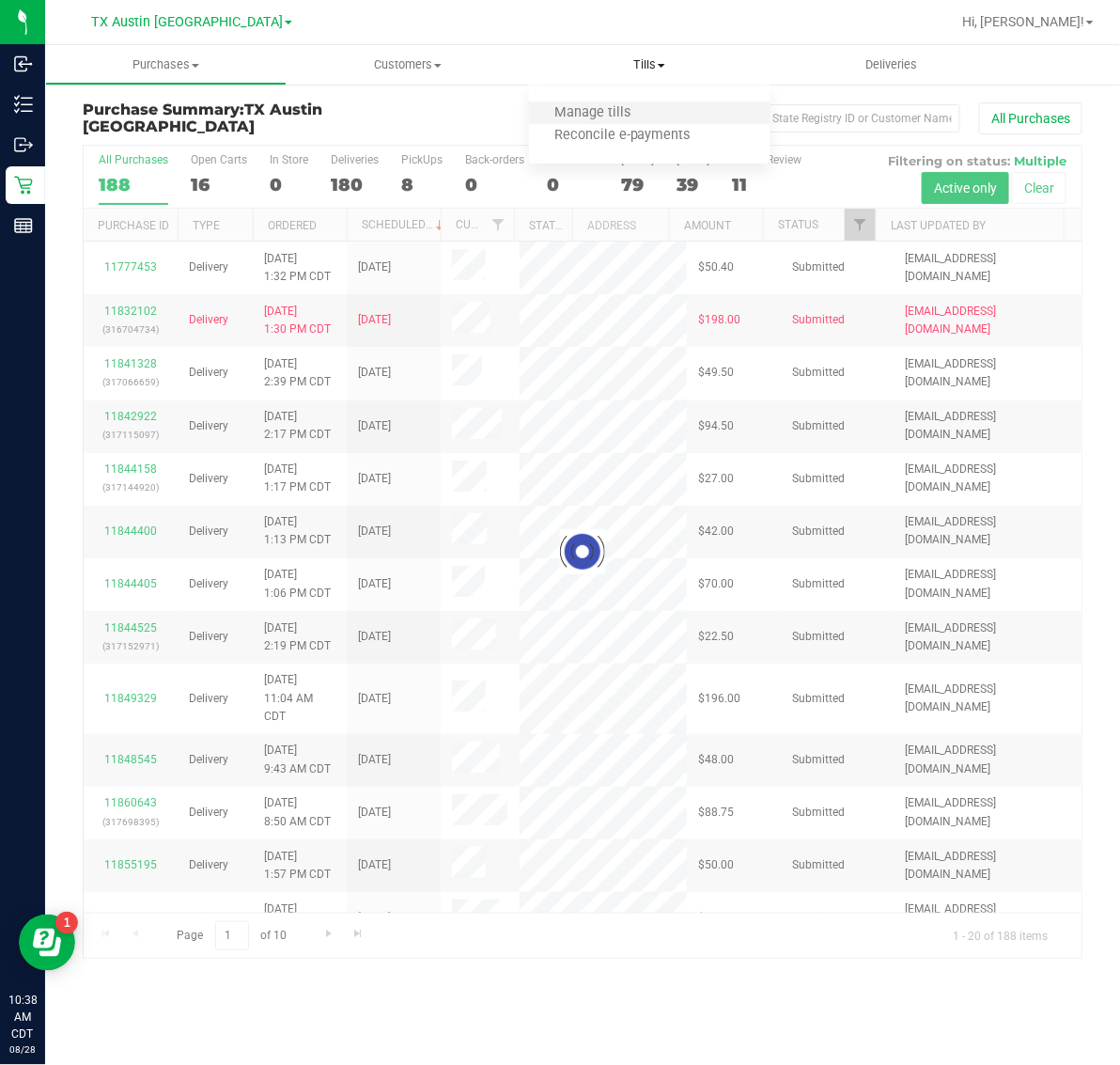
click at [655, 112] on li "Manage tills" at bounding box center [649, 113] width 241 height 22
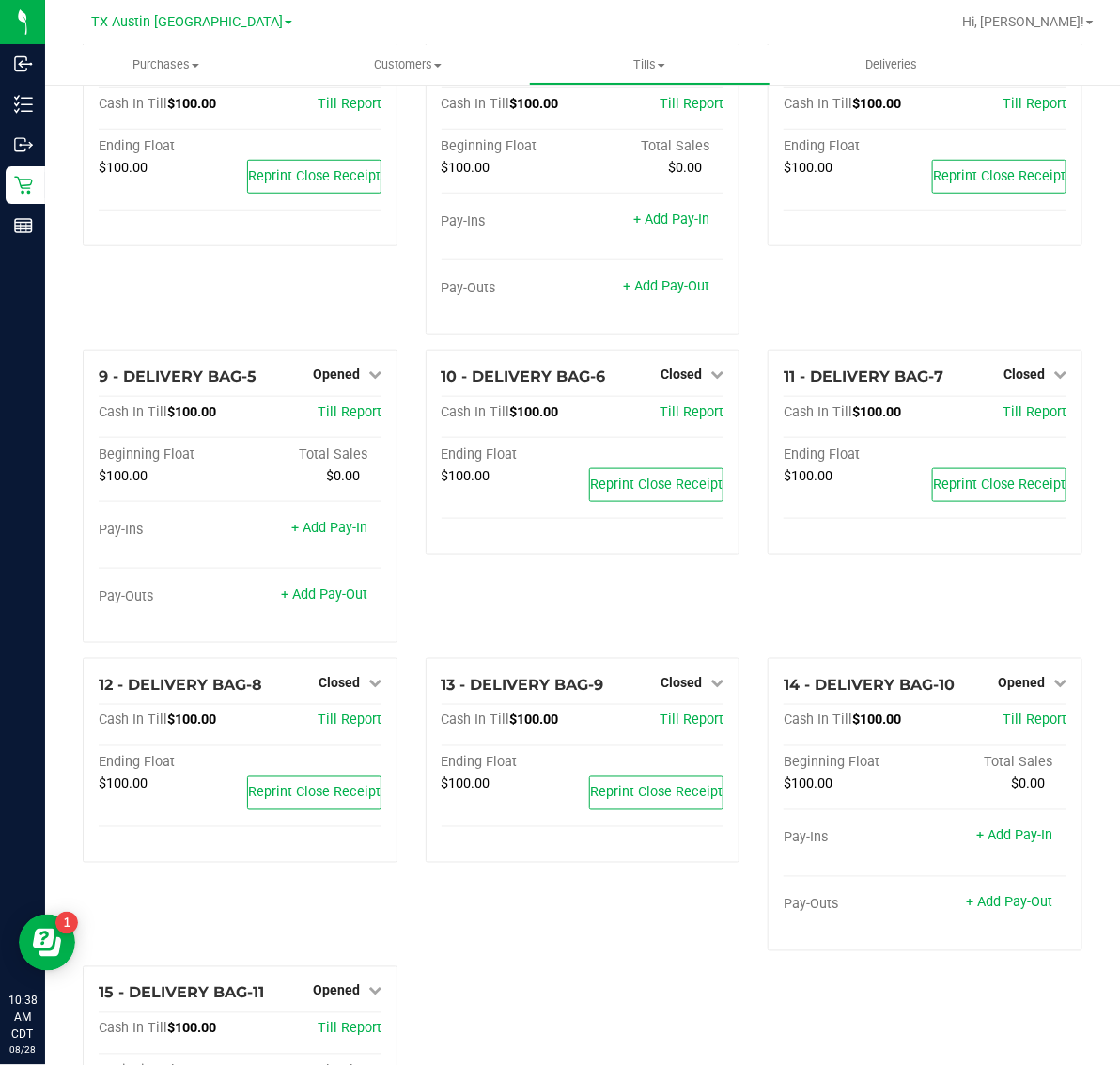
scroll to position [524, 0]
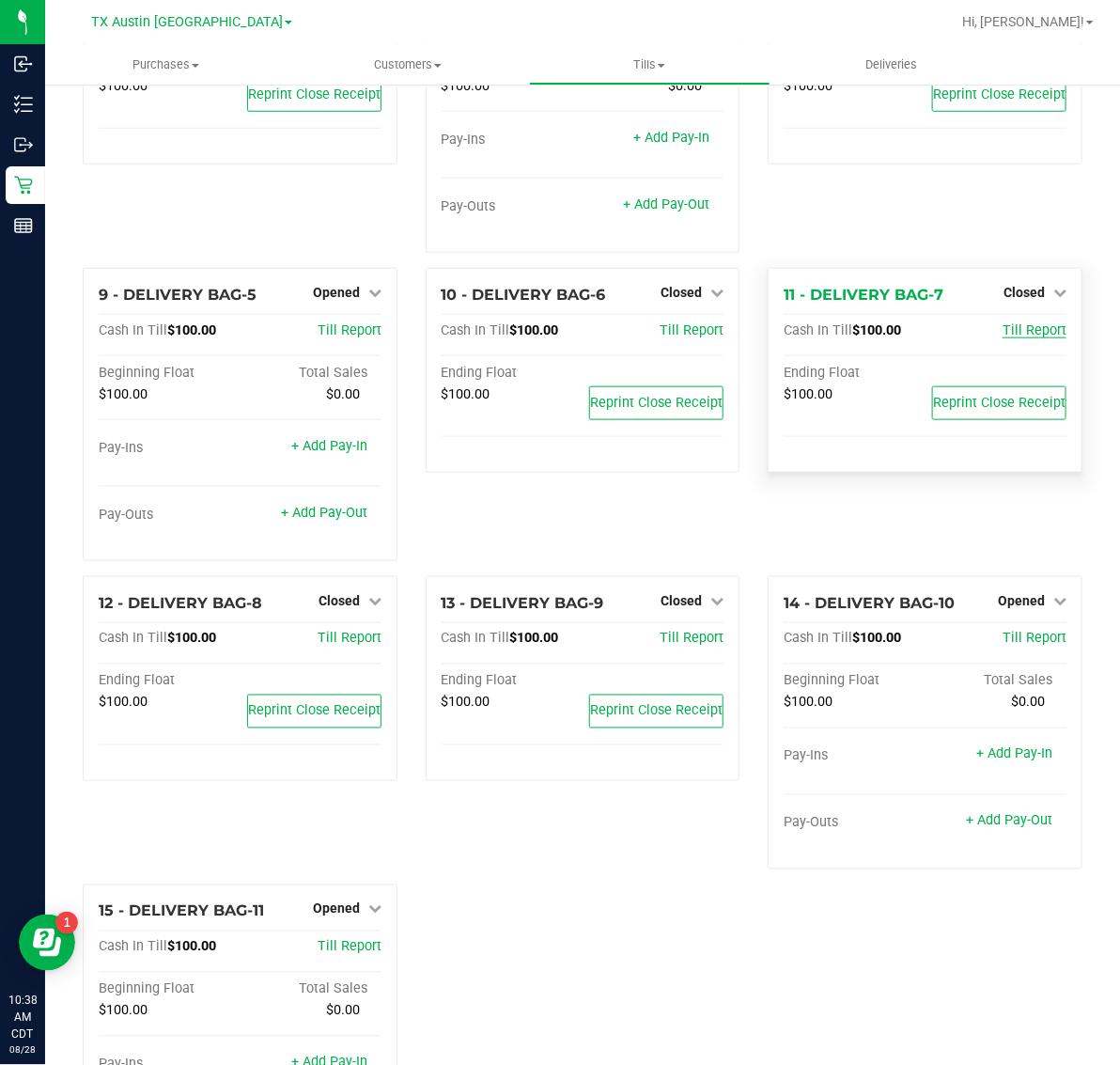
click at [1007, 323] on span "Till Report" at bounding box center [1035, 330] width 64 height 16
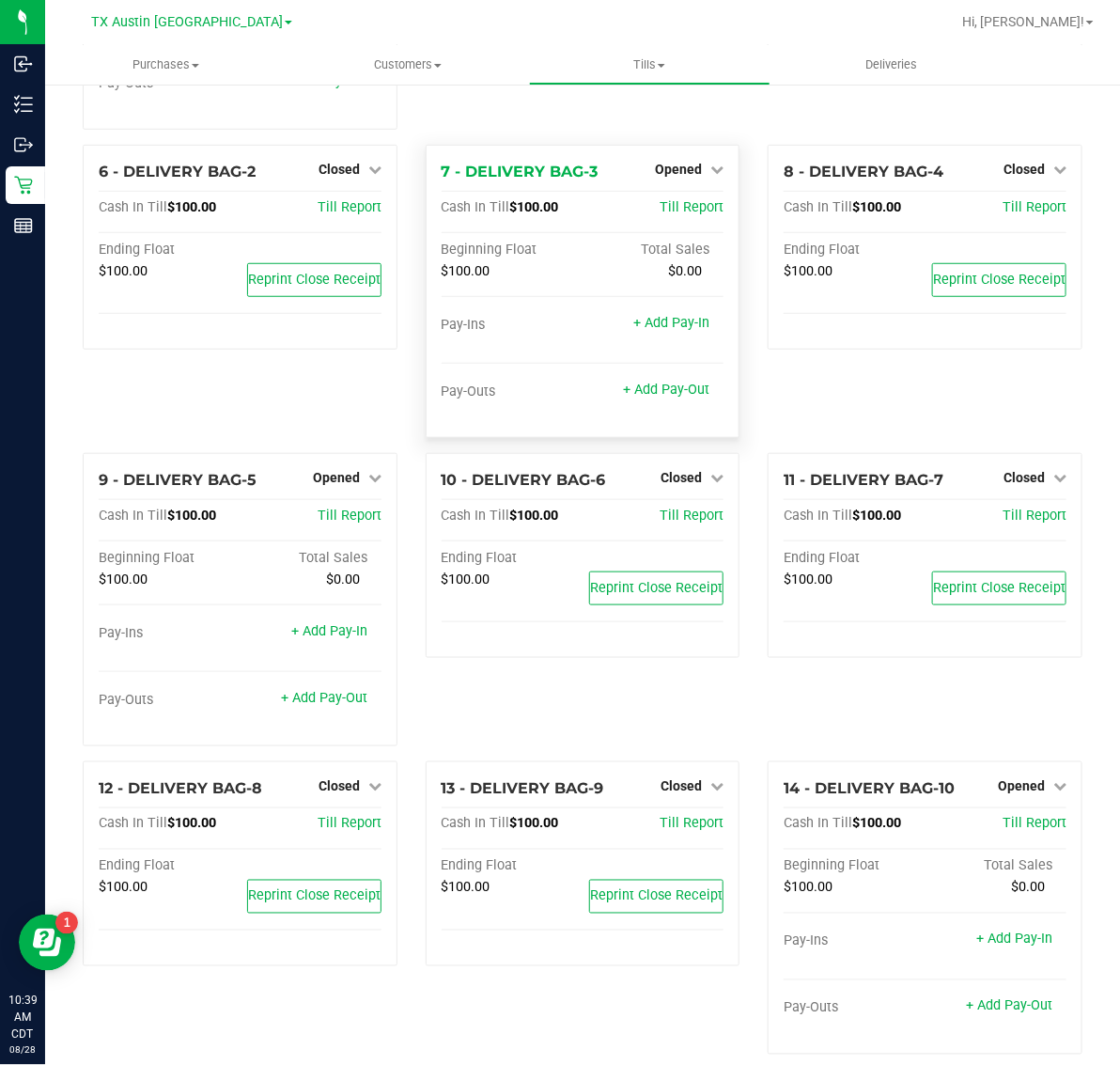
scroll to position [353, 0]
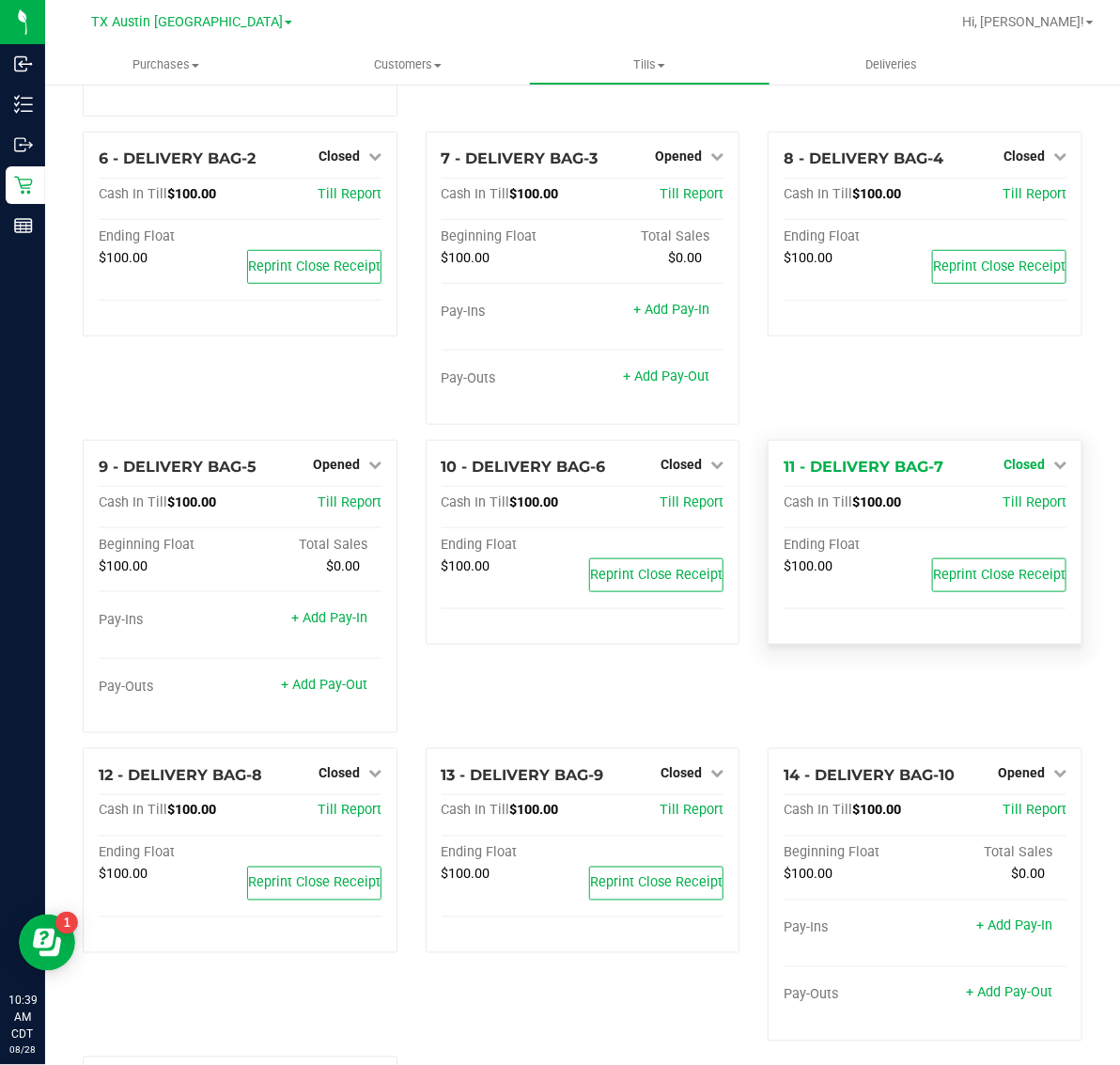
click at [1007, 456] on span "Closed" at bounding box center [1024, 464] width 42 height 16
click at [1007, 495] on link "Open Till" at bounding box center [1023, 503] width 49 height 16
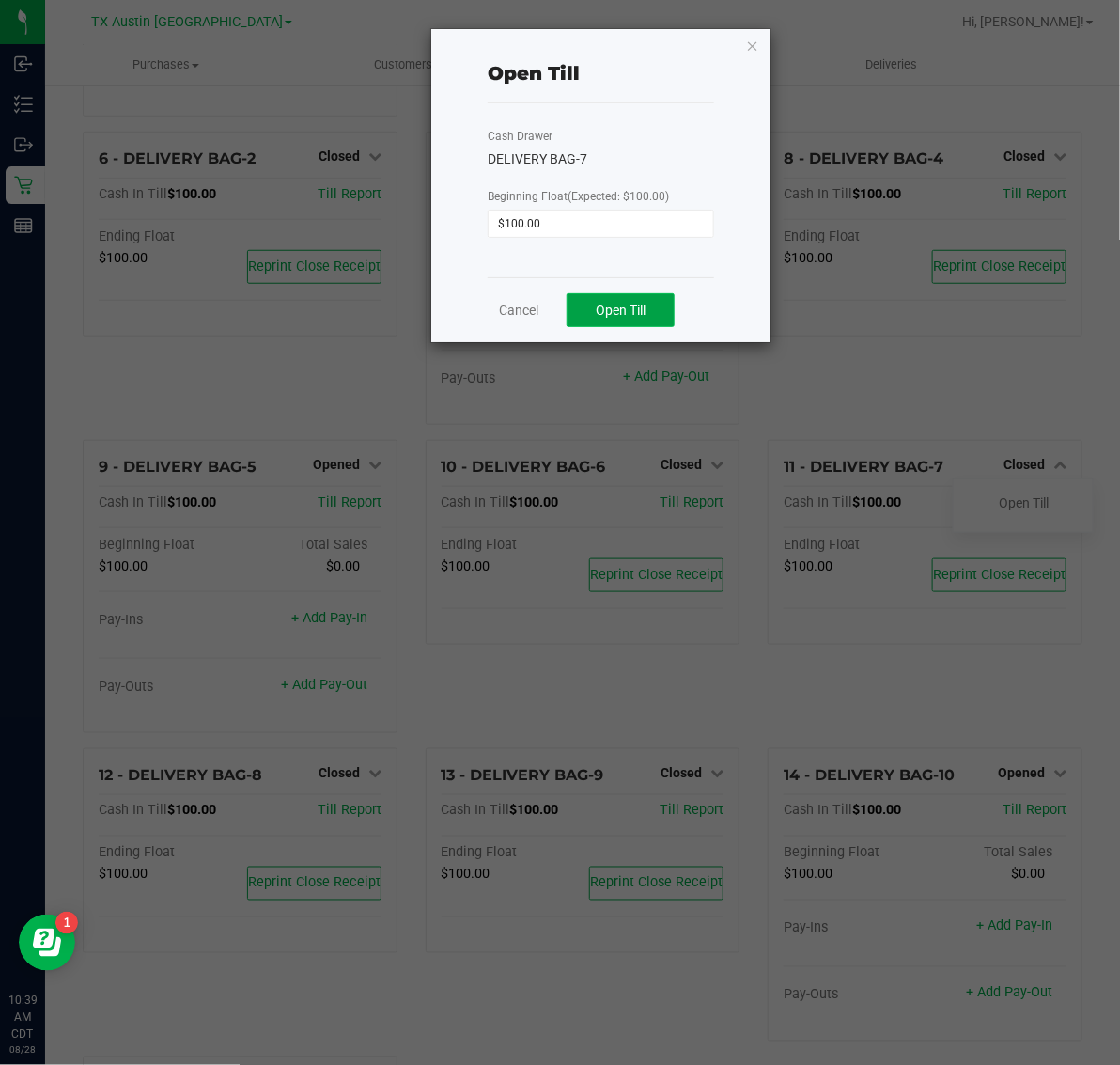
click at [640, 318] on span "Open Till" at bounding box center [620, 310] width 49 height 16
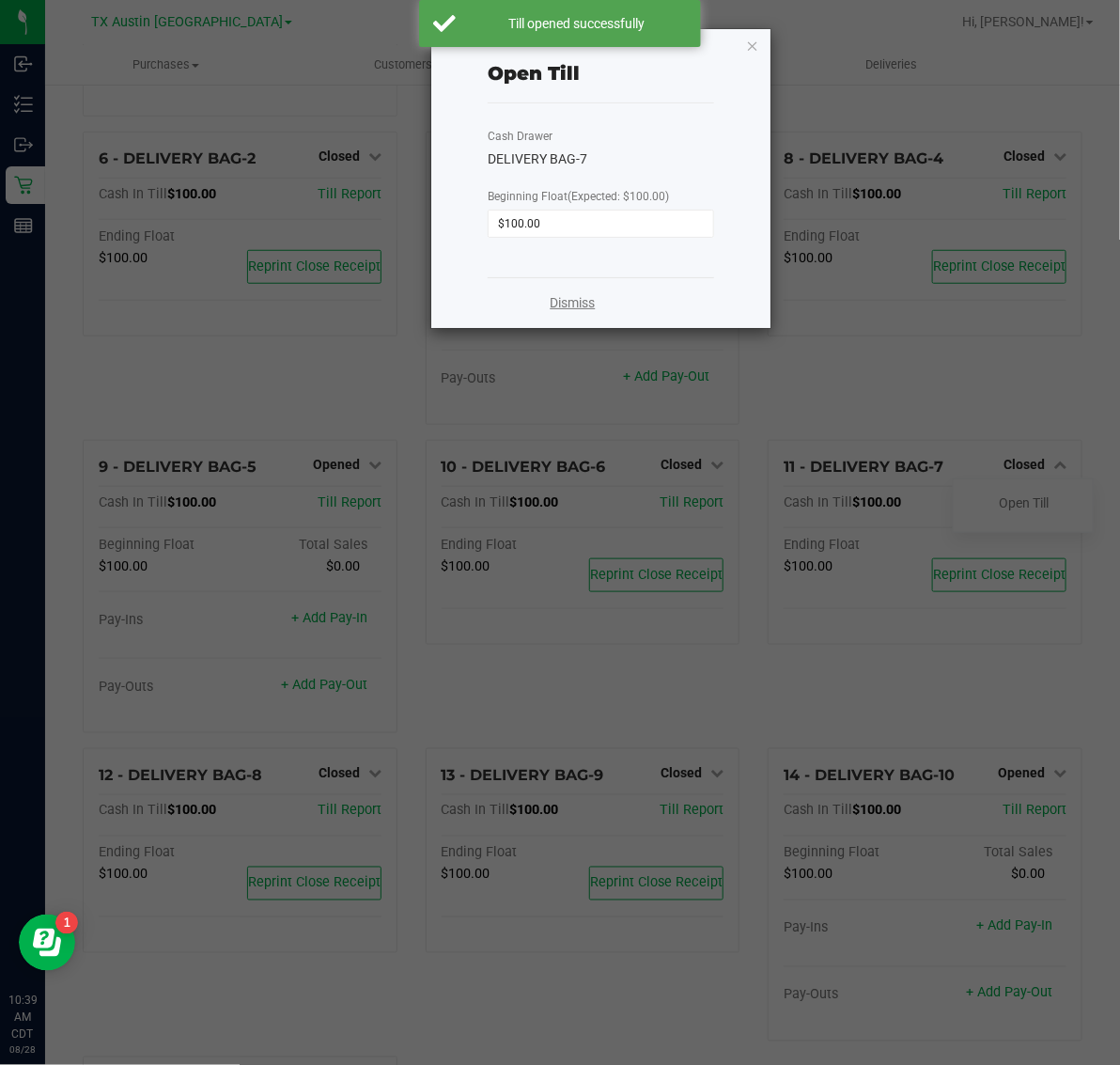
click at [552, 301] on link "Dismiss" at bounding box center [573, 303] width 46 height 19
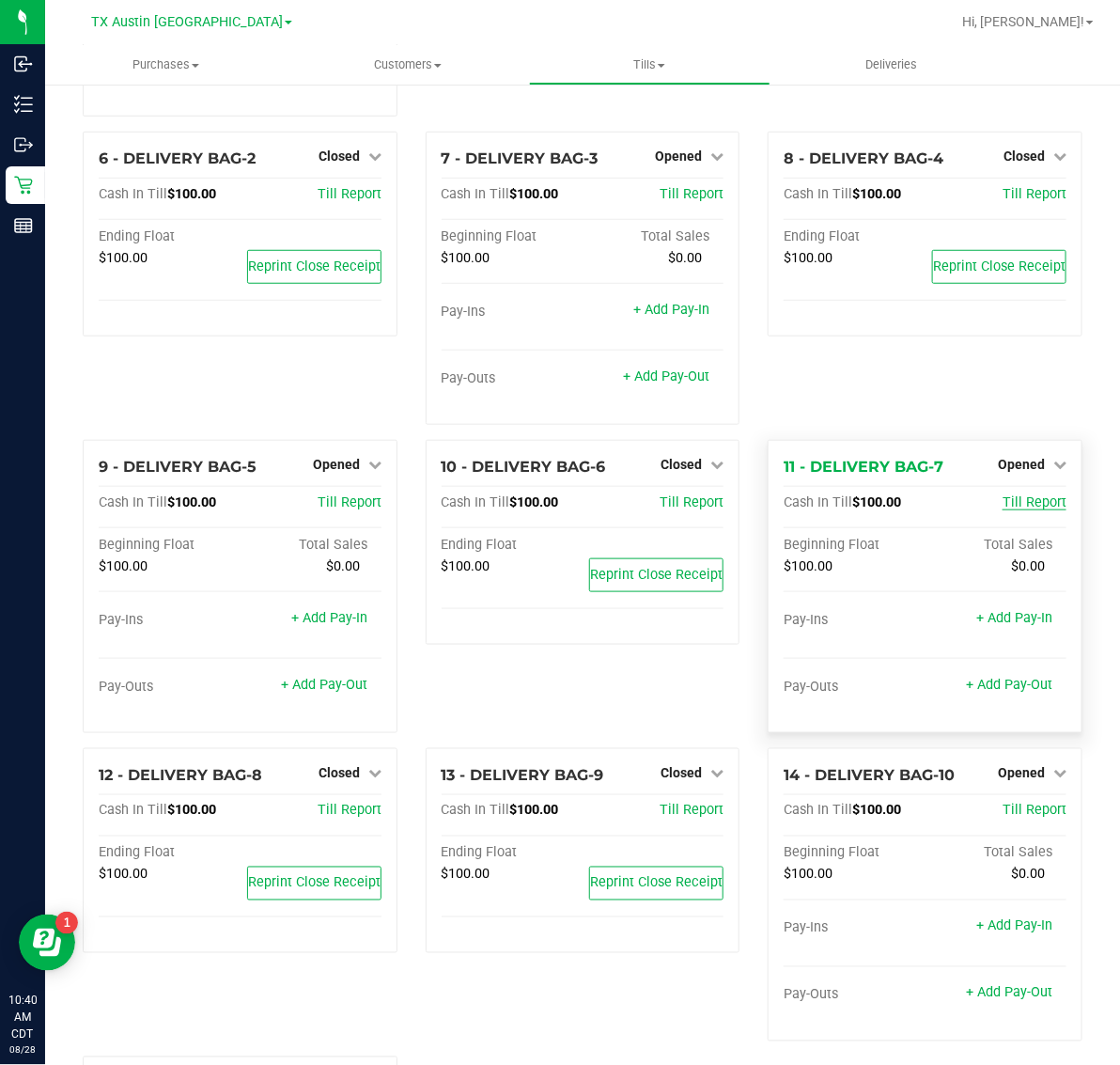
click at [1022, 494] on span "Till Report" at bounding box center [1035, 502] width 64 height 16
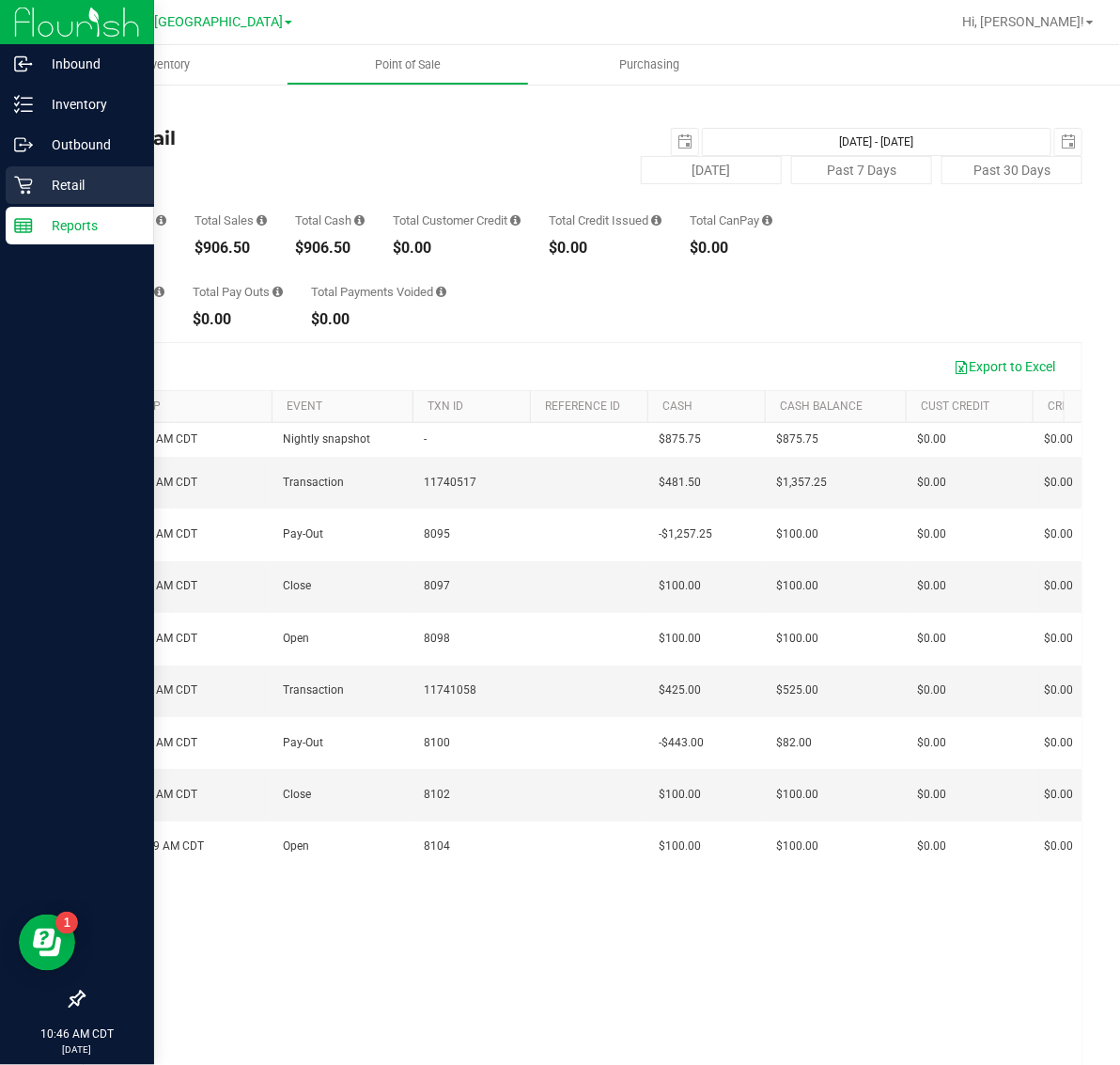
click at [90, 183] on p "Retail" at bounding box center [89, 184] width 112 height 22
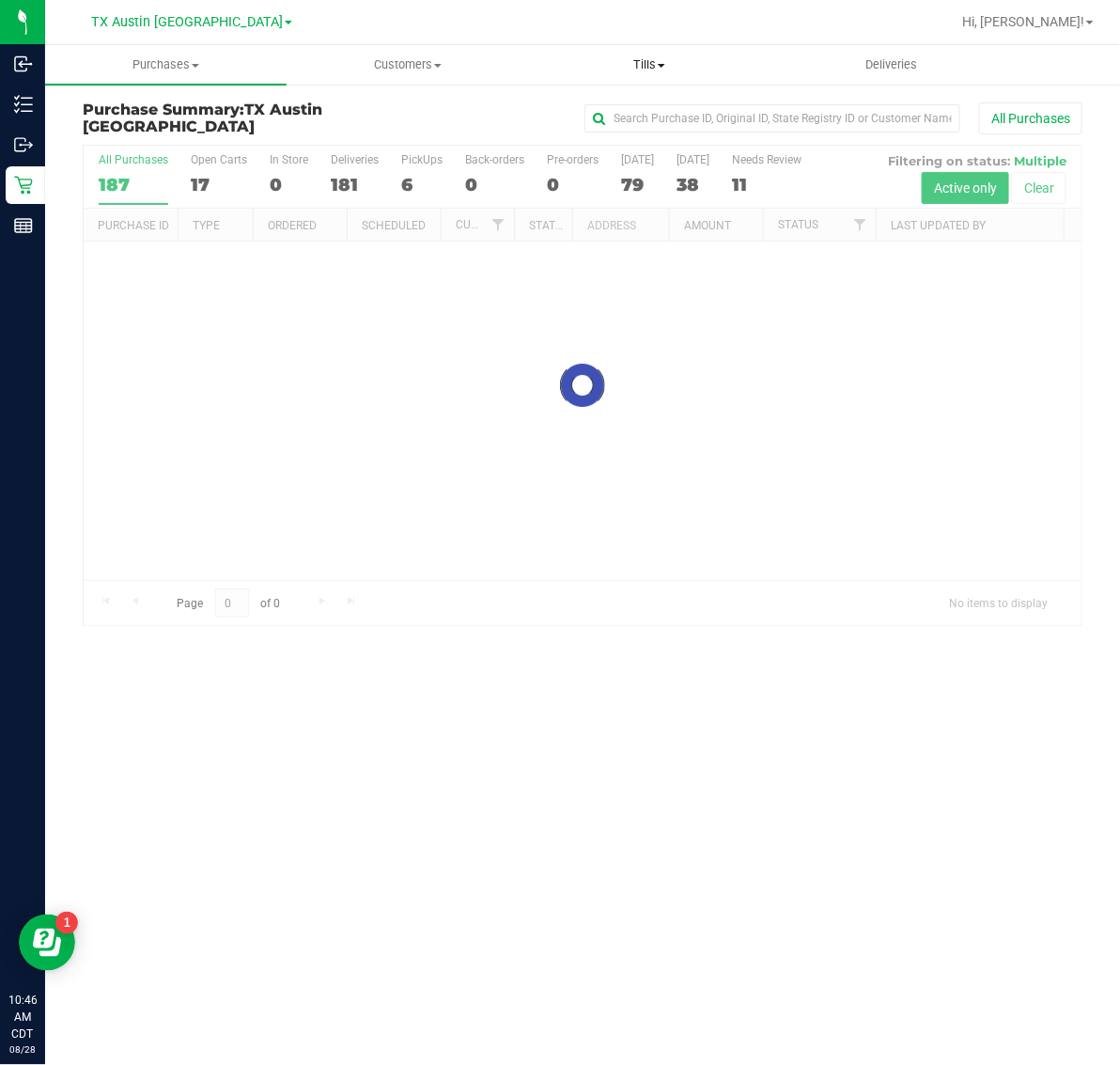
click at [650, 72] on span "Tills" at bounding box center [649, 64] width 239 height 16
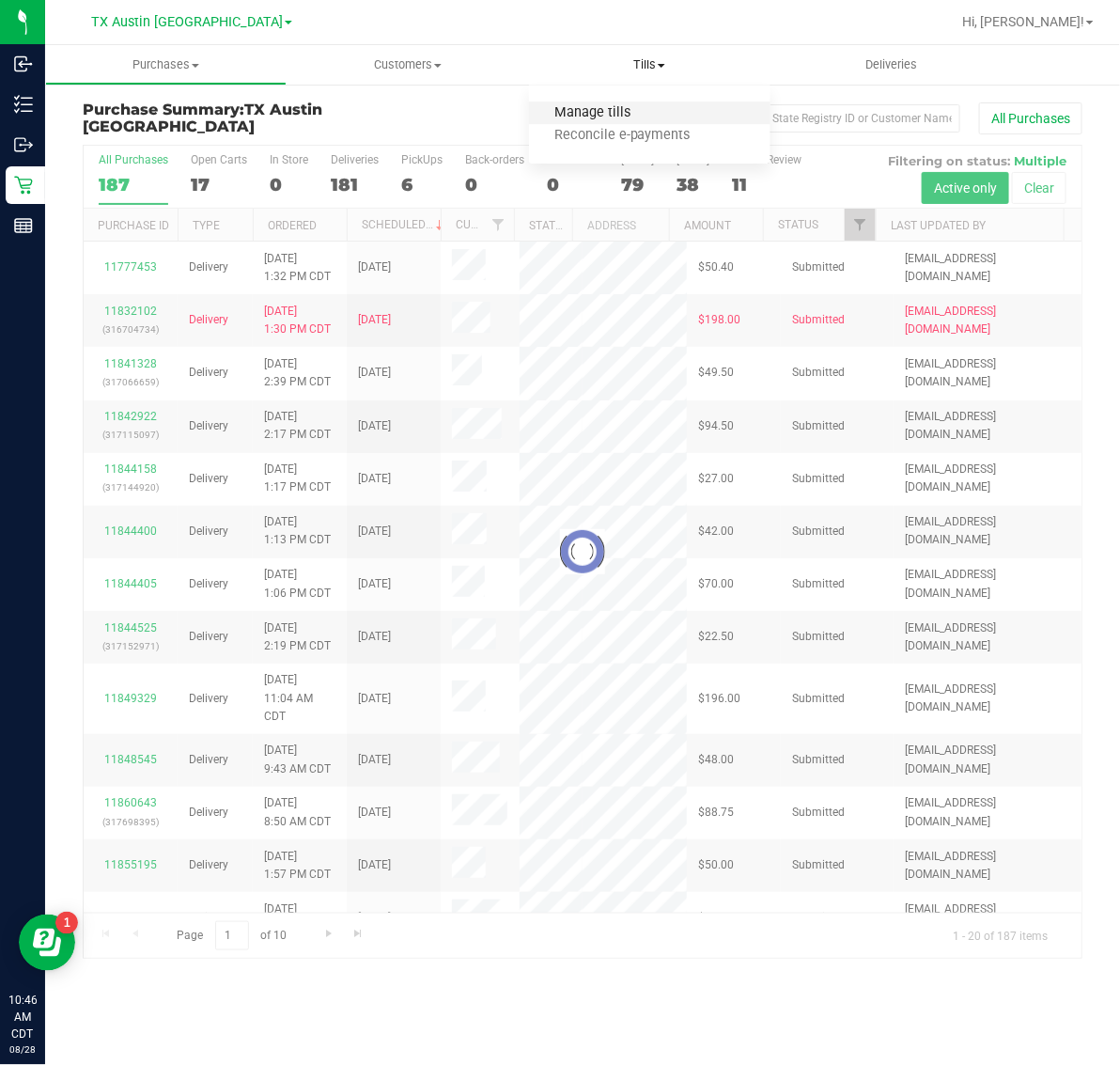
click at [650, 109] on span "Manage tills" at bounding box center [592, 113] width 127 height 16
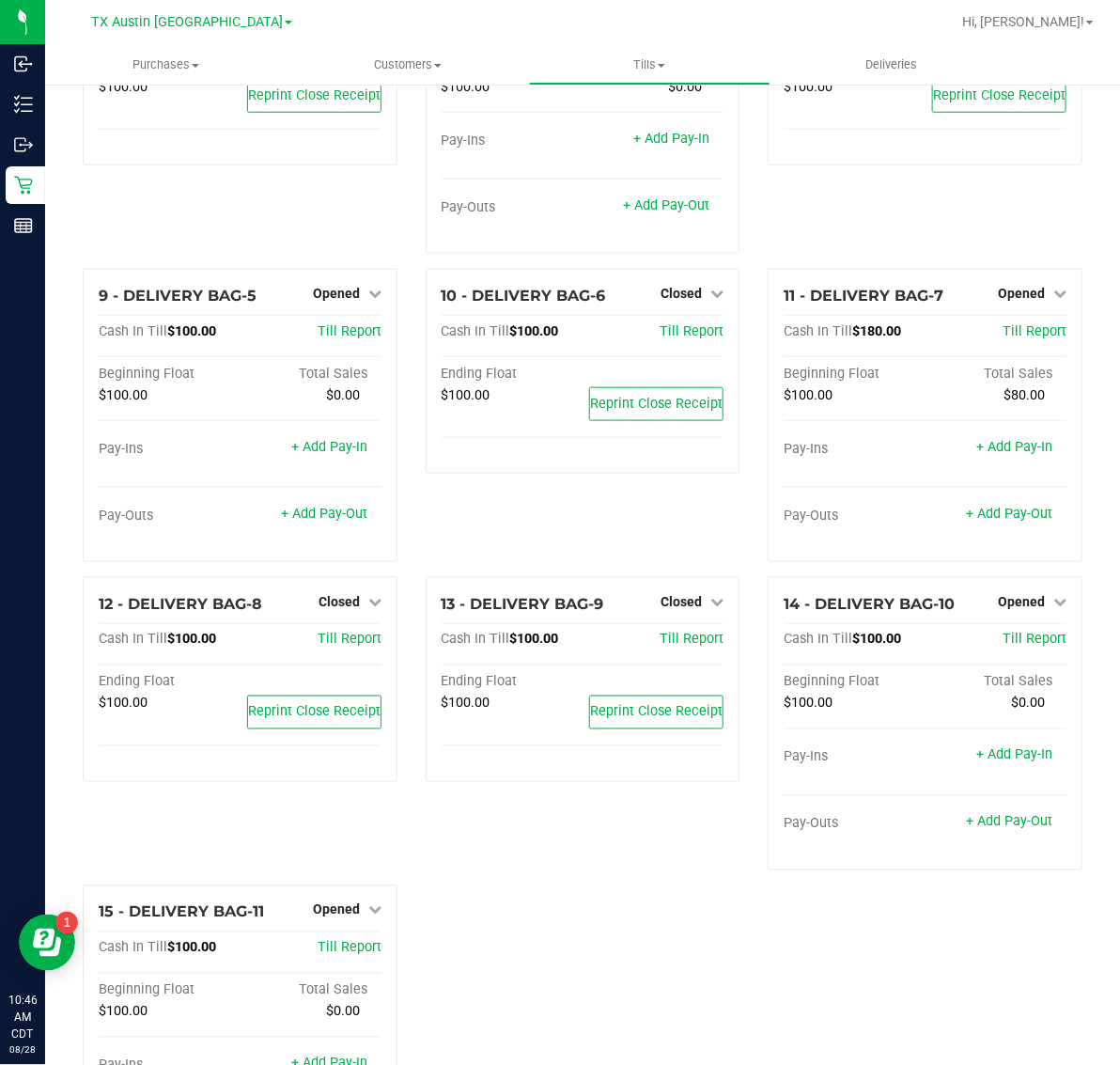
scroll to position [641, 0]
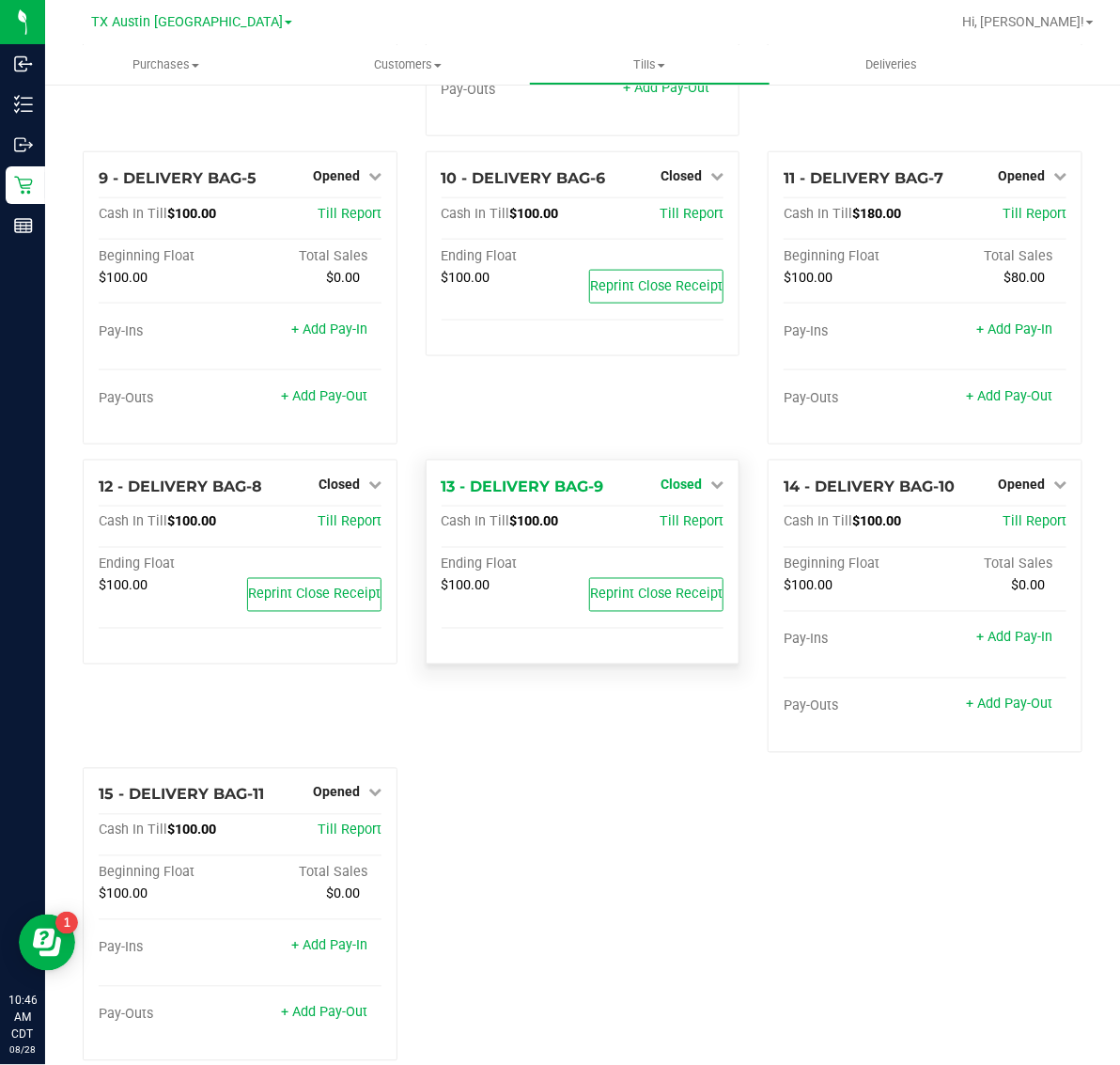
click at [688, 477] on span "Closed" at bounding box center [681, 485] width 42 height 16
click at [676, 515] on link "Open Till" at bounding box center [680, 522] width 49 height 16
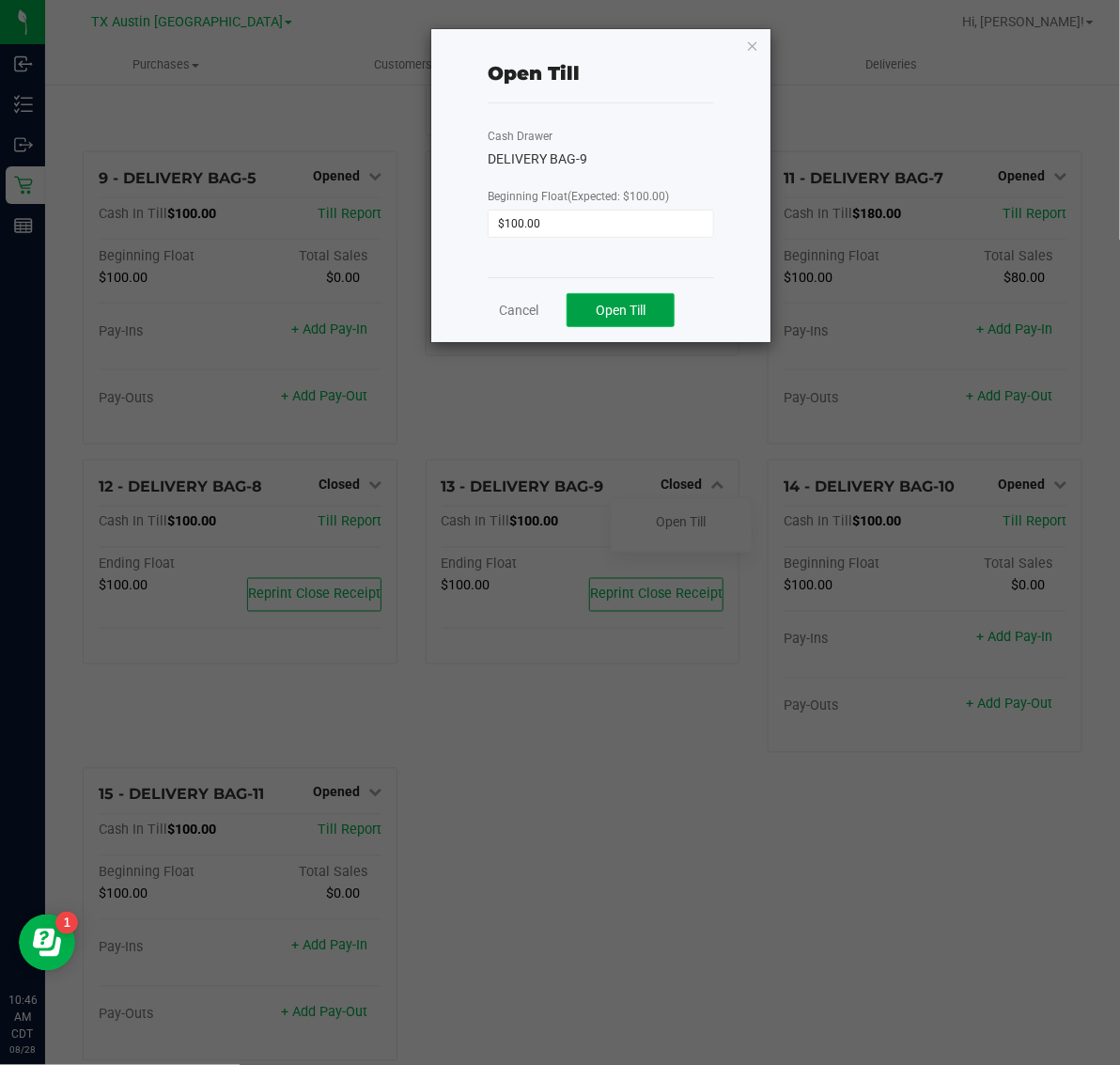
click at [636, 311] on span "Open Till" at bounding box center [620, 310] width 49 height 16
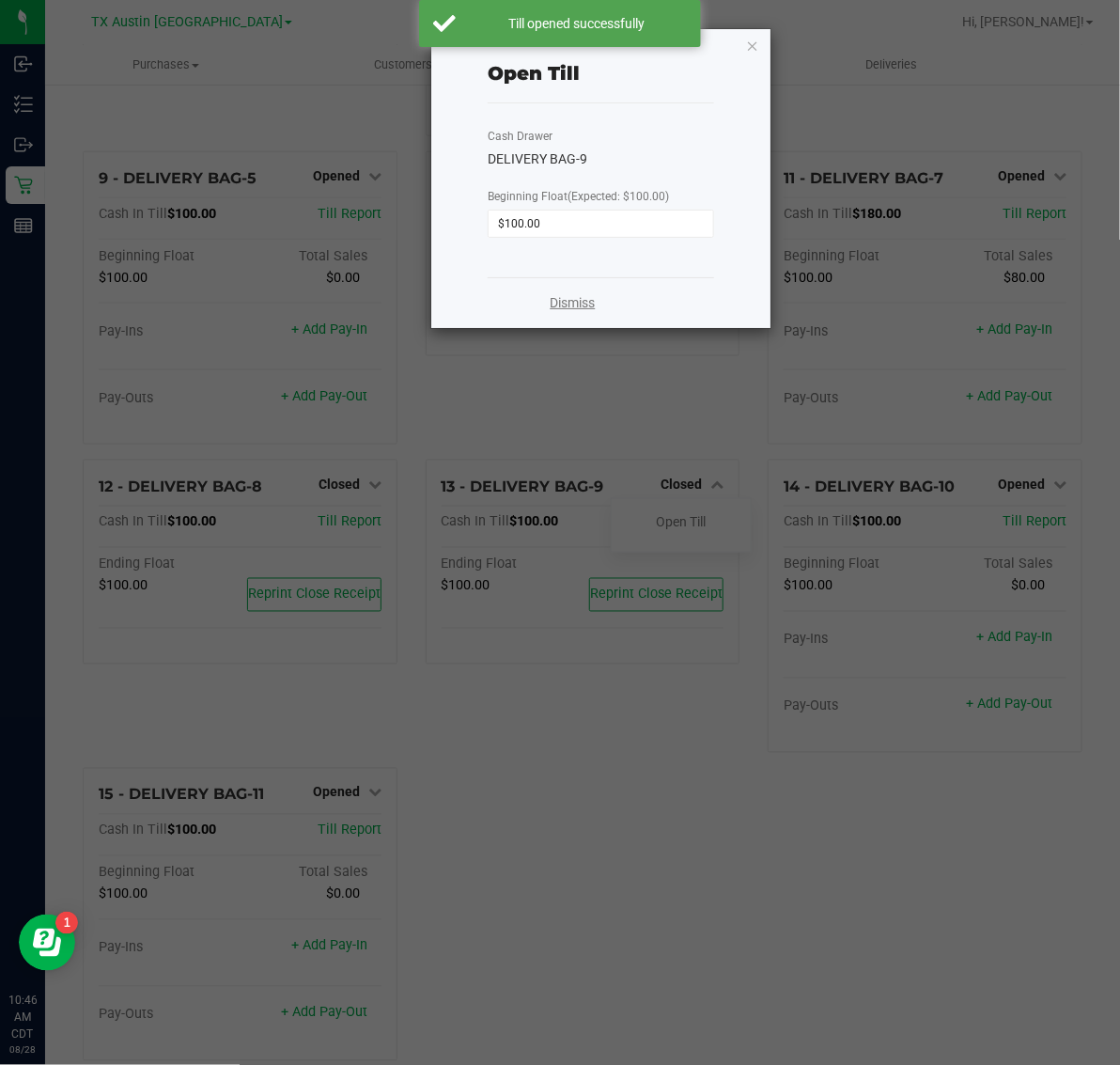
click at [575, 302] on link "Dismiss" at bounding box center [573, 303] width 46 height 19
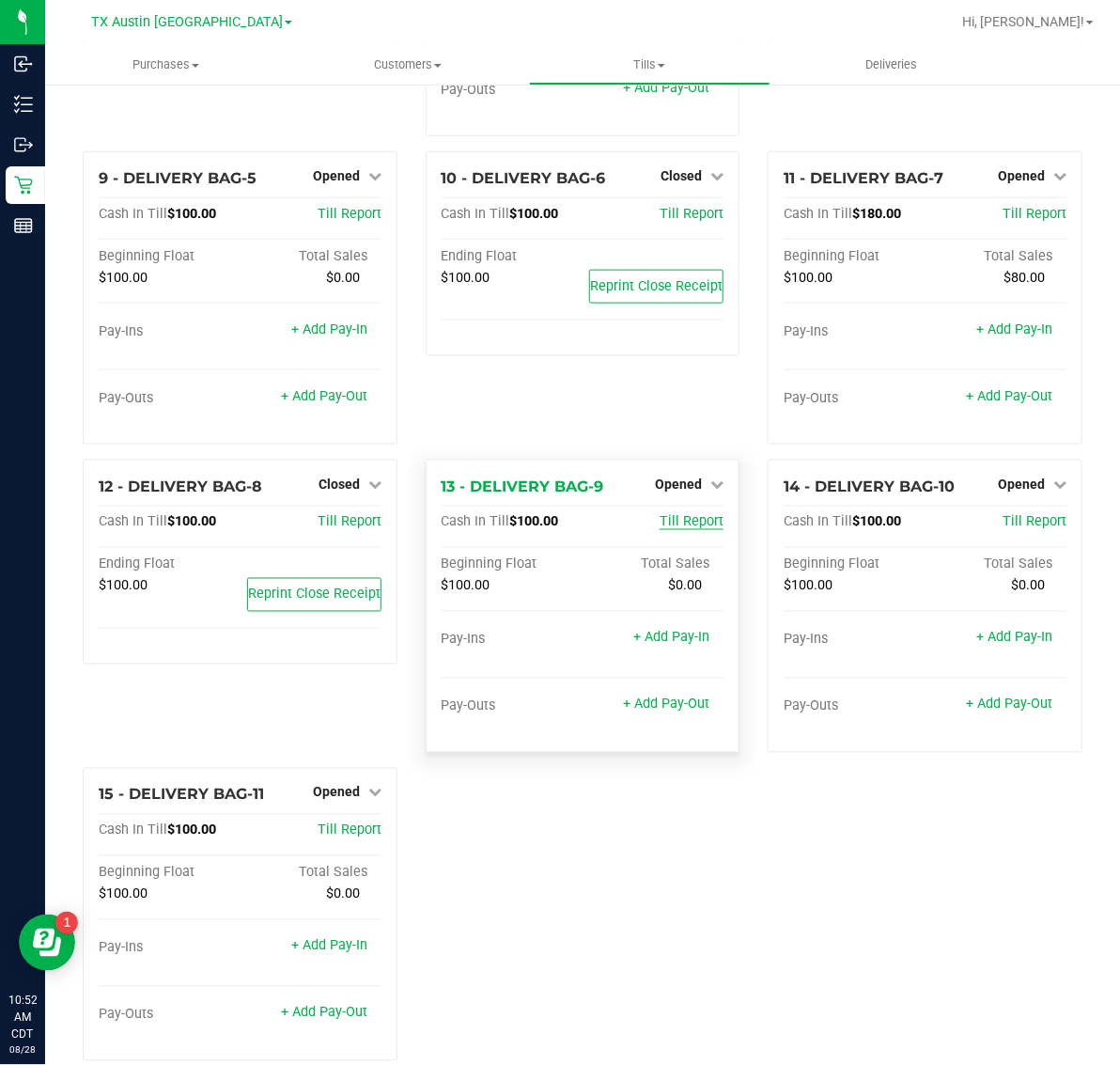
click at [687, 514] on link "Till Report" at bounding box center [692, 521] width 64 height 16
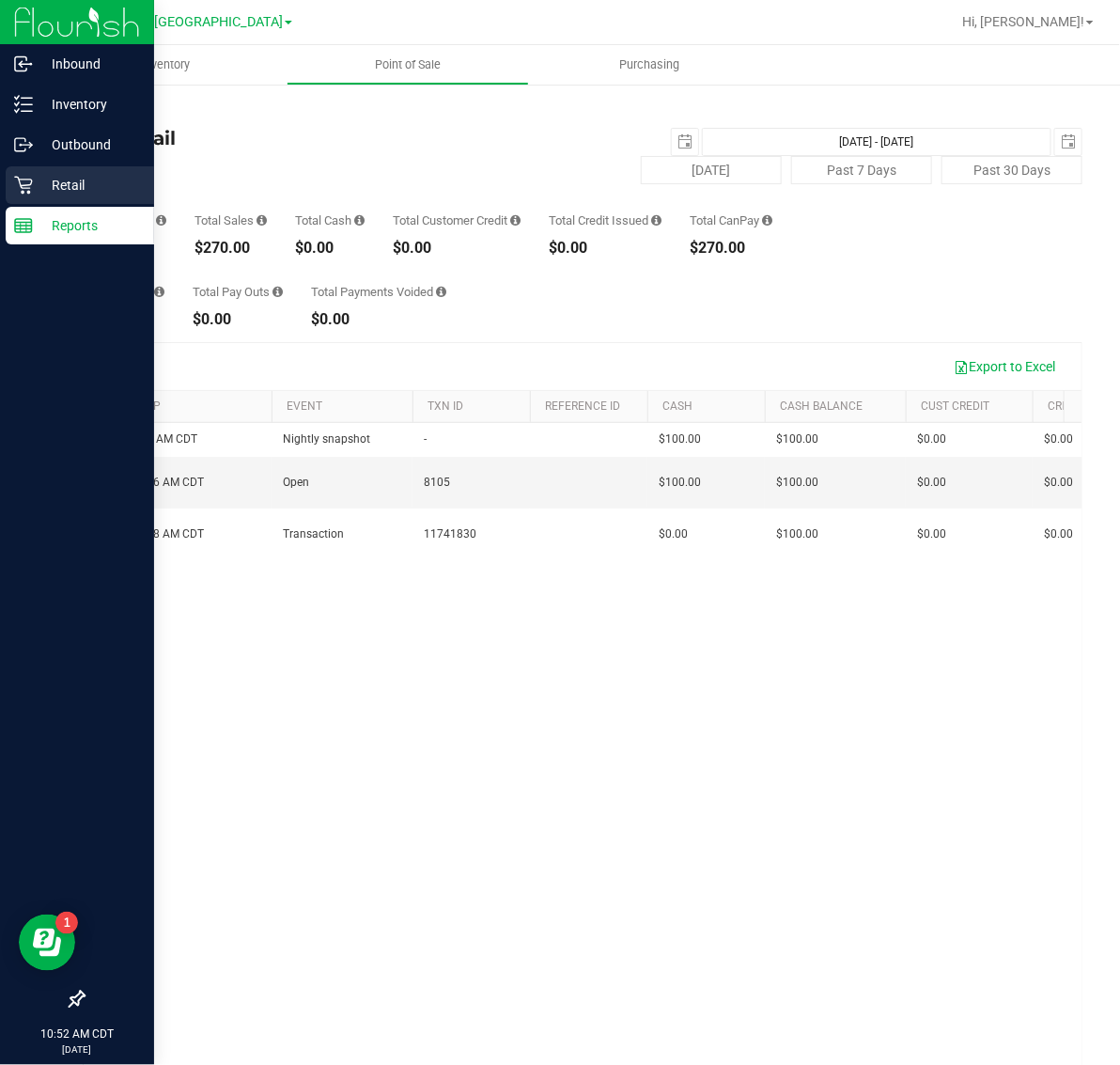
click at [78, 188] on p "Retail" at bounding box center [89, 184] width 112 height 22
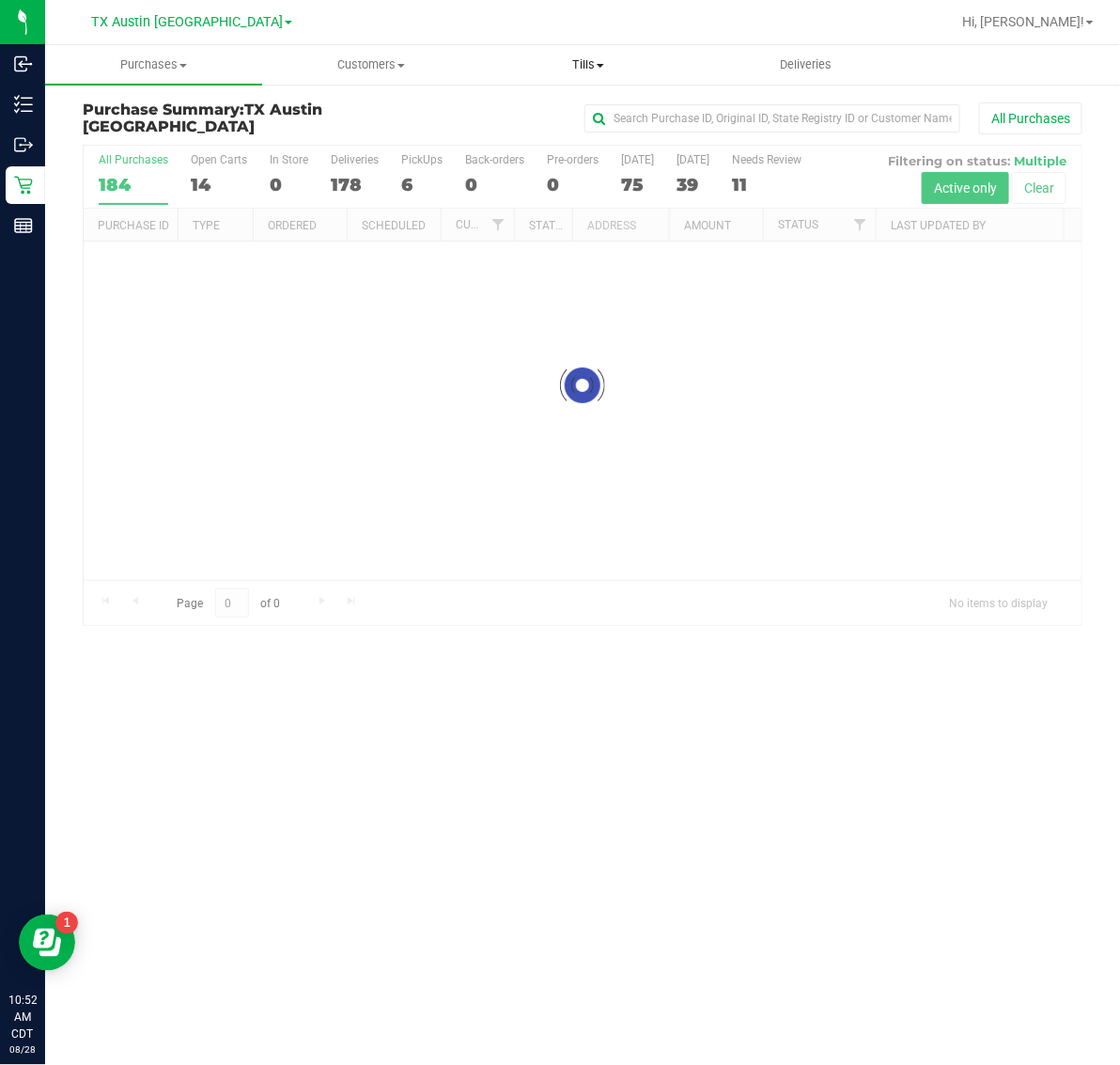
click at [587, 73] on span "Tills" at bounding box center [588, 64] width 215 height 16
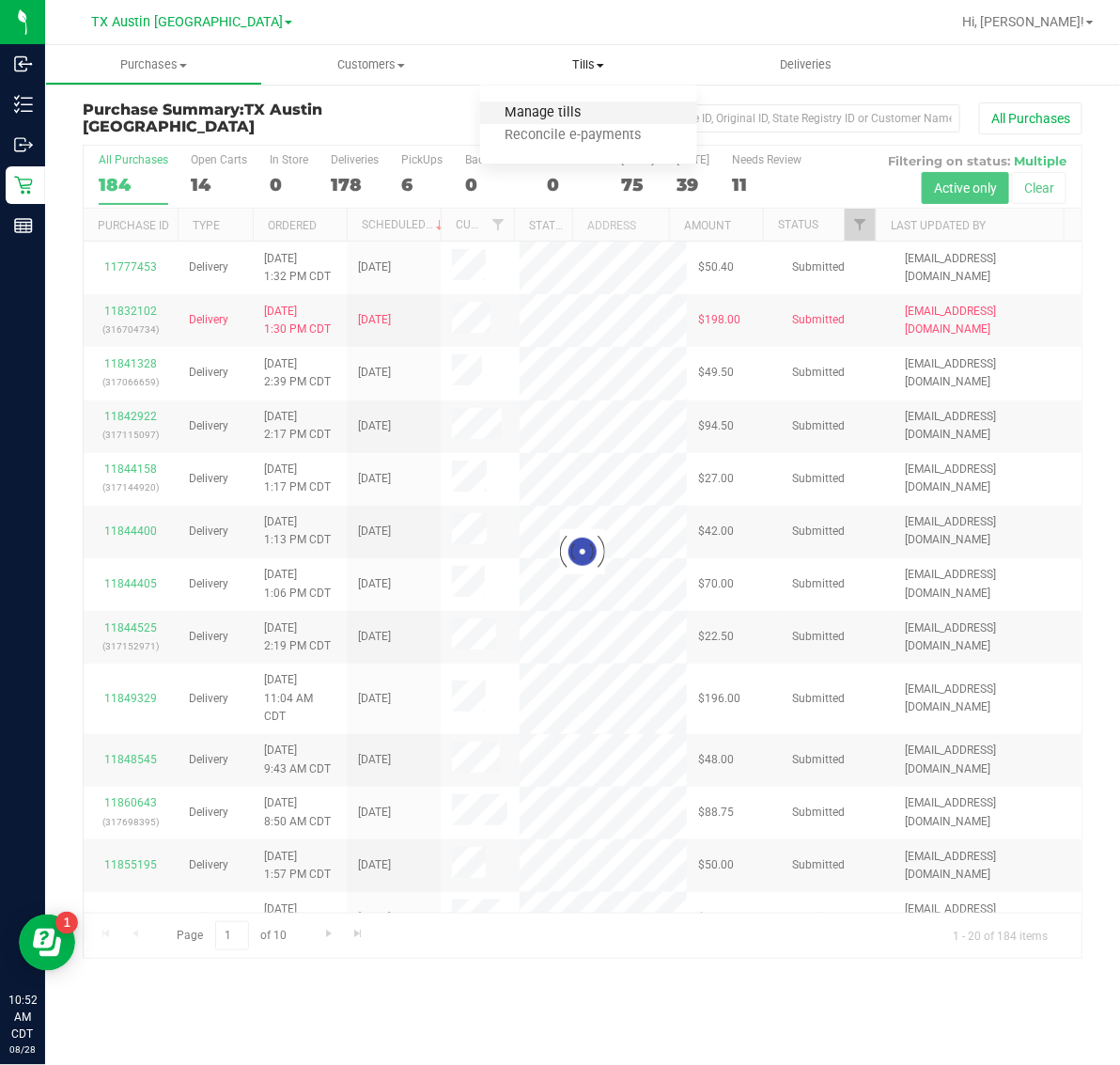
click at [589, 109] on span "Manage tills" at bounding box center [544, 113] width 127 height 16
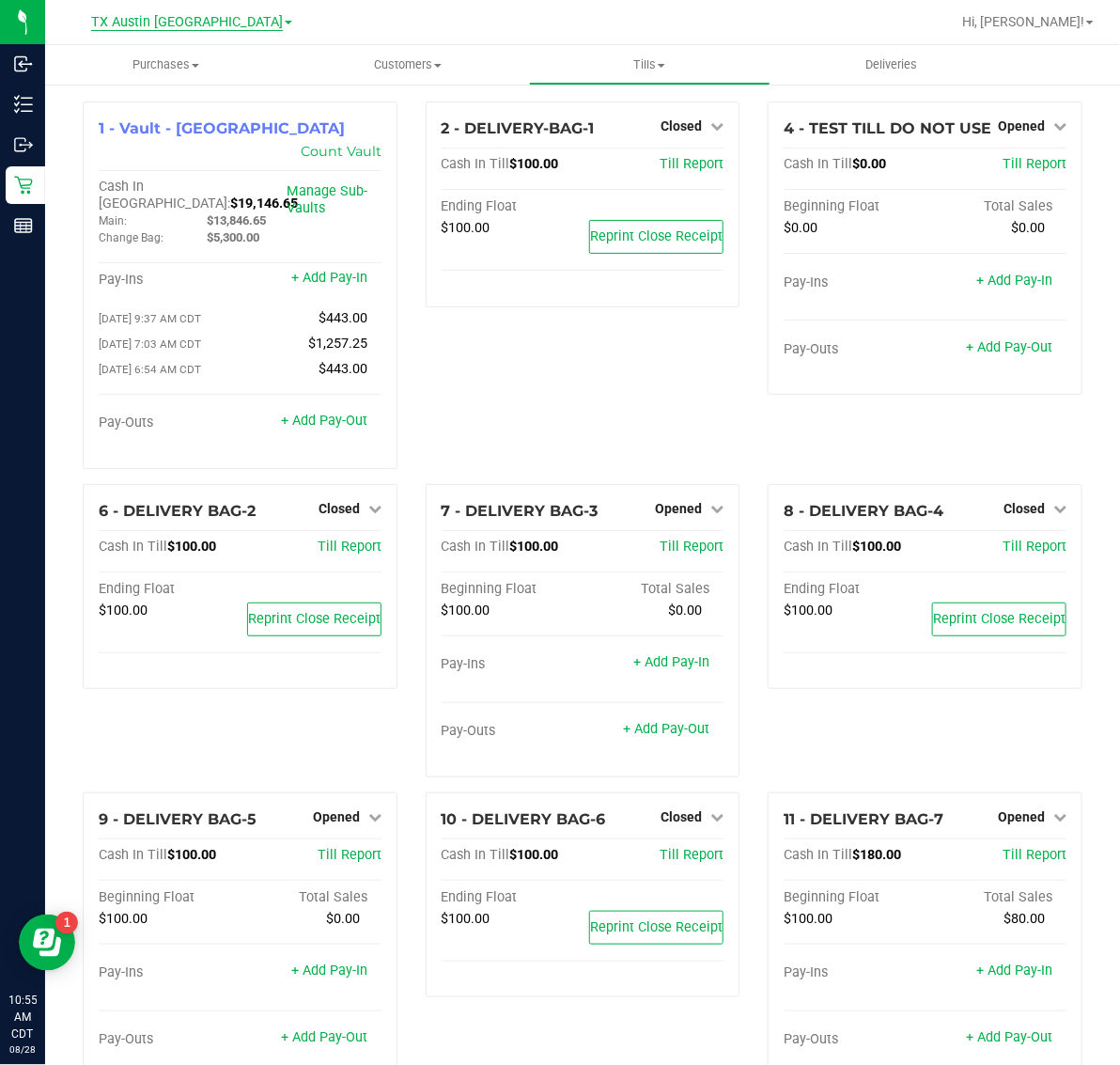
click at [217, 18] on span "TX Austin [GEOGRAPHIC_DATA]" at bounding box center [187, 22] width 192 height 16
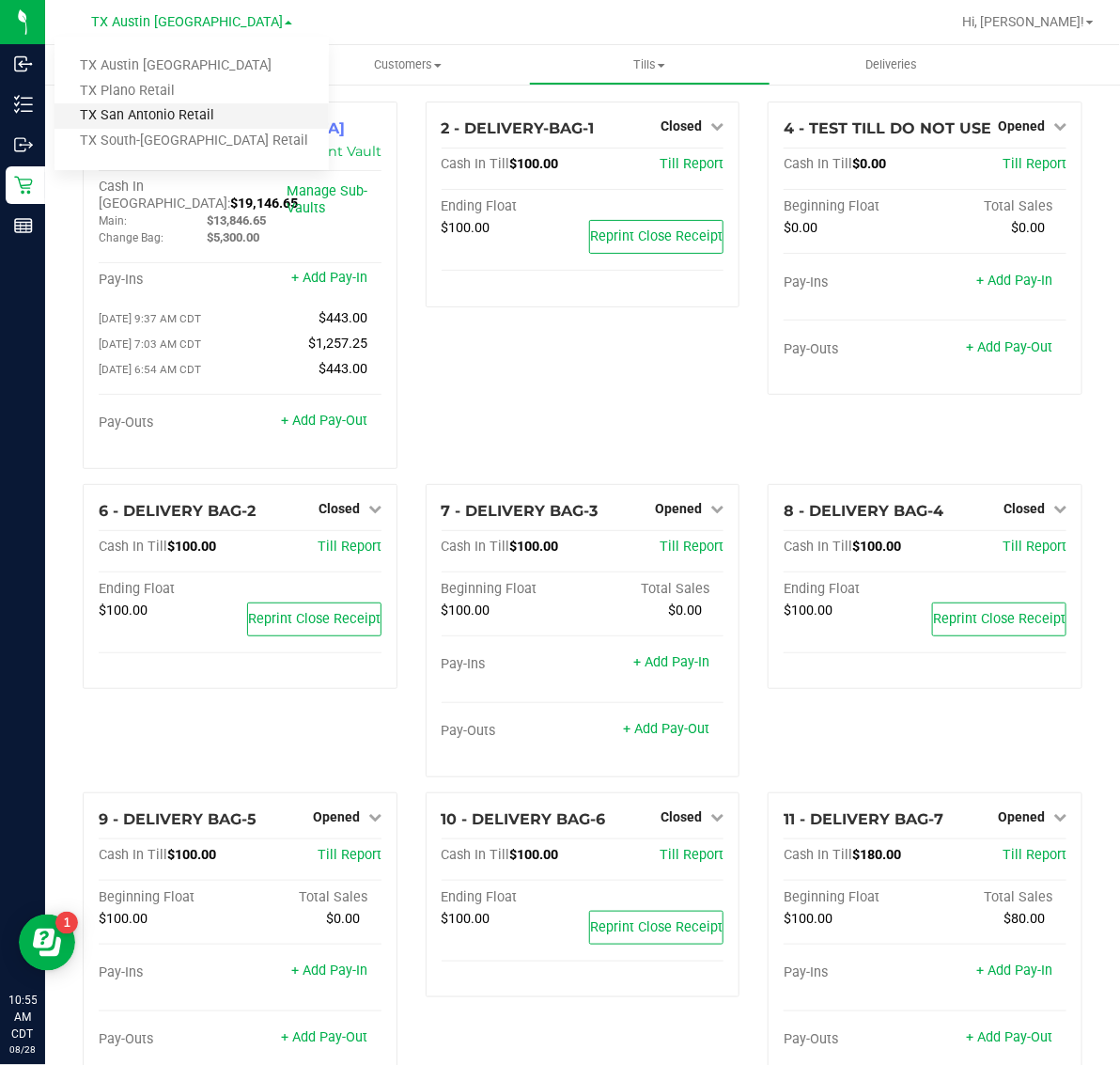
click at [181, 118] on link "TX San Antonio Retail" at bounding box center [191, 116] width 274 height 25
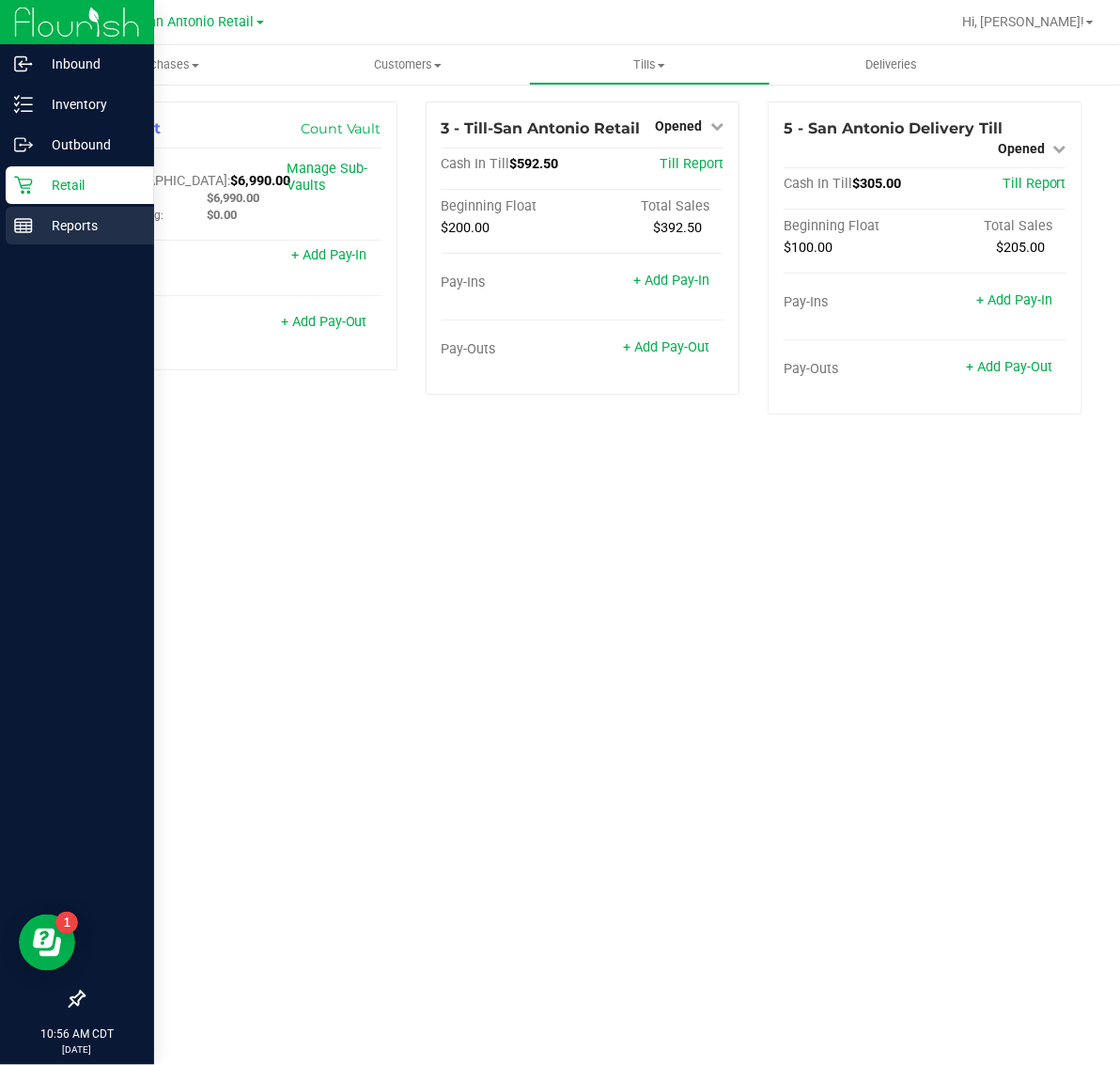
click at [78, 224] on p "Reports" at bounding box center [89, 225] width 112 height 22
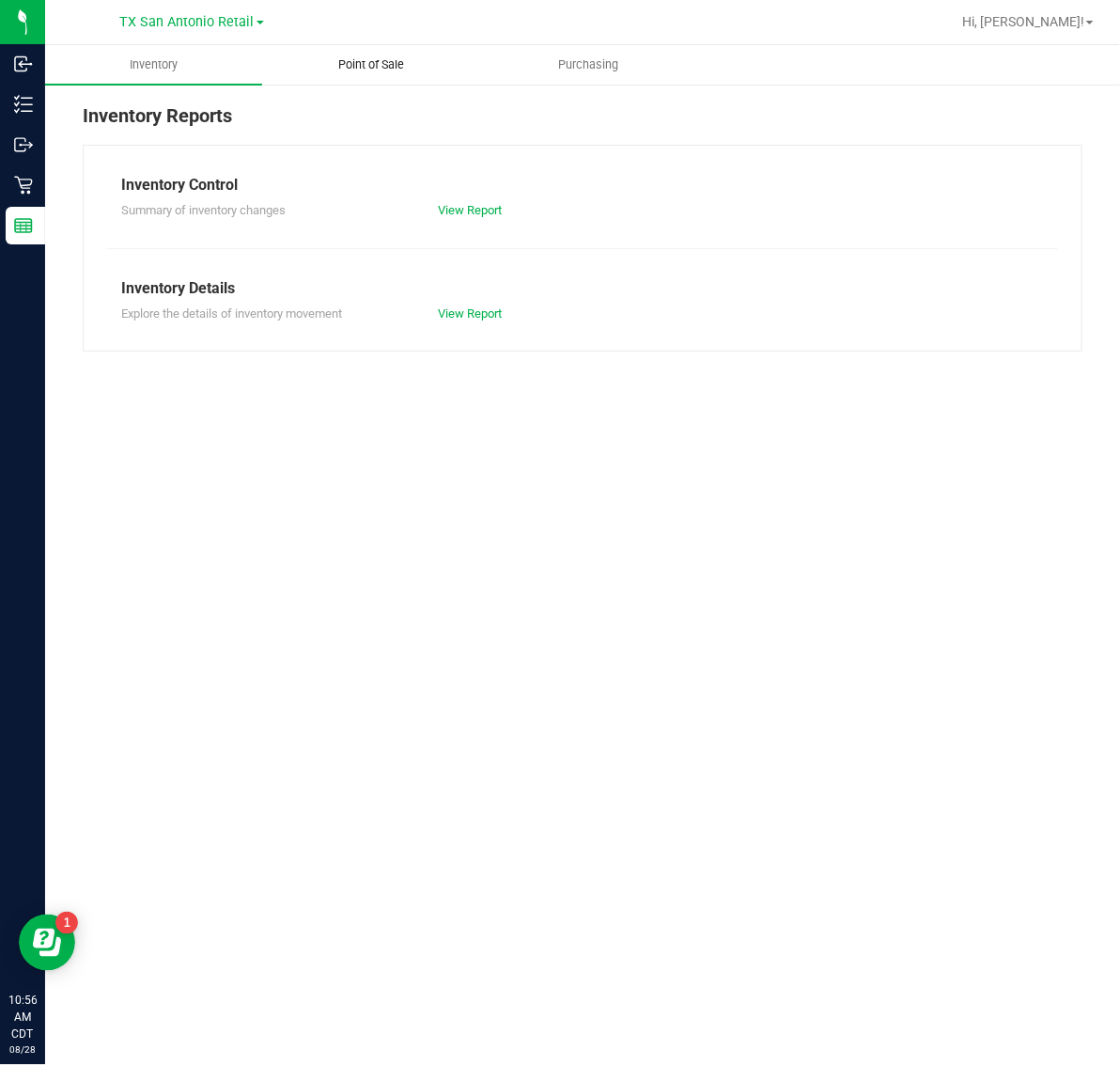
click at [349, 64] on span "Point of Sale" at bounding box center [371, 64] width 116 height 16
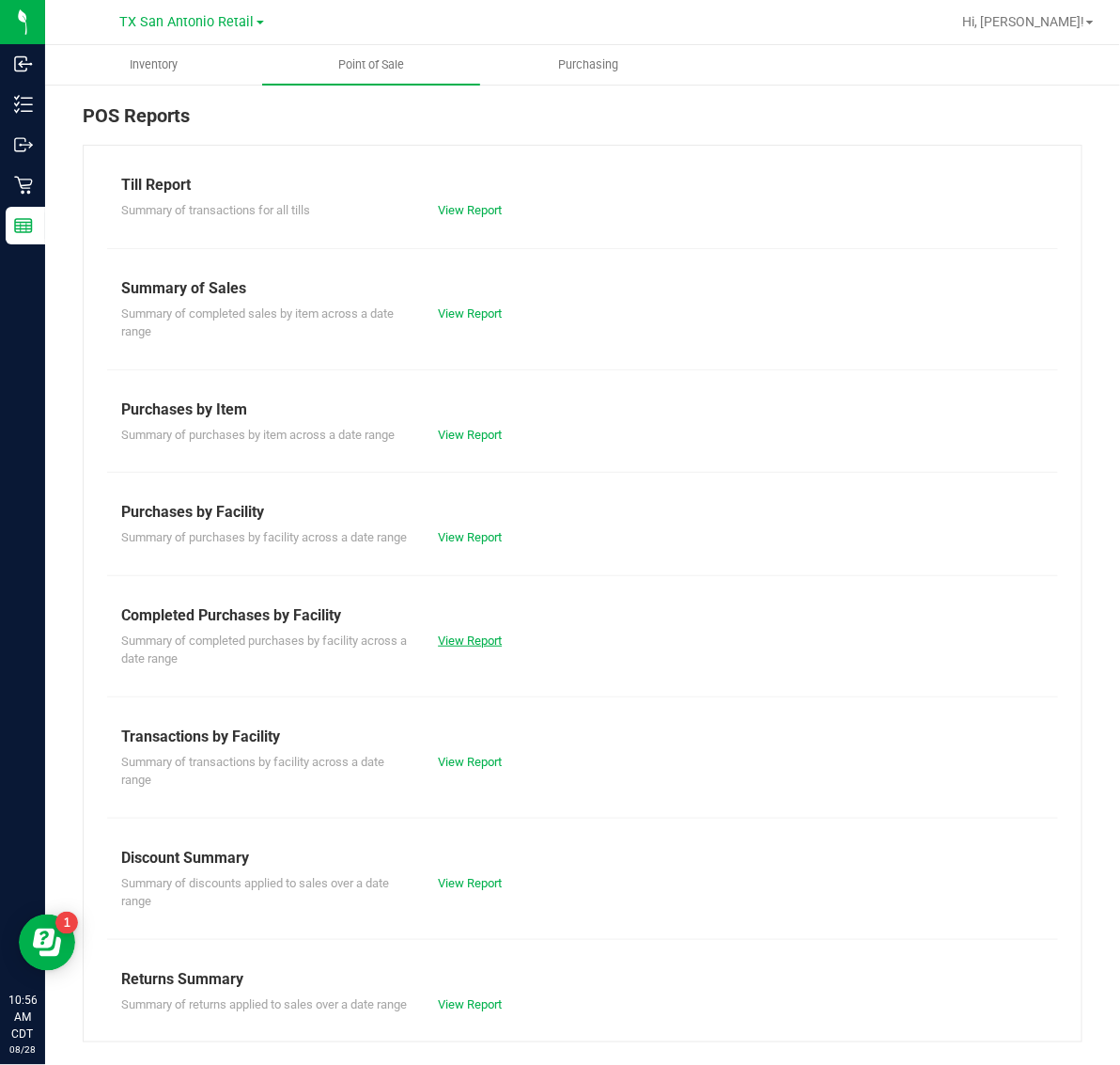
click at [478, 647] on link "View Report" at bounding box center [470, 641] width 64 height 15
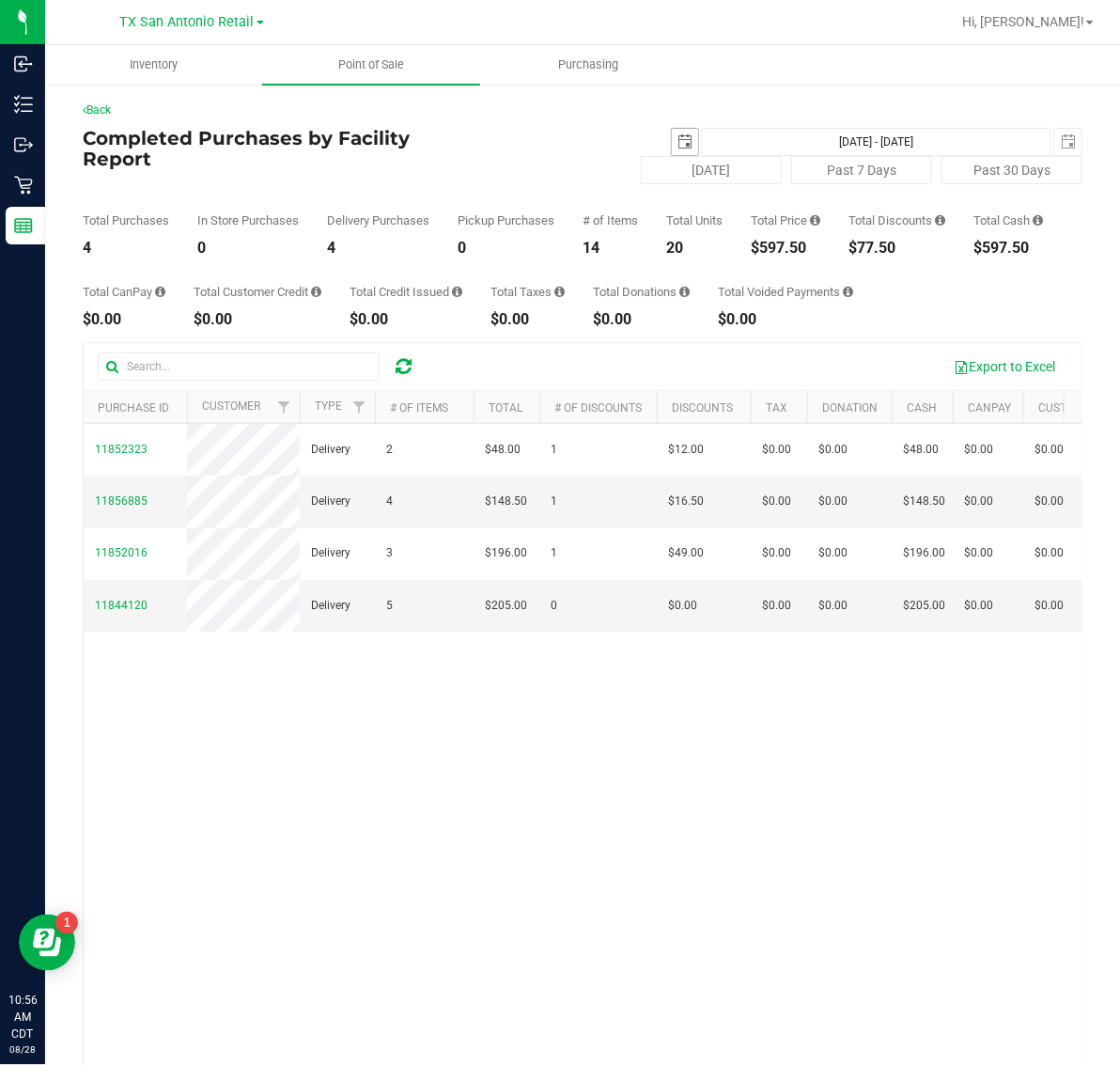
click at [677, 135] on span "select" at bounding box center [685, 142] width 16 height 16
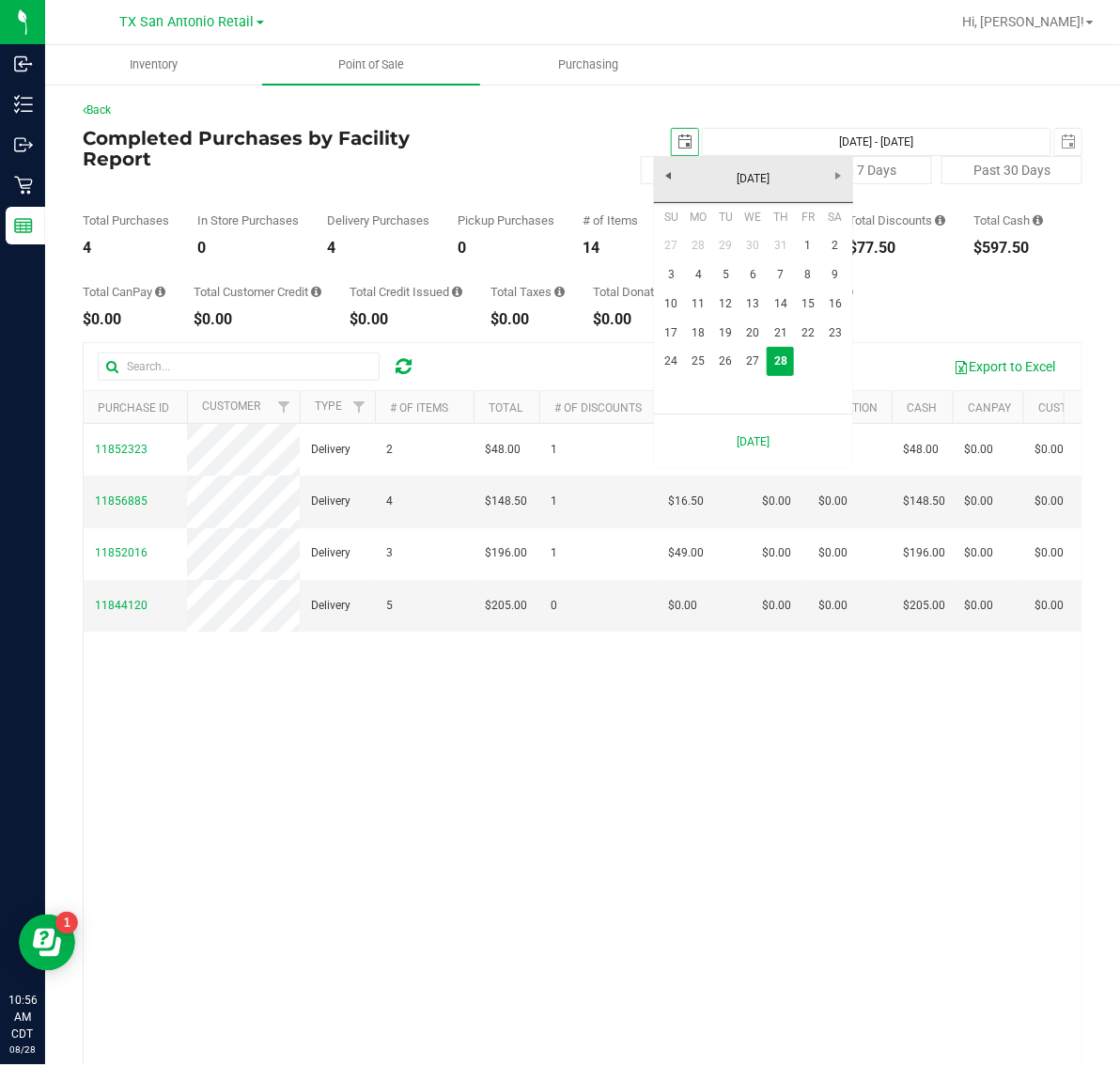
scroll to position [0, 47]
click at [747, 367] on link "27" at bounding box center [753, 361] width 27 height 29
type input "[DATE]"
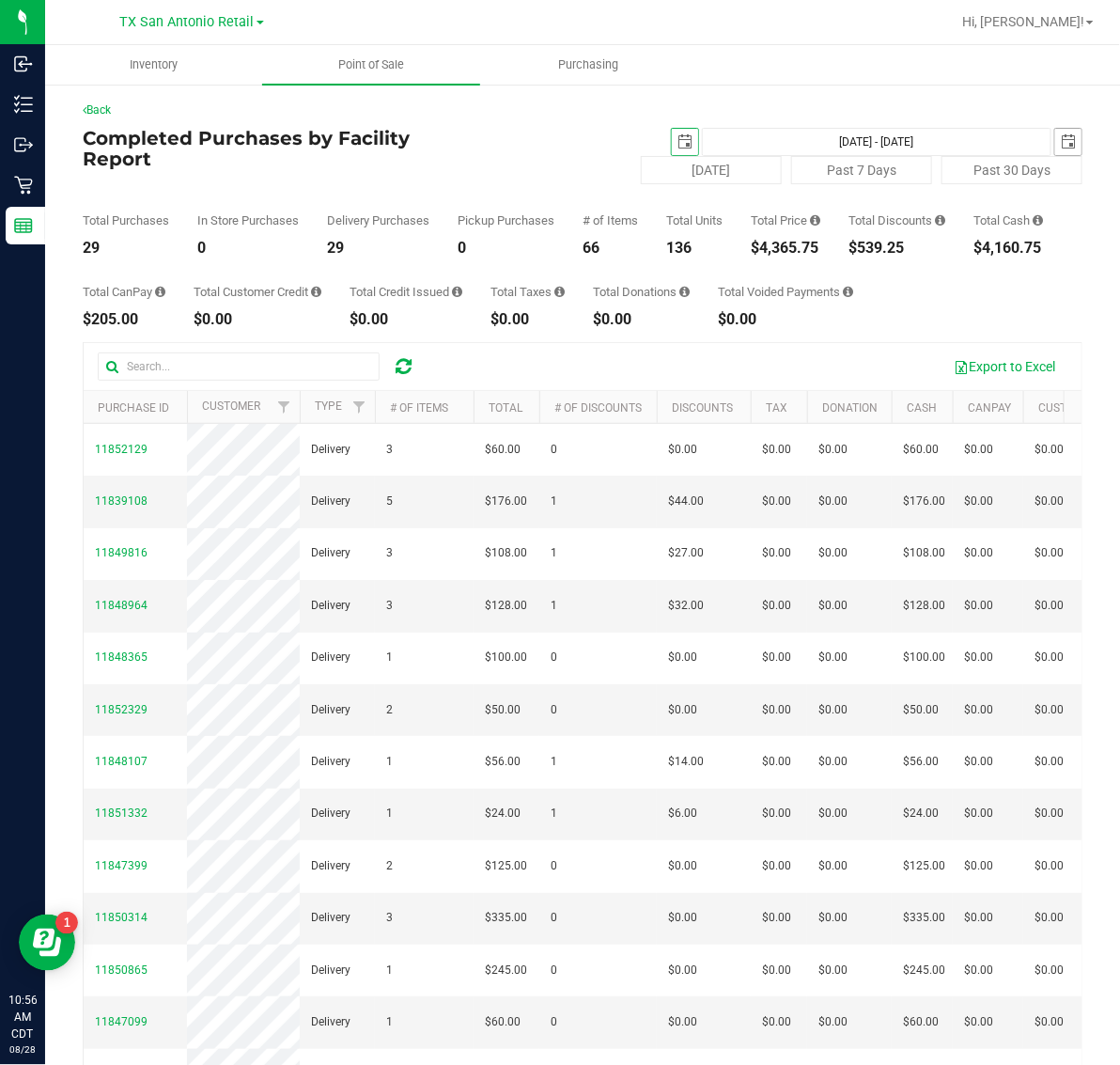
click at [1061, 141] on span "select" at bounding box center [1069, 142] width 16 height 16
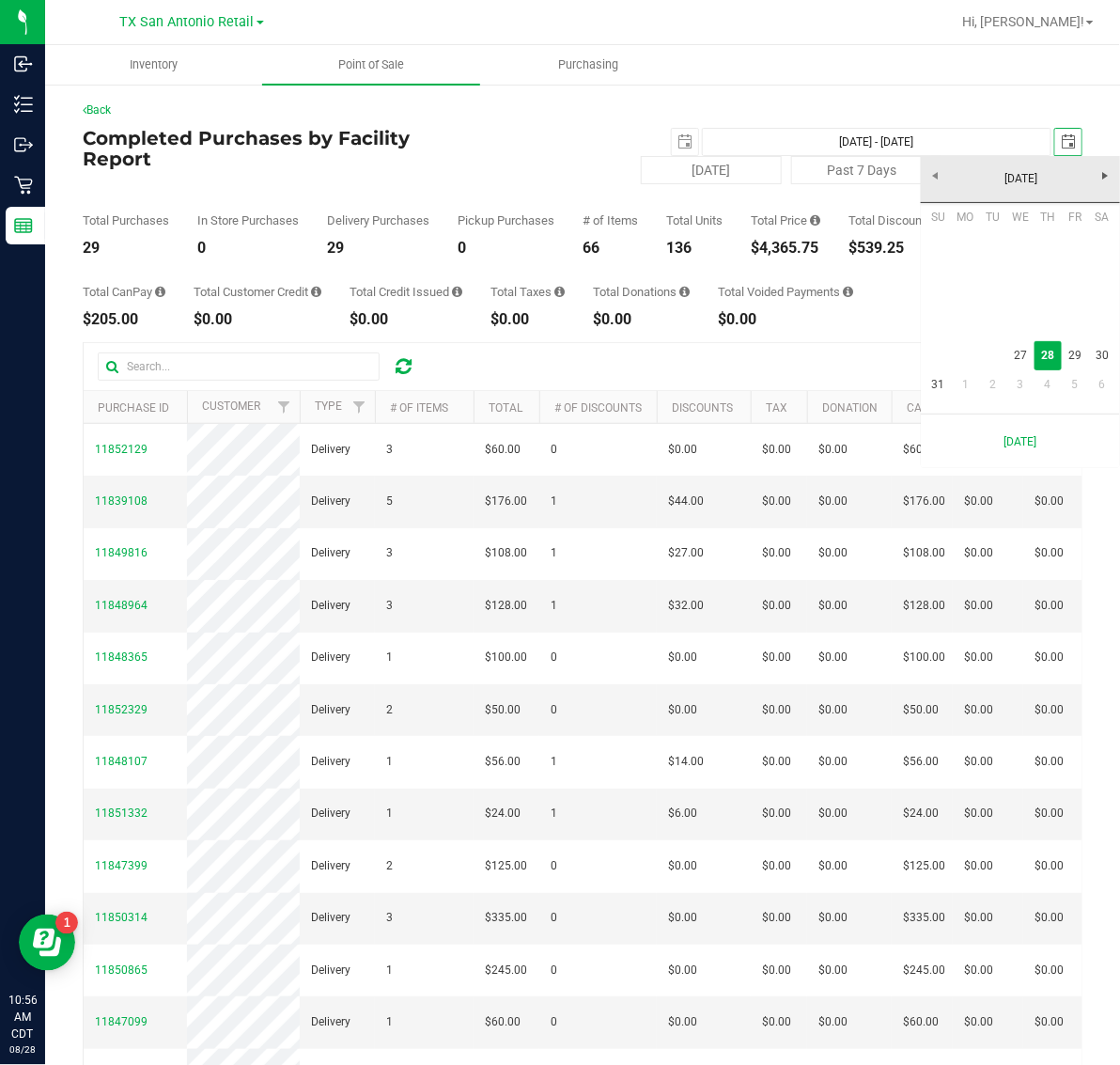
scroll to position [0, 47]
click at [1017, 360] on link "27" at bounding box center [1020, 356] width 27 height 29
type input "[DATE] - [DATE]"
type input "[DATE]"
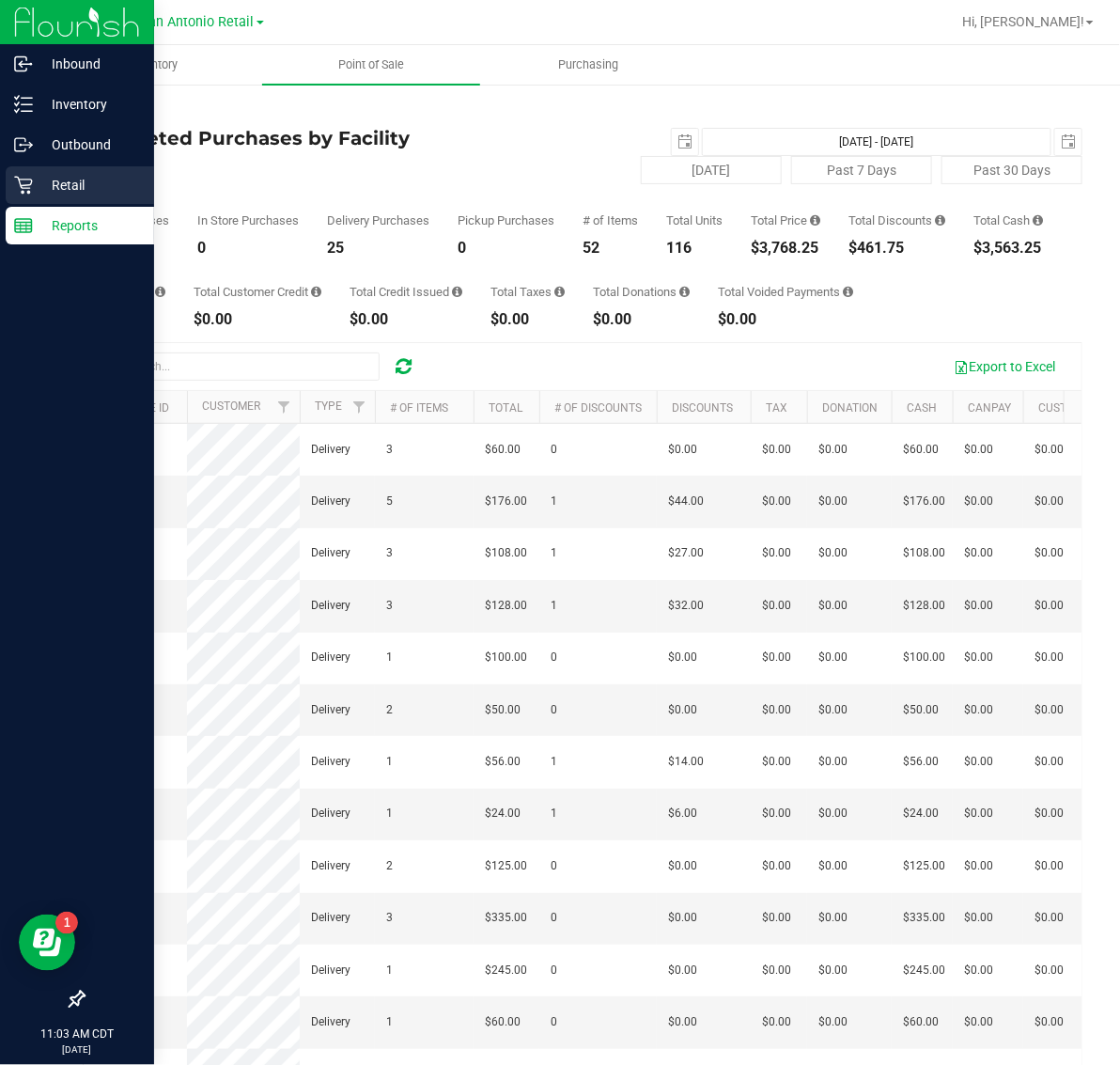
click at [36, 188] on p "Retail" at bounding box center [89, 184] width 112 height 22
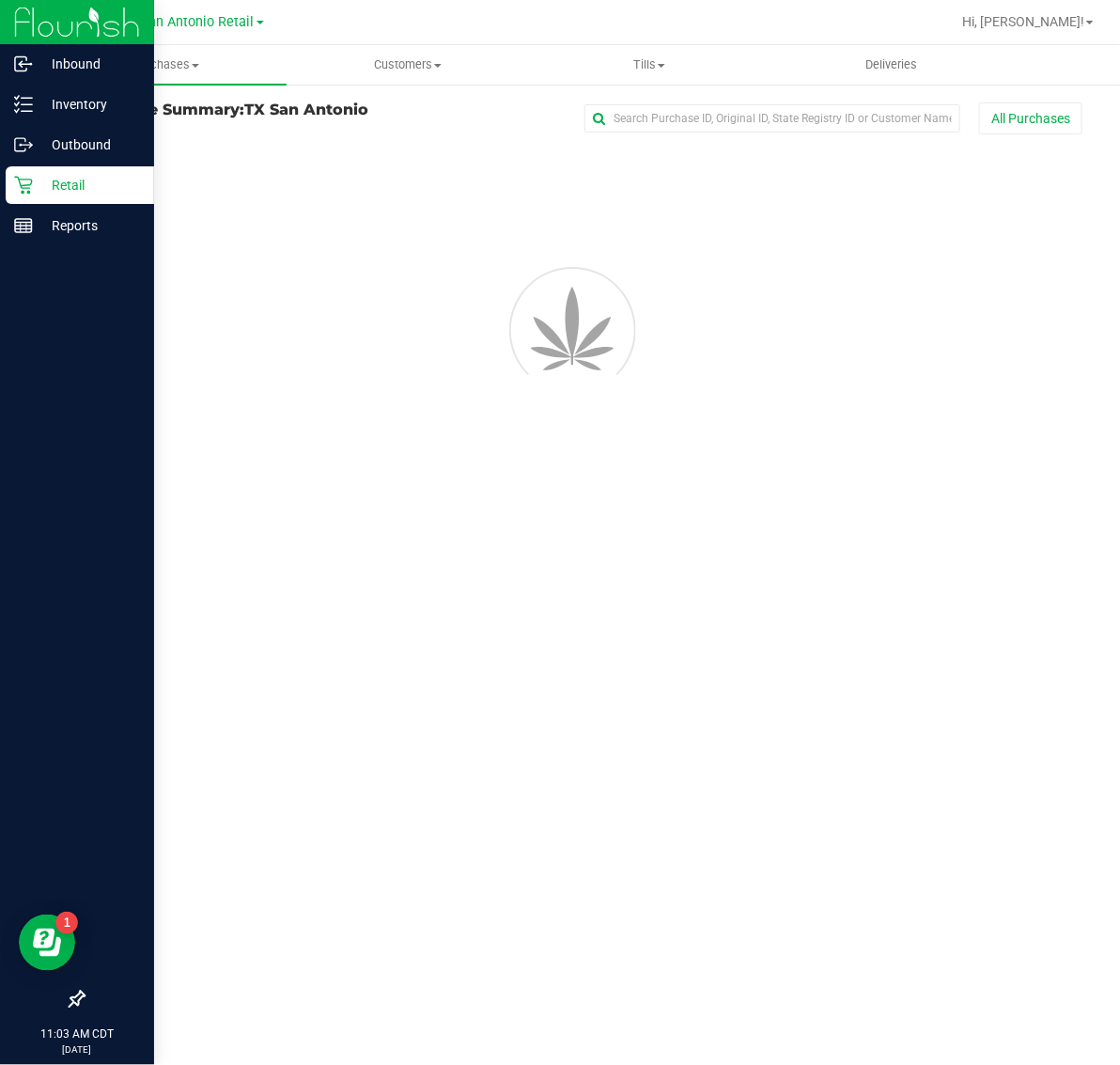
click at [209, 15] on span "TX San Antonio Retail" at bounding box center [187, 22] width 135 height 16
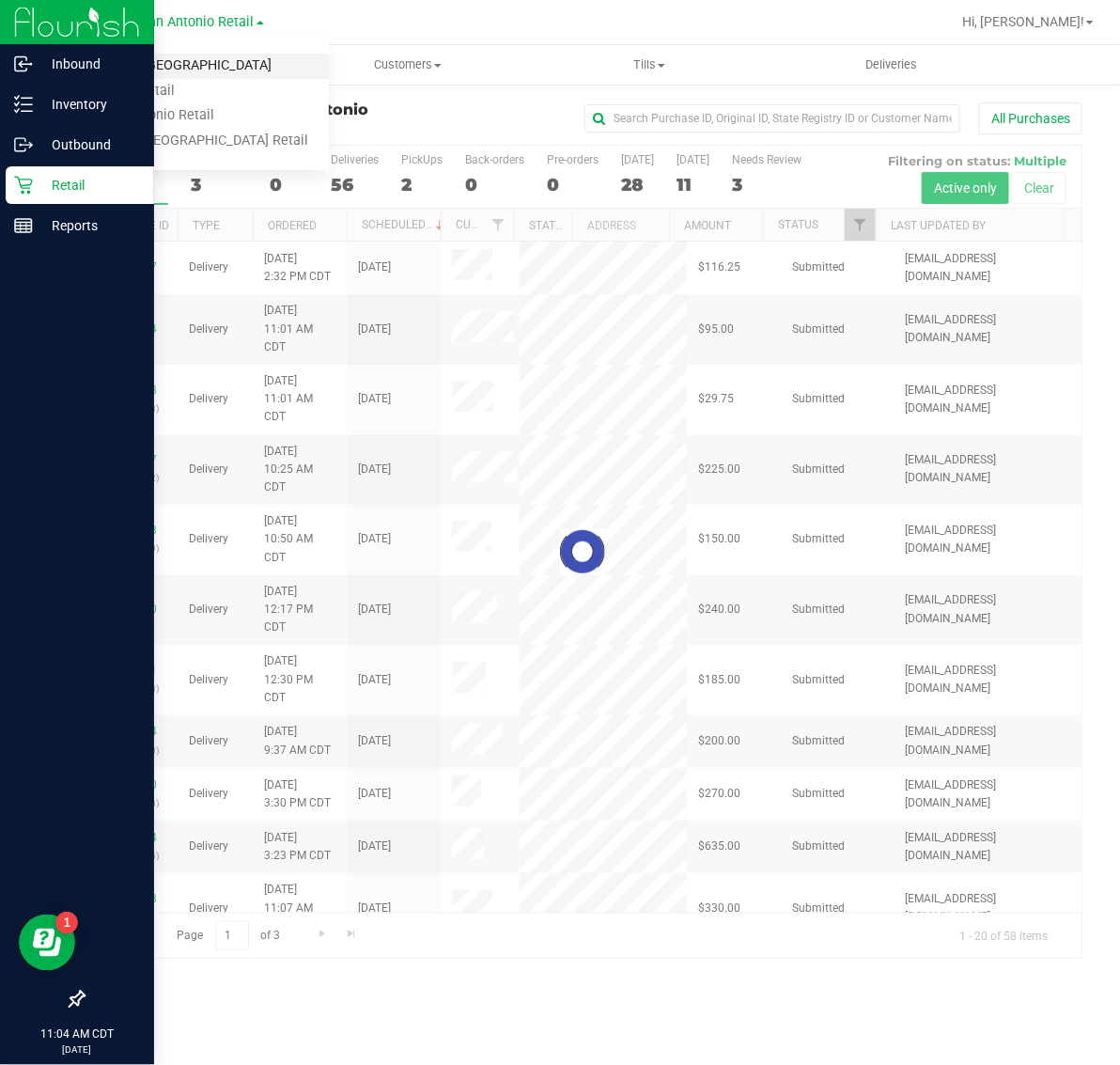
click at [207, 67] on link "TX Austin [GEOGRAPHIC_DATA]" at bounding box center [191, 66] width 274 height 25
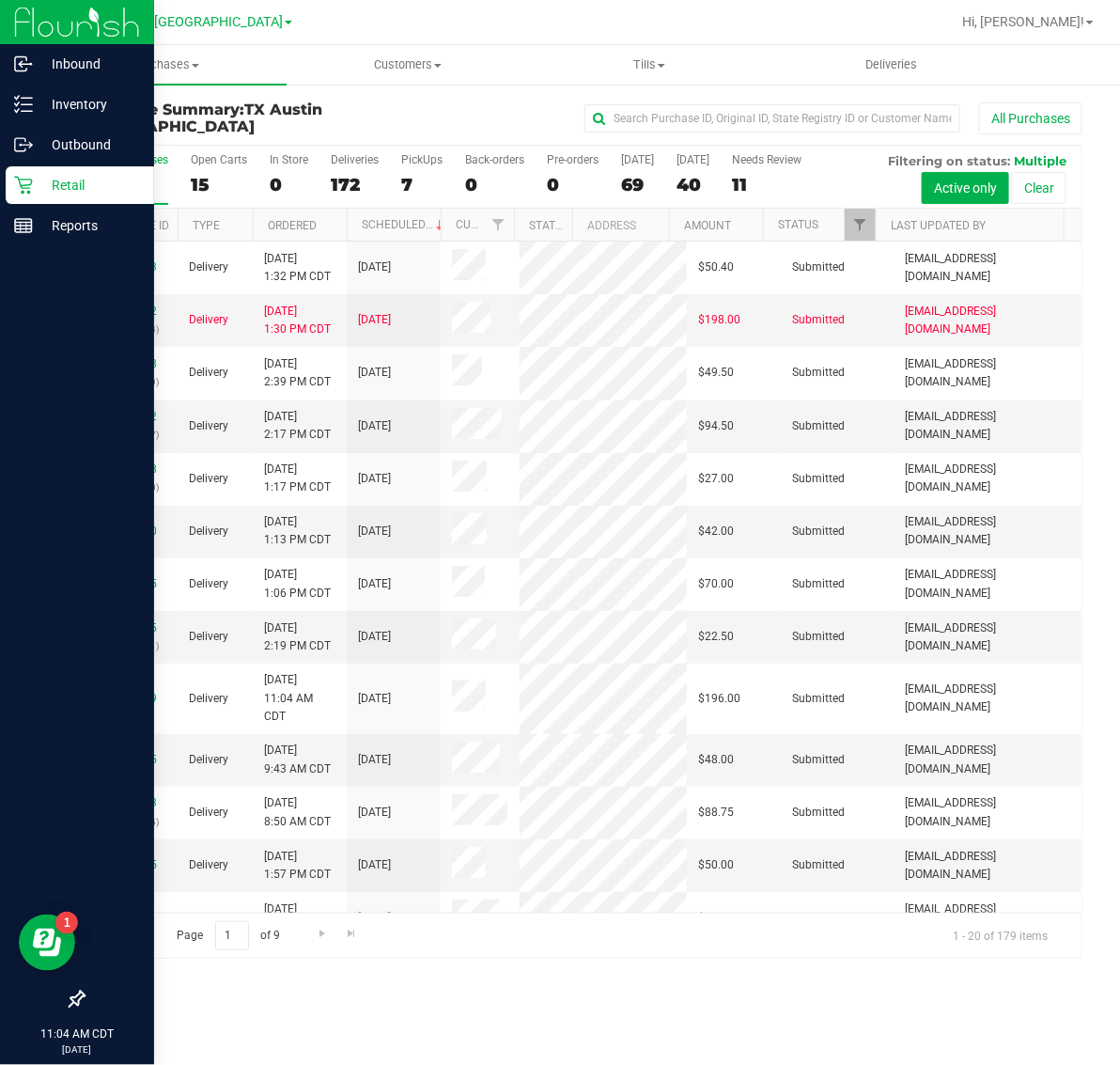
click at [193, 13] on link "TX Austin [GEOGRAPHIC_DATA]" at bounding box center [192, 21] width 202 height 17
click at [181, 137] on link "TX South-[GEOGRAPHIC_DATA] Retail" at bounding box center [191, 141] width 274 height 25
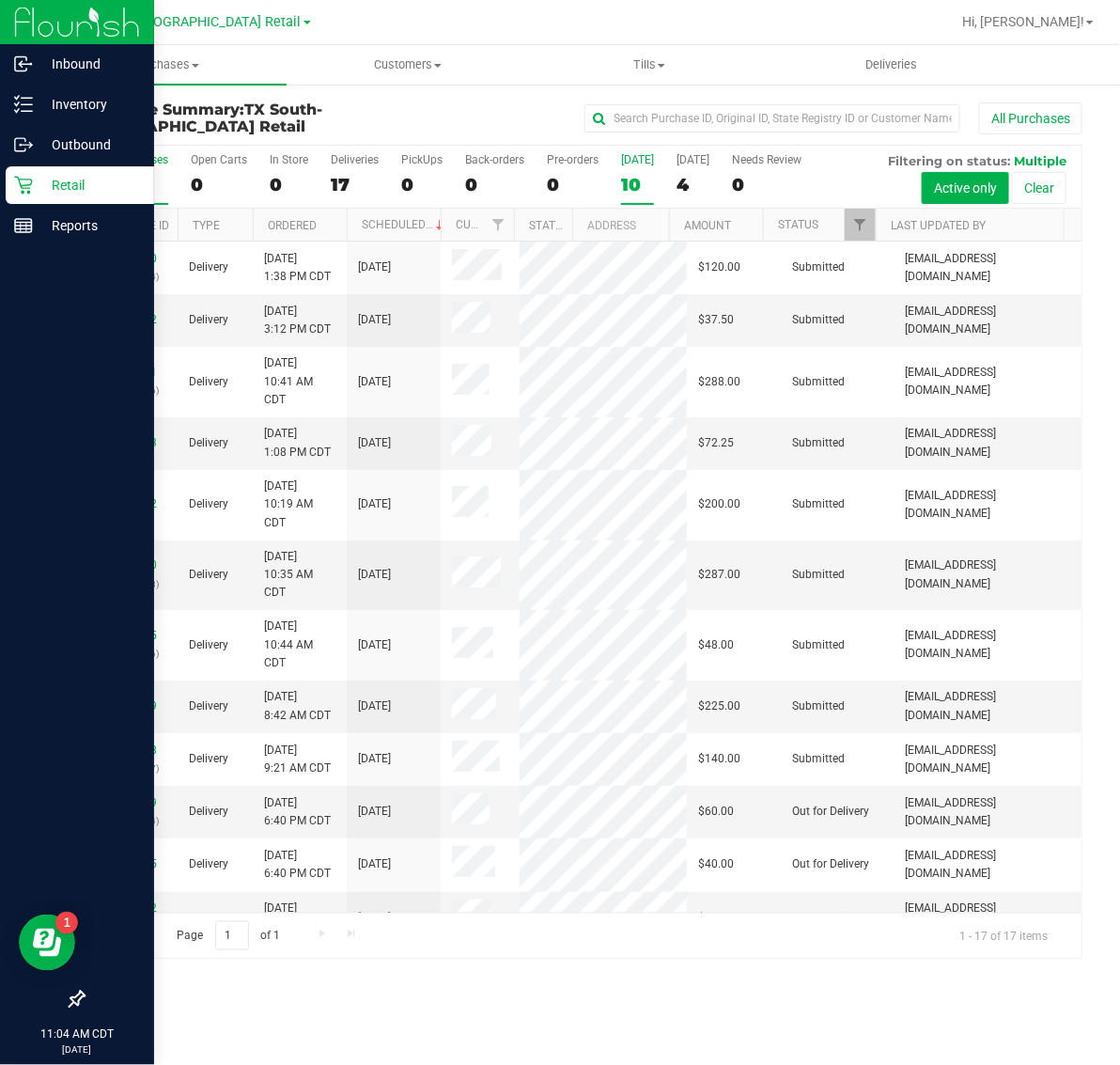
click at [626, 178] on div "10" at bounding box center [638, 184] width 33 height 21
click at [0, 0] on input "Today 10" at bounding box center [0, 0] width 0 height 0
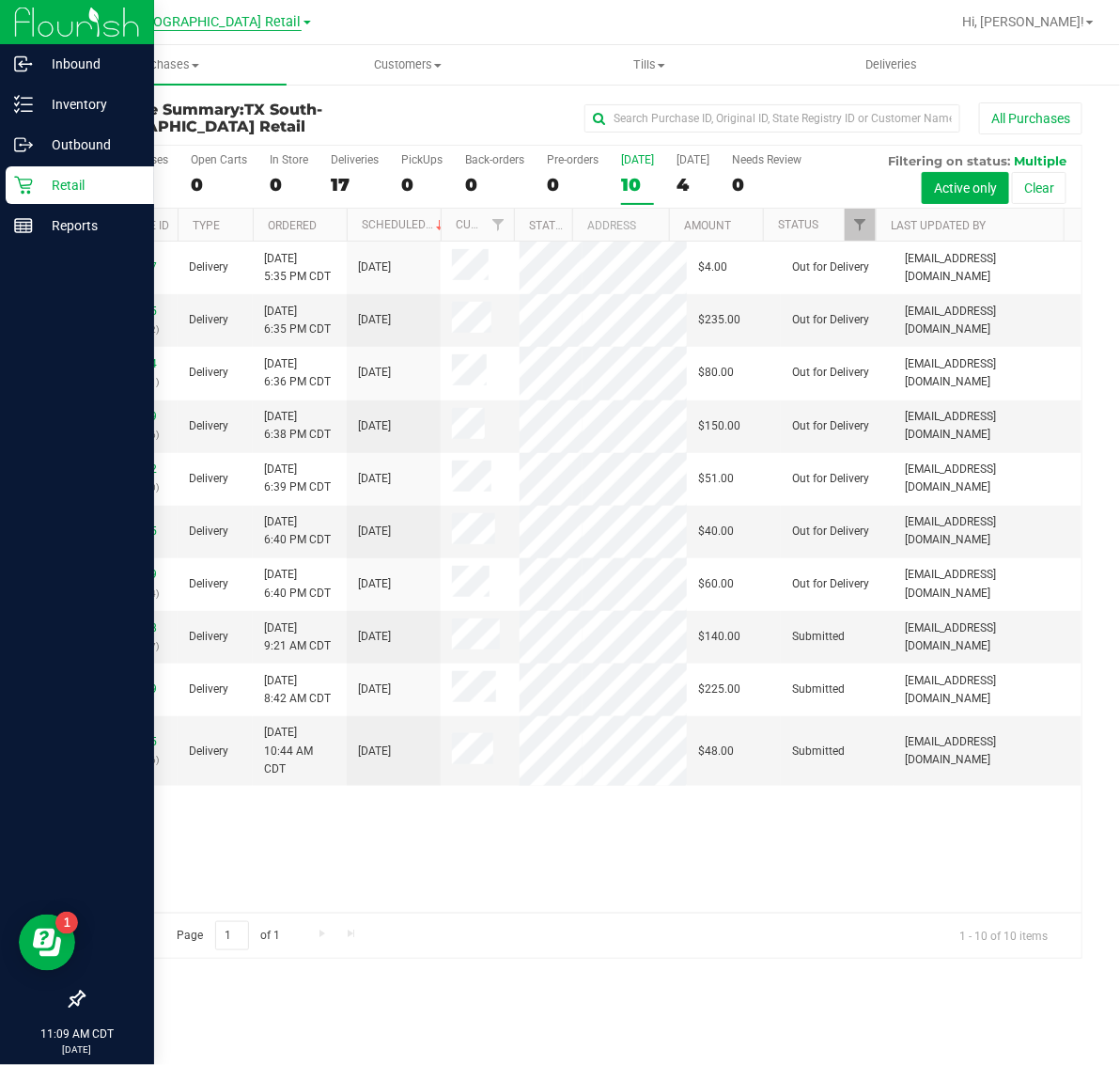
click at [173, 19] on span "TX South-[GEOGRAPHIC_DATA] Retail" at bounding box center [188, 22] width 229 height 16
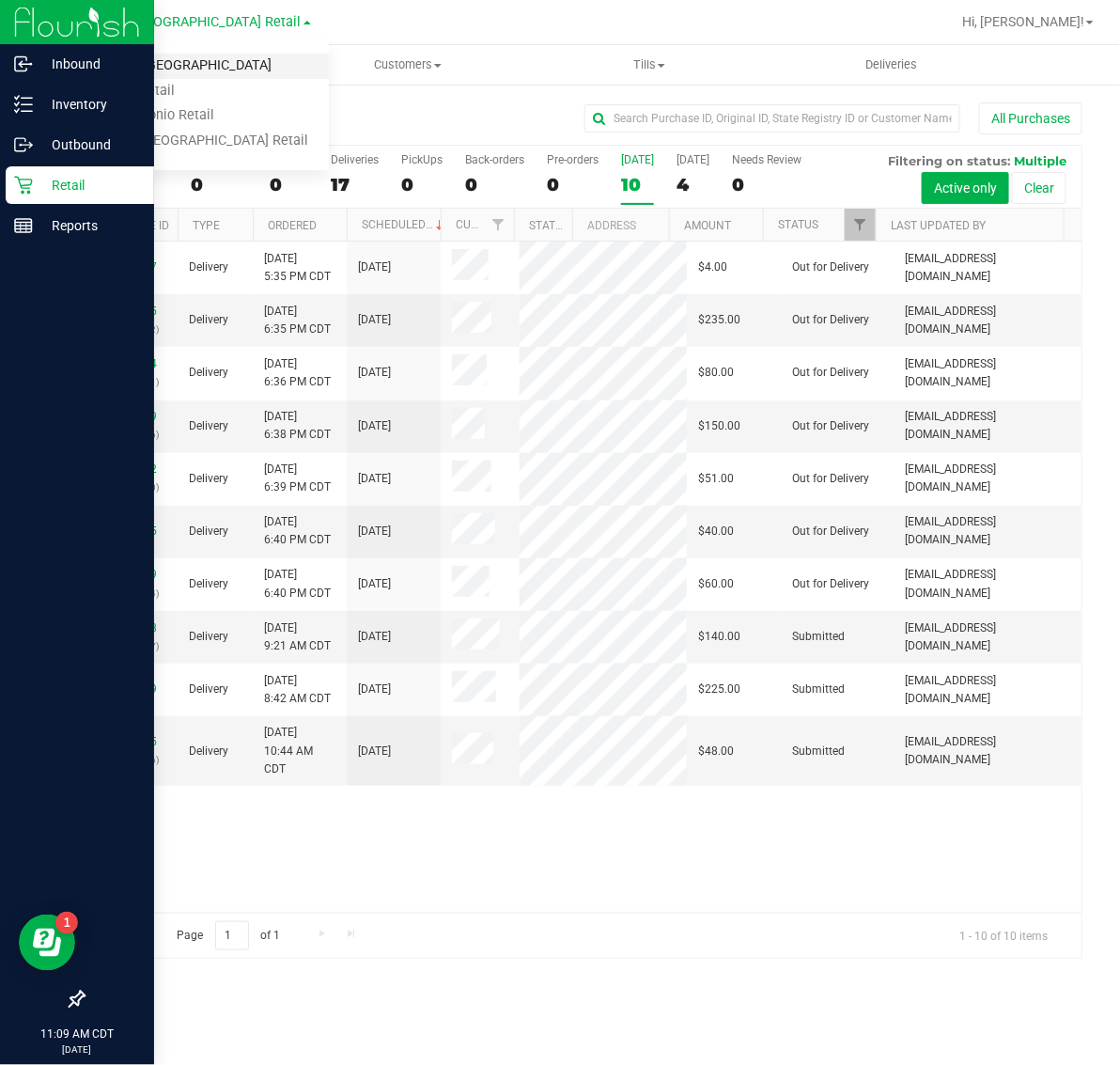
click at [170, 72] on link "TX Austin [GEOGRAPHIC_DATA]" at bounding box center [191, 66] width 274 height 25
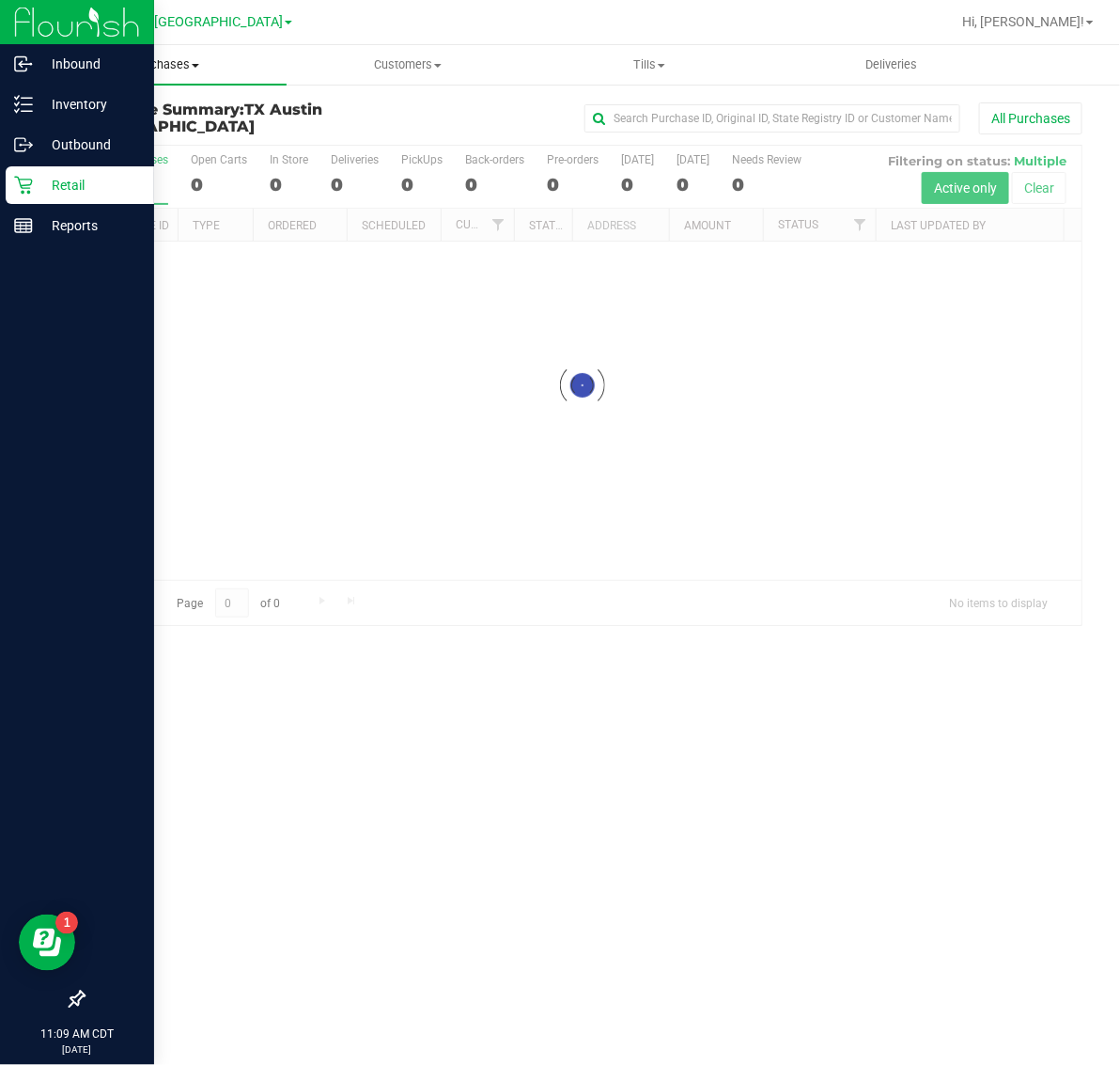
click at [170, 71] on span "Purchases" at bounding box center [166, 64] width 241 height 16
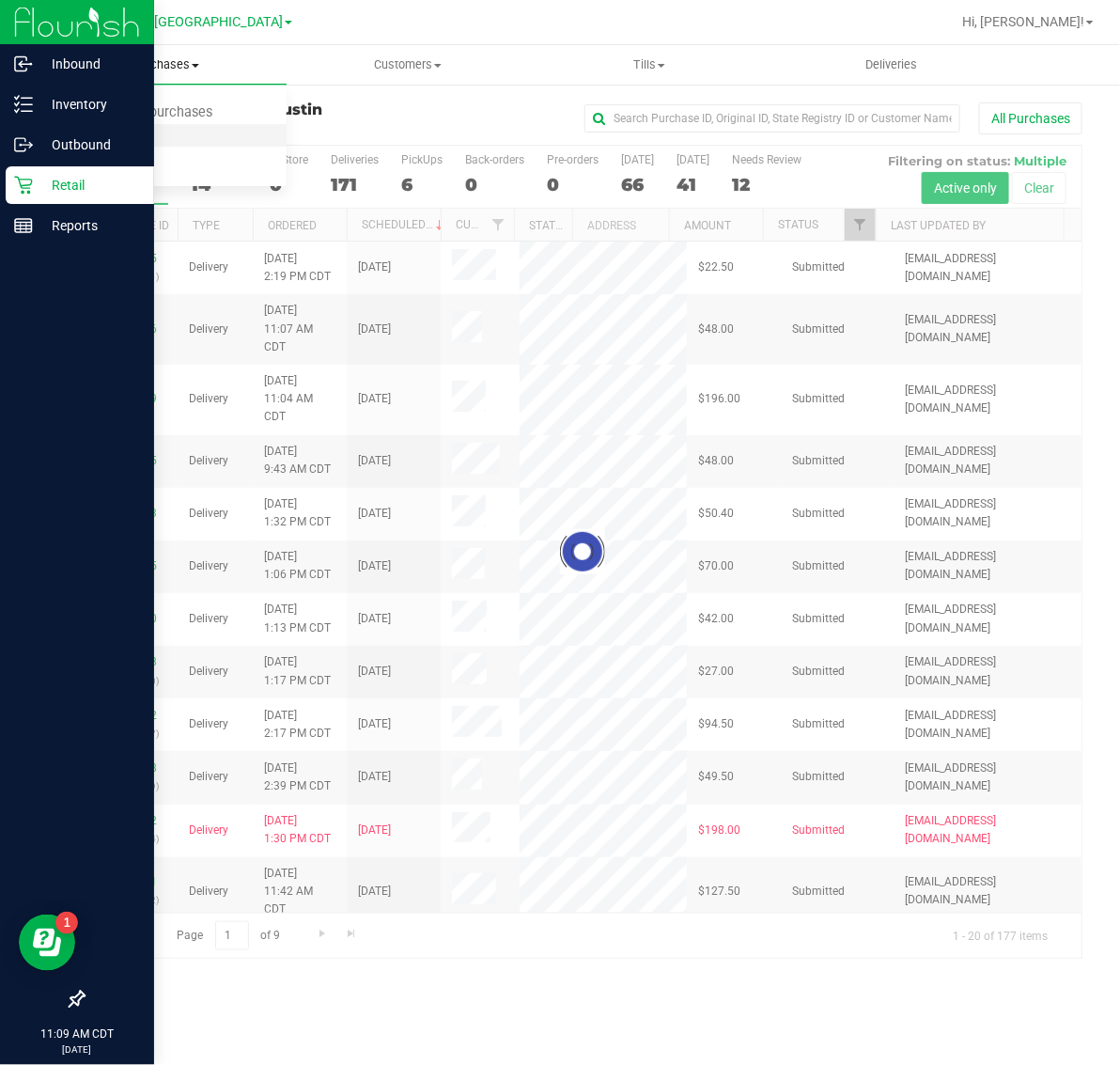
click at [161, 139] on li "Fulfillment" at bounding box center [166, 136] width 241 height 22
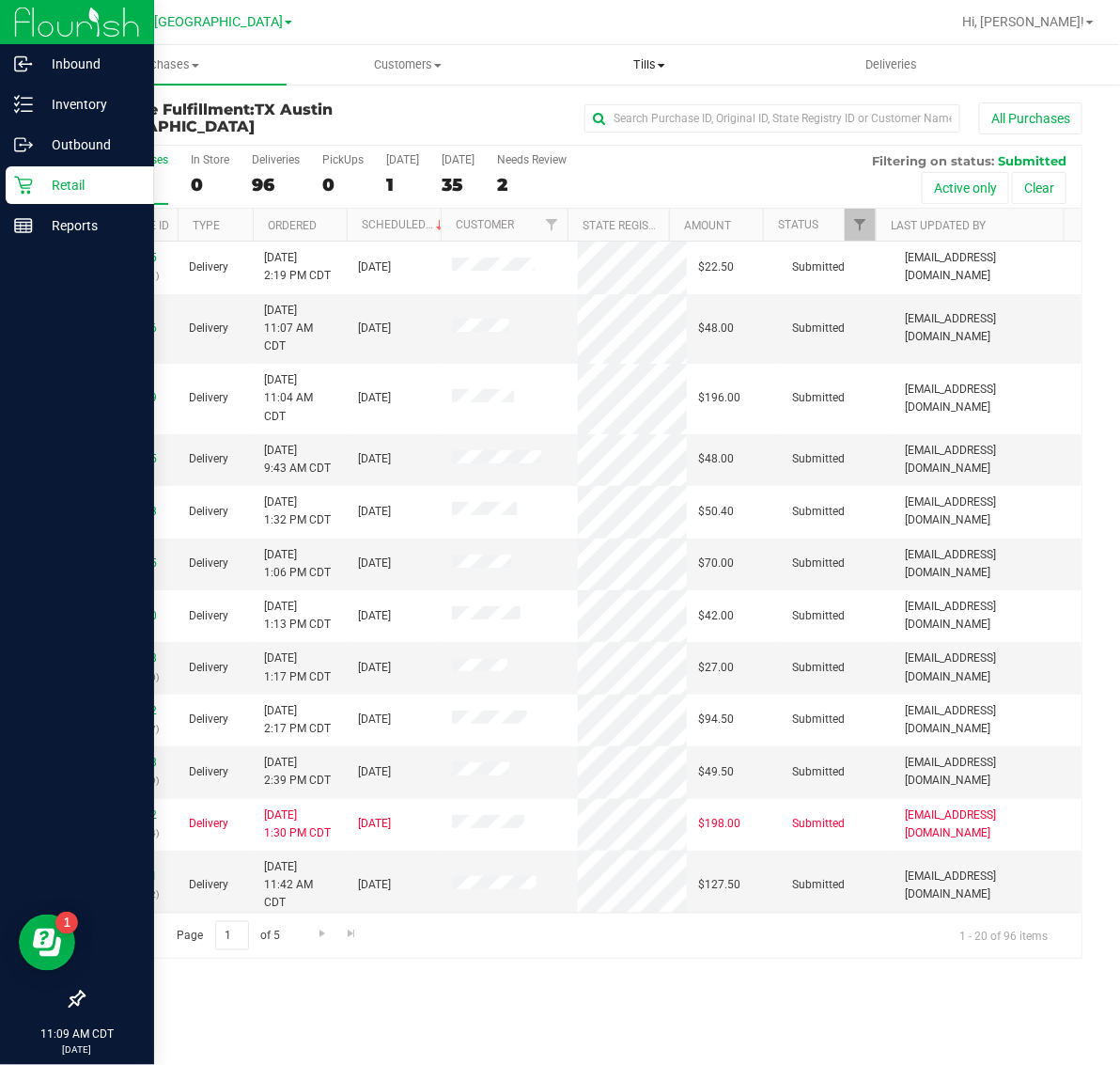
click at [649, 76] on uib-tab-heading "Tills Manage tills Reconcile e-payments" at bounding box center [649, 65] width 239 height 38
click at [638, 117] on span "Manage tills" at bounding box center [592, 113] width 127 height 16
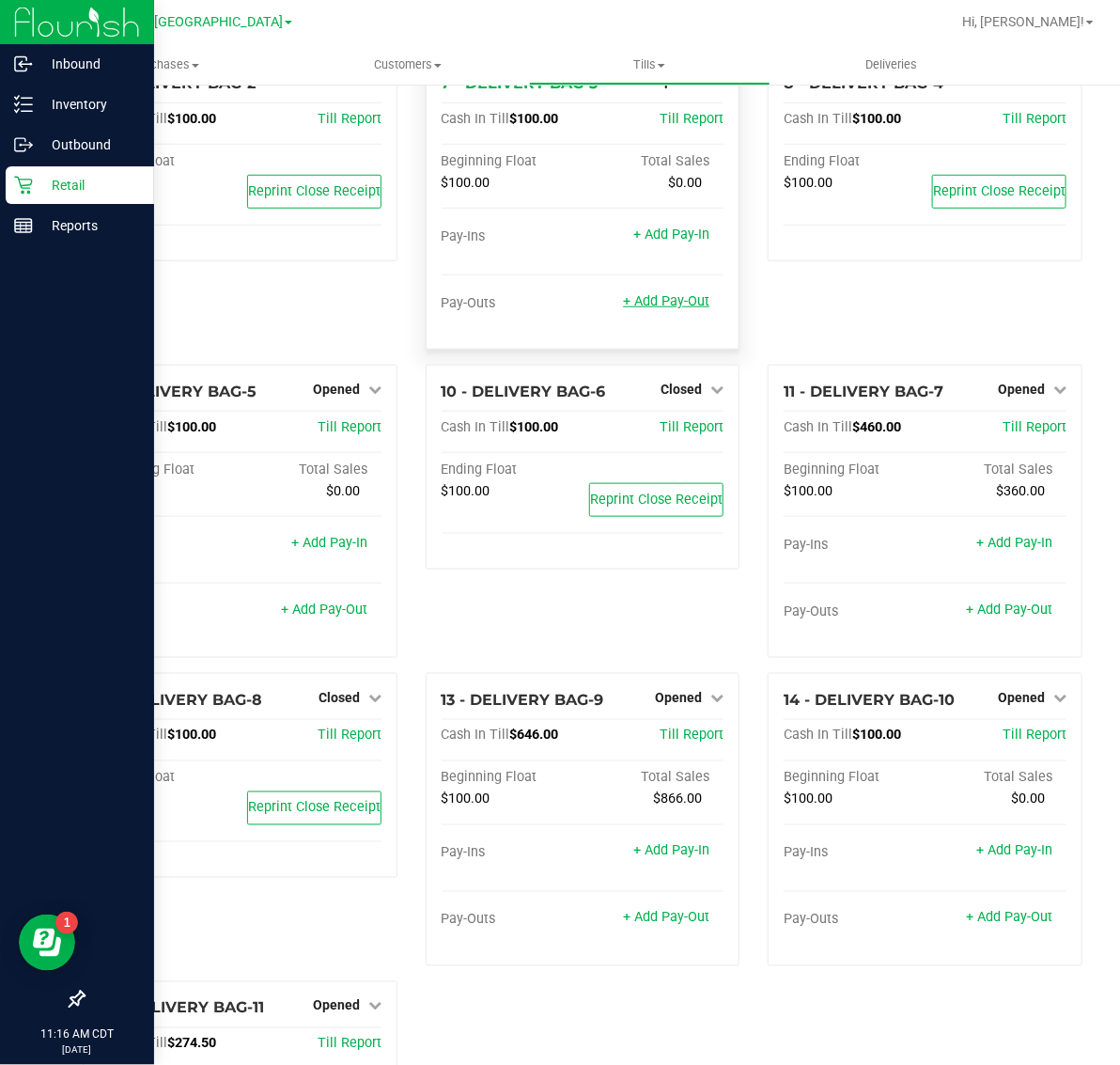
scroll to position [407, 0]
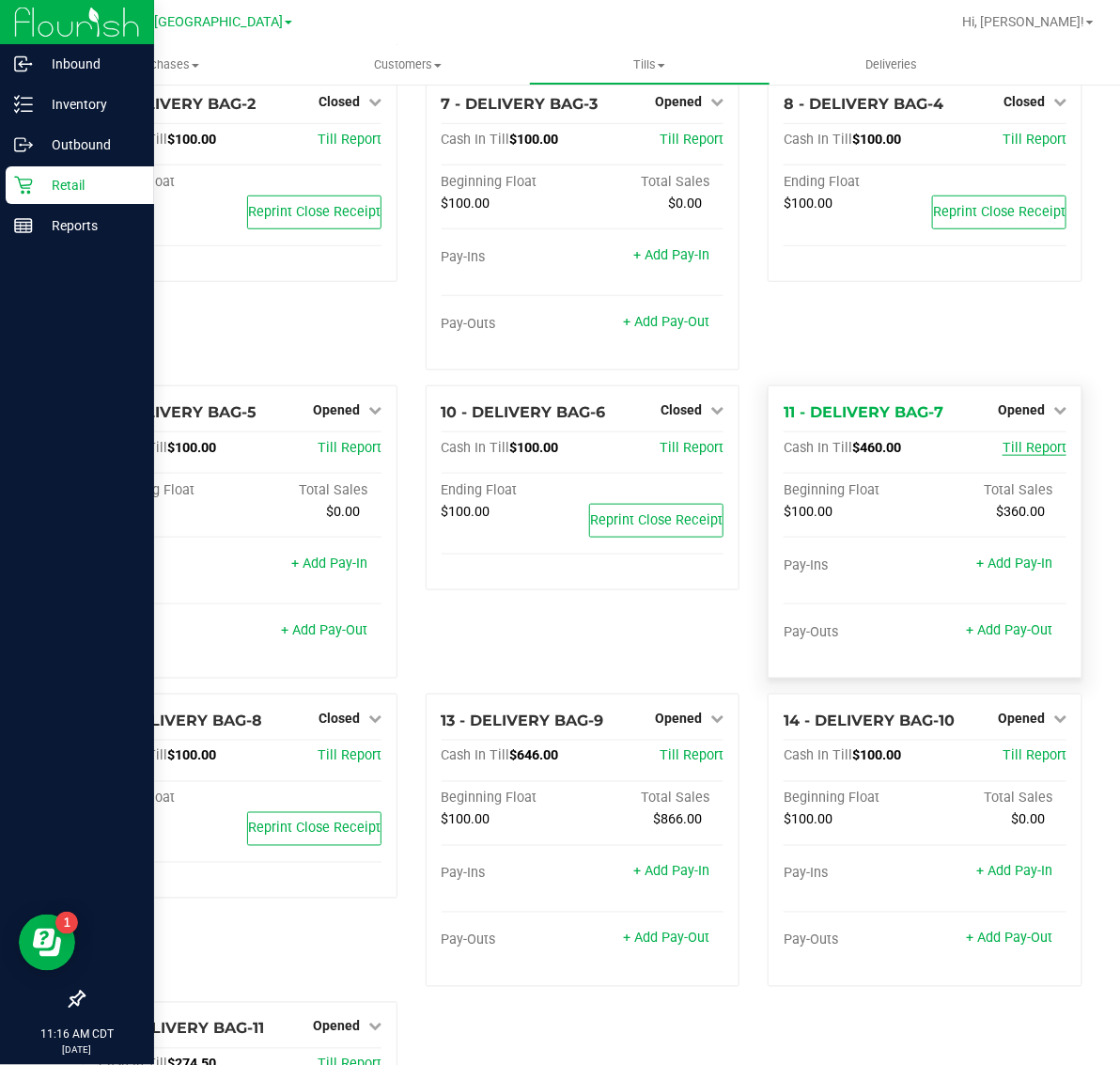
click at [1020, 440] on span "Till Report" at bounding box center [1035, 448] width 64 height 16
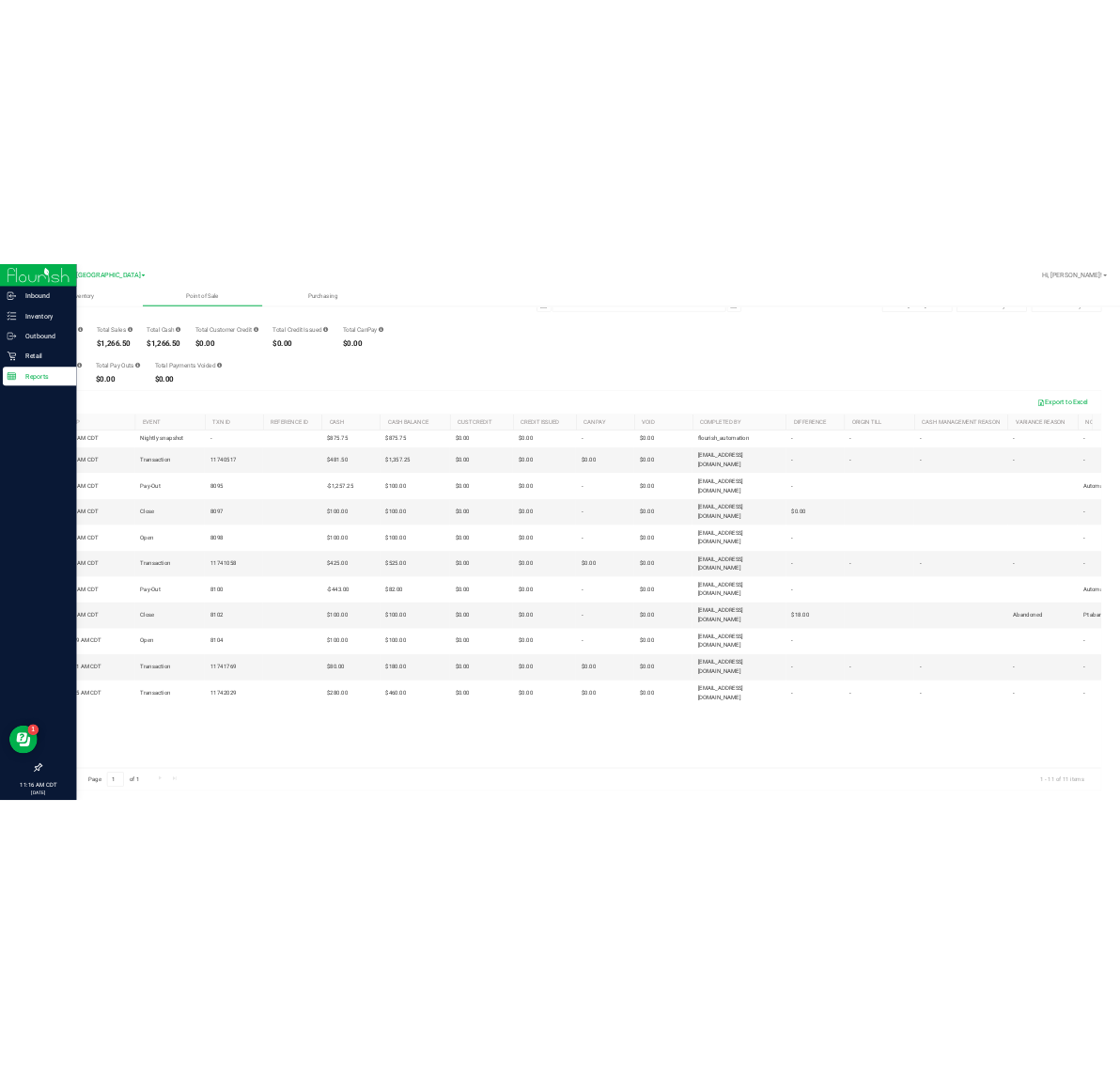
scroll to position [63, 0]
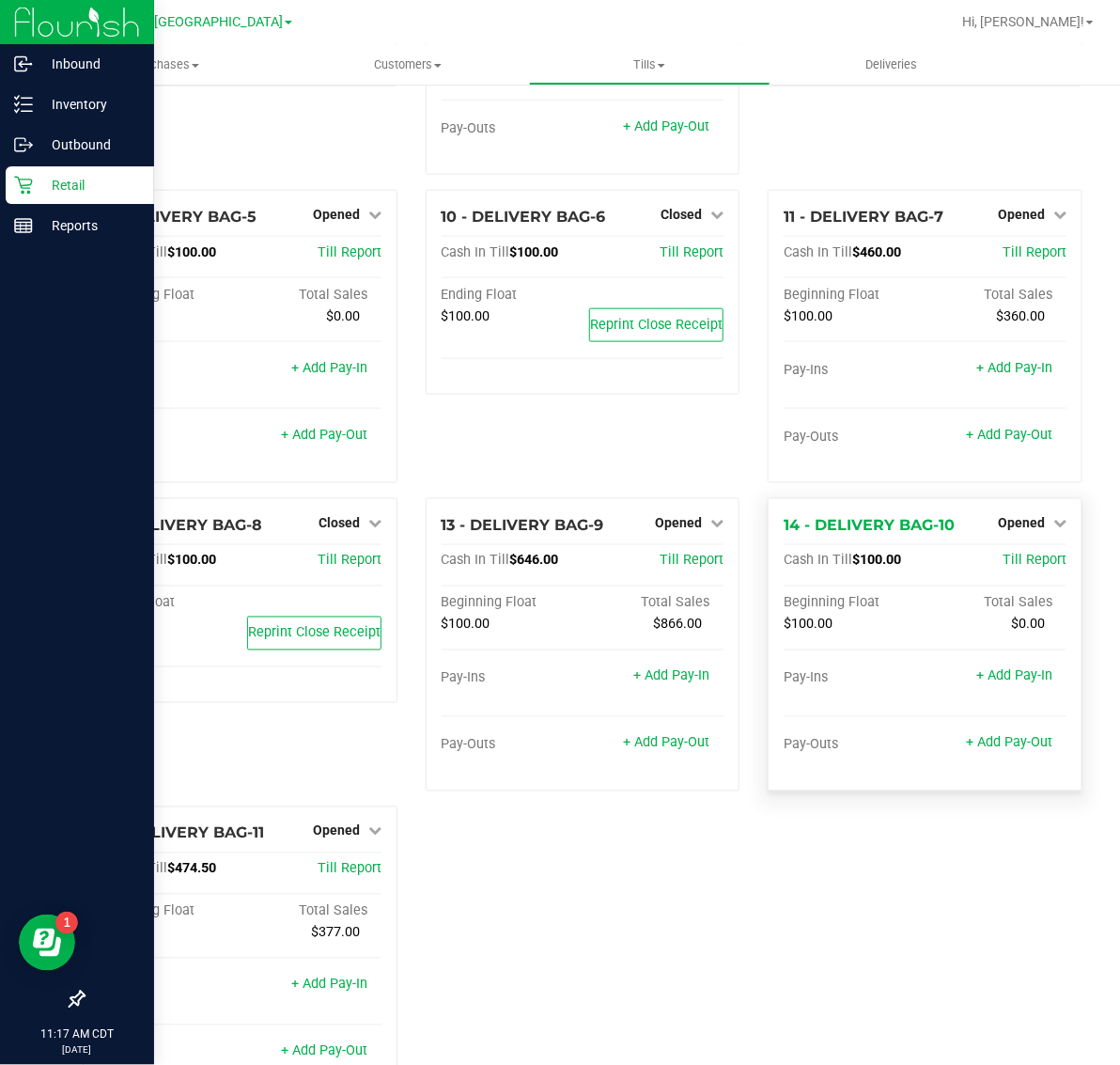
scroll to position [641, 0]
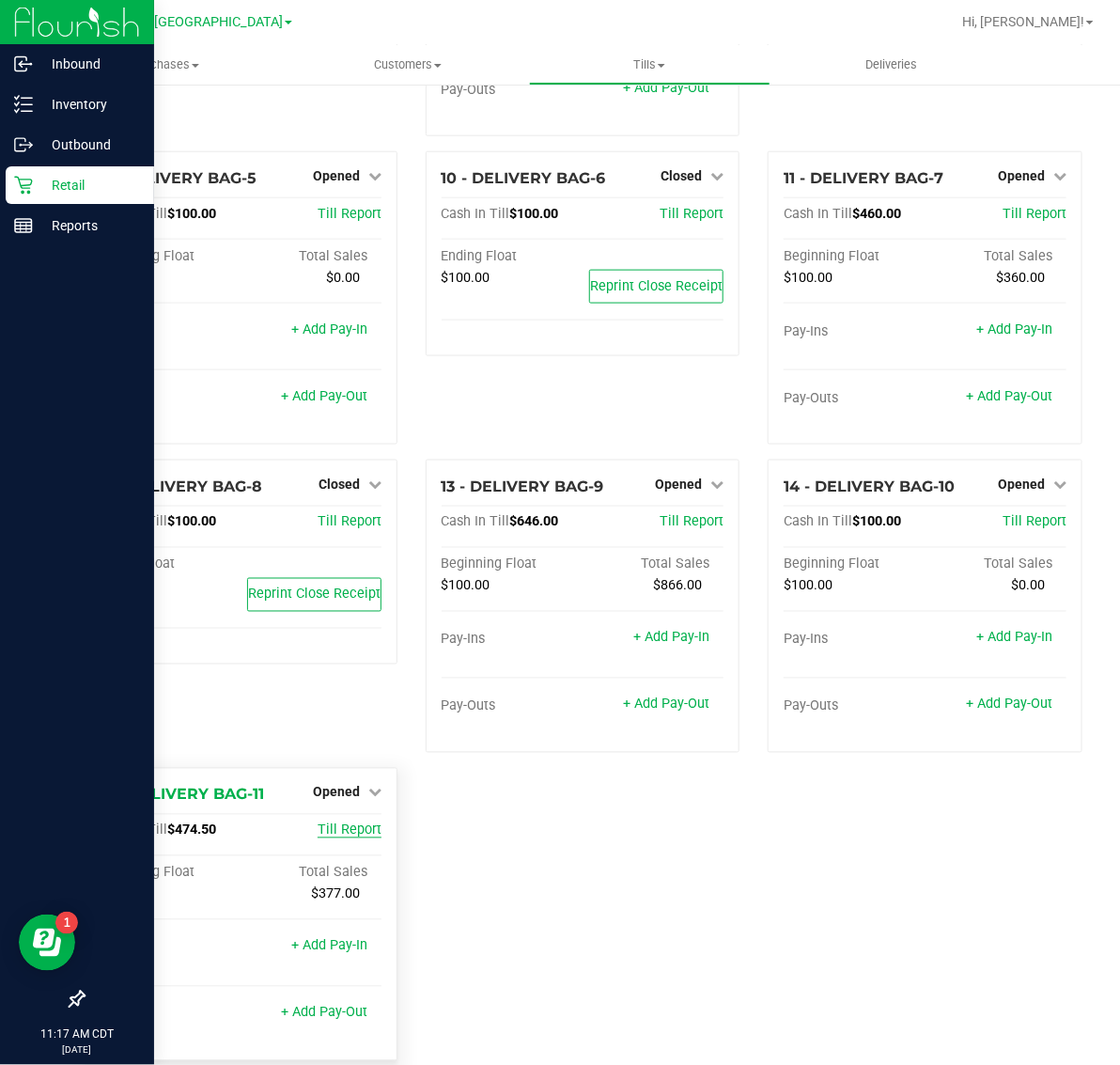
click at [330, 822] on span "Till Report" at bounding box center [350, 830] width 64 height 16
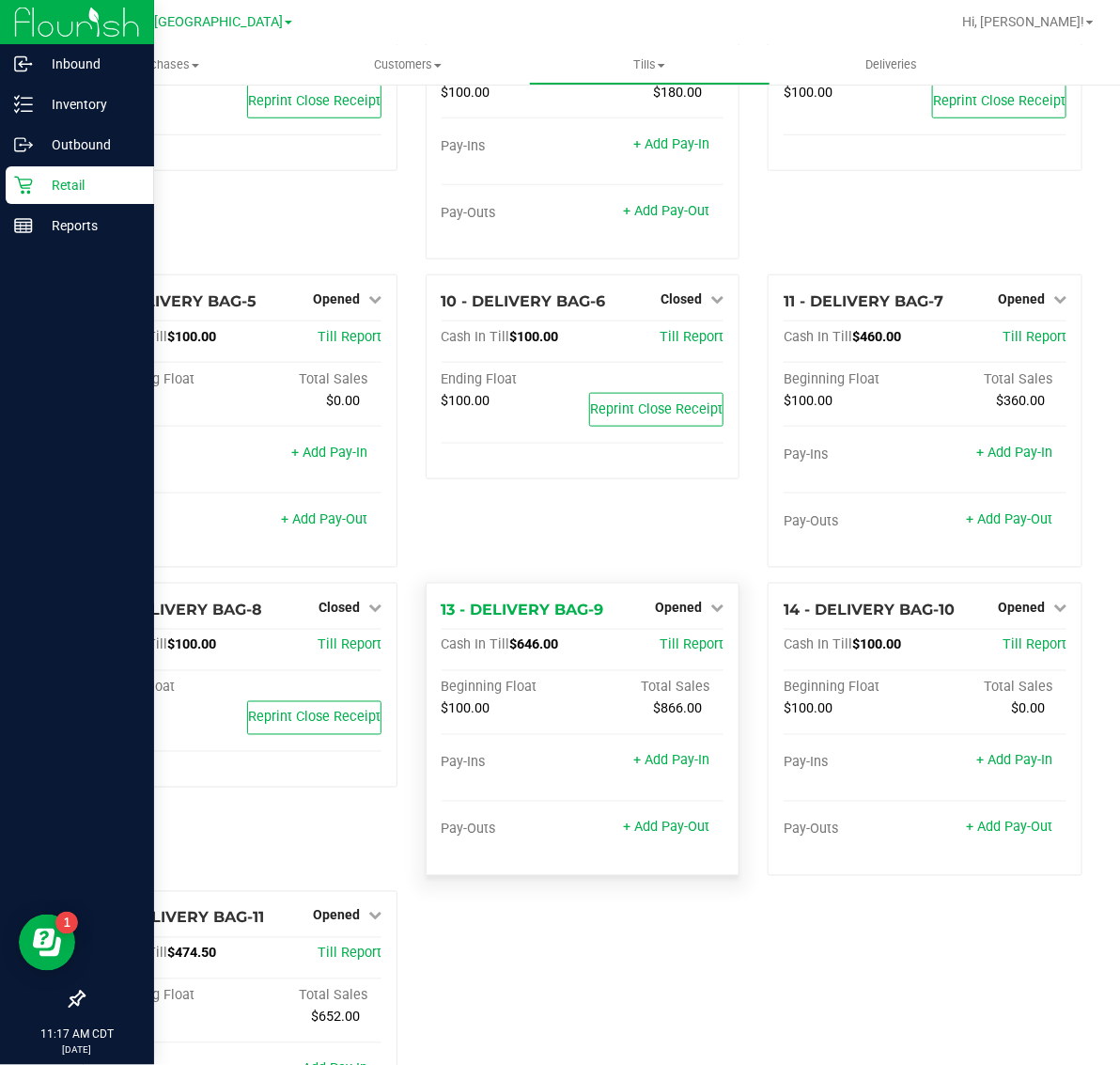
scroll to position [641, 0]
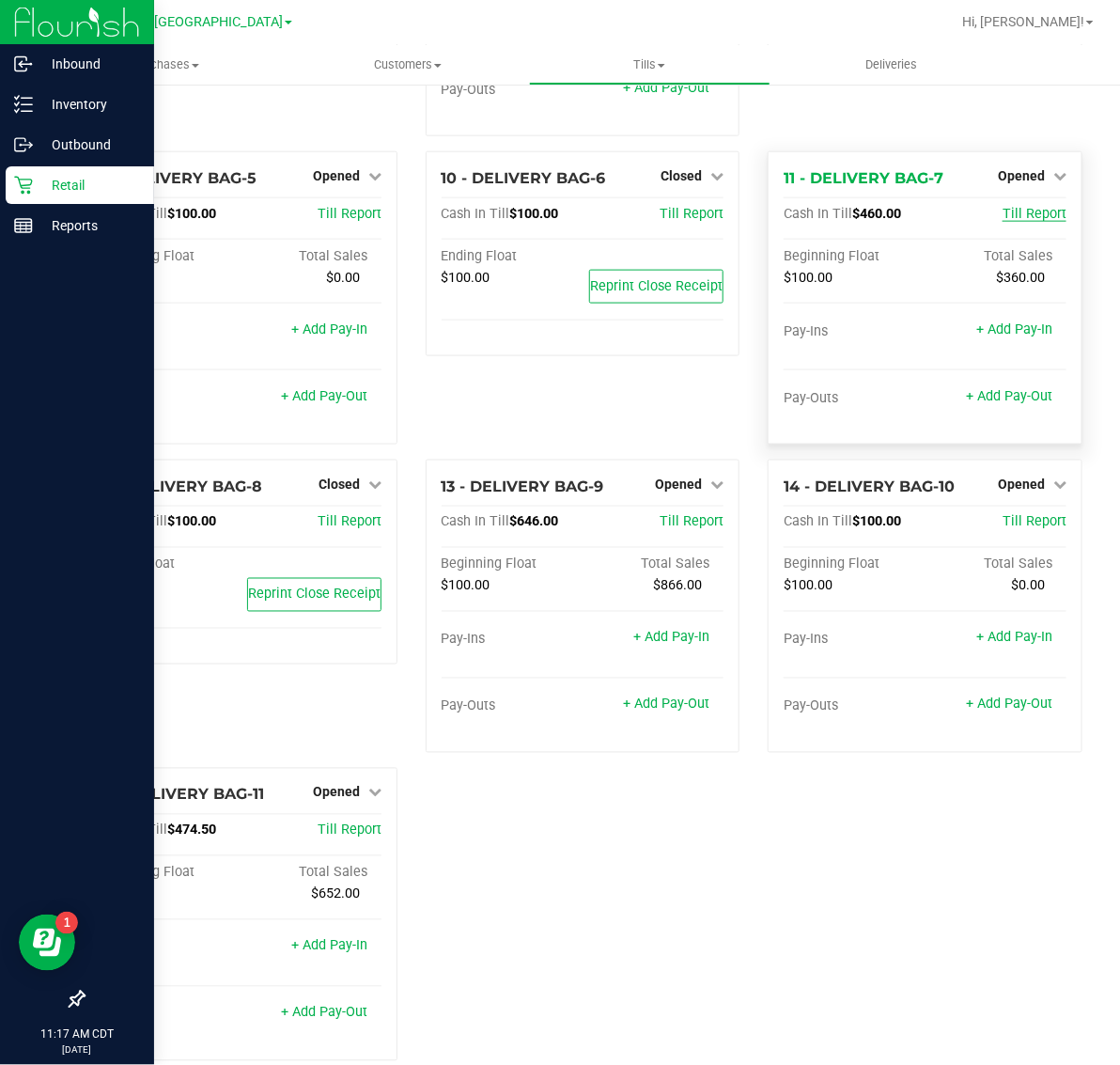
click at [1021, 205] on span "Till Report" at bounding box center [1035, 213] width 64 height 16
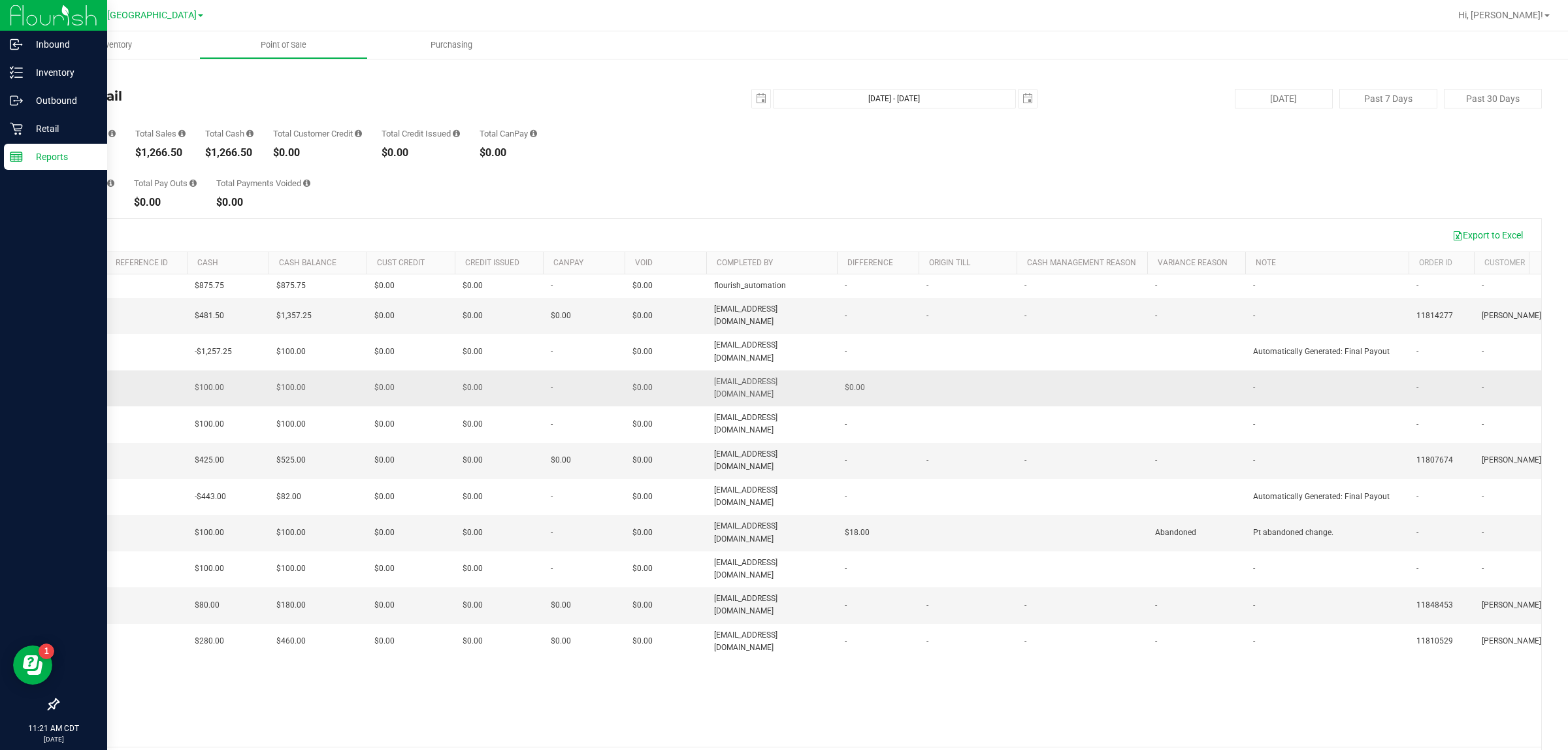
scroll to position [0, 218]
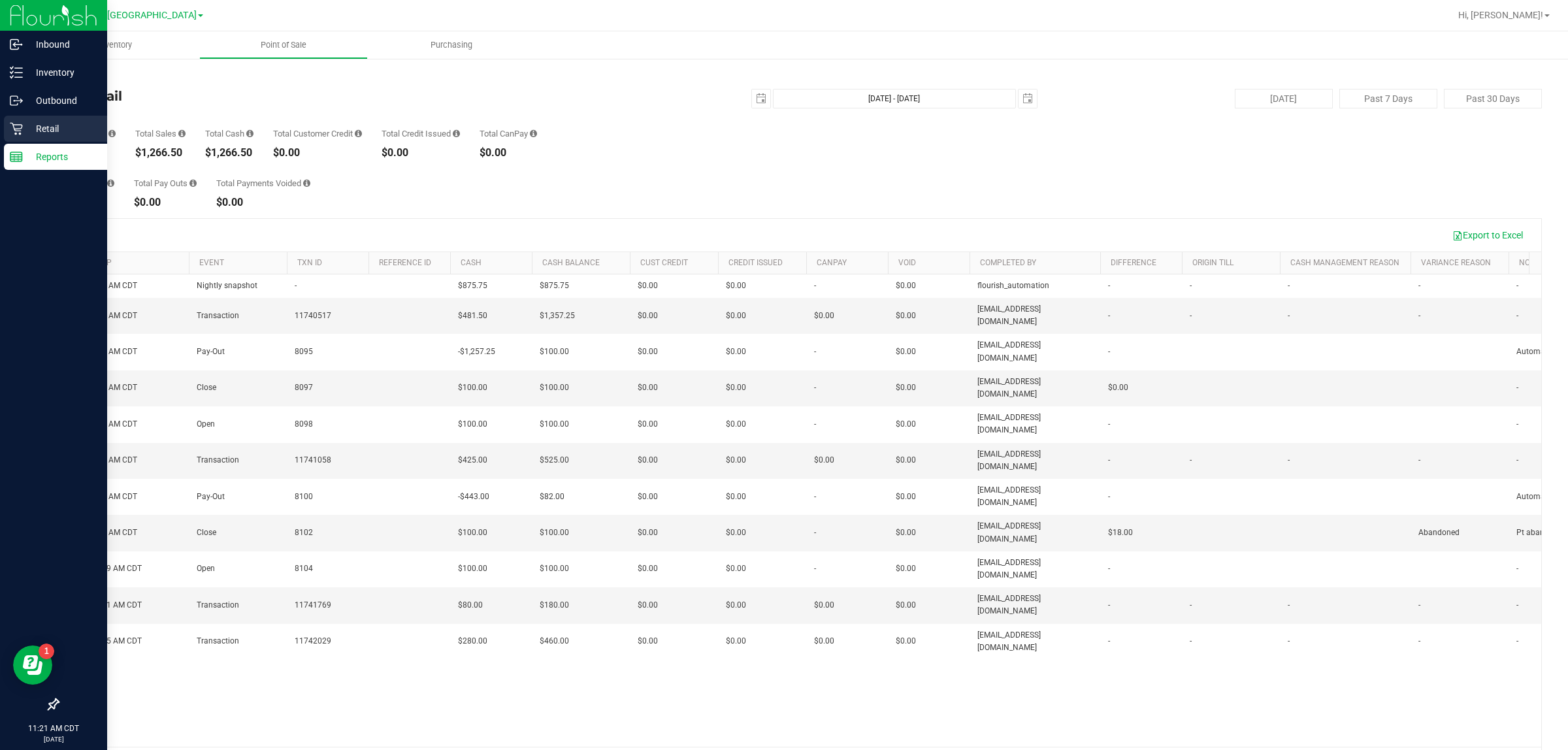
click at [39, 124] on p "Retail" at bounding box center [62, 128] width 78 height 15
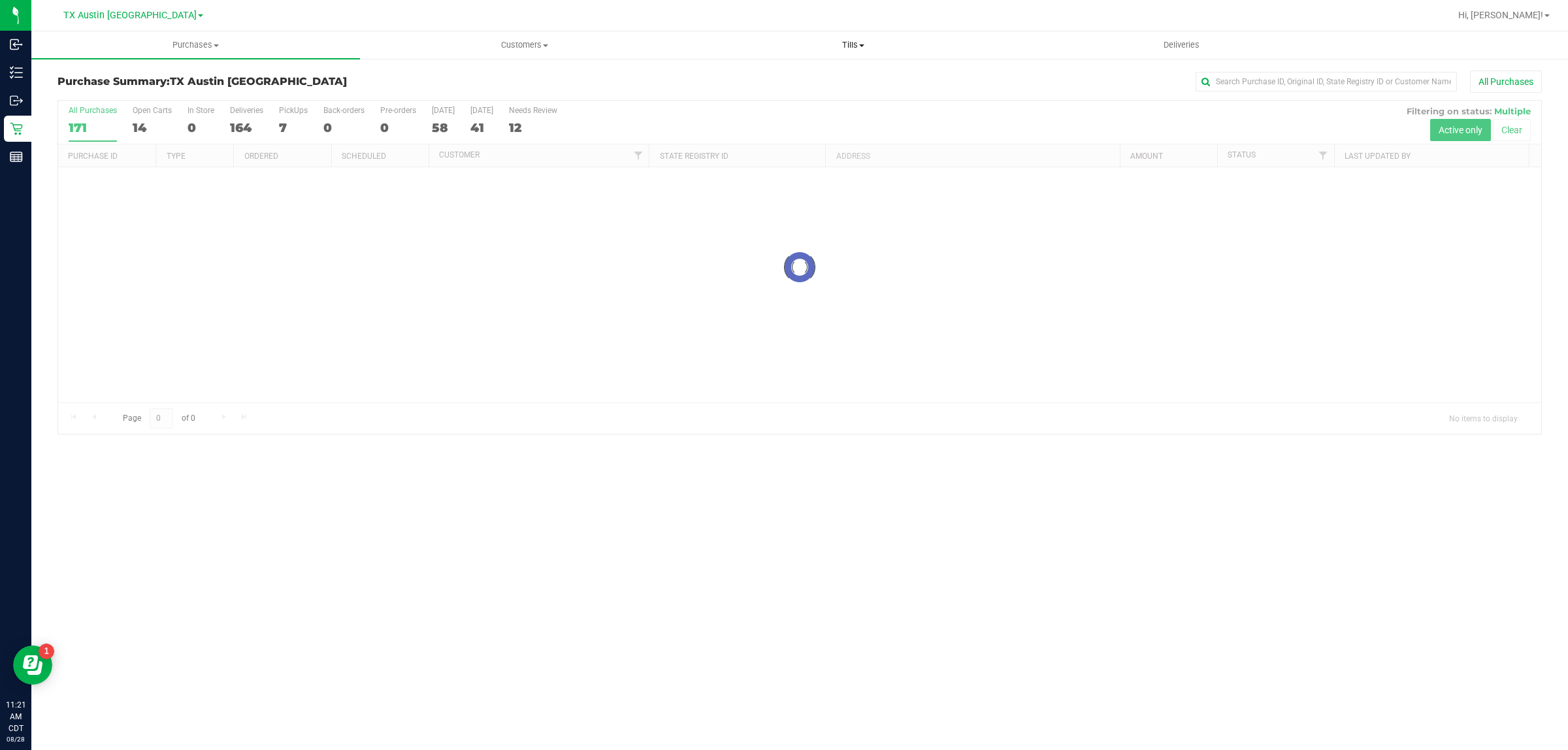
click at [778, 42] on span "Tills" at bounding box center [853, 44] width 327 height 11
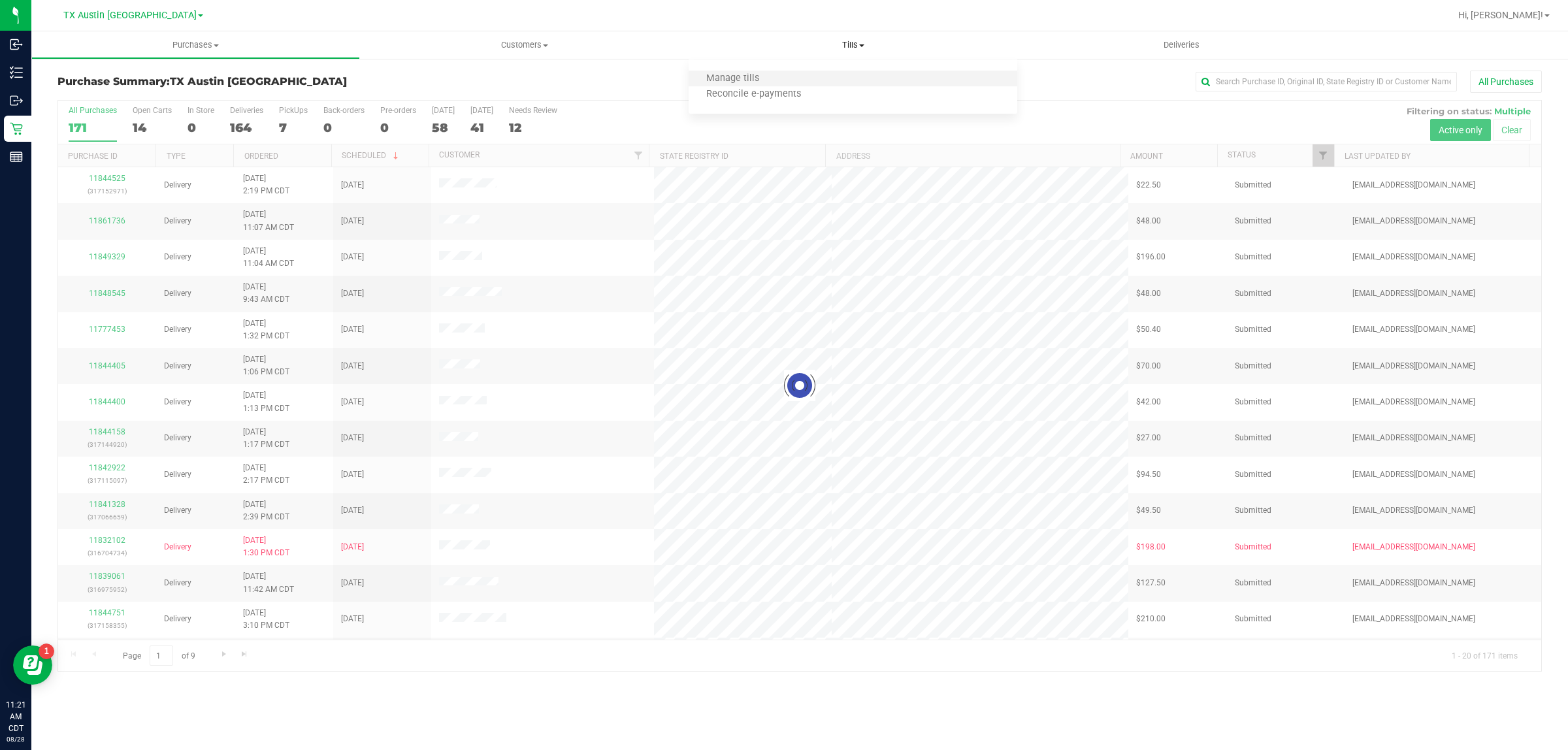
click at [778, 76] on li "Manage tills" at bounding box center [853, 79] width 329 height 15
click at [742, 83] on span "Manage tills" at bounding box center [732, 79] width 88 height 11
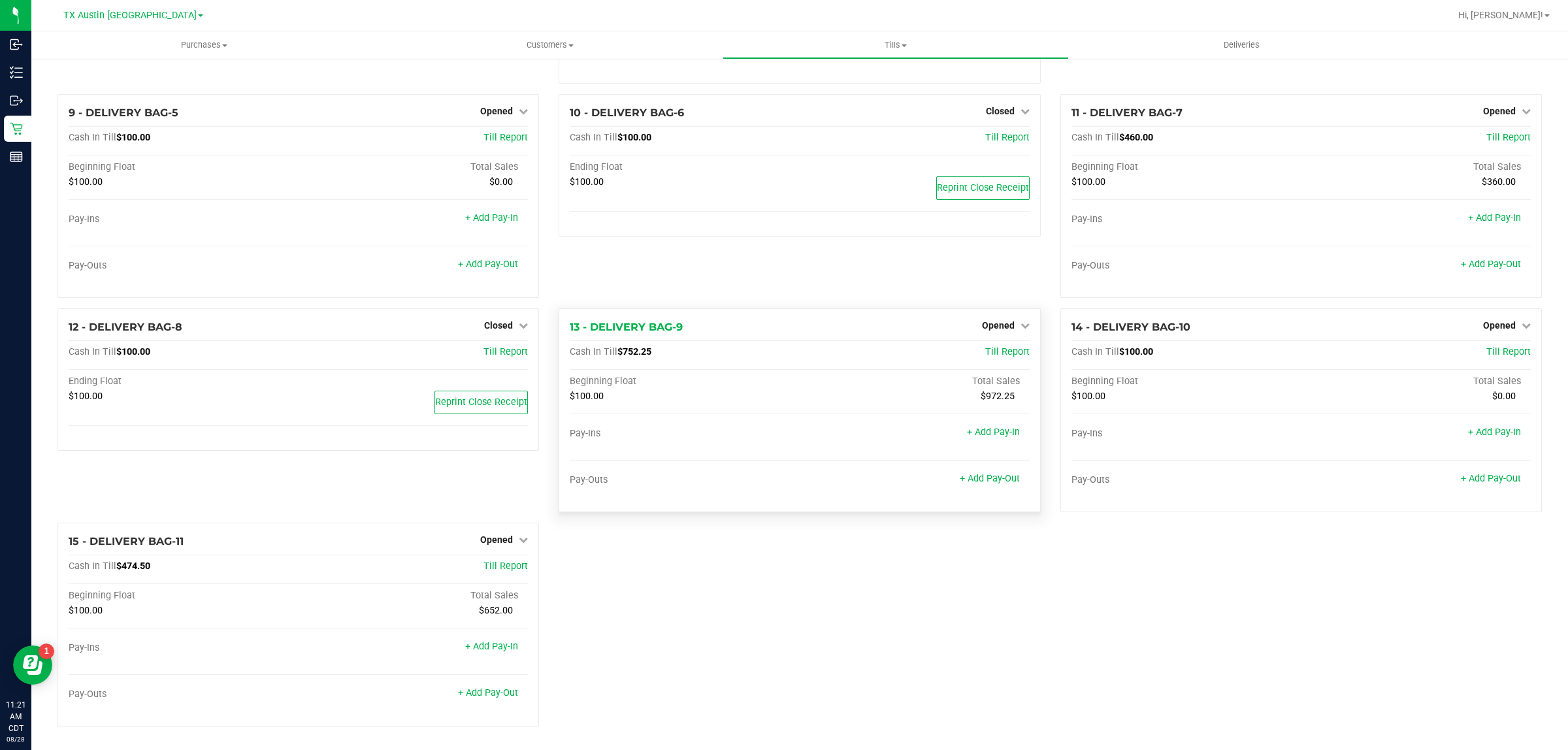
scroll to position [436, 0]
click at [505, 569] on span "Till Report" at bounding box center [506, 566] width 44 height 11
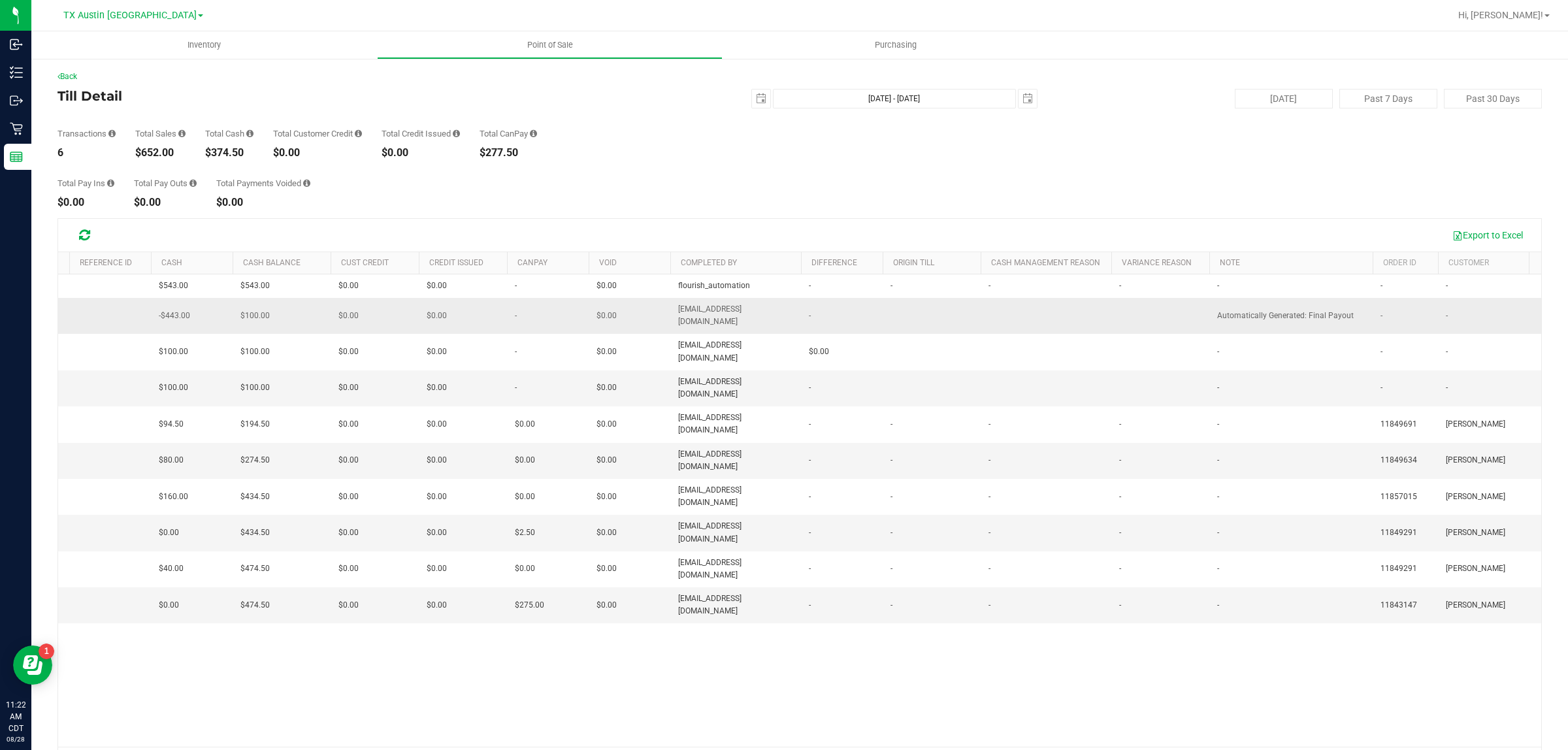
scroll to position [0, 299]
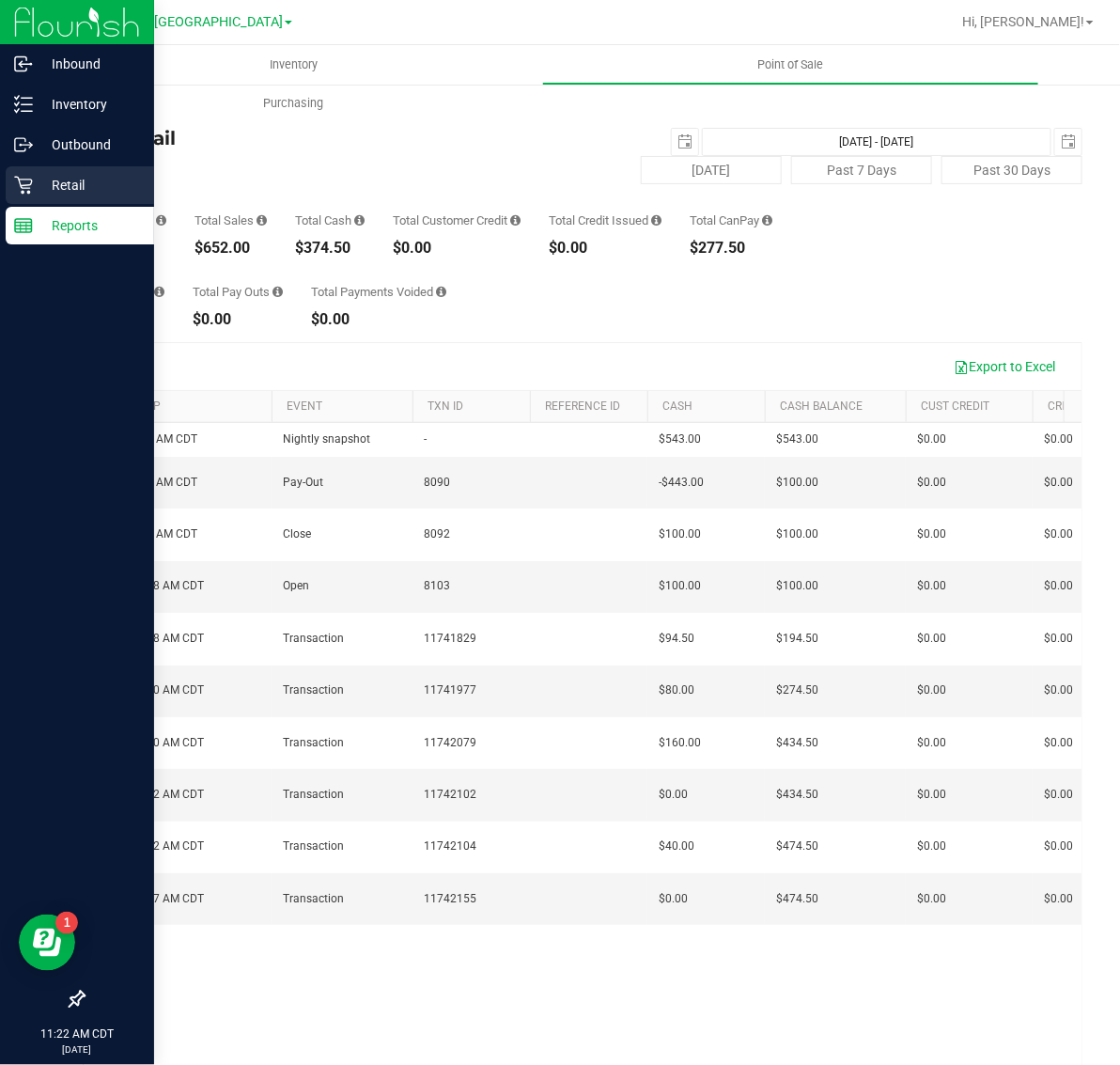
click at [57, 183] on p "Retail" at bounding box center [89, 184] width 112 height 22
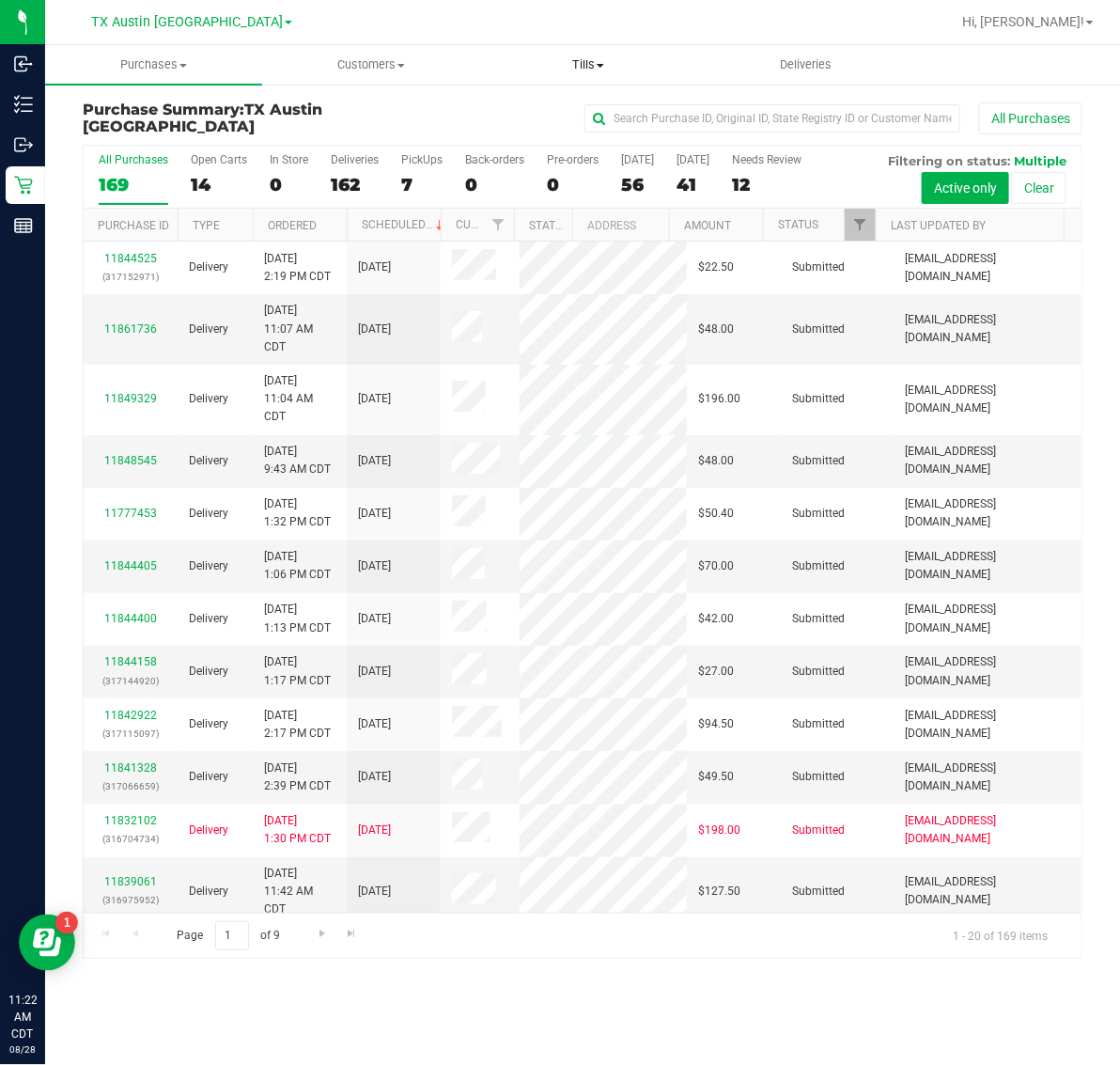
click at [590, 56] on span "Tills" at bounding box center [588, 64] width 215 height 16
click at [585, 114] on span "Manage tills" at bounding box center [544, 113] width 127 height 16
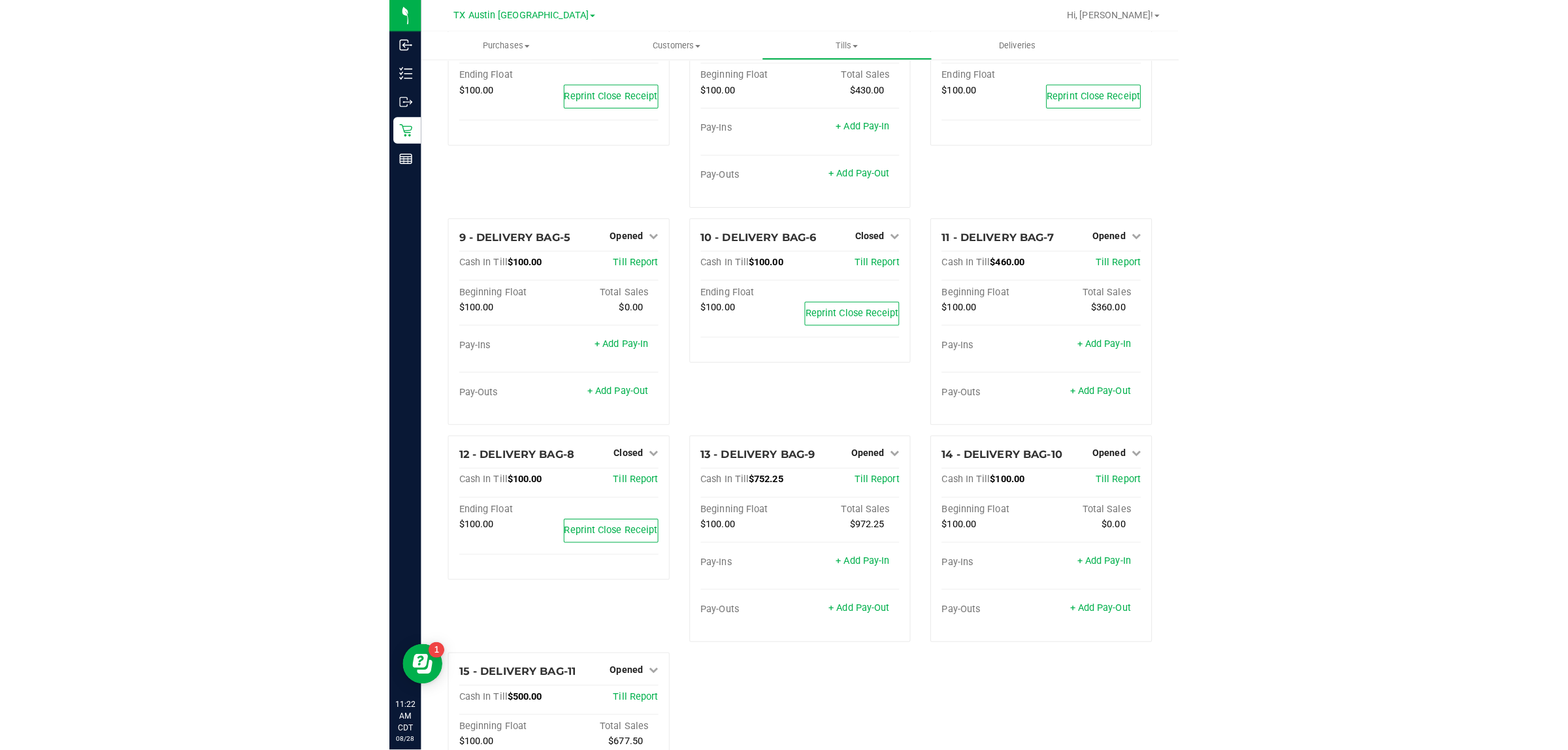
scroll to position [364, 0]
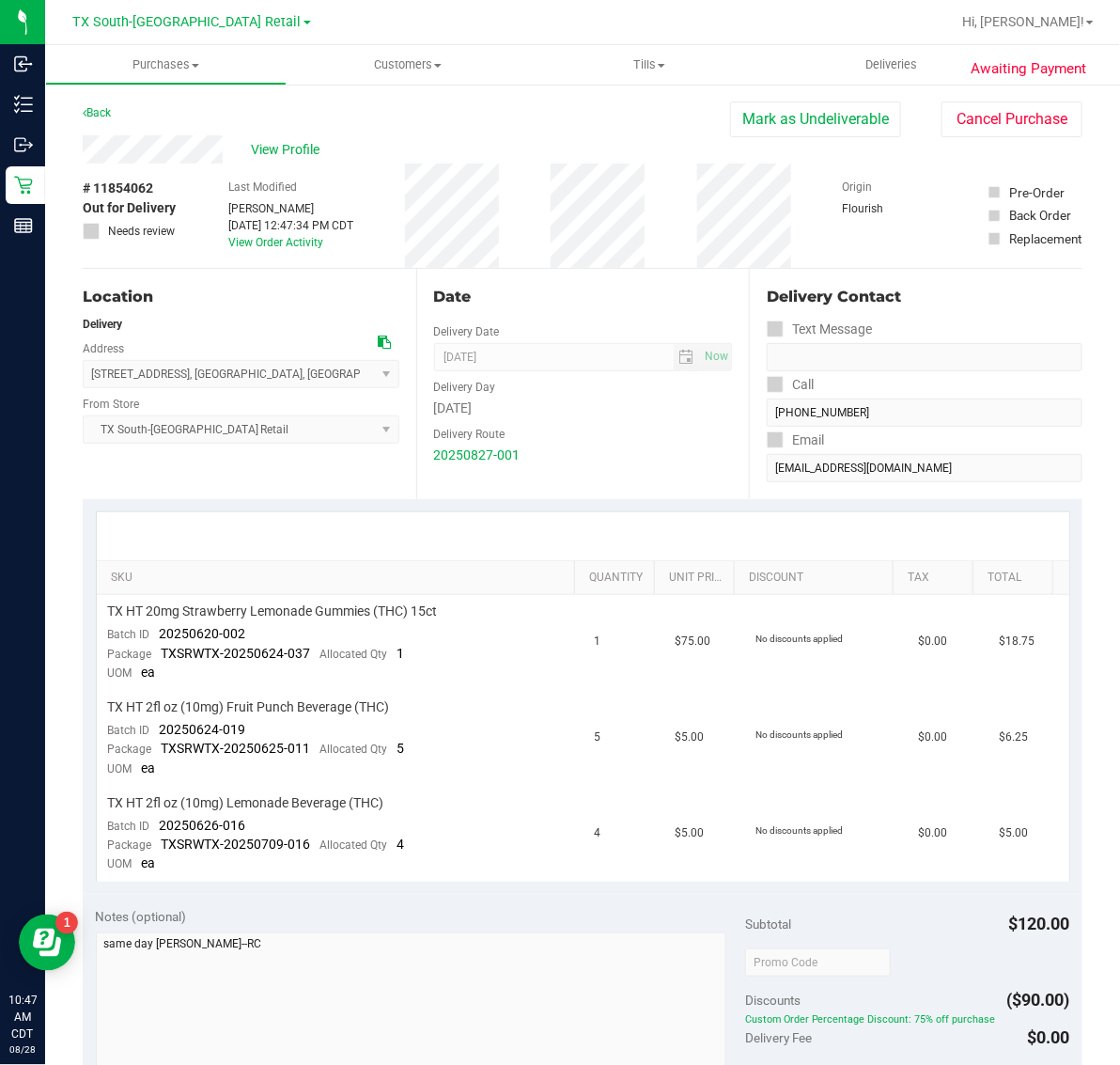
click at [175, 25] on span "TX South-[GEOGRAPHIC_DATA] Retail" at bounding box center [188, 22] width 229 height 16
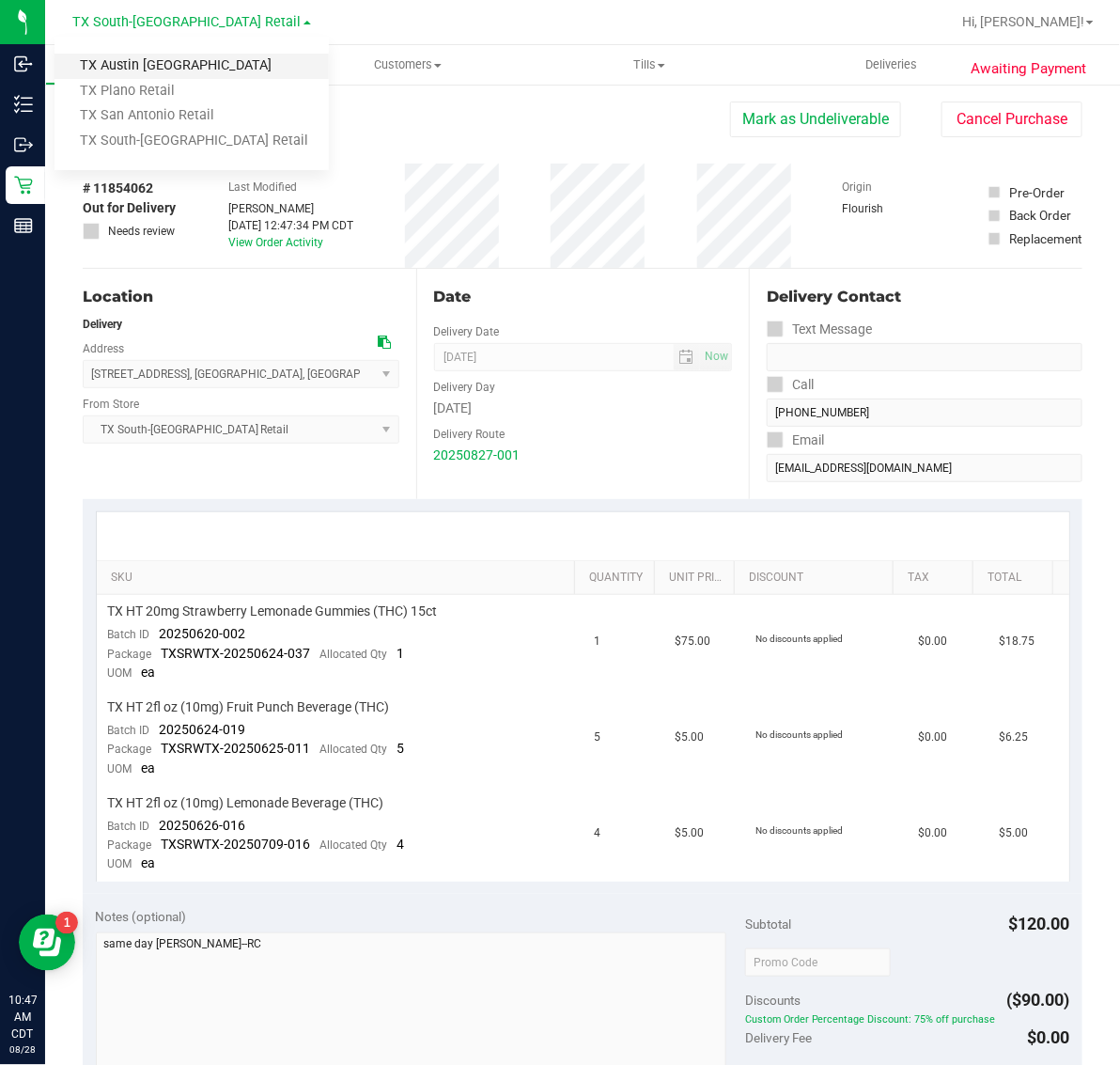
click at [173, 67] on link "TX Austin [GEOGRAPHIC_DATA]" at bounding box center [191, 66] width 274 height 25
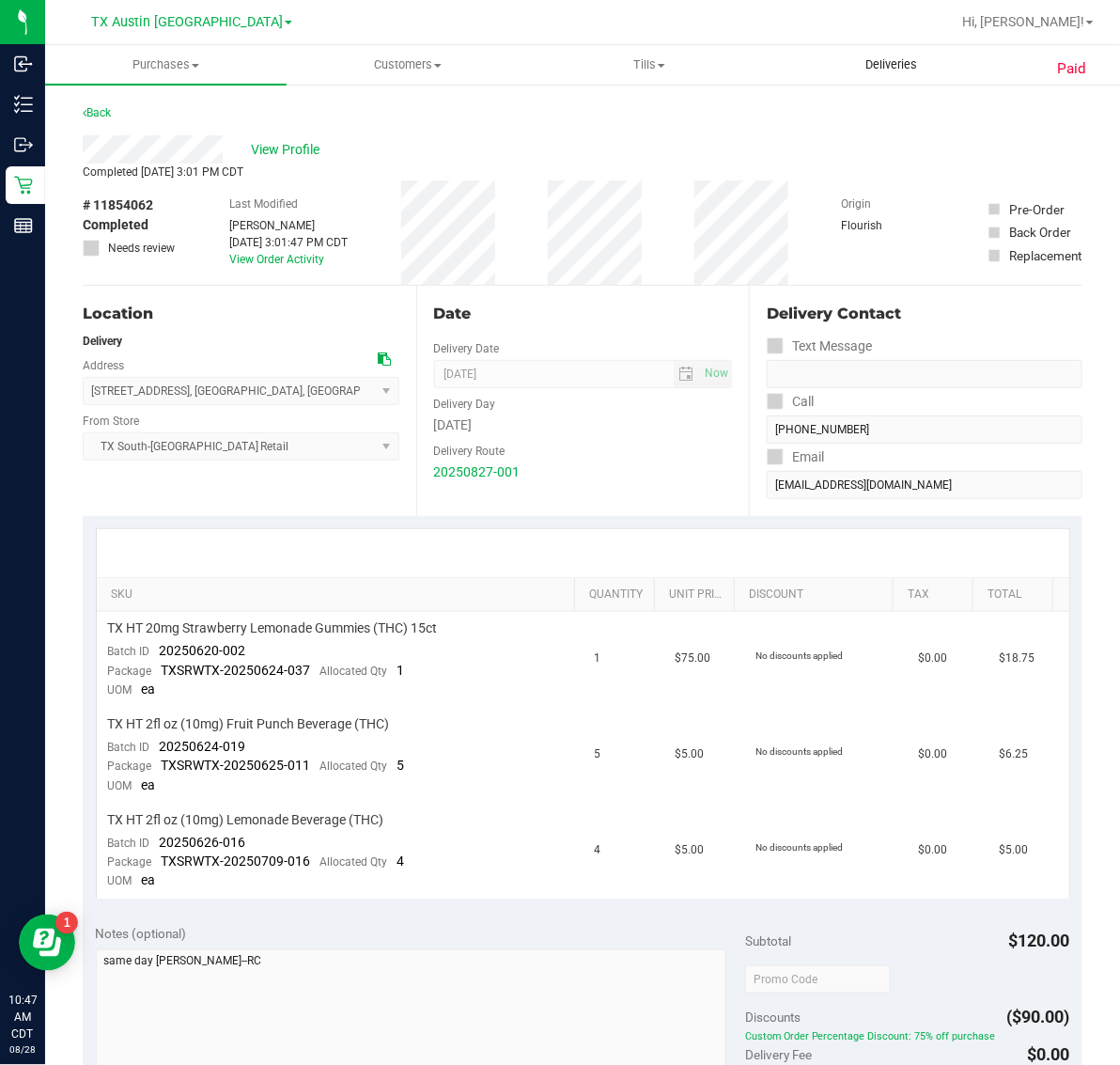
click at [879, 66] on span "Deliveries" at bounding box center [891, 64] width 103 height 16
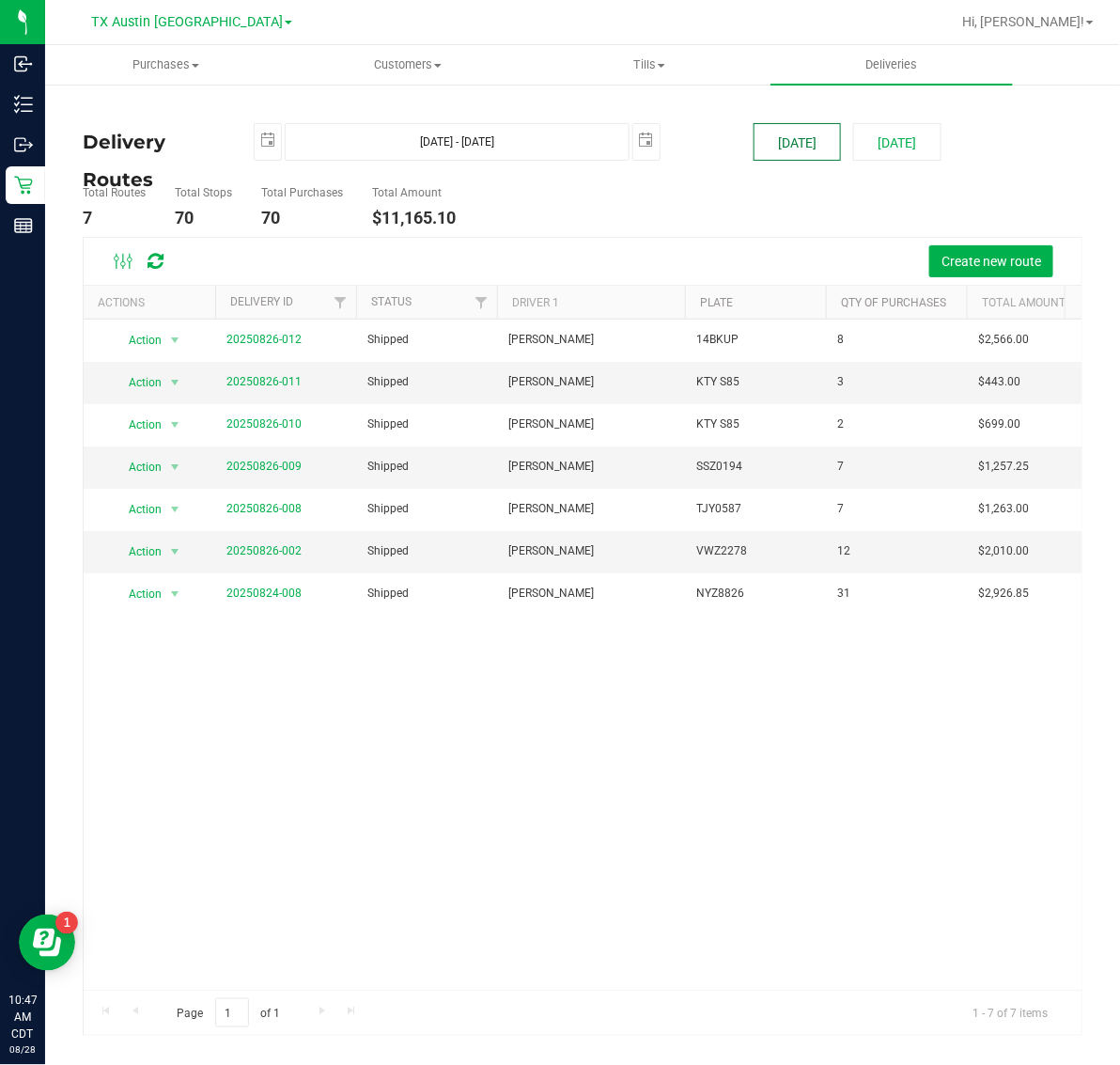
click at [823, 147] on button "[DATE]" at bounding box center [797, 141] width 87 height 38
type input "[DATE] - [DATE]"
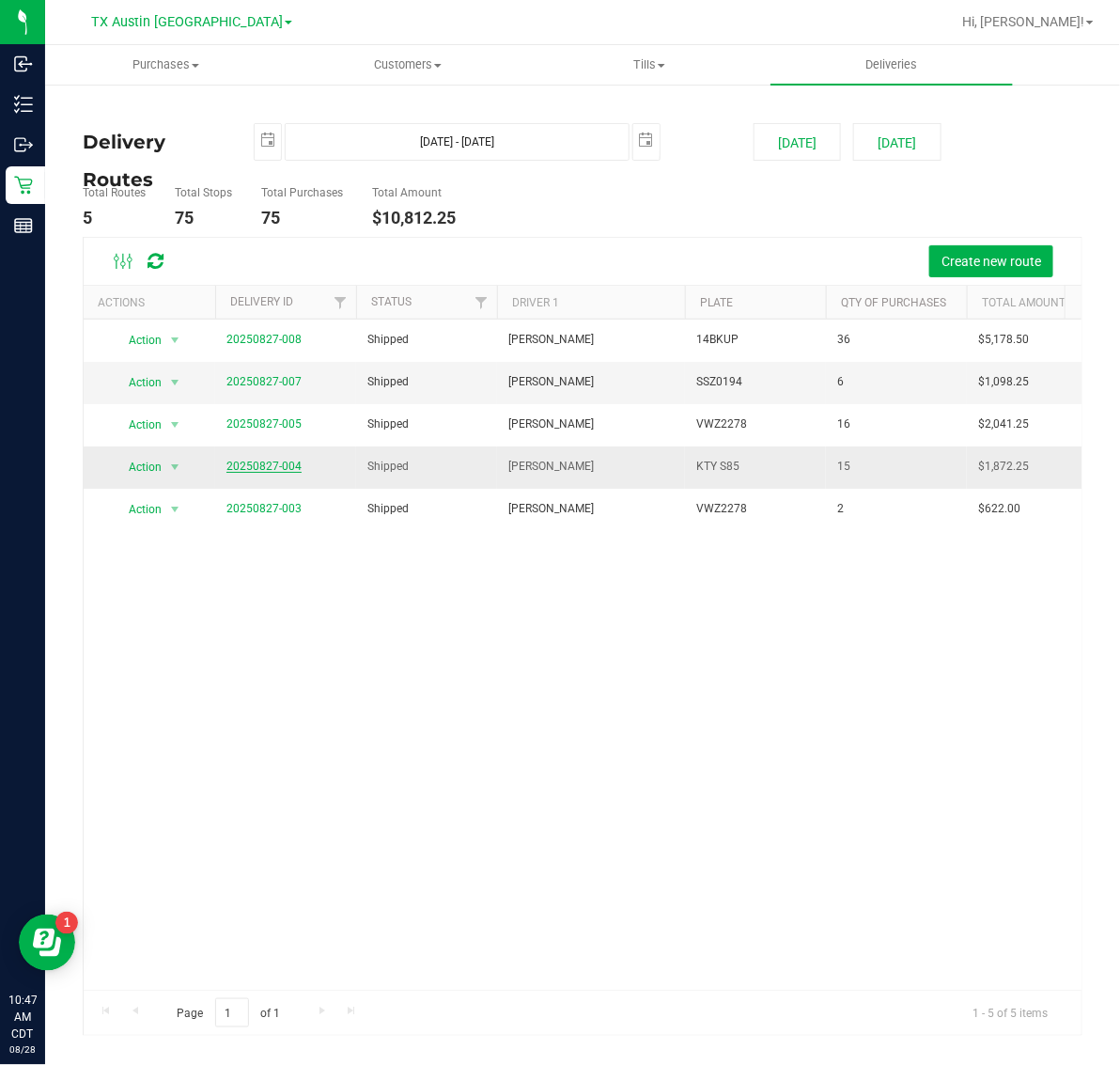
click at [259, 470] on link "20250827-004" at bounding box center [264, 466] width 76 height 14
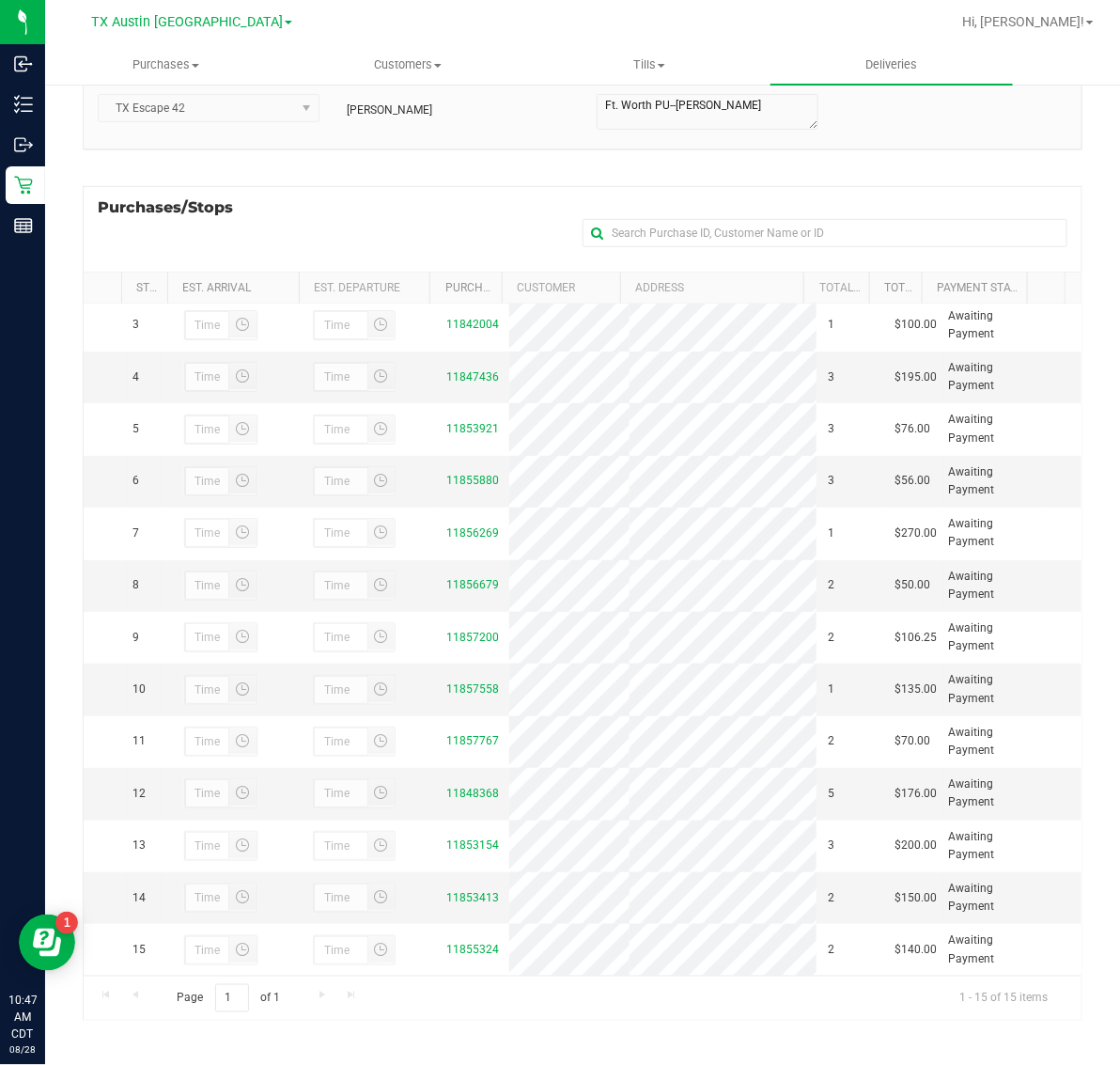
scroll to position [200, 0]
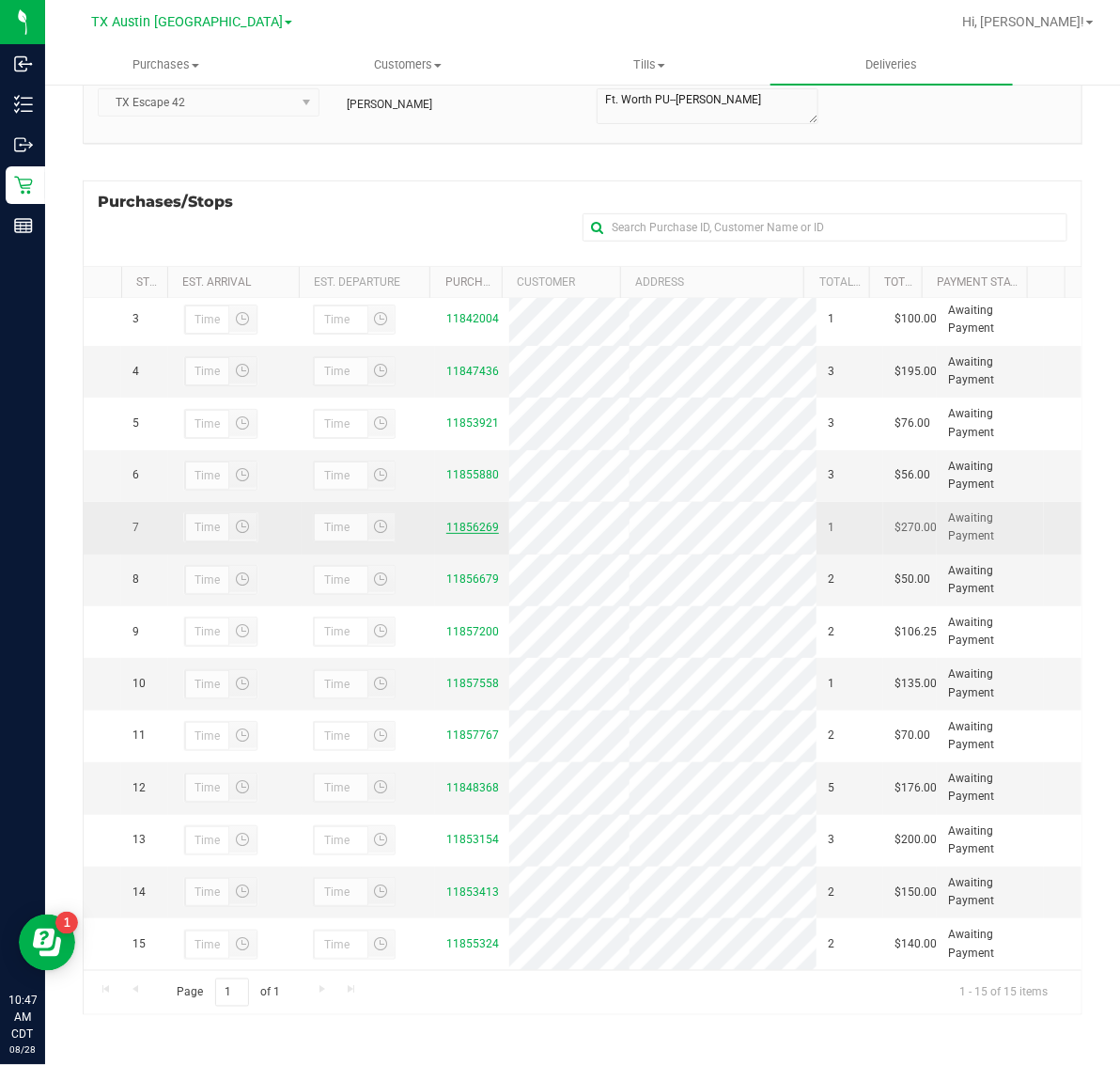
click at [468, 520] on link "11856269" at bounding box center [473, 527] width 52 height 14
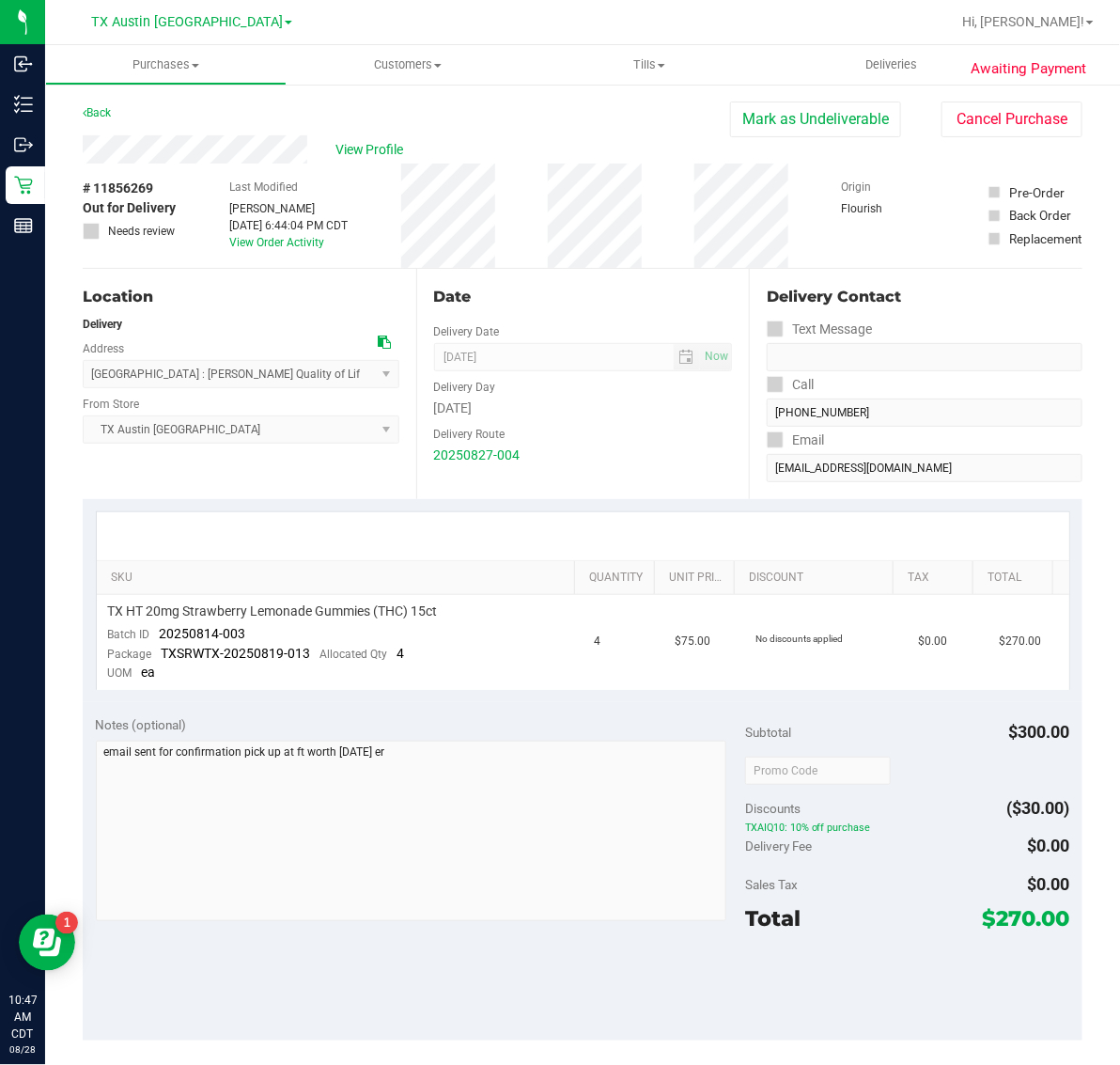
click at [120, 183] on span "# 11856269" at bounding box center [117, 188] width 71 height 19
copy span "11856269"
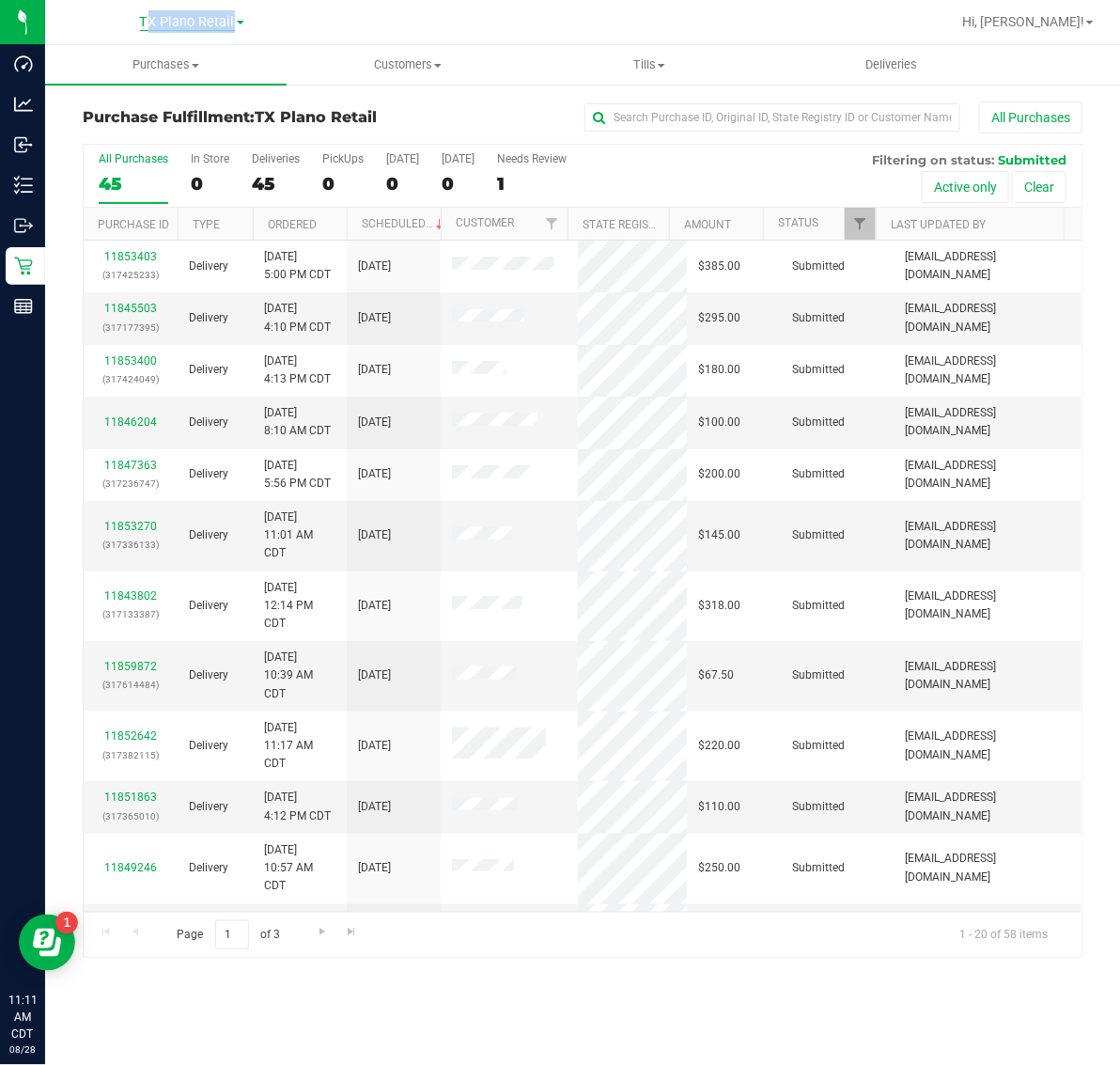
click at [204, 23] on span "TX Plano Retail" at bounding box center [187, 22] width 95 height 16
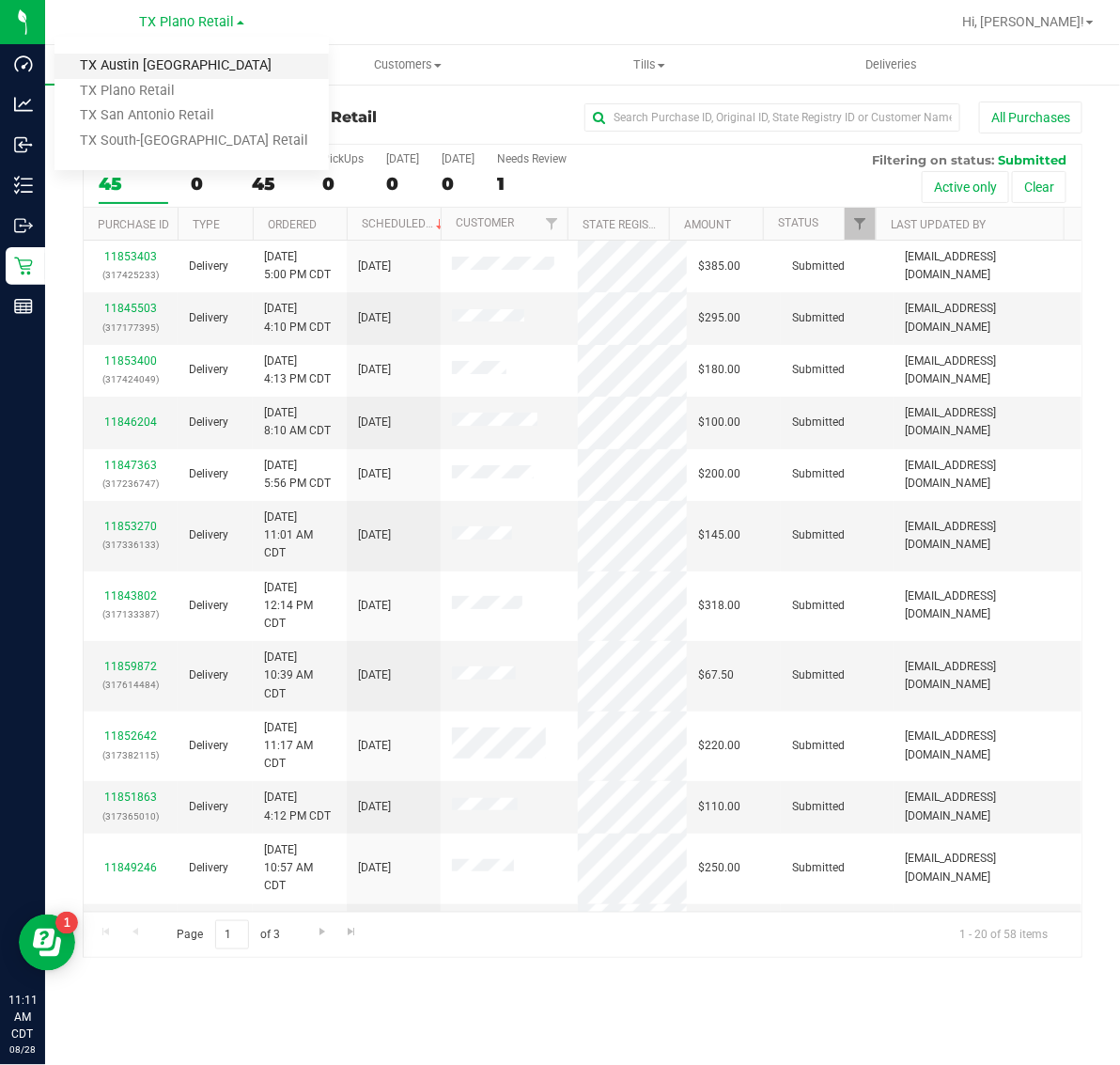
click at [184, 59] on link "TX Austin [GEOGRAPHIC_DATA]" at bounding box center [191, 66] width 274 height 25
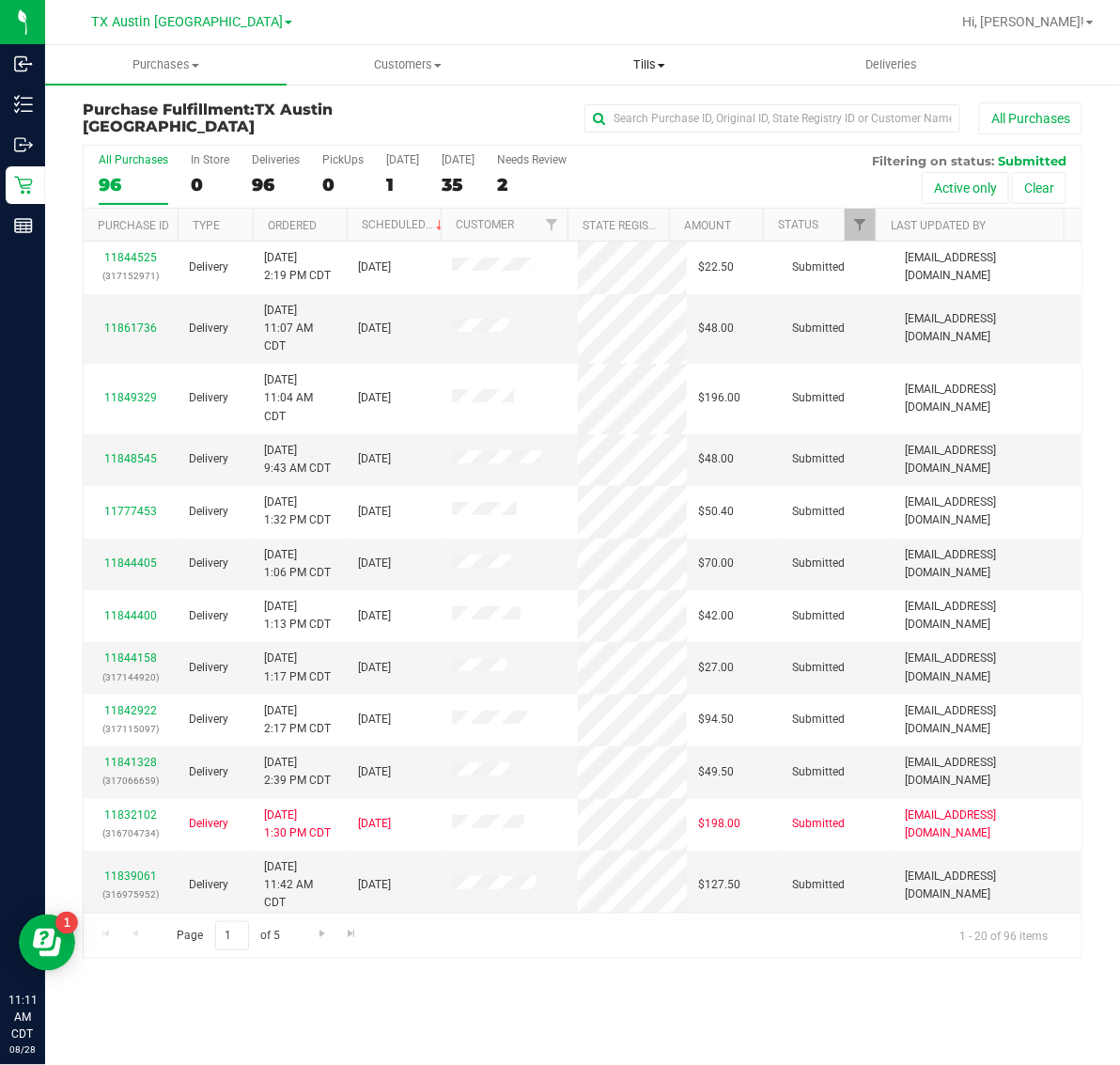
click at [640, 59] on span "Tills" at bounding box center [649, 64] width 239 height 16
click at [641, 117] on span "Manage tills" at bounding box center [592, 113] width 127 height 16
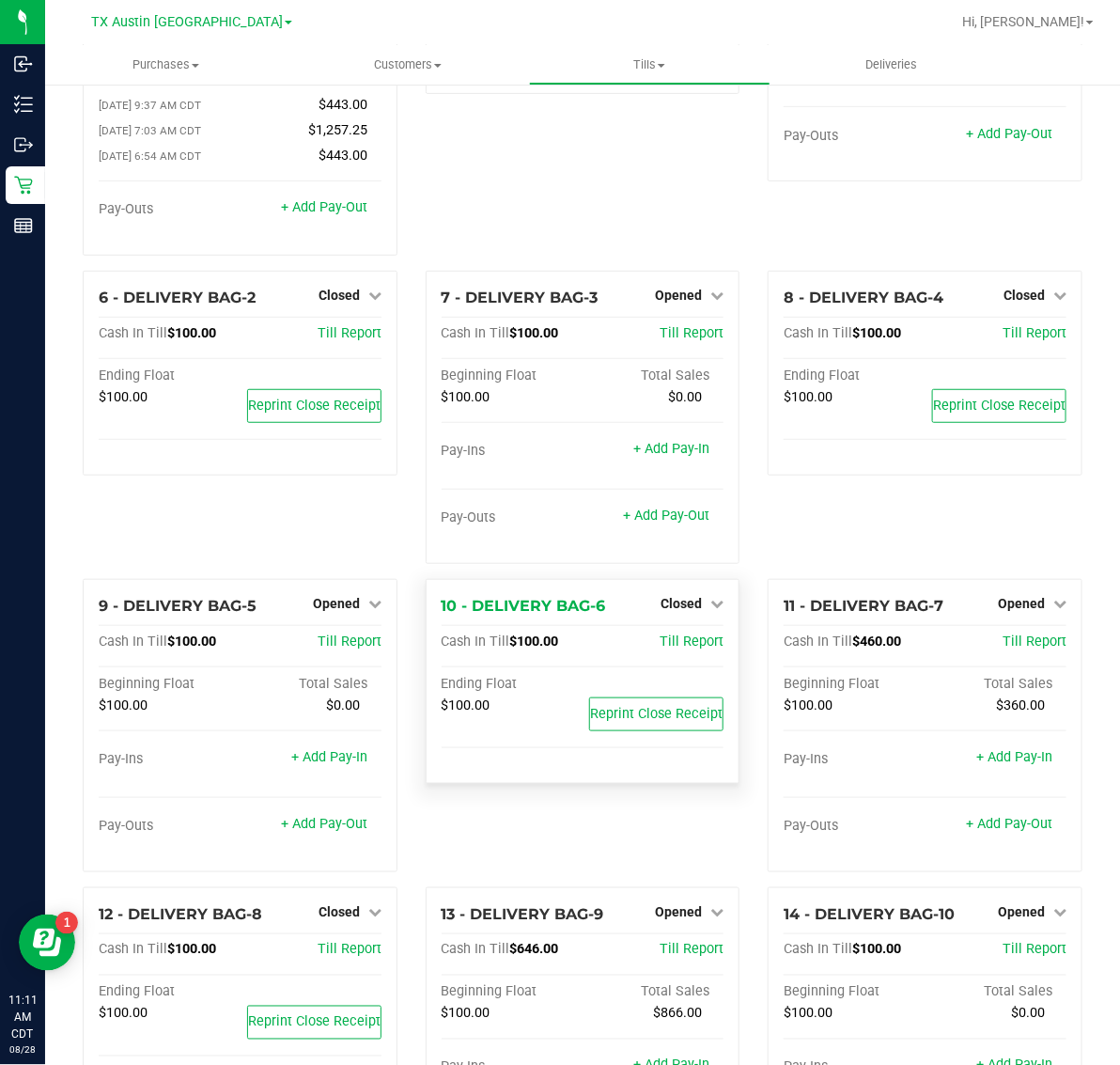
scroll to position [587, 0]
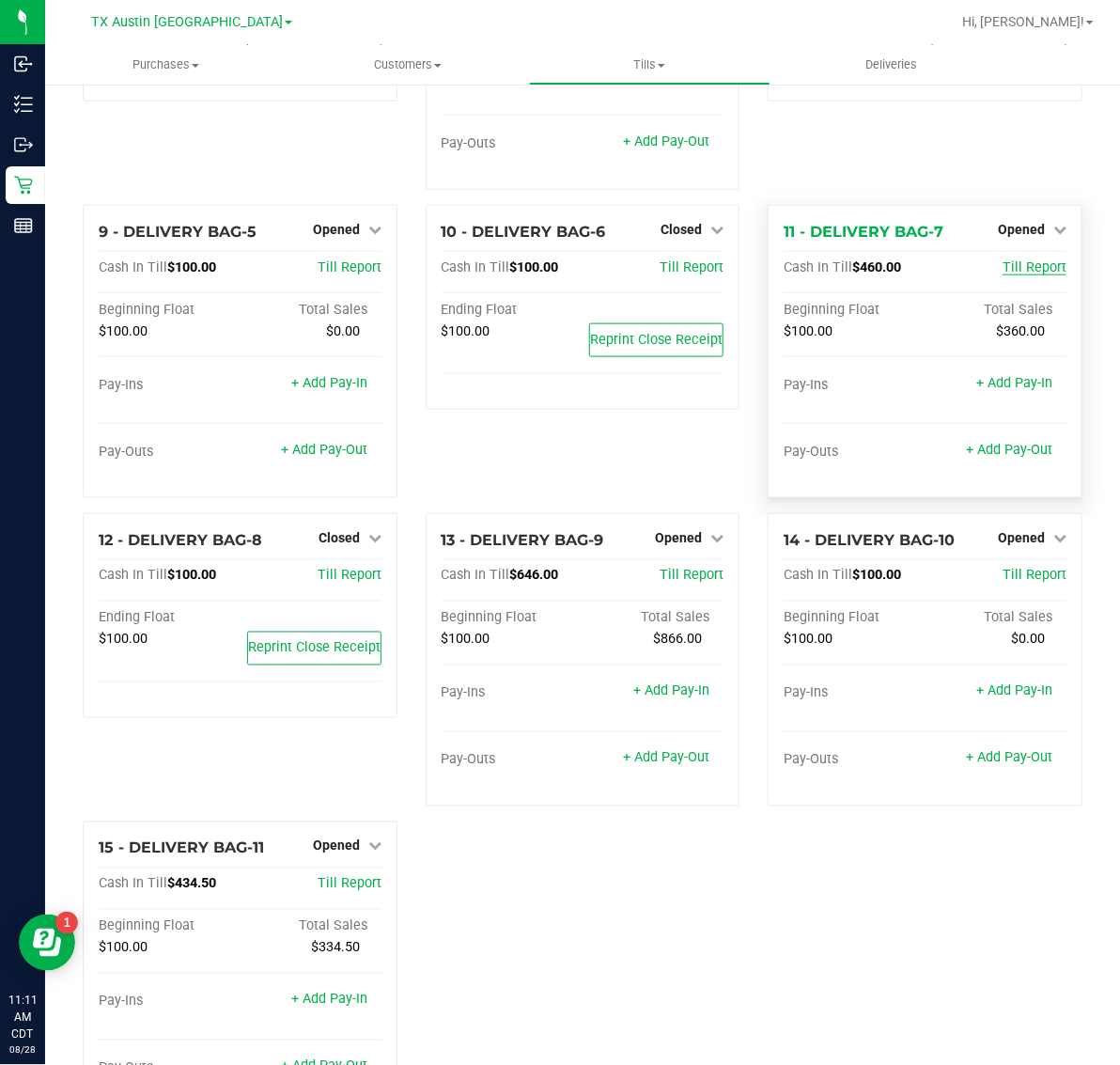
click at [1019, 260] on span "Till Report" at bounding box center [1035, 267] width 64 height 16
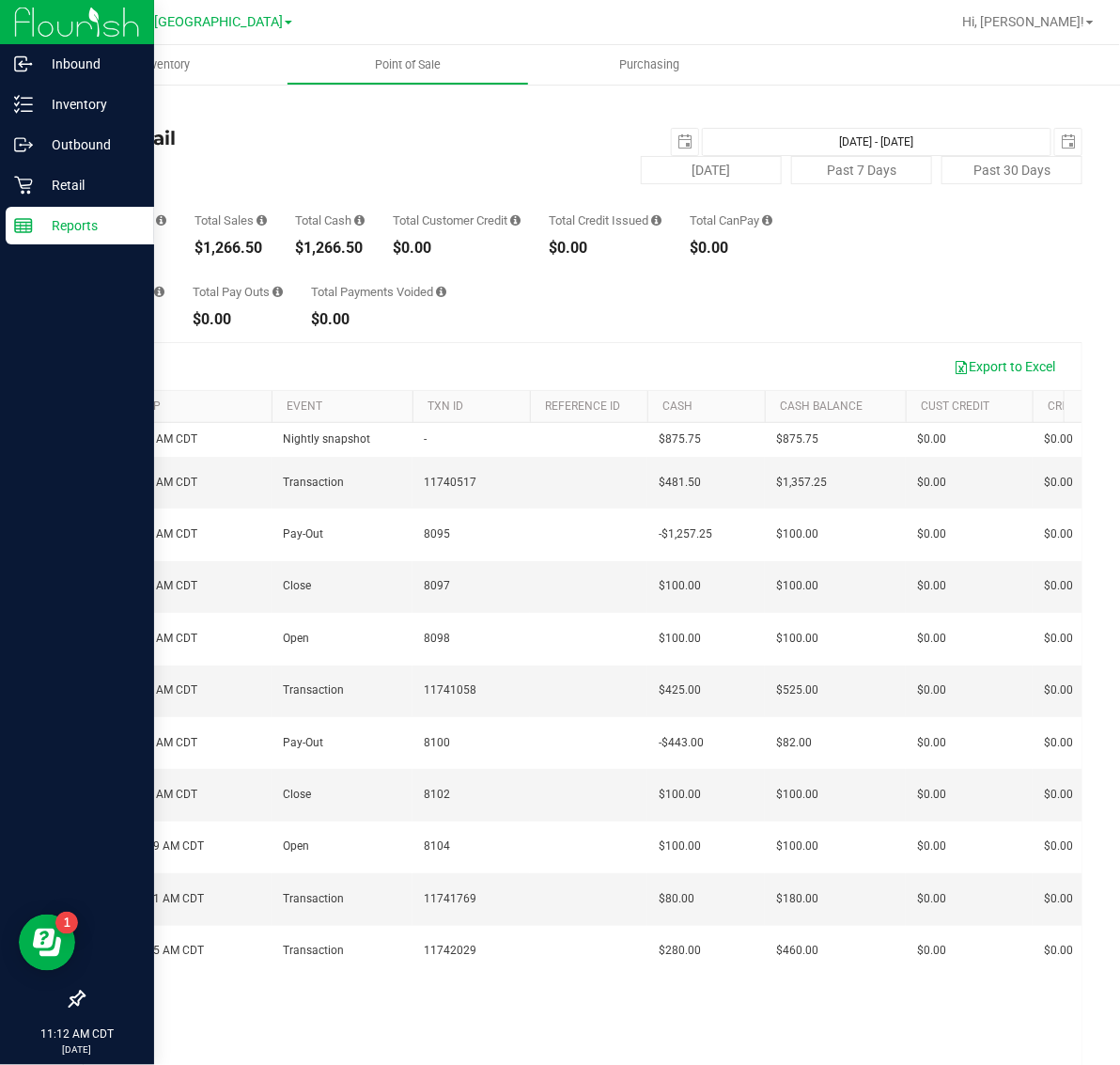
click at [28, 219] on icon at bounding box center [23, 225] width 18 height 18
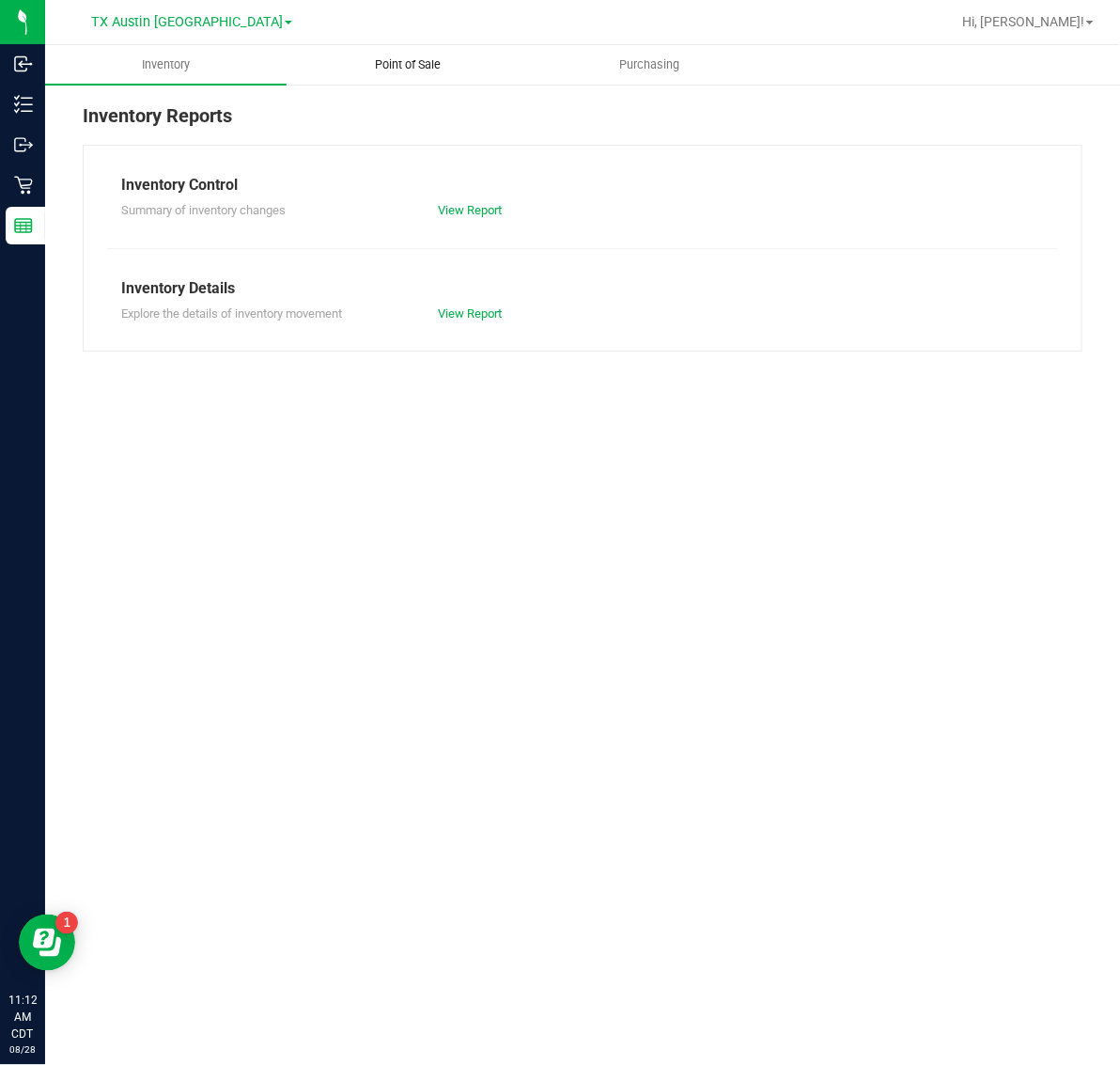
click at [419, 52] on uib-tab-heading "Point of Sale" at bounding box center [407, 65] width 239 height 38
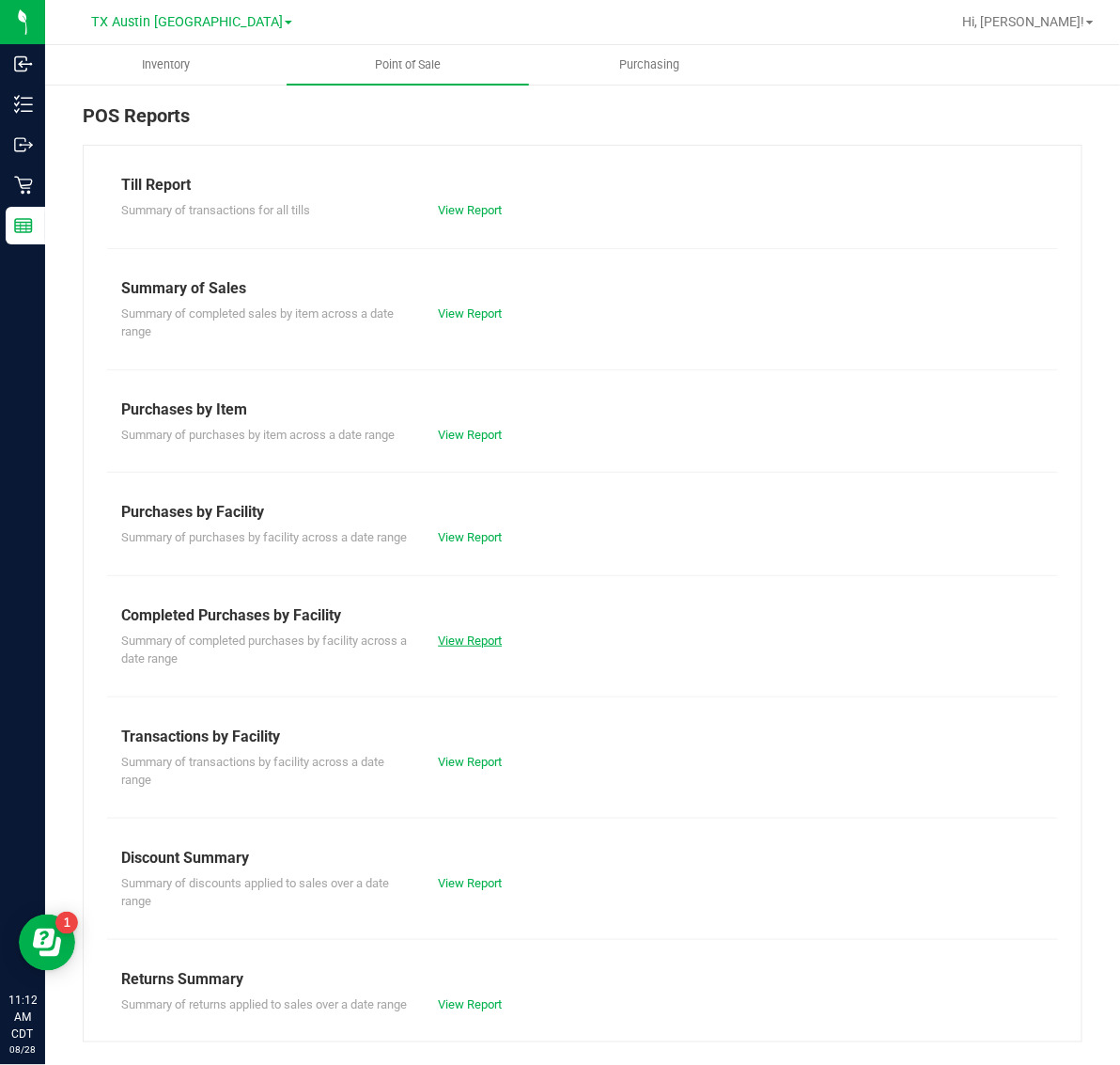
click at [463, 647] on link "View Report" at bounding box center [470, 641] width 64 height 15
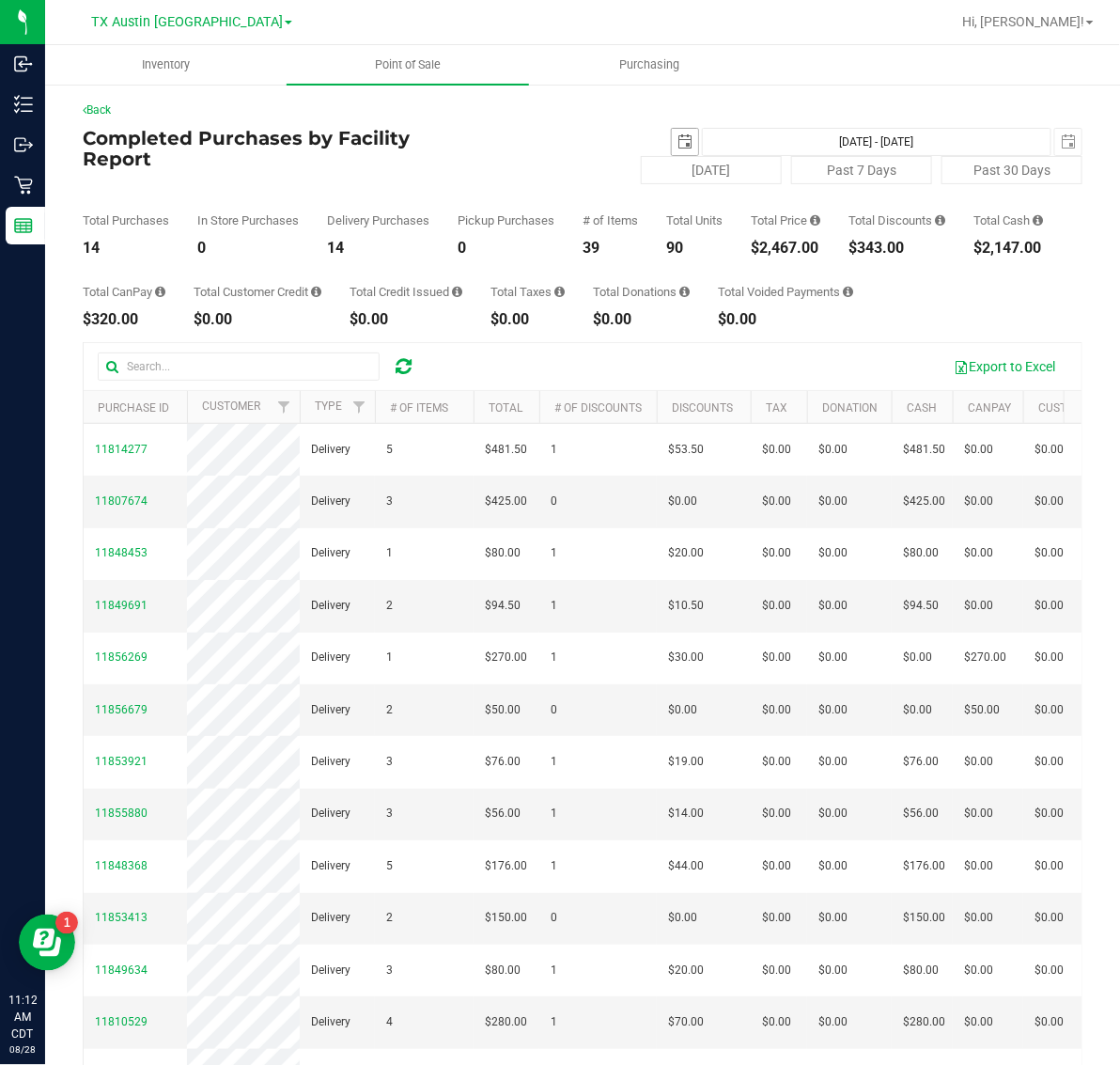
click at [677, 145] on span "select" at bounding box center [685, 142] width 16 height 16
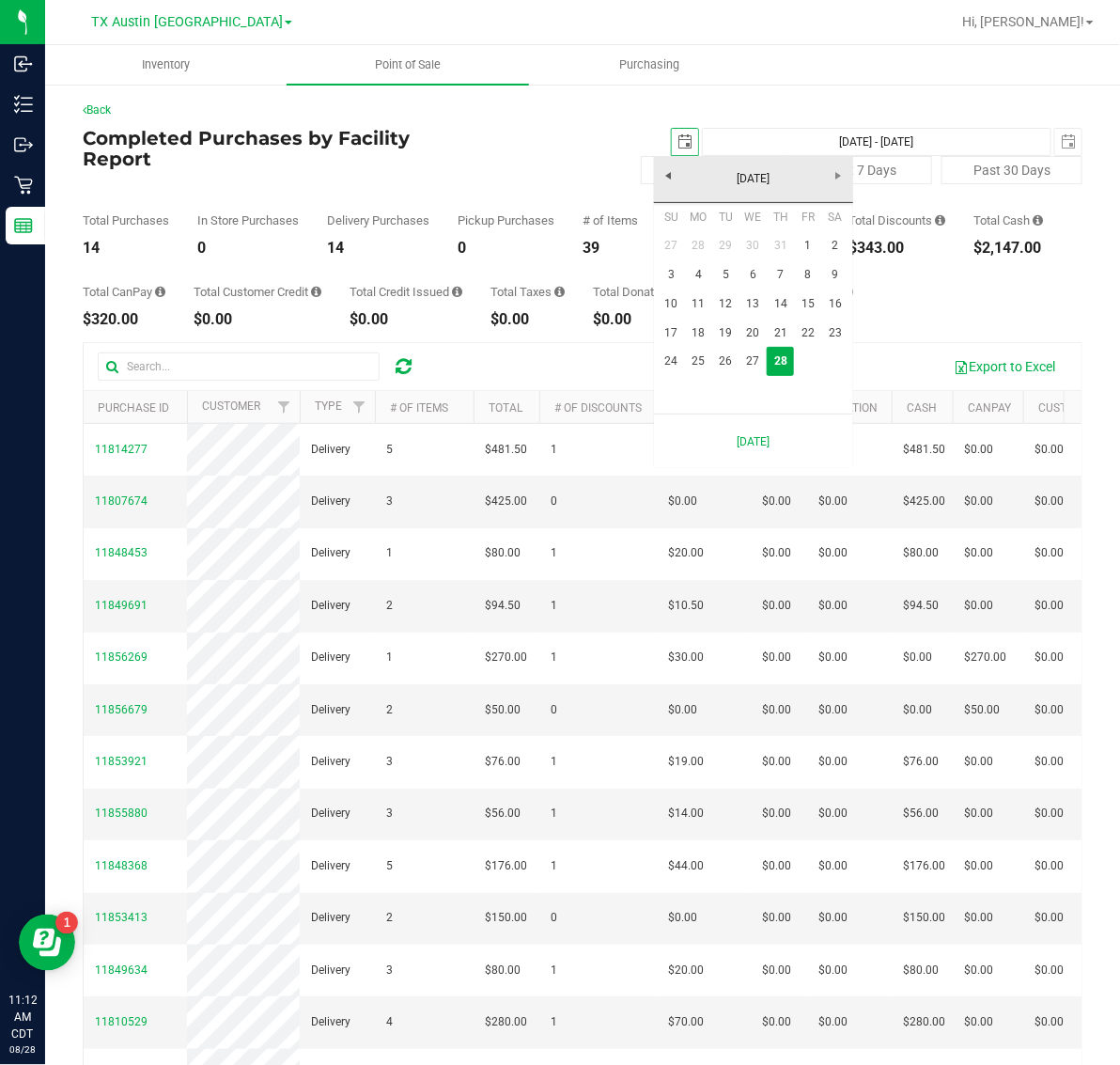
scroll to position [0, 47]
click at [747, 364] on link "27" at bounding box center [753, 361] width 27 height 29
type input "[DATE]"
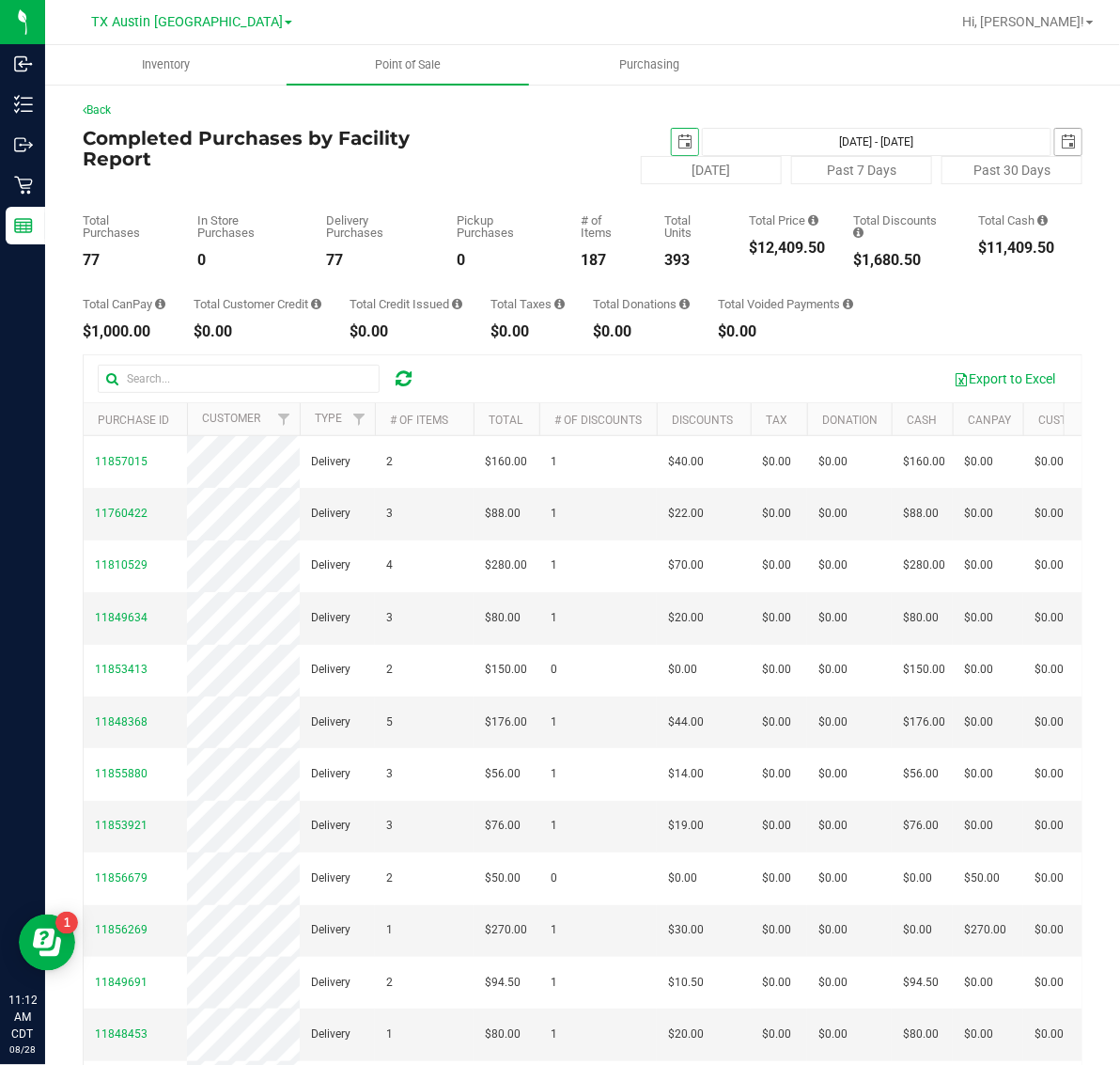
click at [1055, 134] on span "select" at bounding box center [1068, 141] width 26 height 26
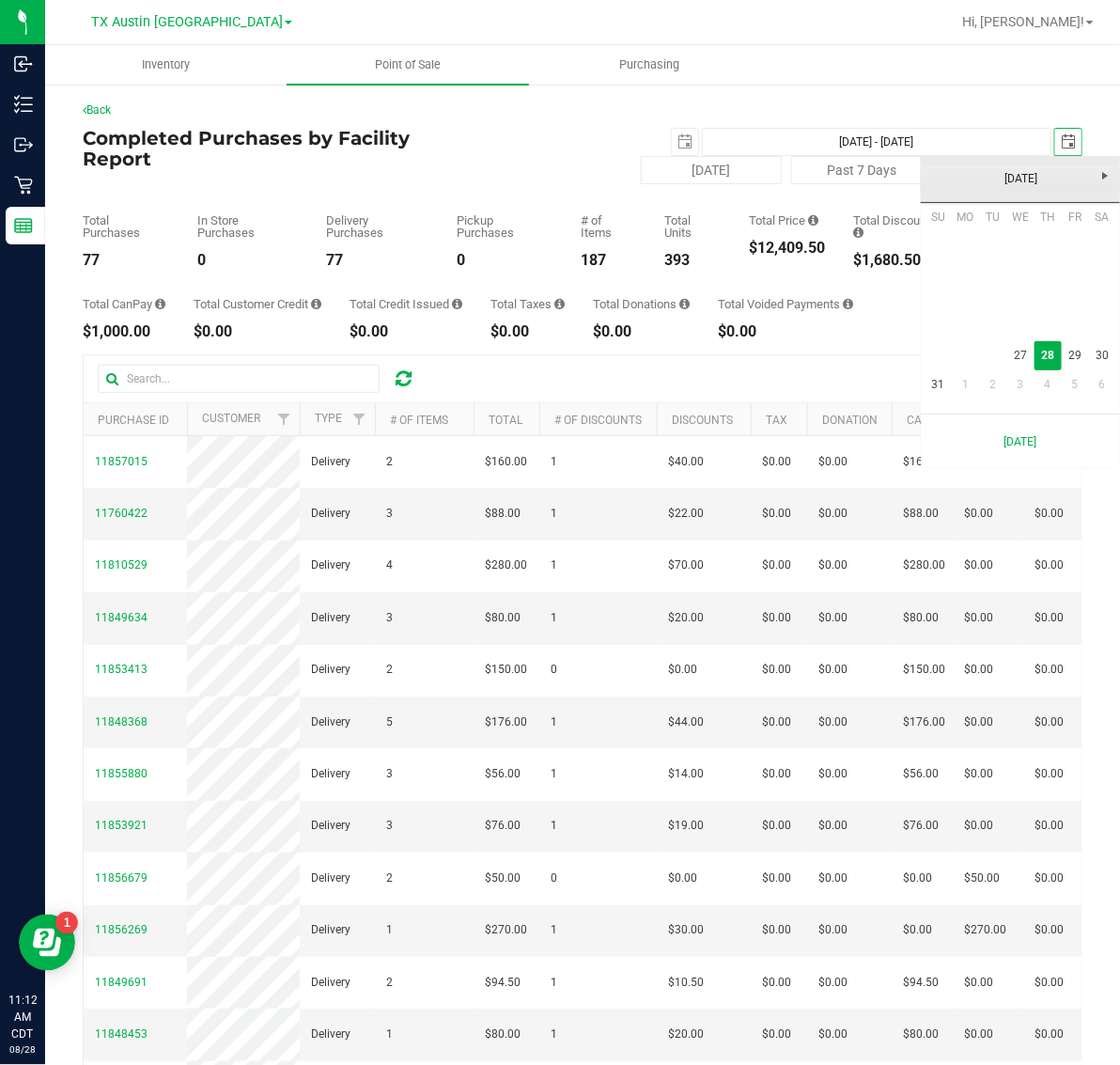
scroll to position [0, 47]
click at [1011, 356] on link "27" at bounding box center [1020, 356] width 27 height 29
type input "[DATE] - [DATE]"
type input "[DATE]"
